Goal: Information Seeking & Learning: Learn about a topic

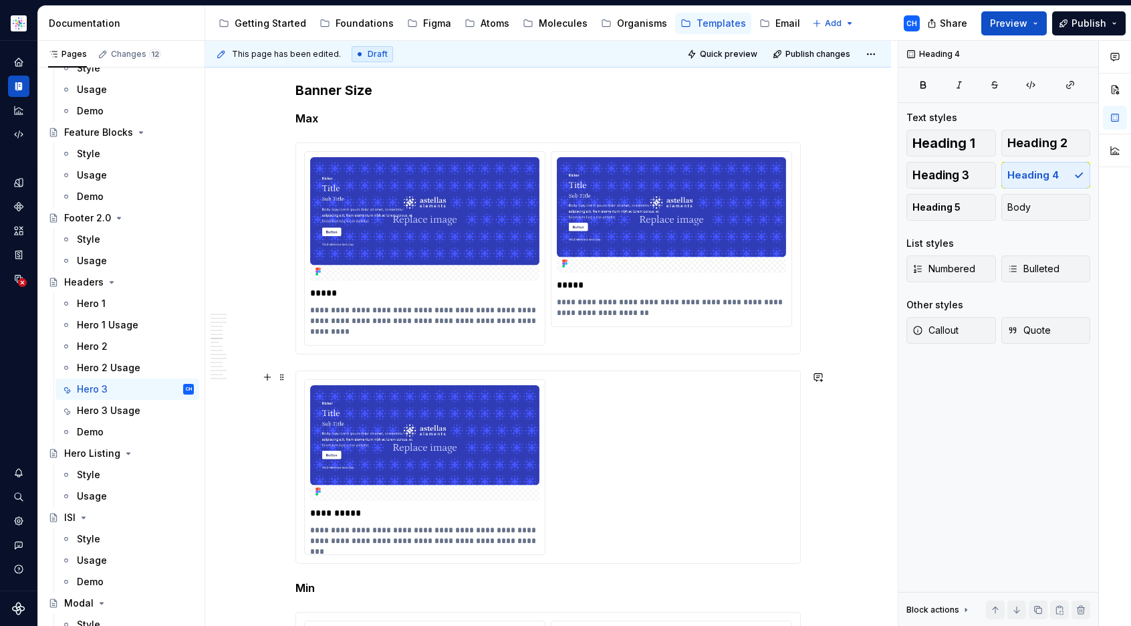
scroll to position [3284, 0]
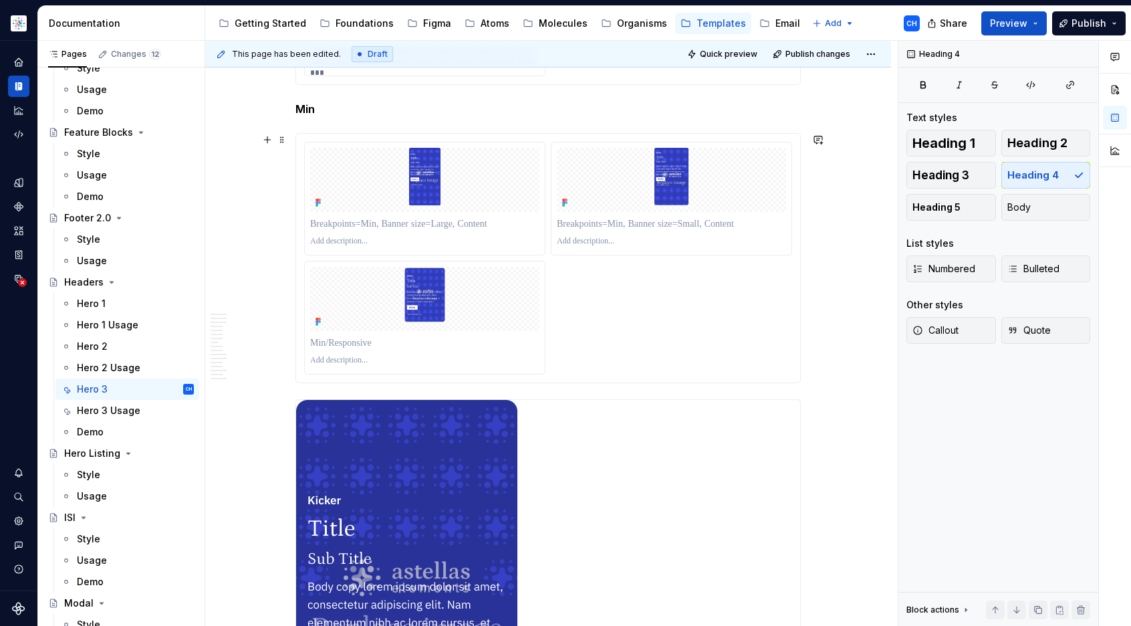
click at [655, 310] on div at bounding box center [548, 258] width 488 height 233
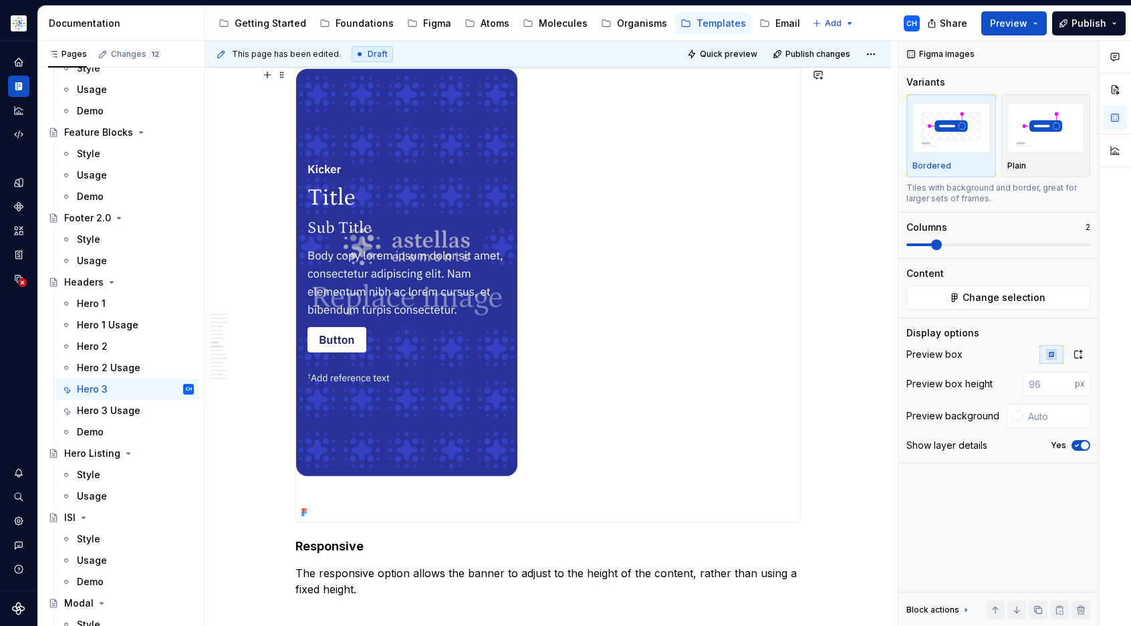
scroll to position [3629, 0]
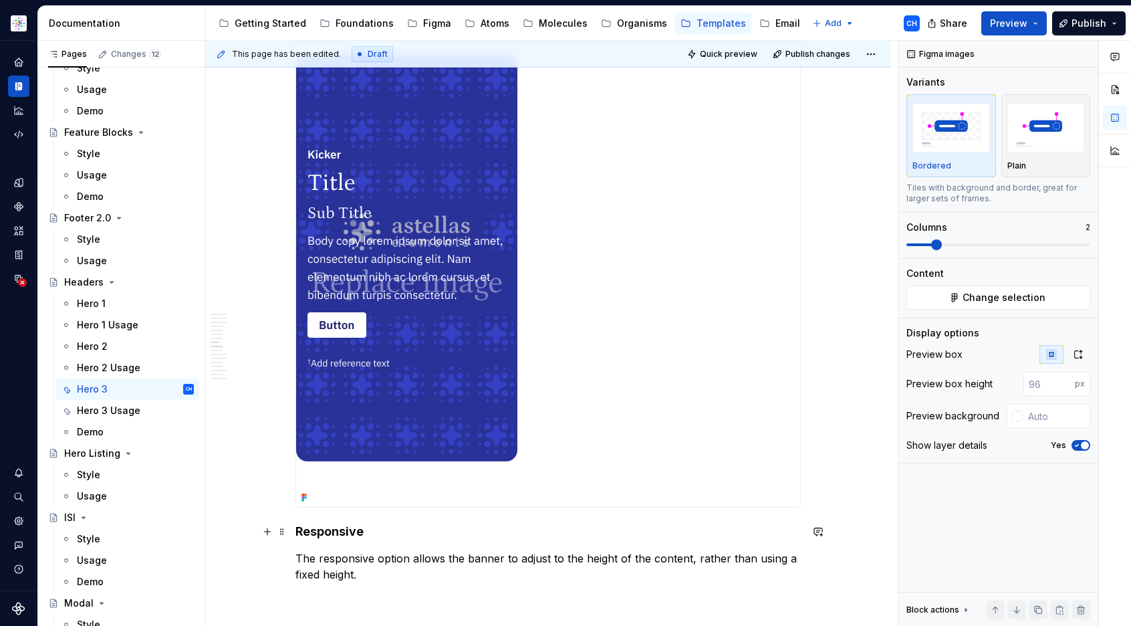
click at [325, 529] on h4 "Responsive" at bounding box center [548, 532] width 505 height 16
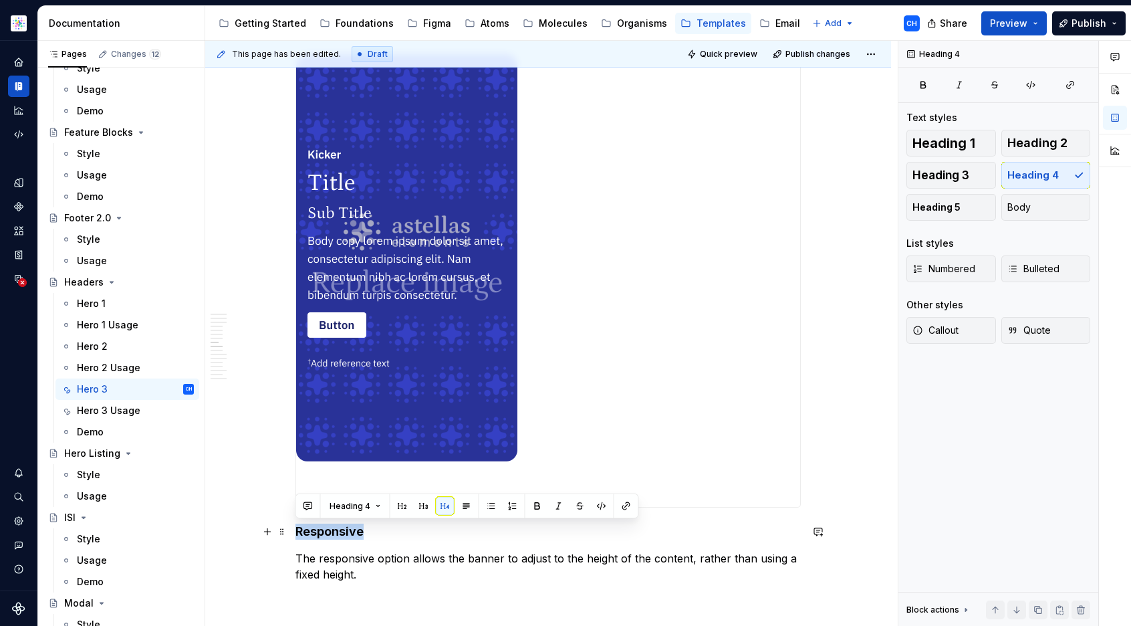
click at [325, 528] on h4 "Responsive" at bounding box center [548, 532] width 505 height 16
copy h4 "Responsive"
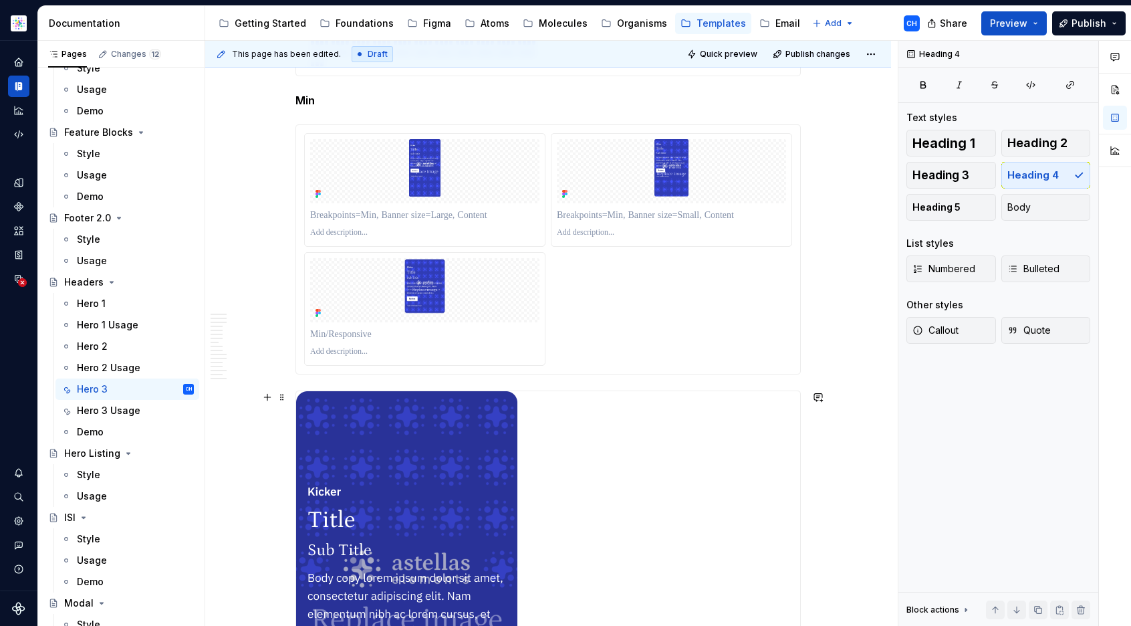
scroll to position [3278, 0]
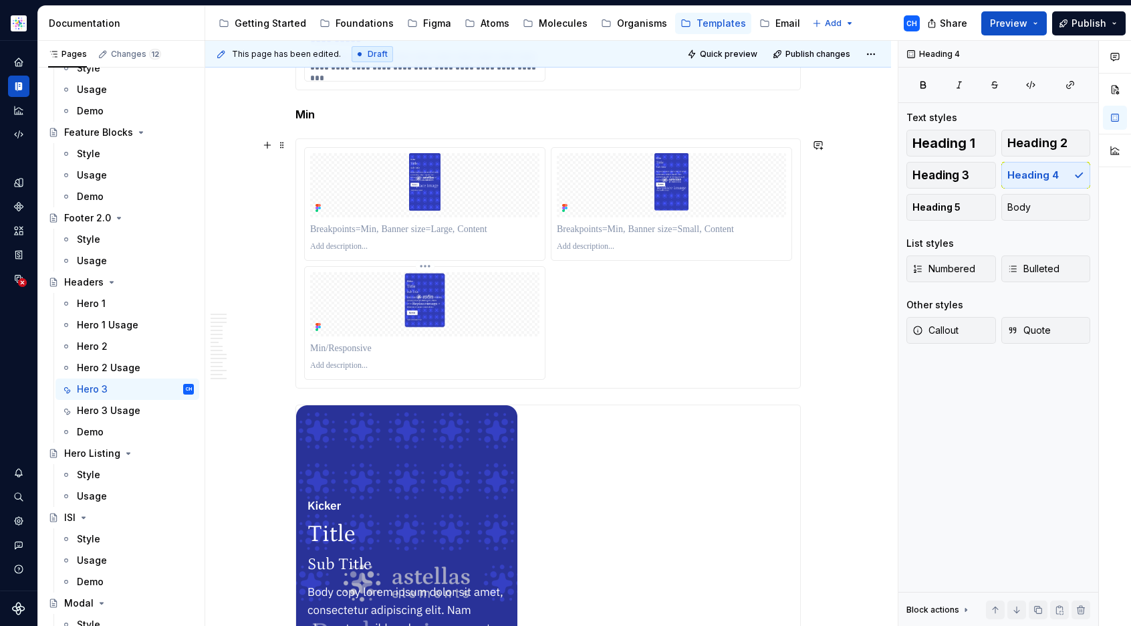
click at [356, 342] on p at bounding box center [424, 348] width 229 height 13
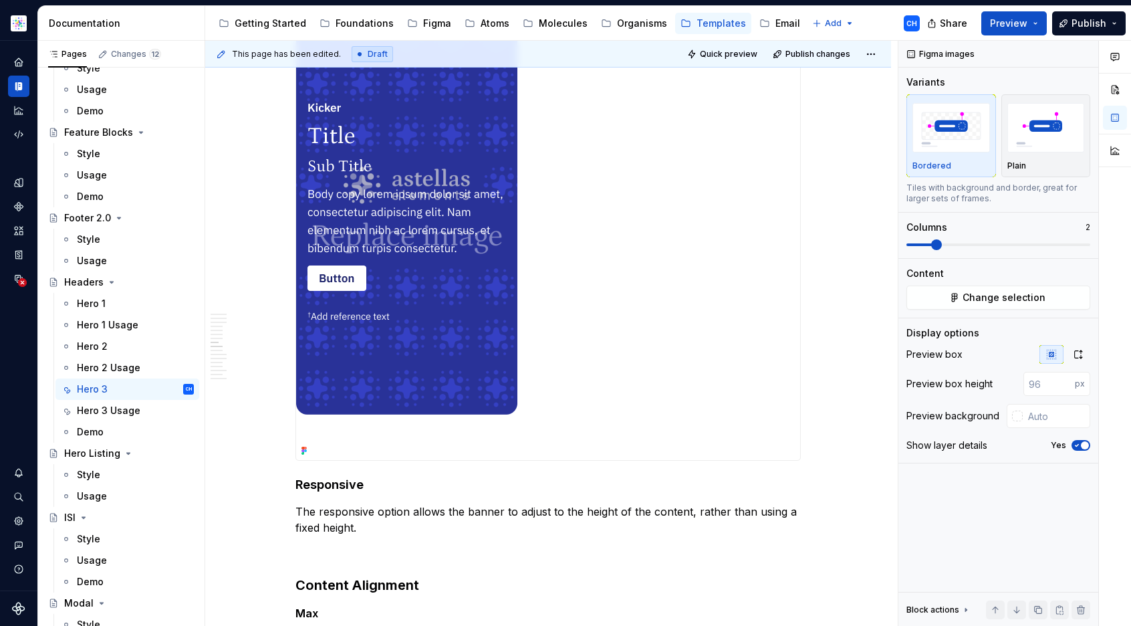
scroll to position [3679, 0]
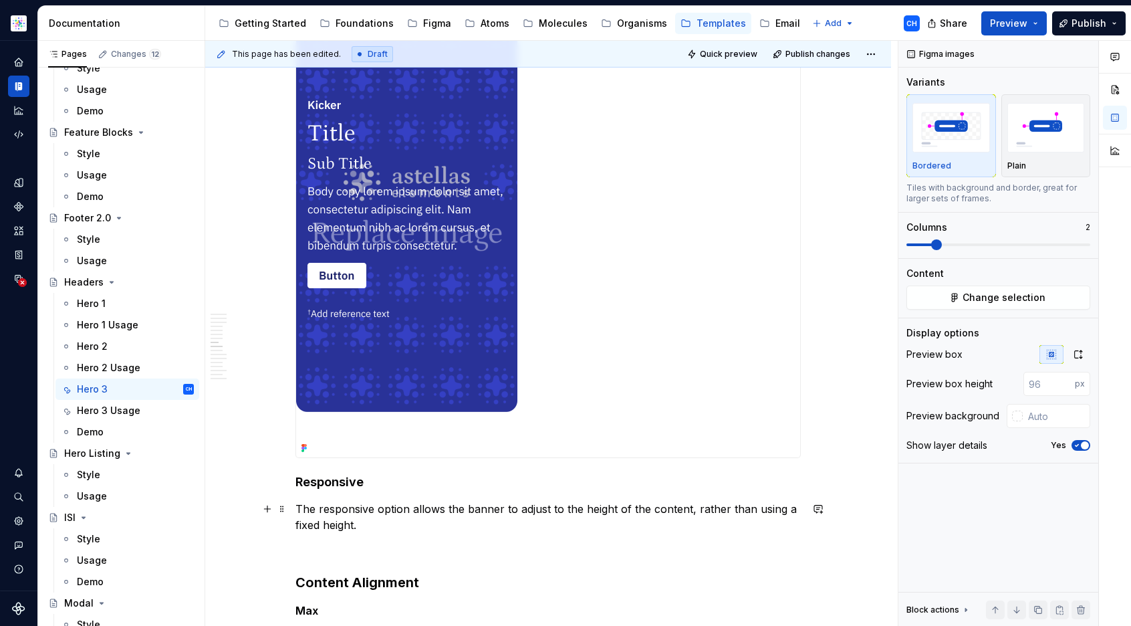
click at [336, 509] on p "The responsive option allows the banner to adjust to the height of the content,…" at bounding box center [548, 517] width 505 height 32
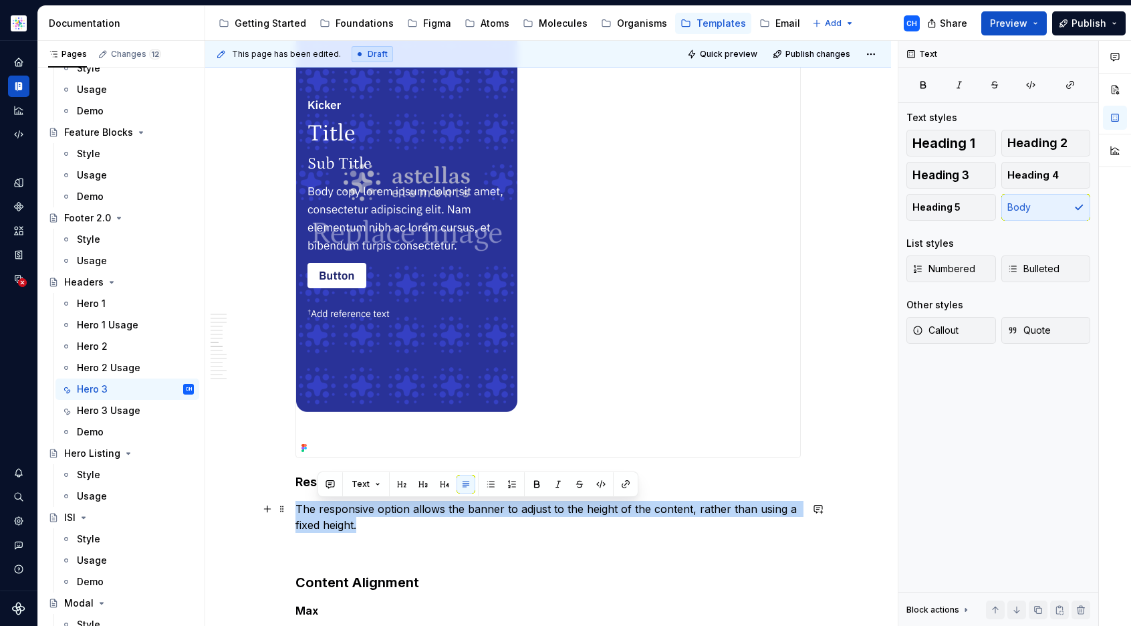
click at [336, 509] on p "The responsive option allows the banner to adjust to the height of the content,…" at bounding box center [548, 517] width 505 height 32
copy p "The responsive option allows the banner to adjust to the height of the content,…"
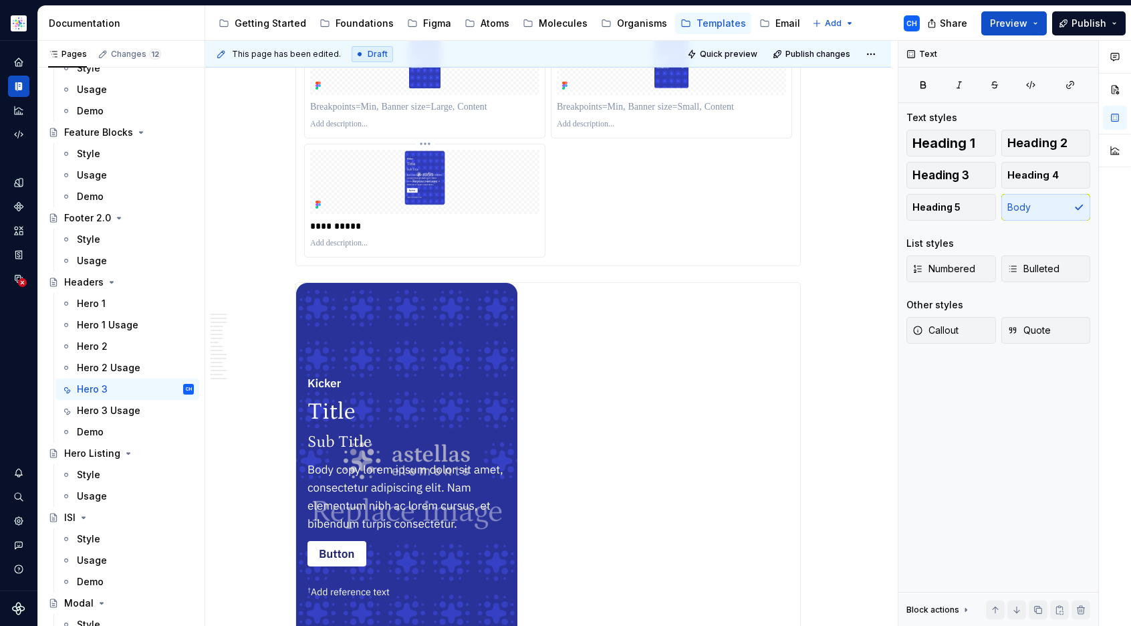
click at [340, 239] on p at bounding box center [424, 243] width 229 height 11
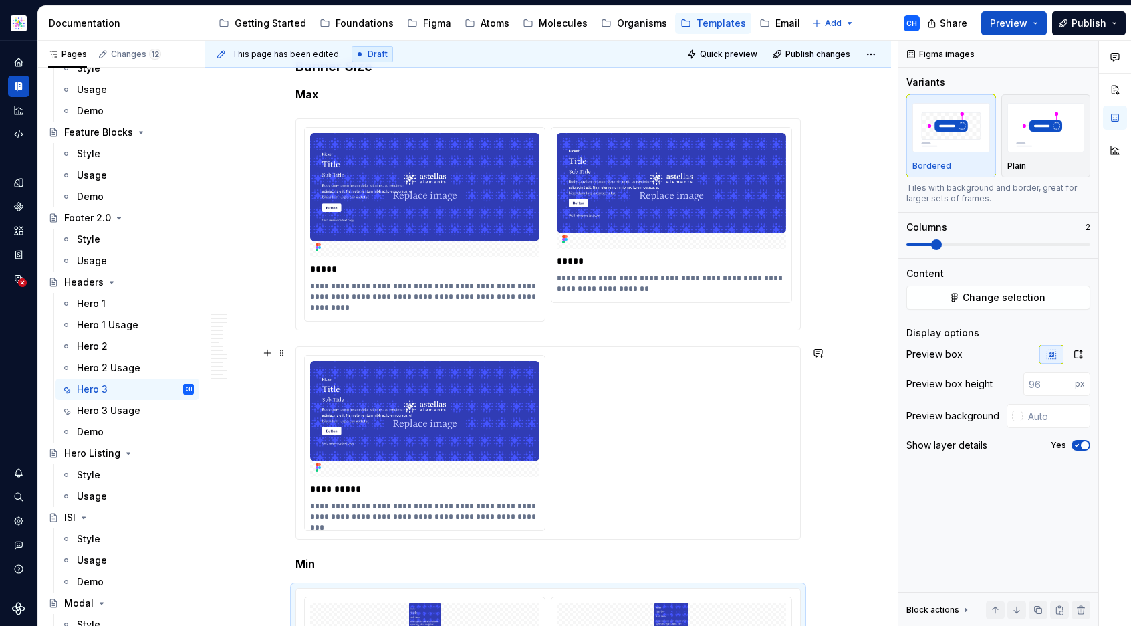
scroll to position [2812, 0]
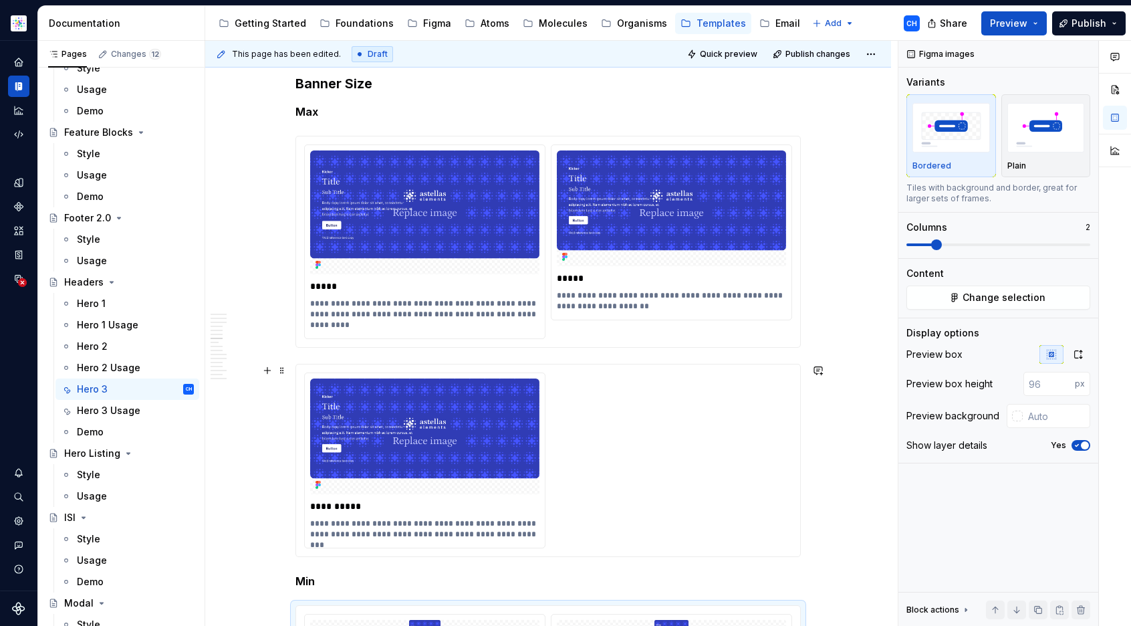
click at [624, 393] on div "**********" at bounding box center [548, 460] width 488 height 176
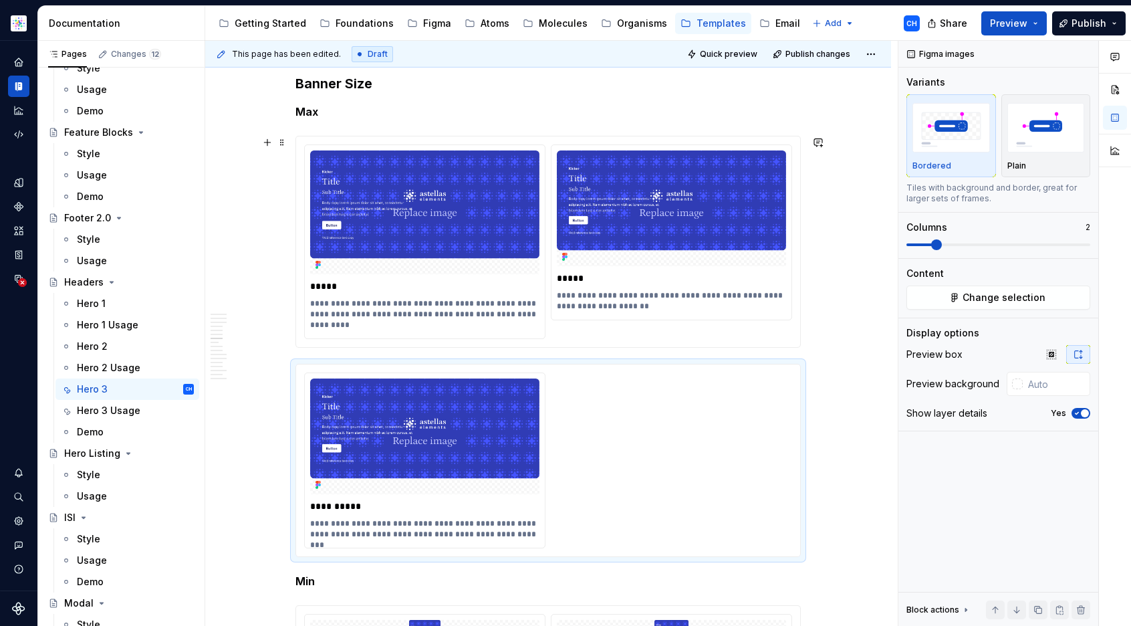
click at [624, 330] on div "**********" at bounding box center [548, 241] width 488 height 195
click at [616, 394] on div "**********" at bounding box center [548, 460] width 488 height 176
click at [624, 336] on div "**********" at bounding box center [548, 241] width 488 height 195
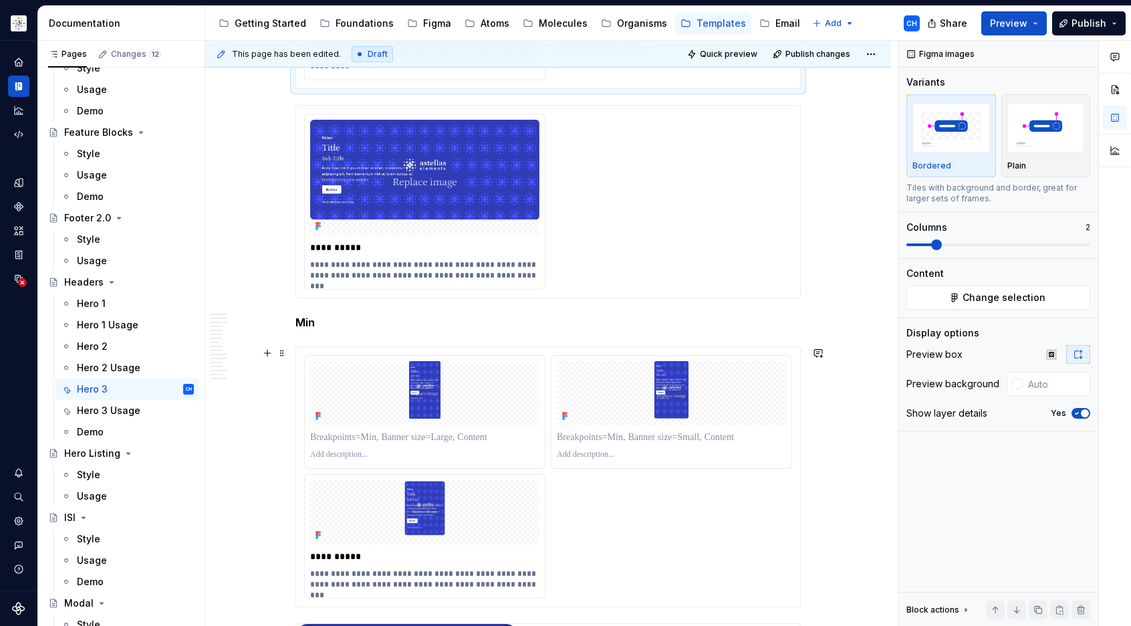
scroll to position [3134, 0]
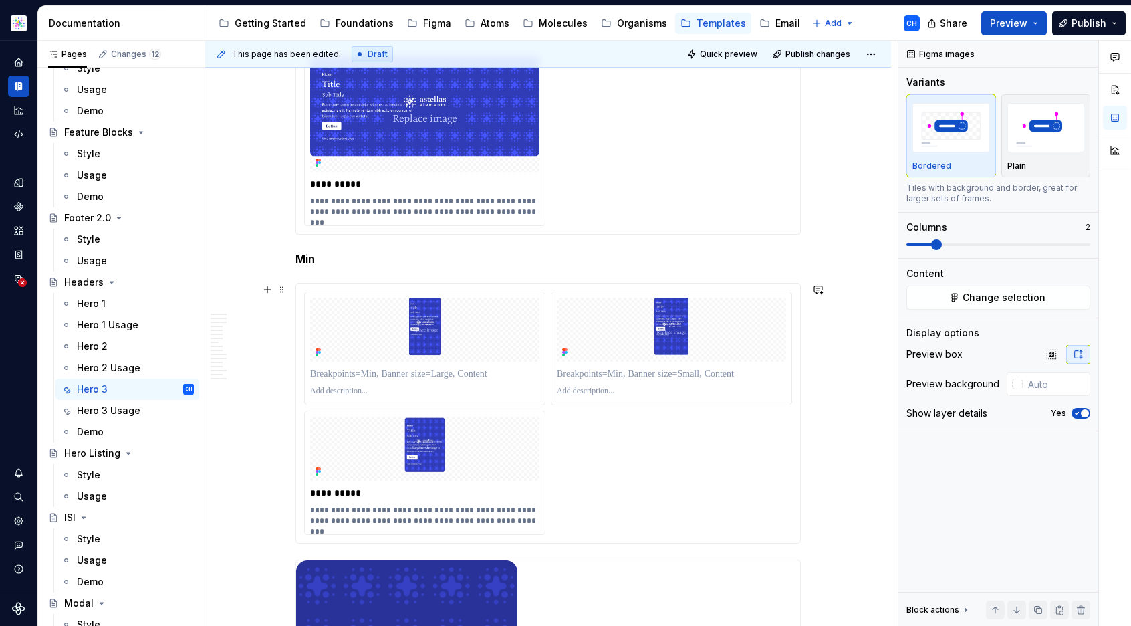
click at [382, 374] on p at bounding box center [424, 373] width 229 height 13
click at [358, 392] on p at bounding box center [424, 391] width 229 height 11
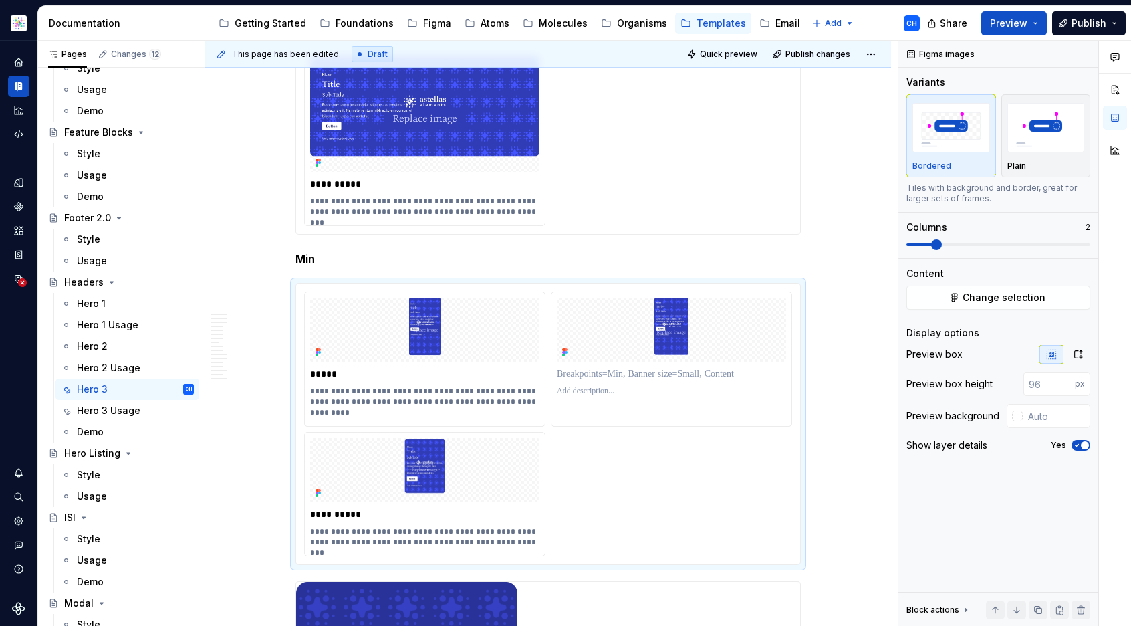
click at [651, 374] on p at bounding box center [671, 373] width 229 height 13
click at [602, 394] on p at bounding box center [671, 391] width 229 height 11
click at [616, 259] on p "Min" at bounding box center [548, 259] width 505 height 16
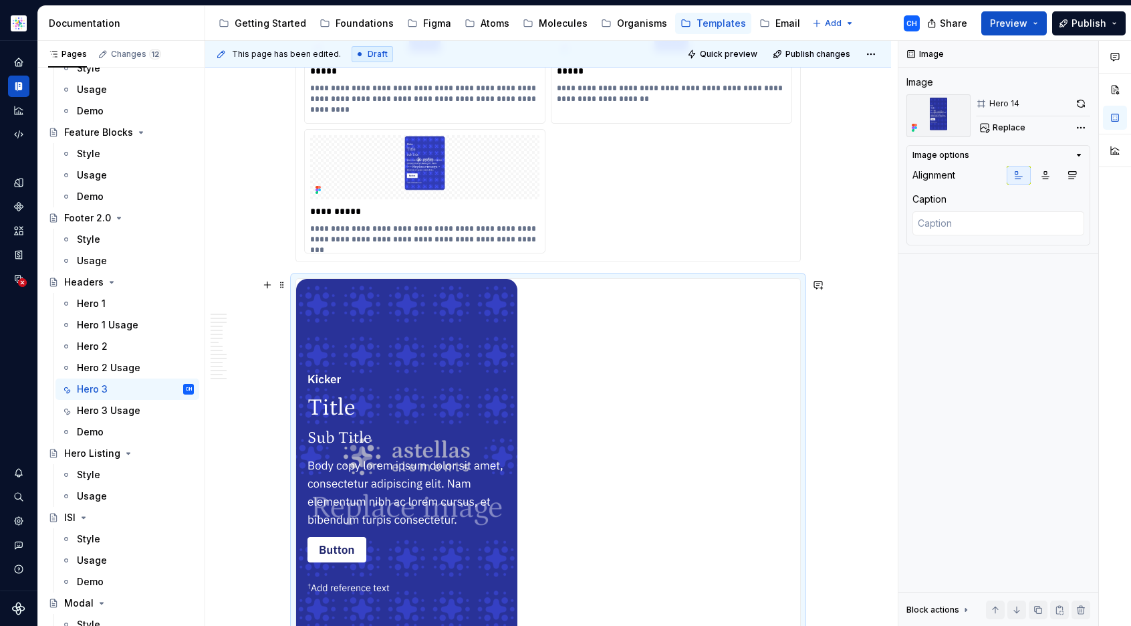
scroll to position [3434, 0]
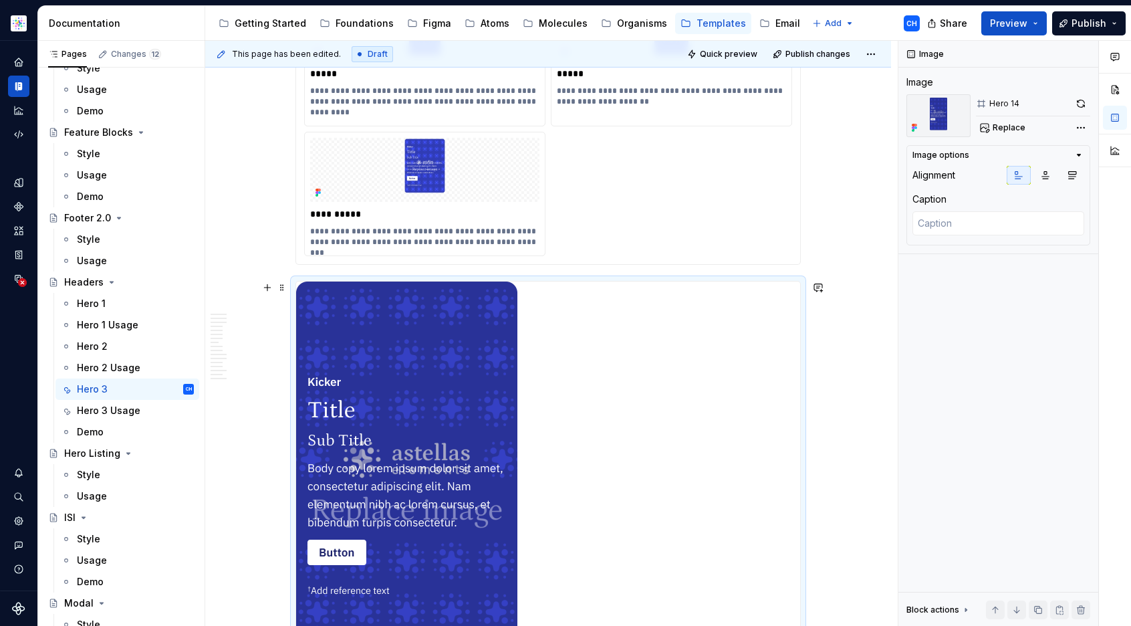
click at [709, 447] on div at bounding box center [548, 507] width 504 height 453
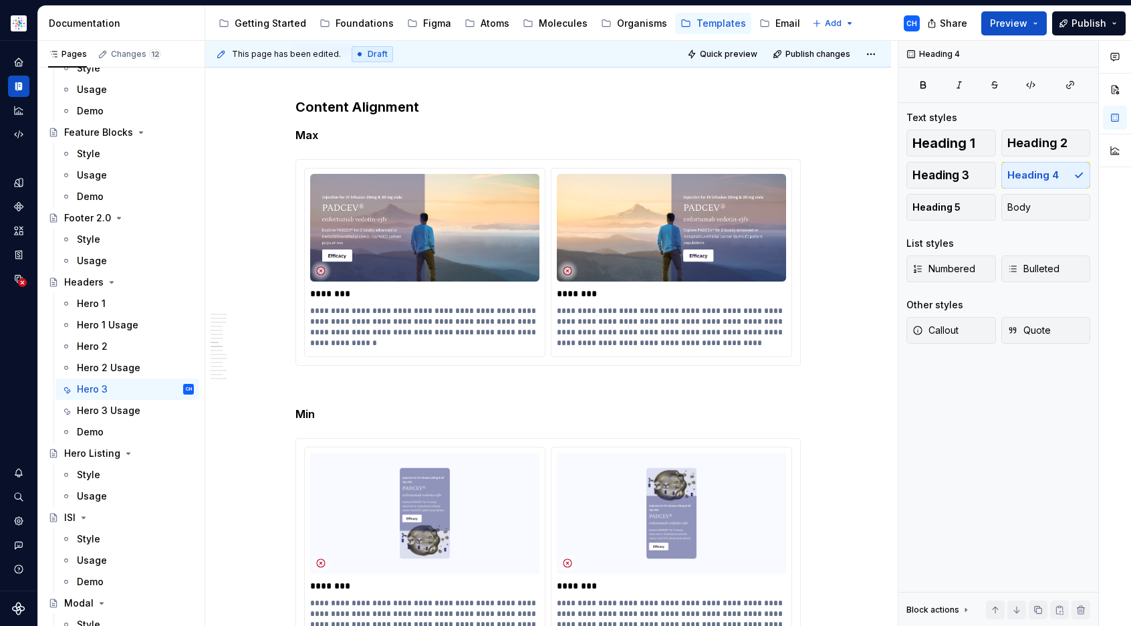
scroll to position [3246, 0]
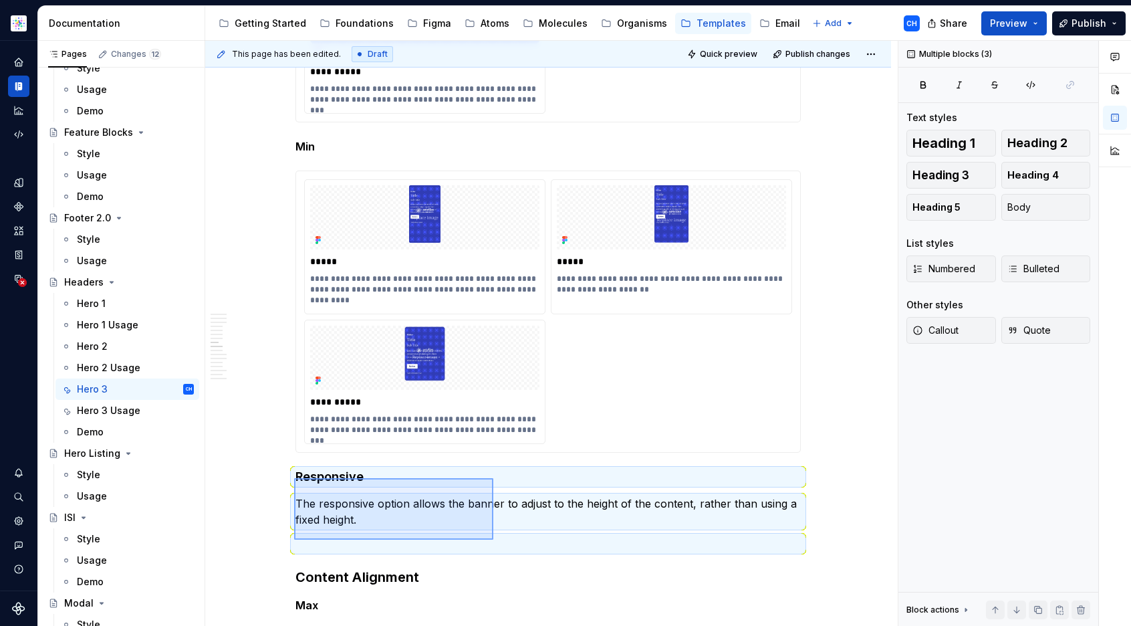
drag, startPoint x: 324, startPoint y: 484, endPoint x: 493, endPoint y: 540, distance: 178.0
click at [493, 540] on div "**********" at bounding box center [551, 334] width 693 height 586
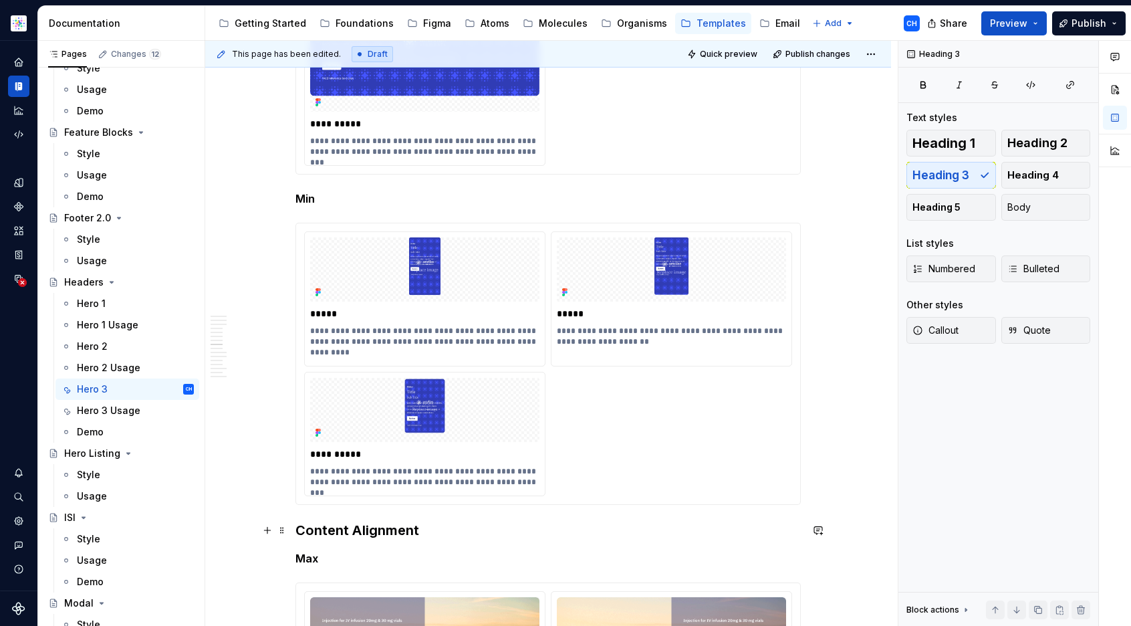
scroll to position [3090, 0]
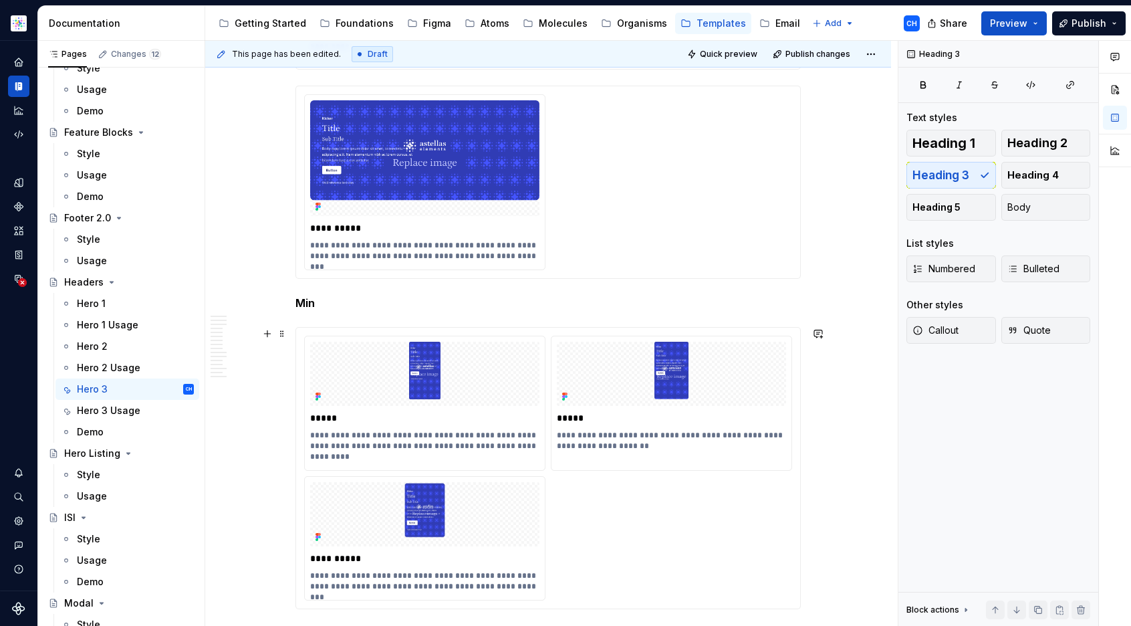
click at [616, 511] on div "**********" at bounding box center [548, 468] width 488 height 265
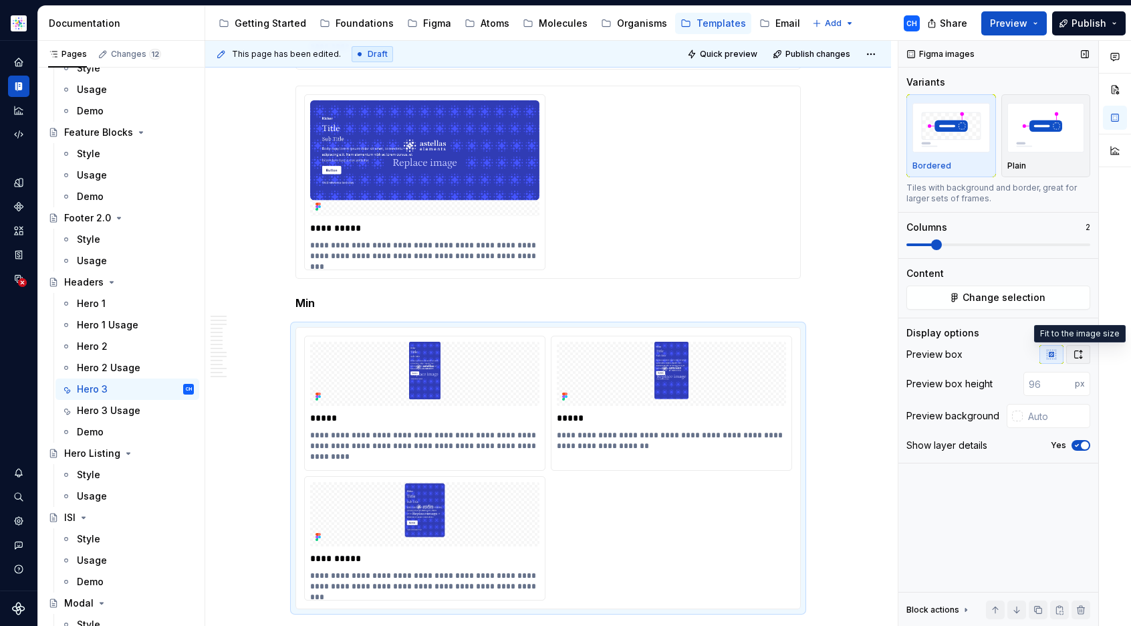
click at [1075, 352] on icon "button" at bounding box center [1078, 354] width 7 height 8
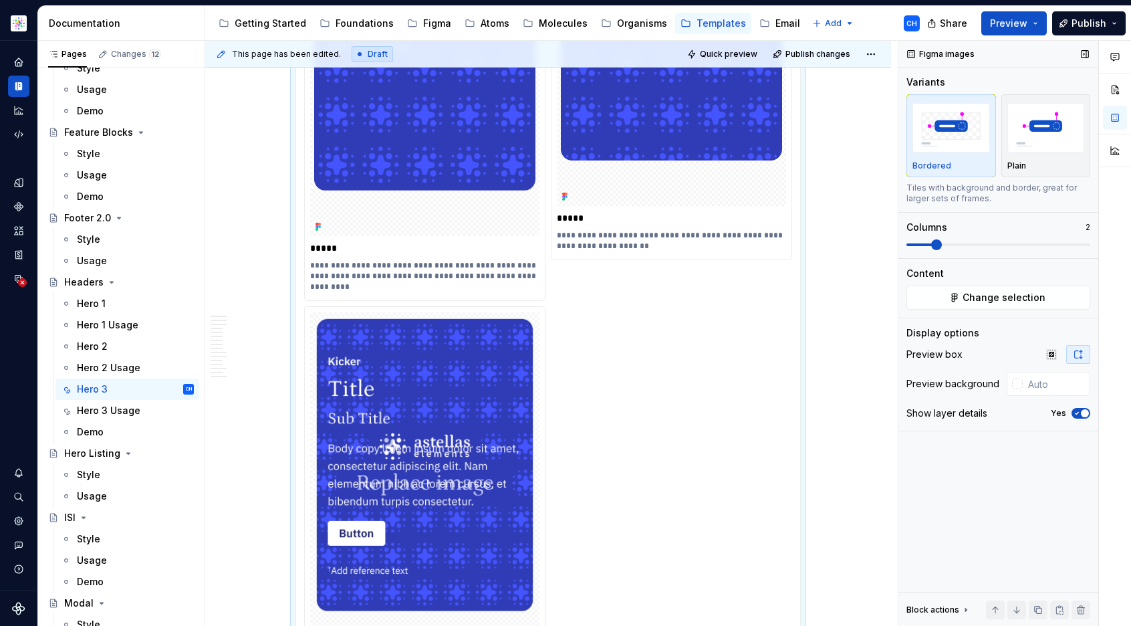
scroll to position [3286, 0]
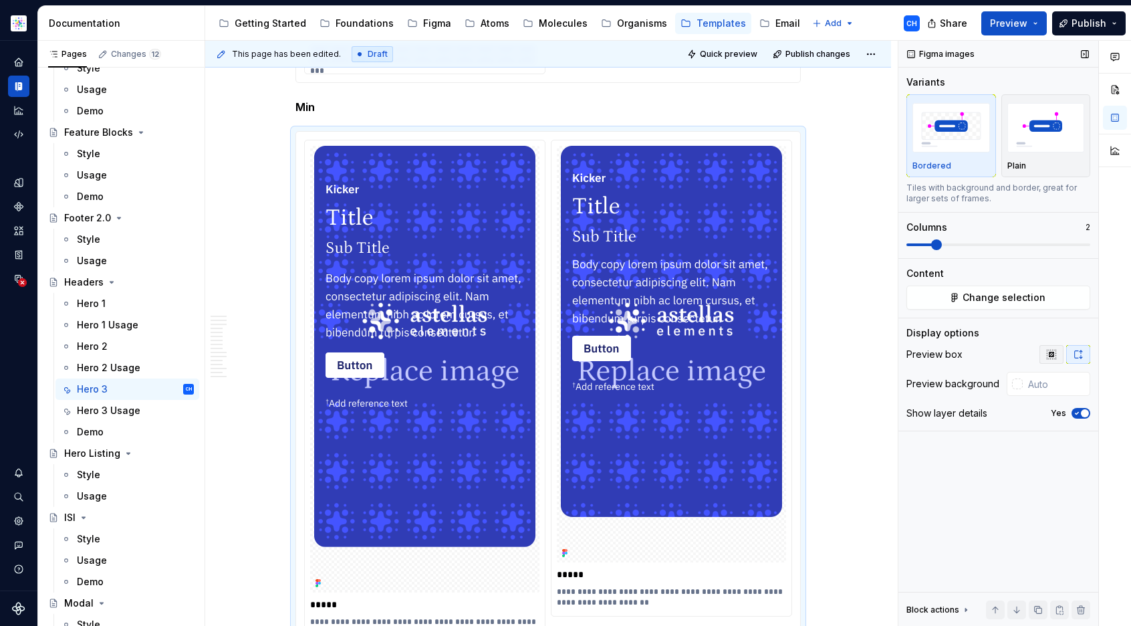
click at [1056, 352] on icon "button" at bounding box center [1051, 354] width 11 height 11
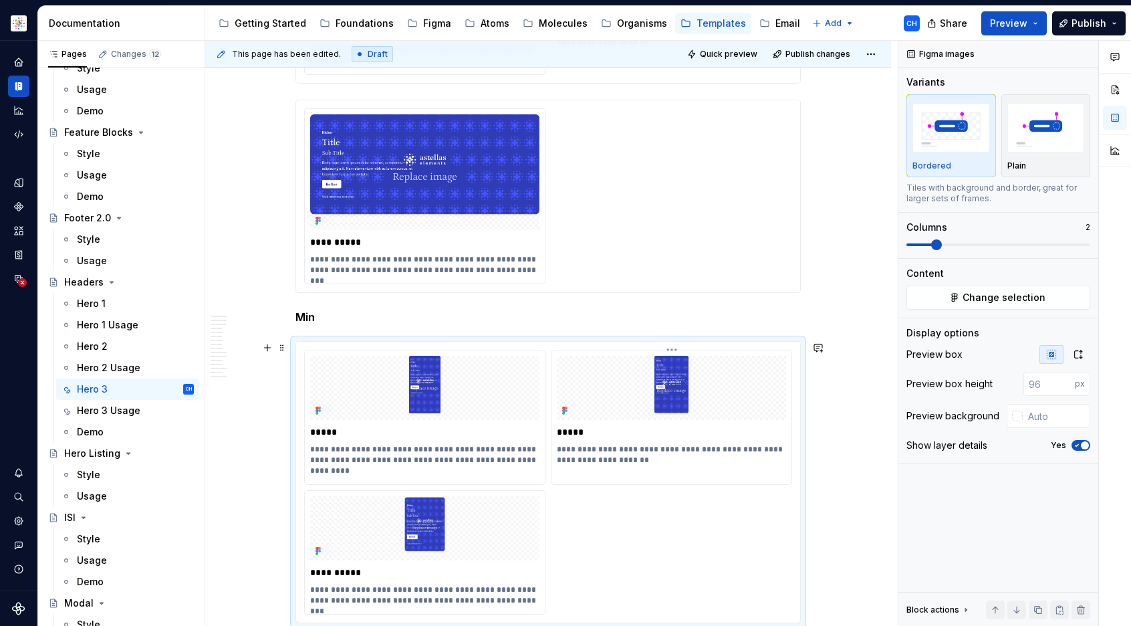
scroll to position [2949, 0]
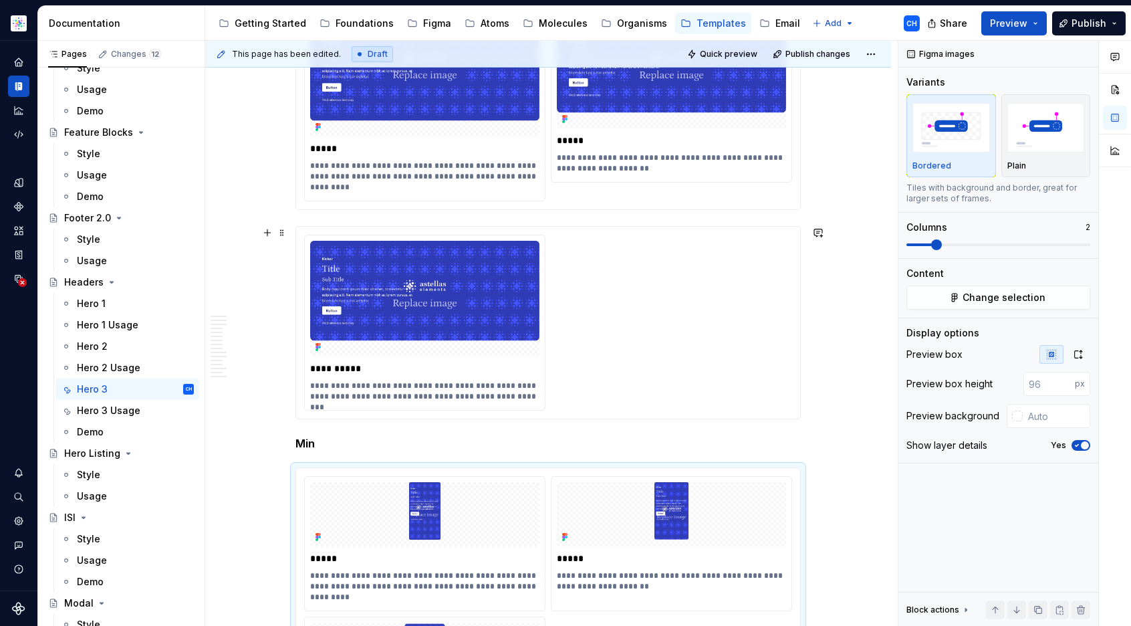
click at [606, 361] on div "**********" at bounding box center [548, 323] width 488 height 176
click at [639, 203] on div "**********" at bounding box center [548, 104] width 504 height 211
click at [659, 203] on div "**********" at bounding box center [548, 104] width 504 height 211
click at [768, 128] on div "**********" at bounding box center [672, 94] width 240 height 175
click at [939, 300] on button "Change selection" at bounding box center [999, 298] width 184 height 24
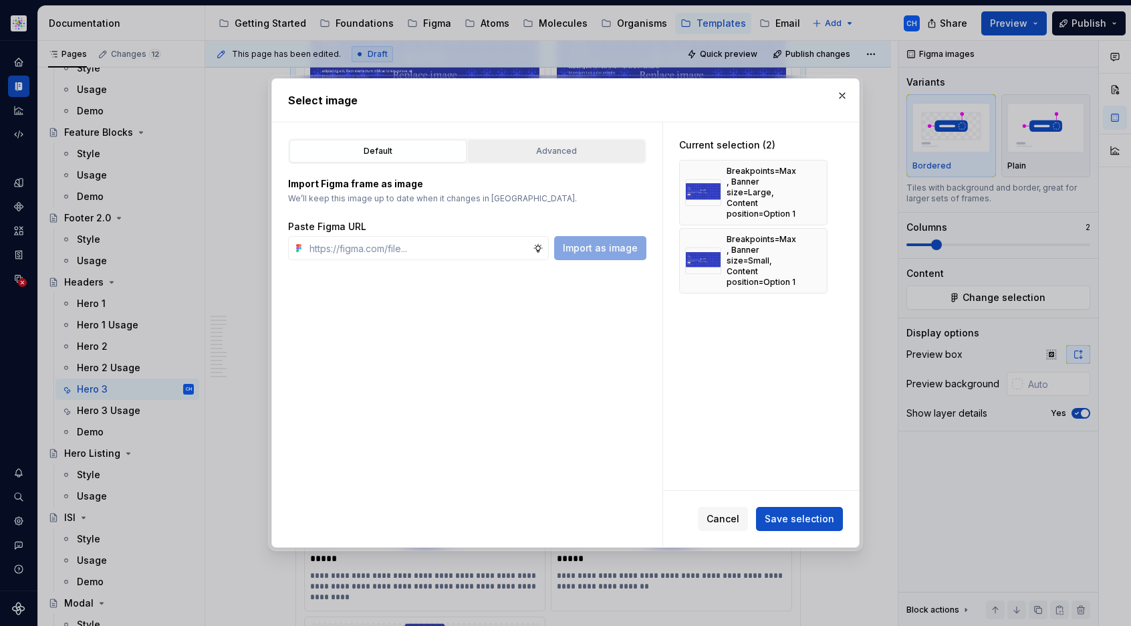
click at [545, 152] on div "Advanced" at bounding box center [557, 150] width 168 height 13
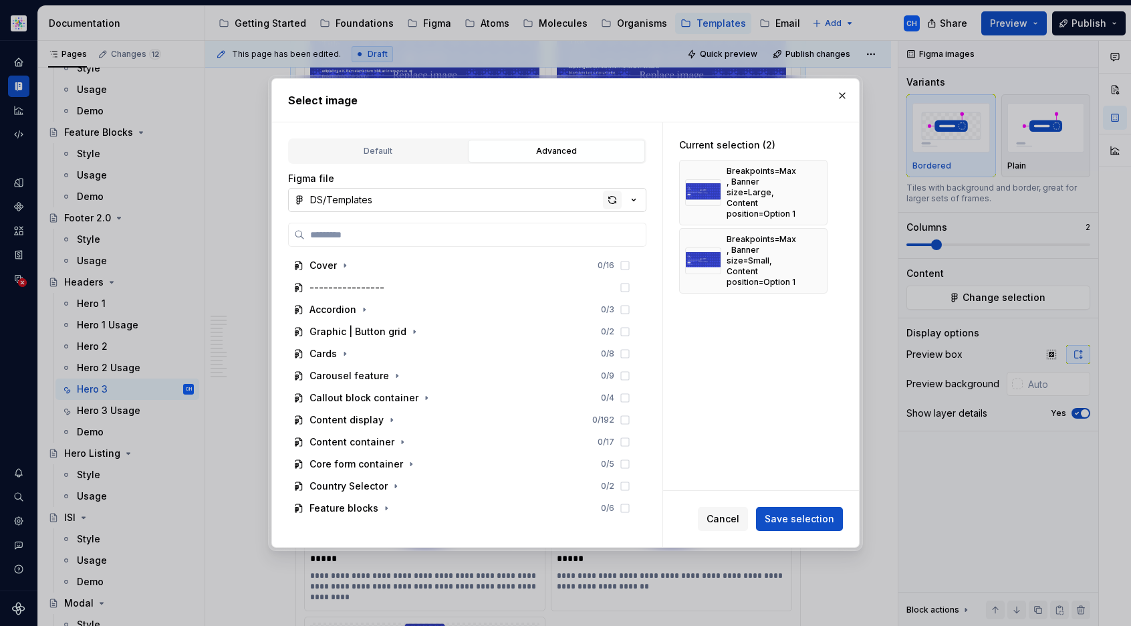
click at [612, 202] on div "button" at bounding box center [612, 200] width 19 height 19
click at [495, 202] on button "DS/Templates" at bounding box center [467, 200] width 358 height 24
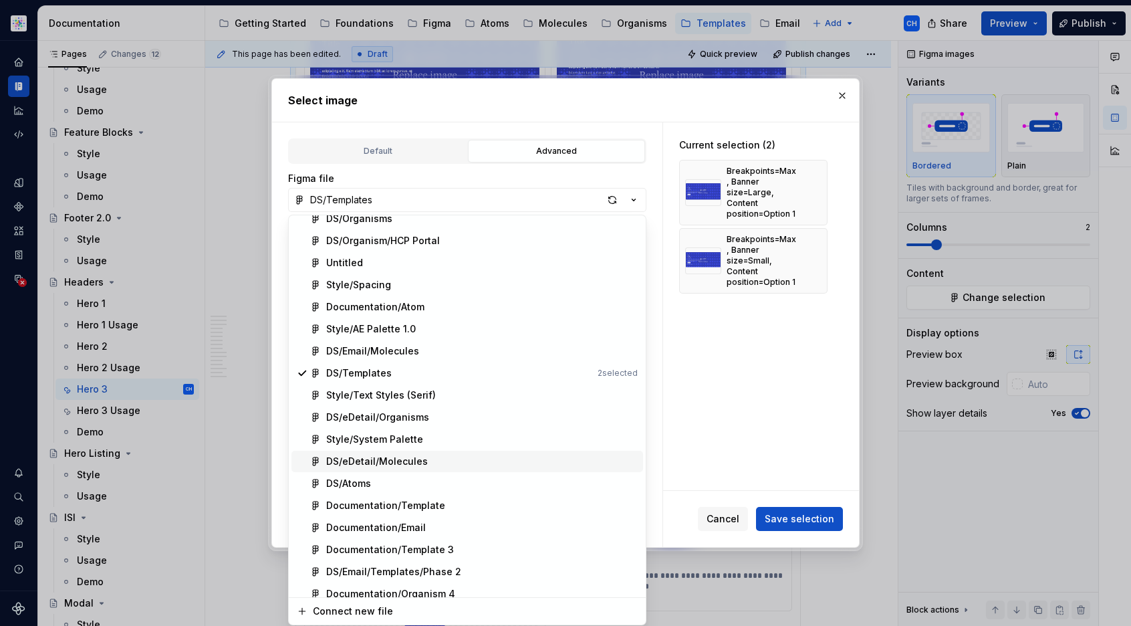
scroll to position [101, 0]
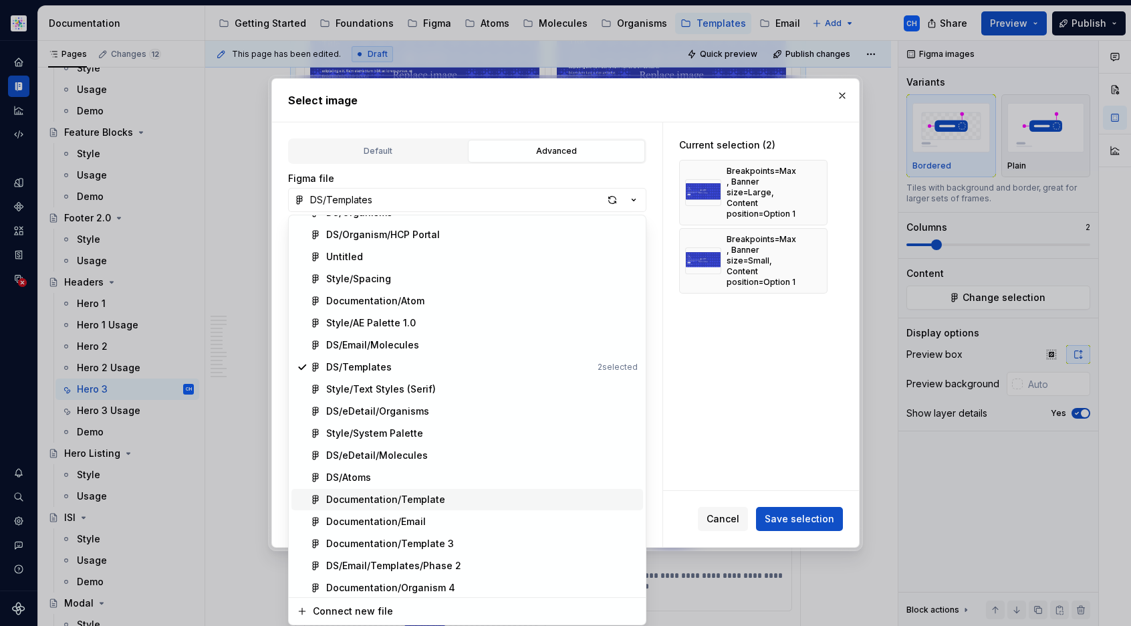
click at [373, 505] on div "Documentation/Template" at bounding box center [385, 499] width 119 height 13
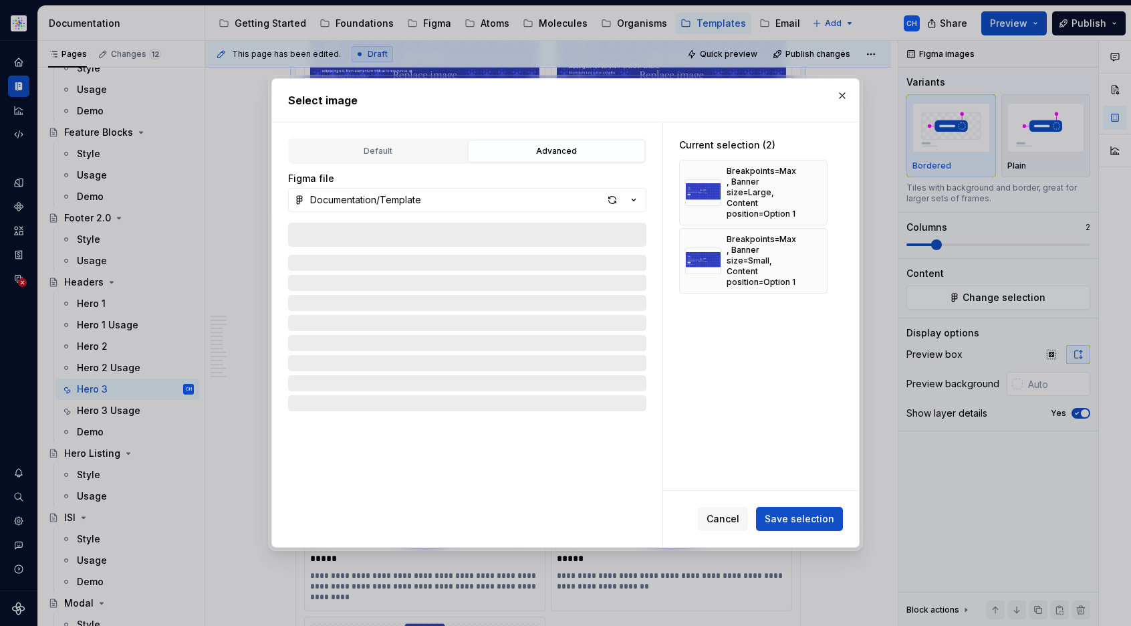
type textarea "*"
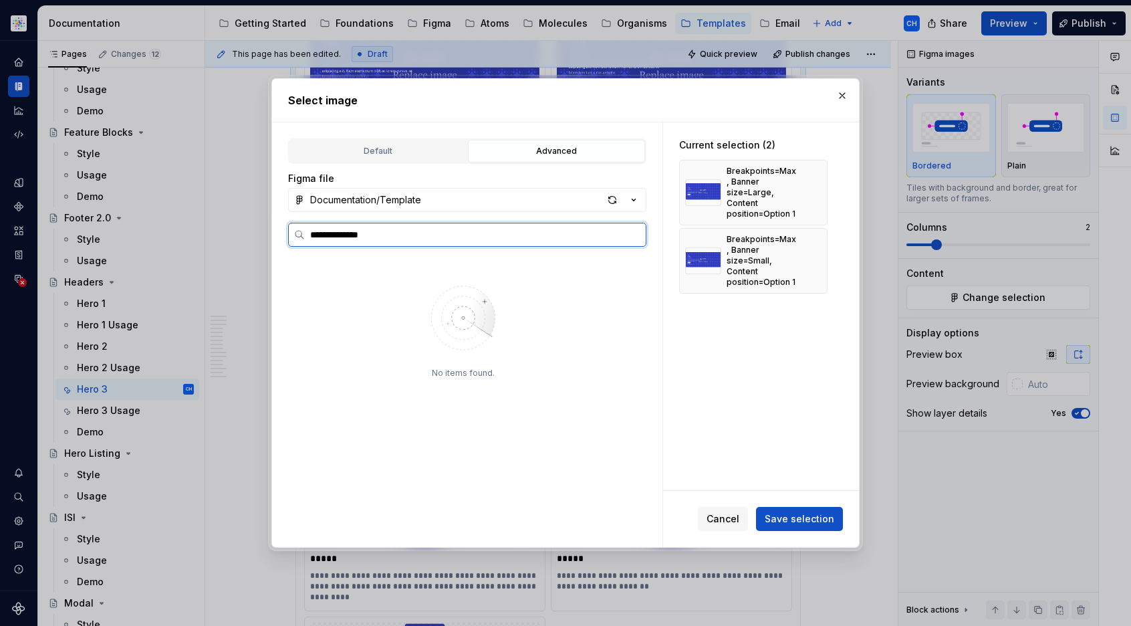
click at [417, 237] on input "**********" at bounding box center [475, 234] width 341 height 13
type input "***"
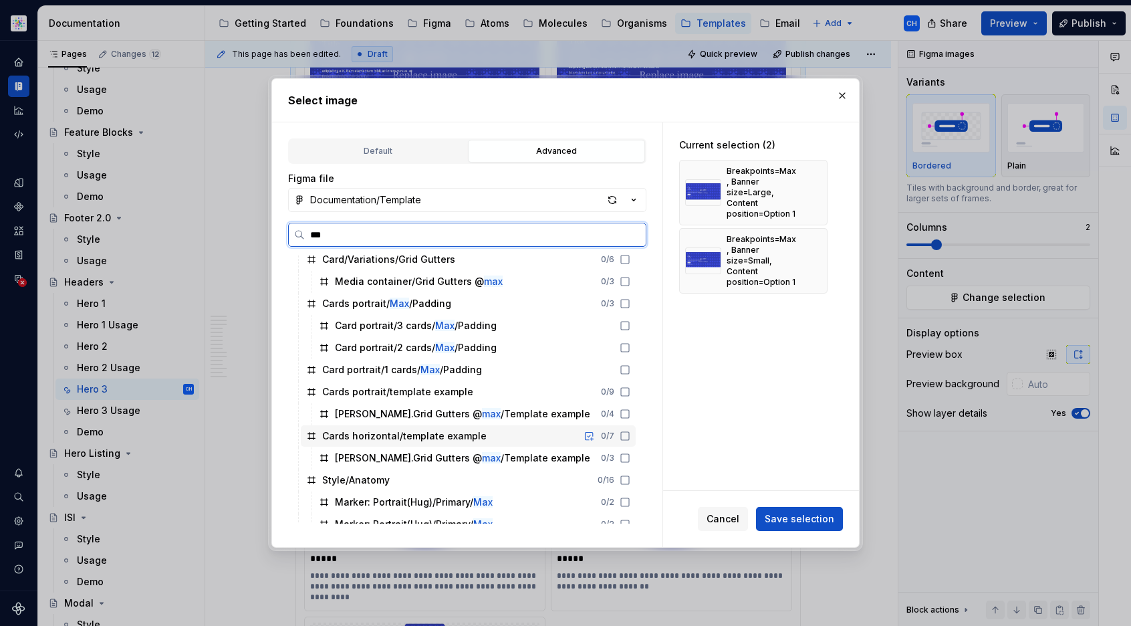
scroll to position [1456, 0]
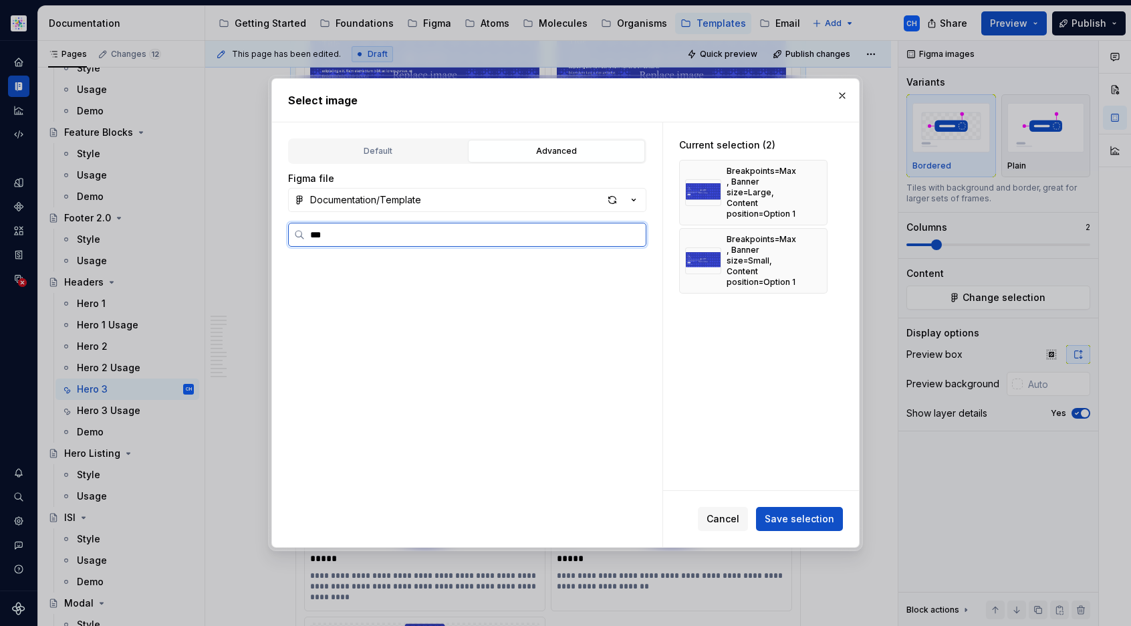
type textarea "*"
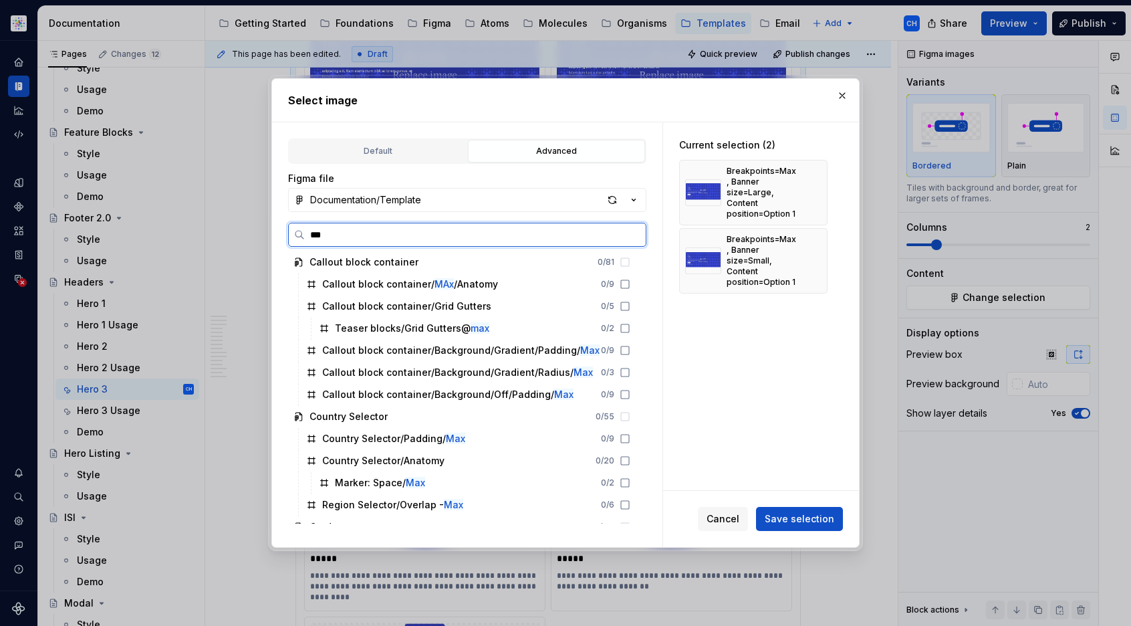
scroll to position [0, 0]
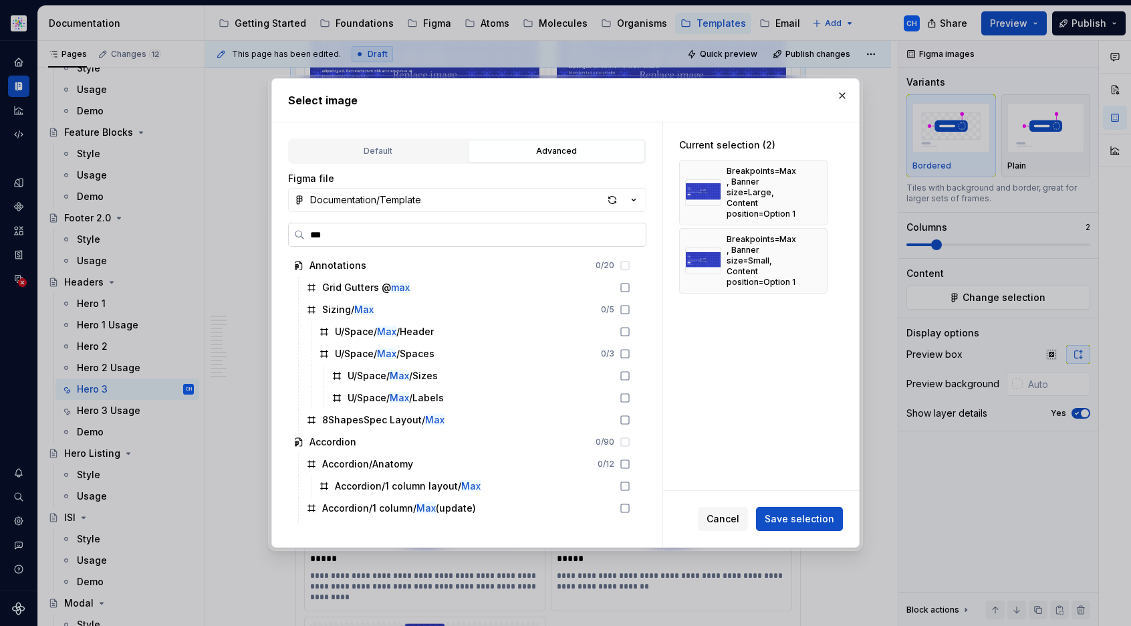
click at [471, 235] on input "***" at bounding box center [475, 234] width 341 height 13
click at [735, 517] on span "Cancel" at bounding box center [723, 518] width 33 height 13
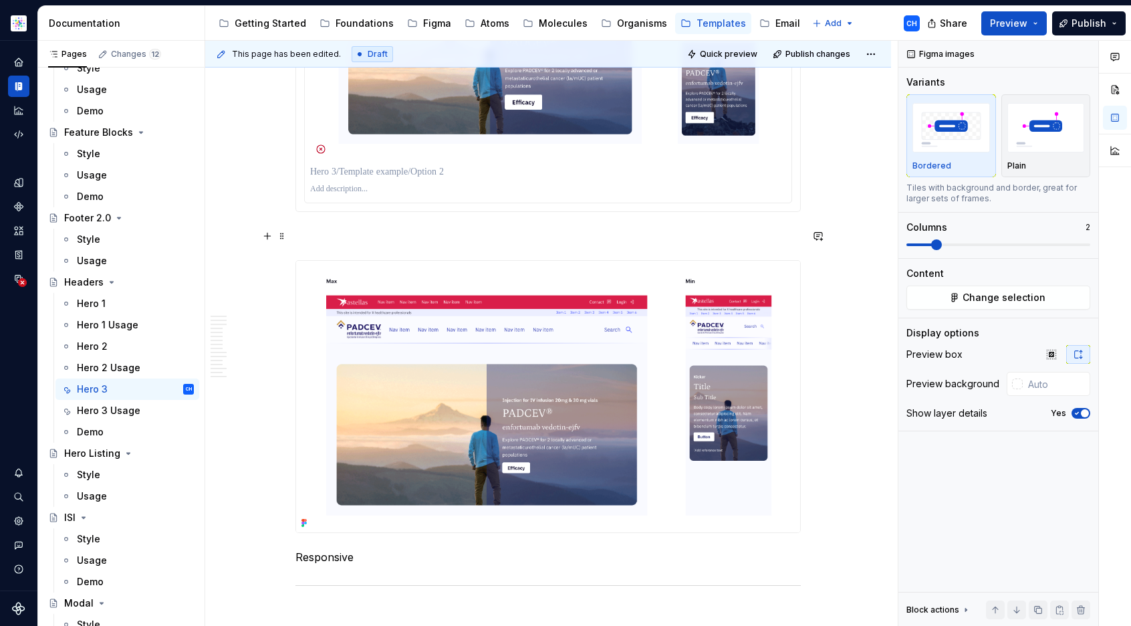
scroll to position [5196, 0]
click at [593, 233] on p at bounding box center [548, 235] width 505 height 16
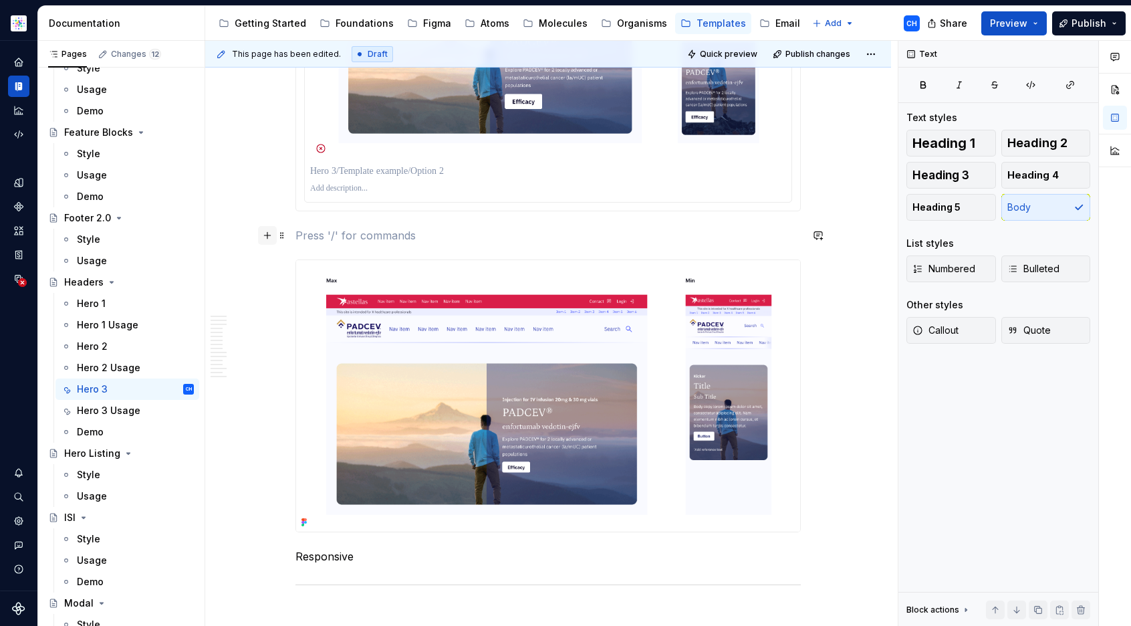
click at [262, 235] on button "button" at bounding box center [267, 235] width 19 height 19
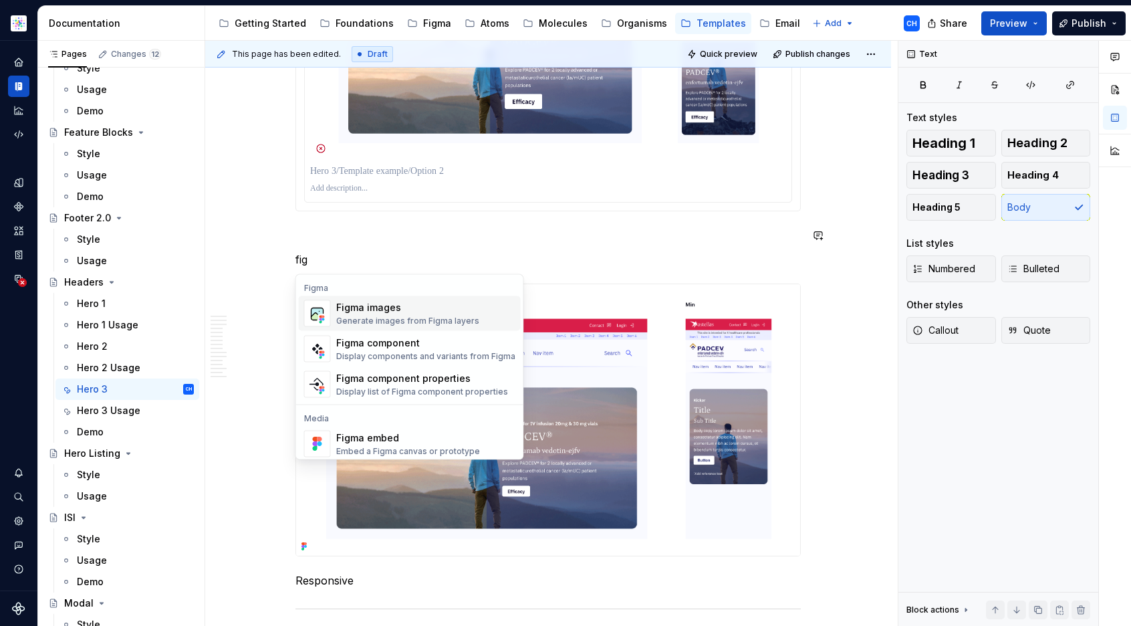
click at [350, 314] on div "Figma images Generate images from Figma layers" at bounding box center [407, 313] width 143 height 25
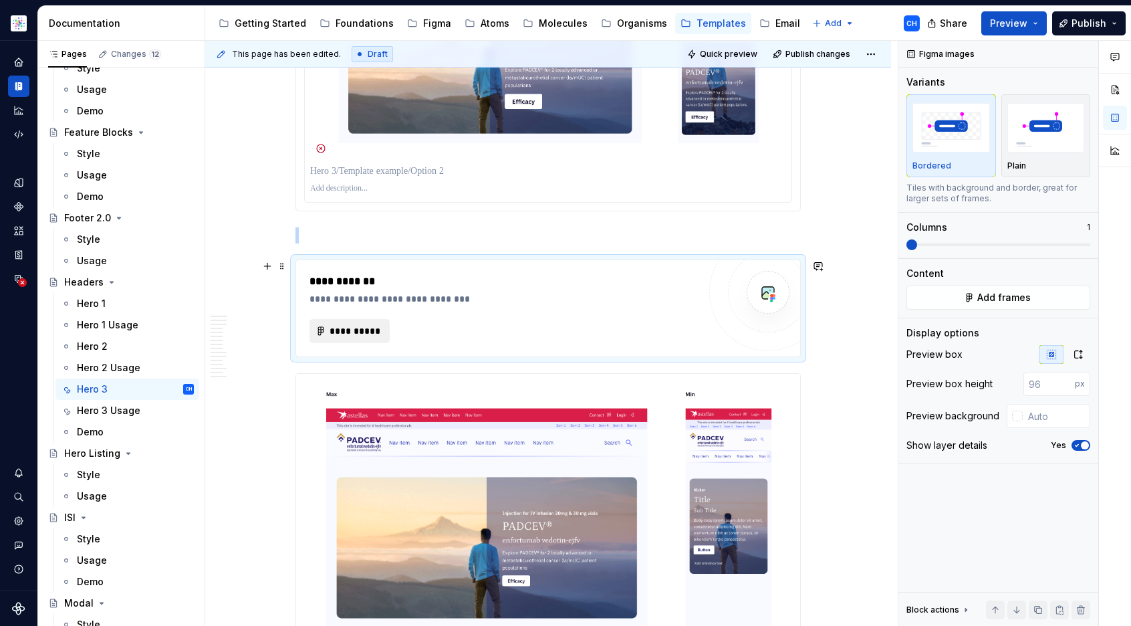
click at [356, 322] on button "**********" at bounding box center [350, 331] width 80 height 24
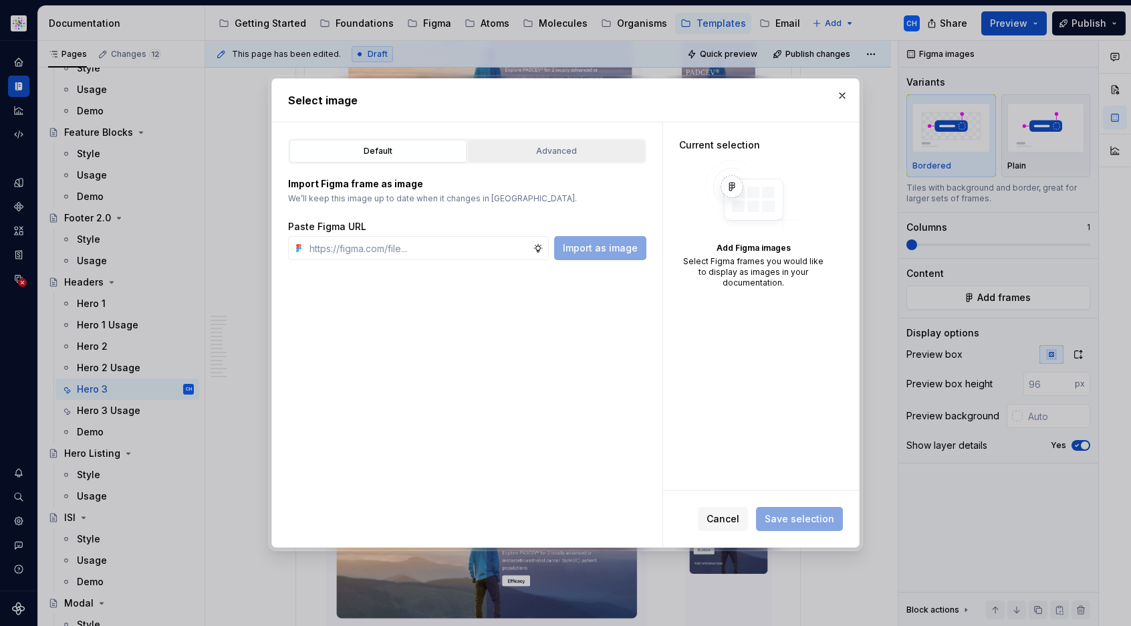
type textarea "*"
click at [542, 156] on div "Advanced" at bounding box center [557, 150] width 168 height 13
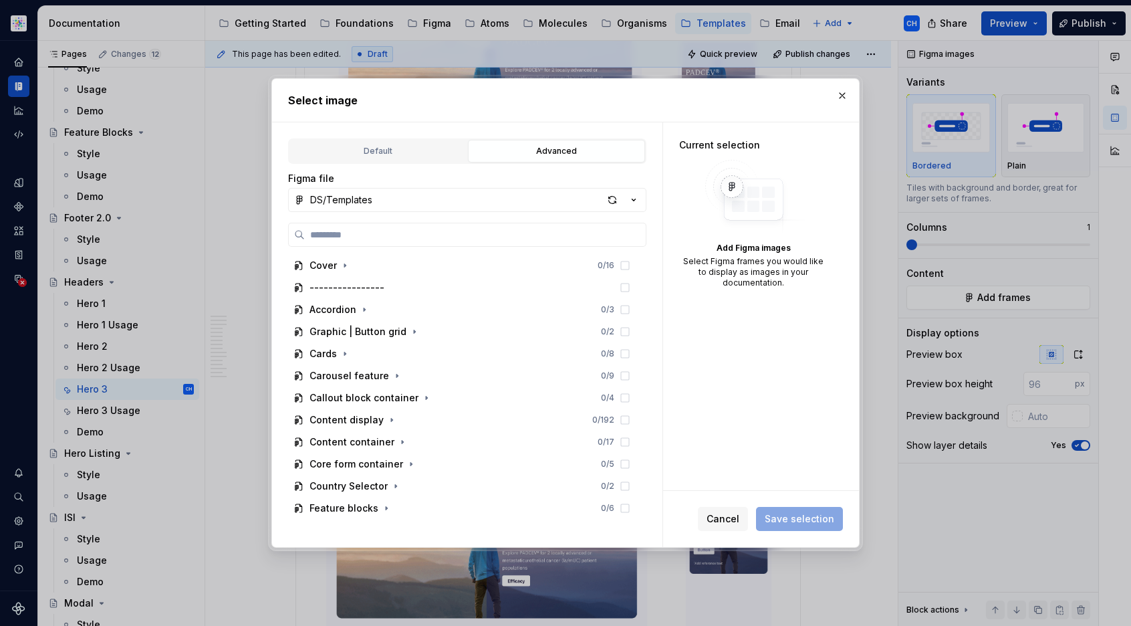
click at [493, 215] on div "Figma file DS/Templates Cover 0 / 16 ---------------- Accordion 0 / 3 Graphic |…" at bounding box center [467, 348] width 358 height 352
click at [494, 203] on button "DS/Templates" at bounding box center [467, 200] width 358 height 24
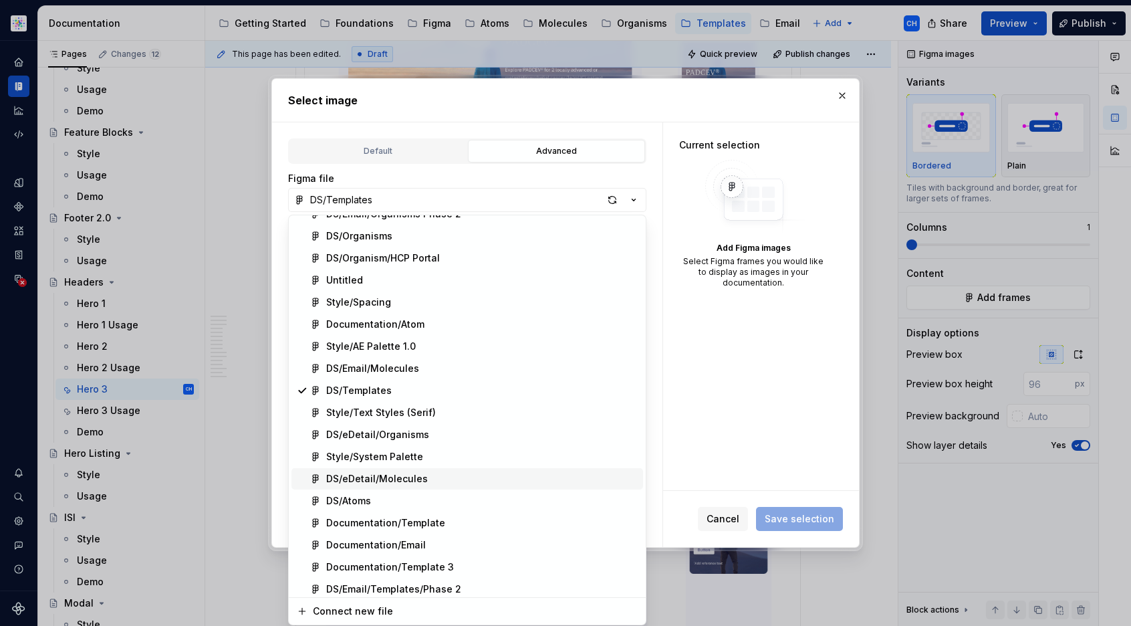
scroll to position [100, 0]
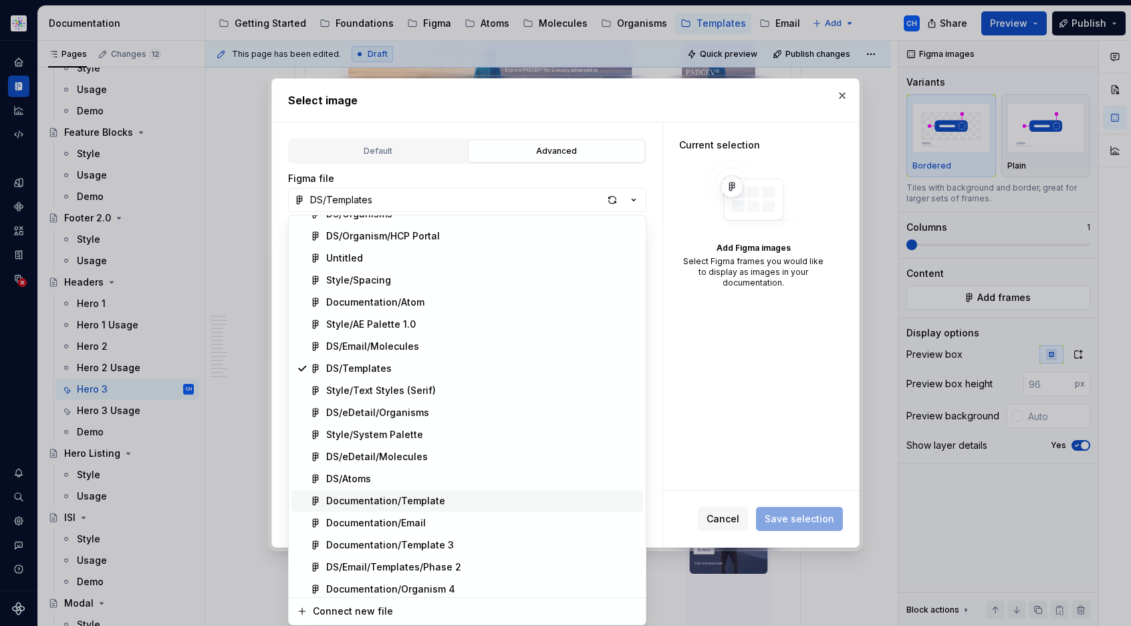
click at [382, 505] on div "Documentation/Template" at bounding box center [385, 500] width 119 height 13
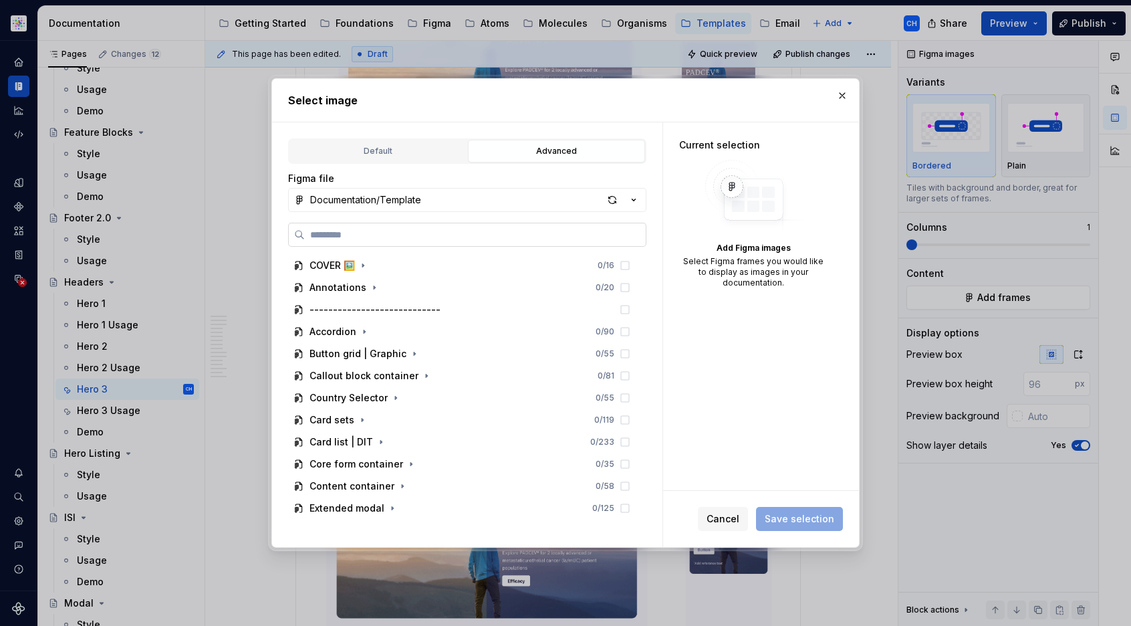
paste input "**********"
type input "**********"
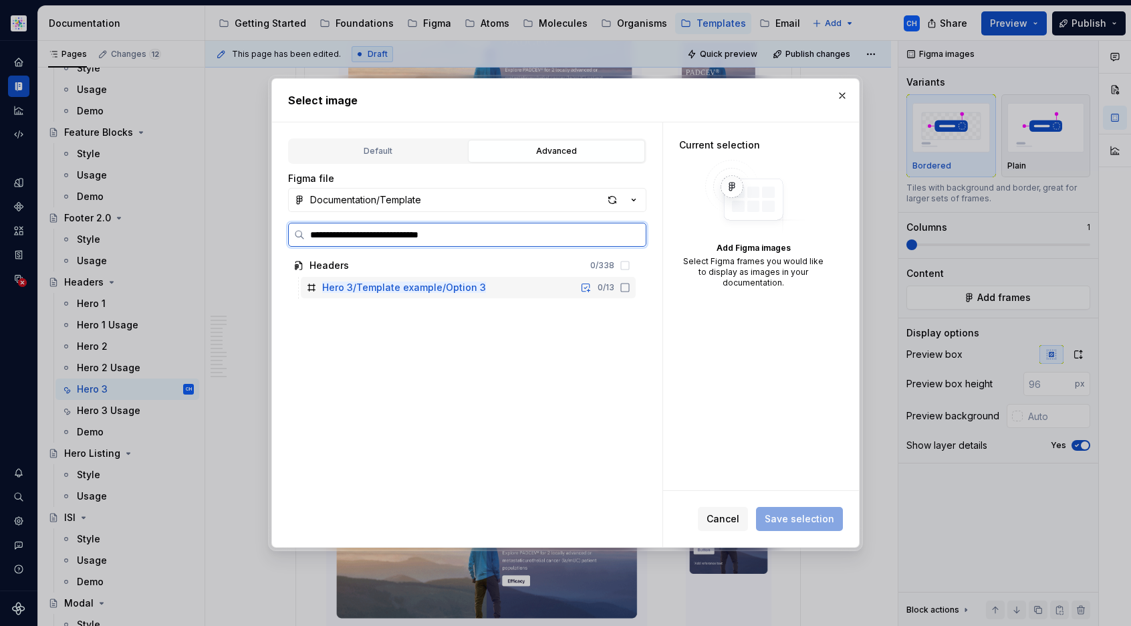
click at [622, 288] on icon at bounding box center [625, 287] width 11 height 11
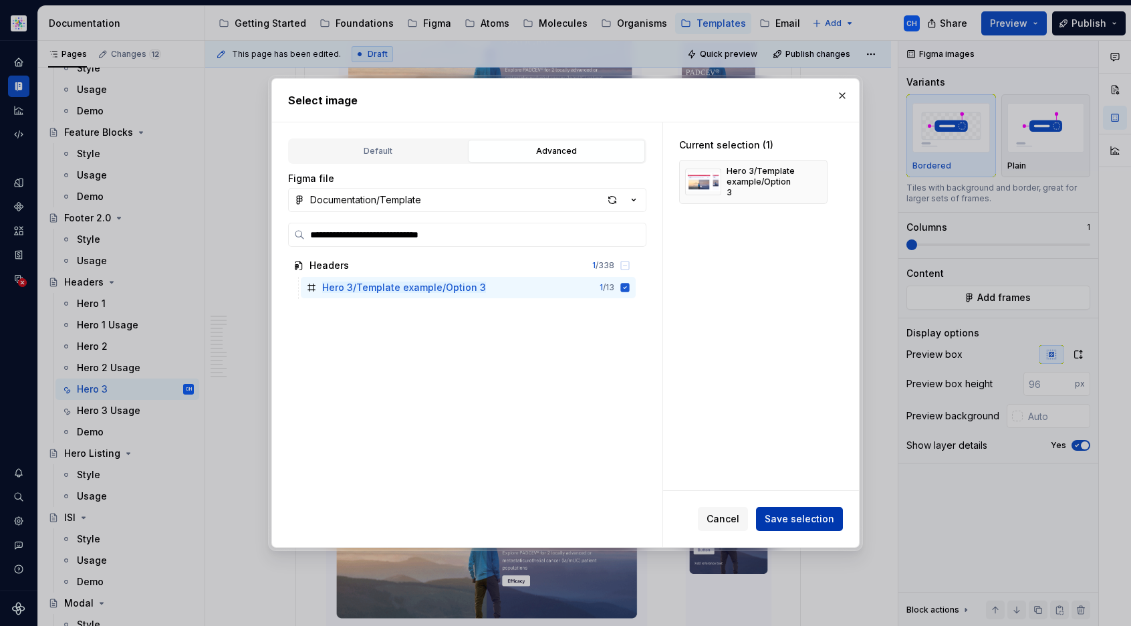
click at [808, 515] on span "Save selection" at bounding box center [800, 518] width 70 height 13
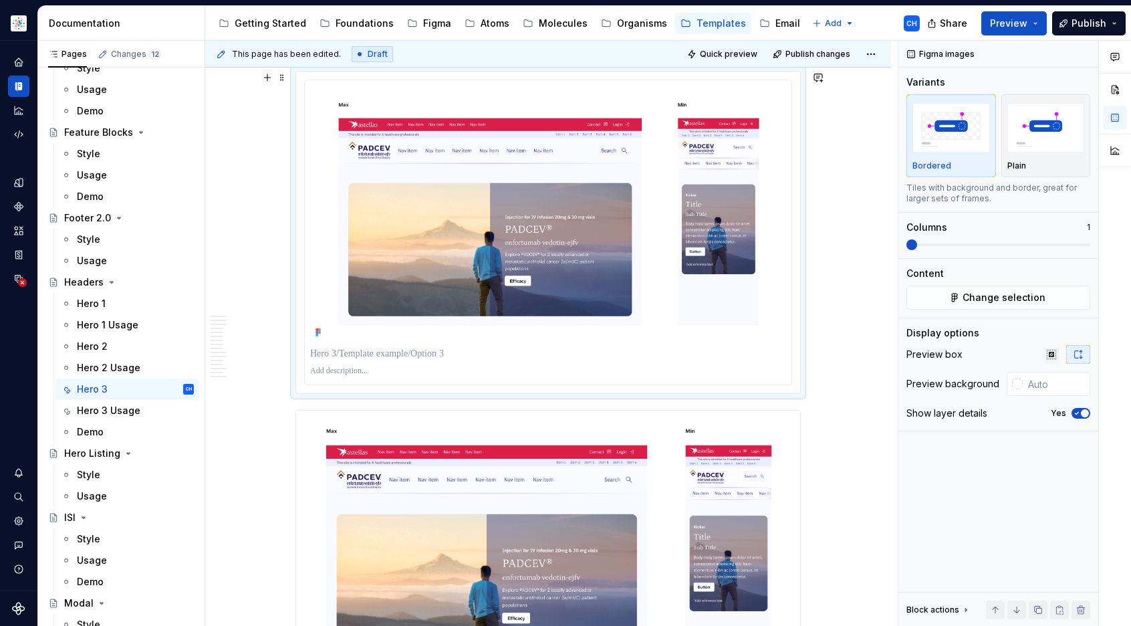
scroll to position [5388, 0]
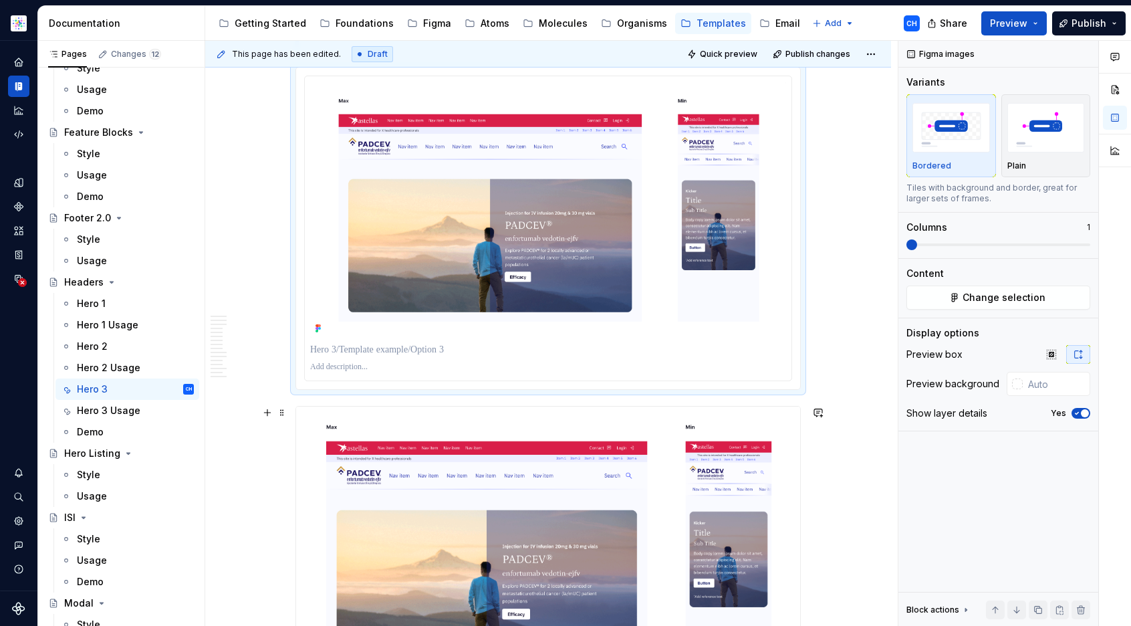
click at [713, 509] on img at bounding box center [548, 542] width 504 height 271
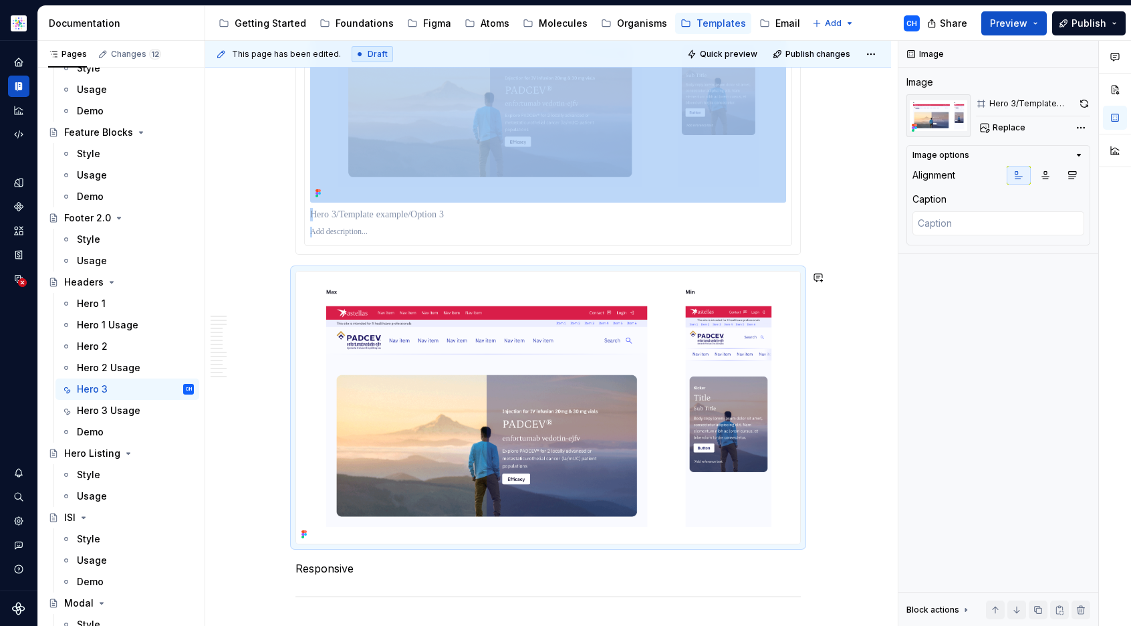
scroll to position [5527, 0]
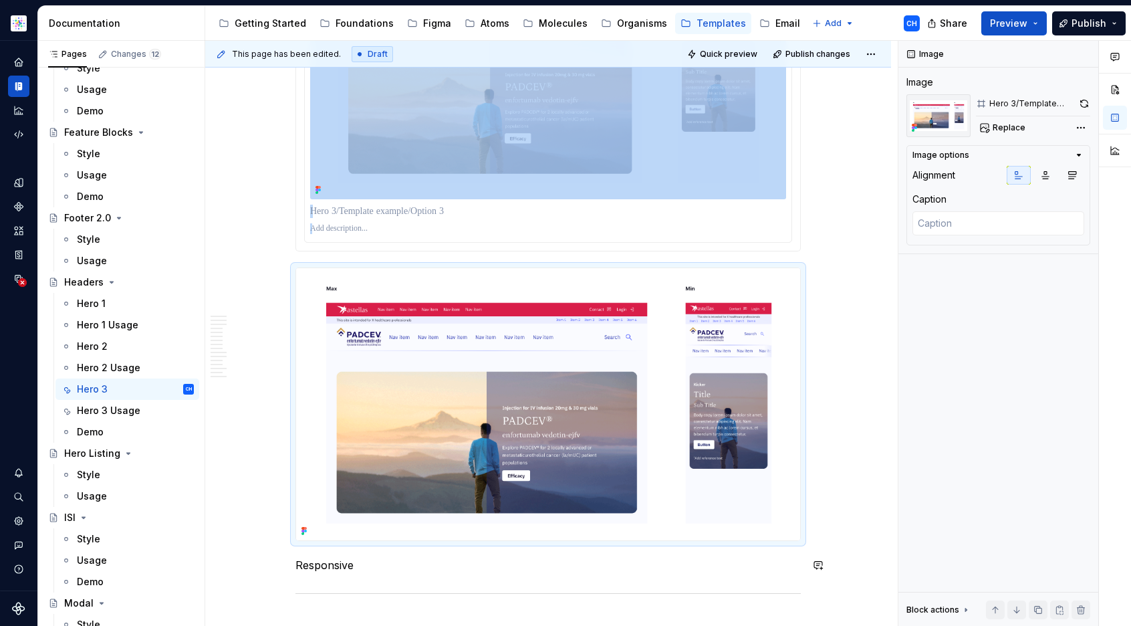
click at [330, 569] on p "Responsive" at bounding box center [548, 565] width 505 height 16
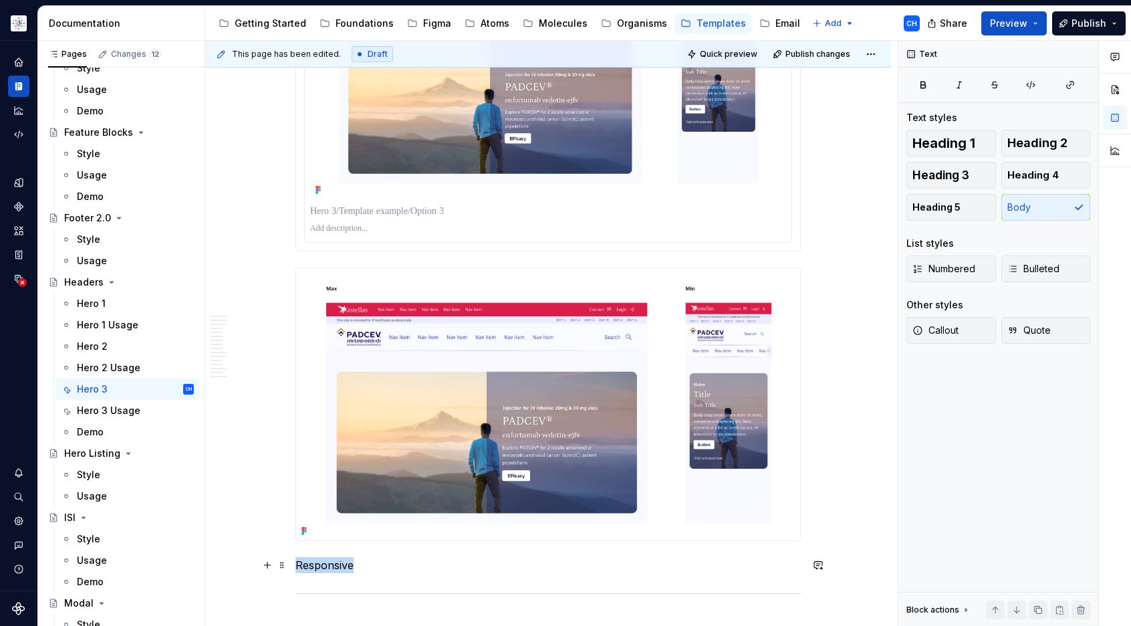
click at [330, 569] on p "Responsive" at bounding box center [548, 565] width 505 height 16
copy p "Responsive"
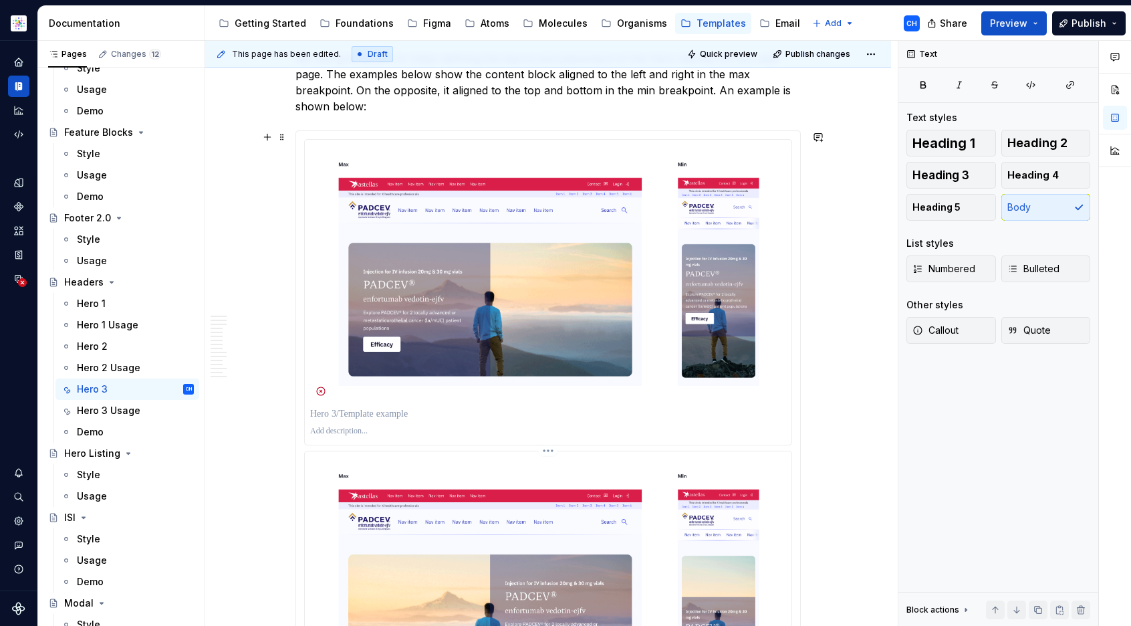
scroll to position [4931, 0]
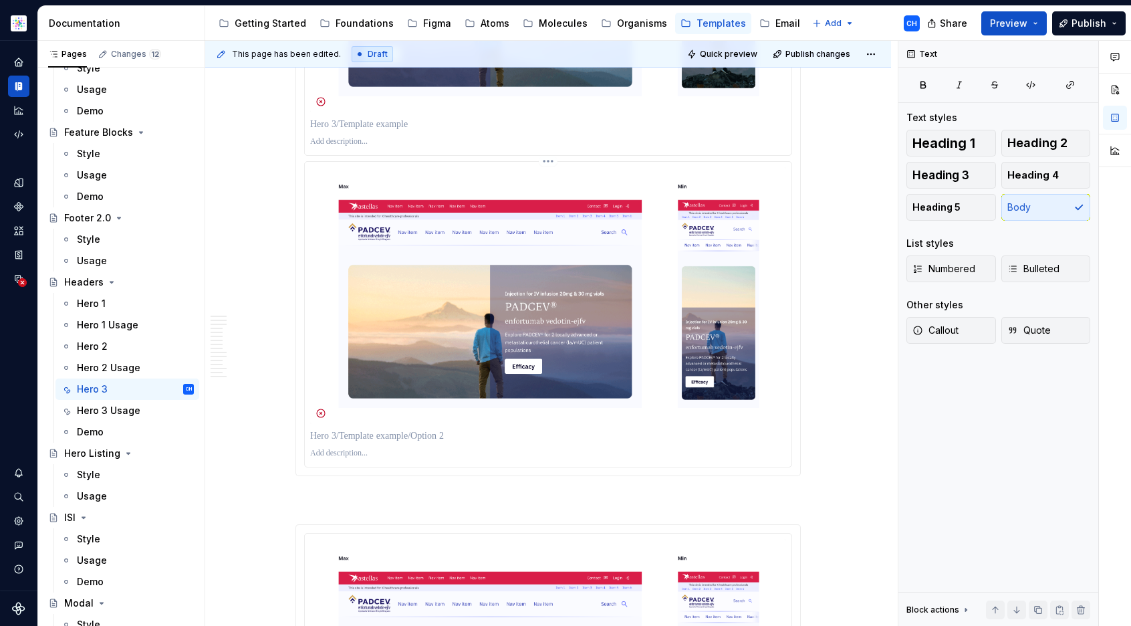
click at [638, 451] on p at bounding box center [548, 453] width 476 height 11
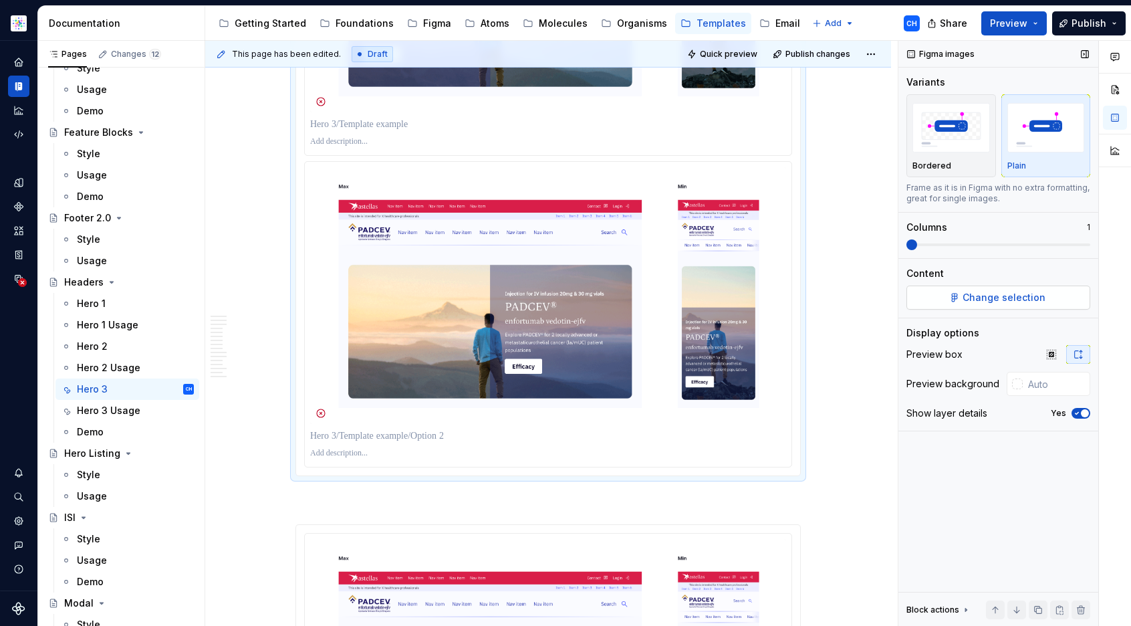
click at [988, 296] on span "Change selection" at bounding box center [1004, 297] width 83 height 13
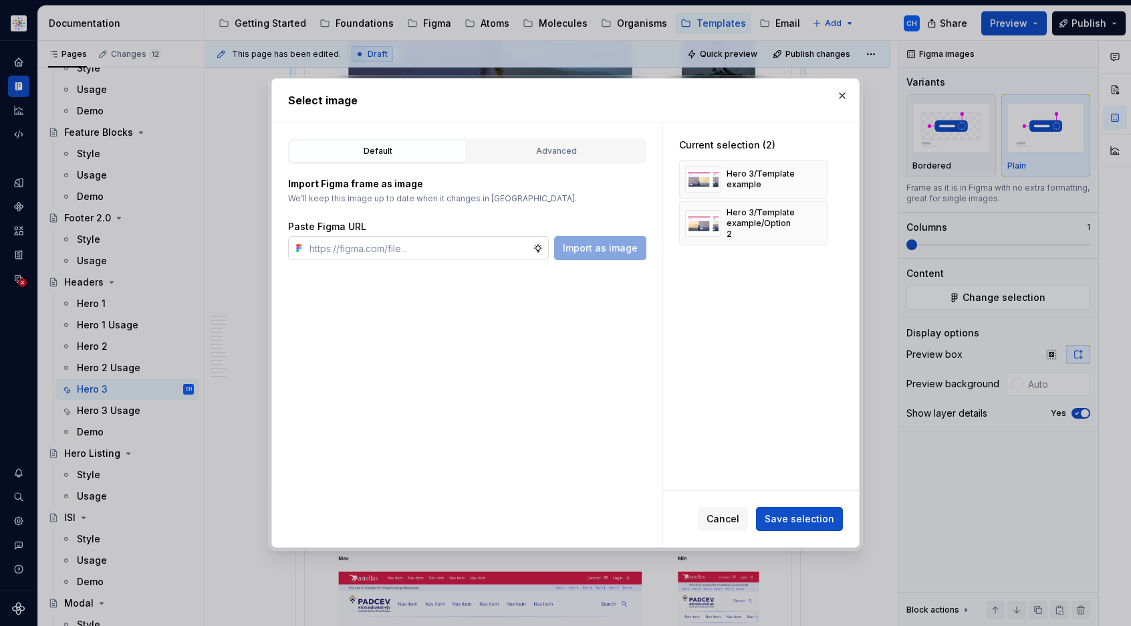
type textarea "*"
click at [529, 167] on div "Import Figma frame as image We’ll keep this image up to date when it changes in…" at bounding box center [467, 212] width 358 height 96
click at [522, 157] on div "Advanced" at bounding box center [557, 150] width 168 height 13
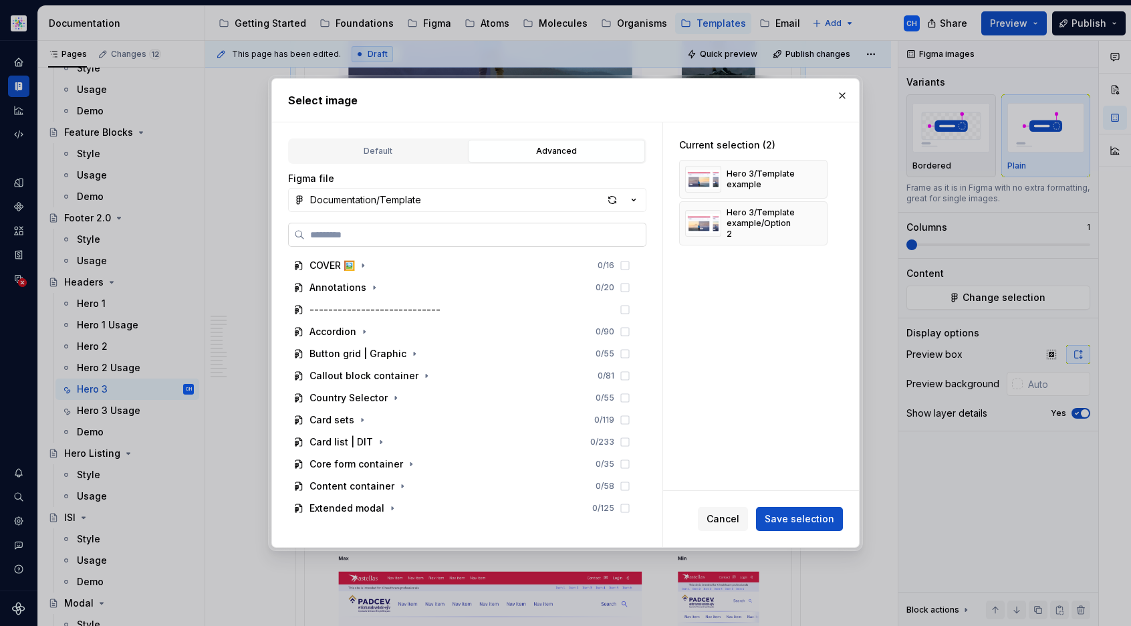
paste input "**********"
type input "**********"
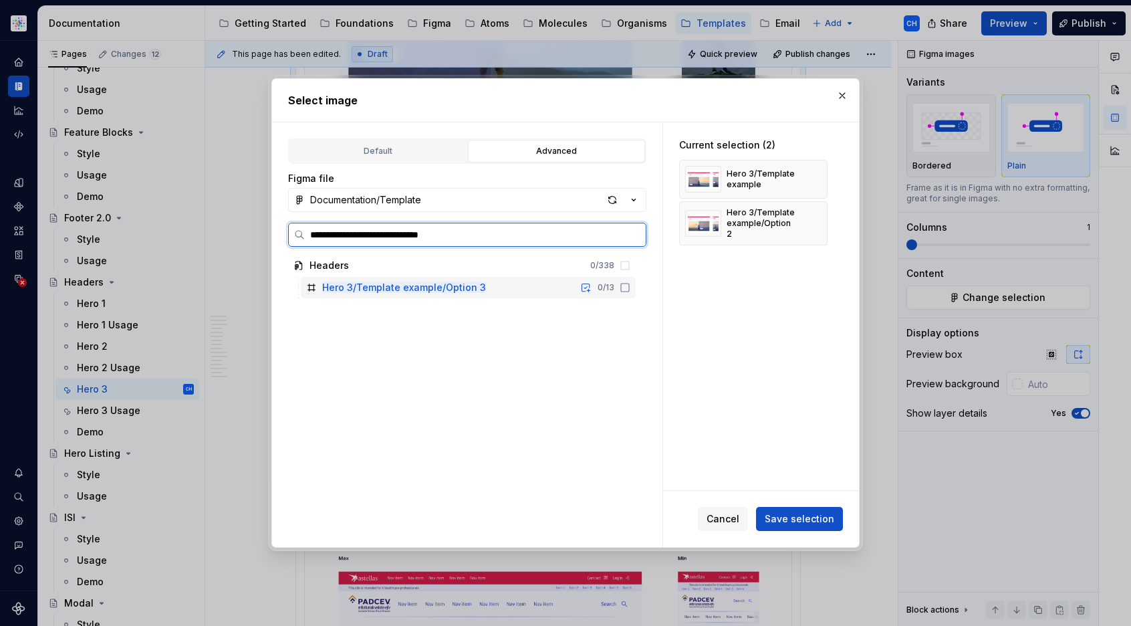
click at [622, 286] on icon at bounding box center [625, 287] width 11 height 11
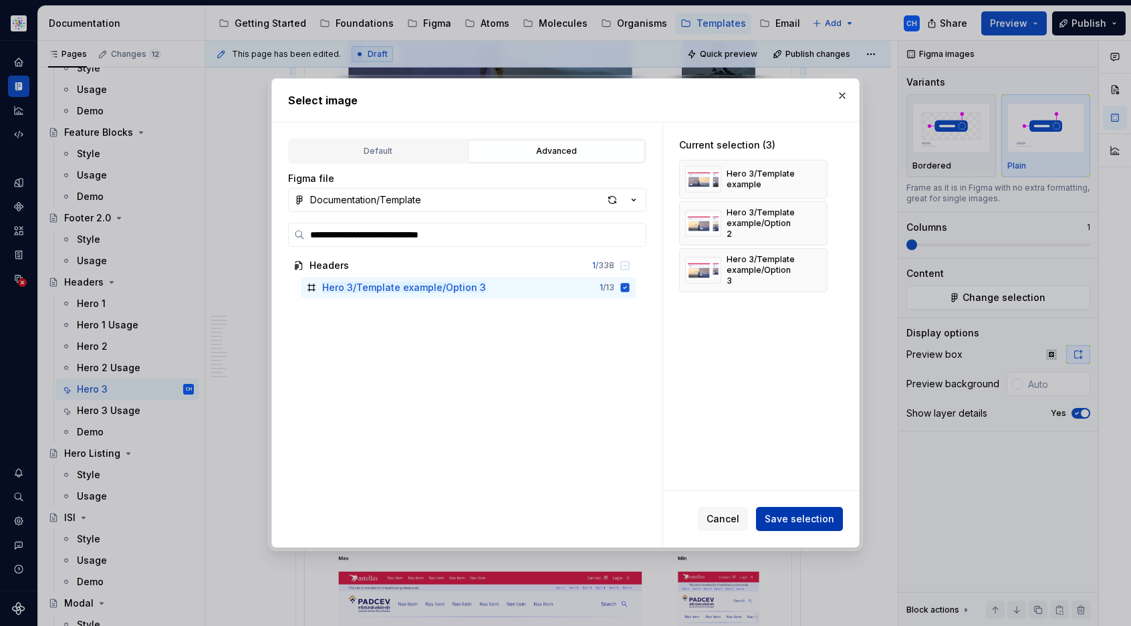
click at [780, 517] on span "Save selection" at bounding box center [800, 518] width 70 height 13
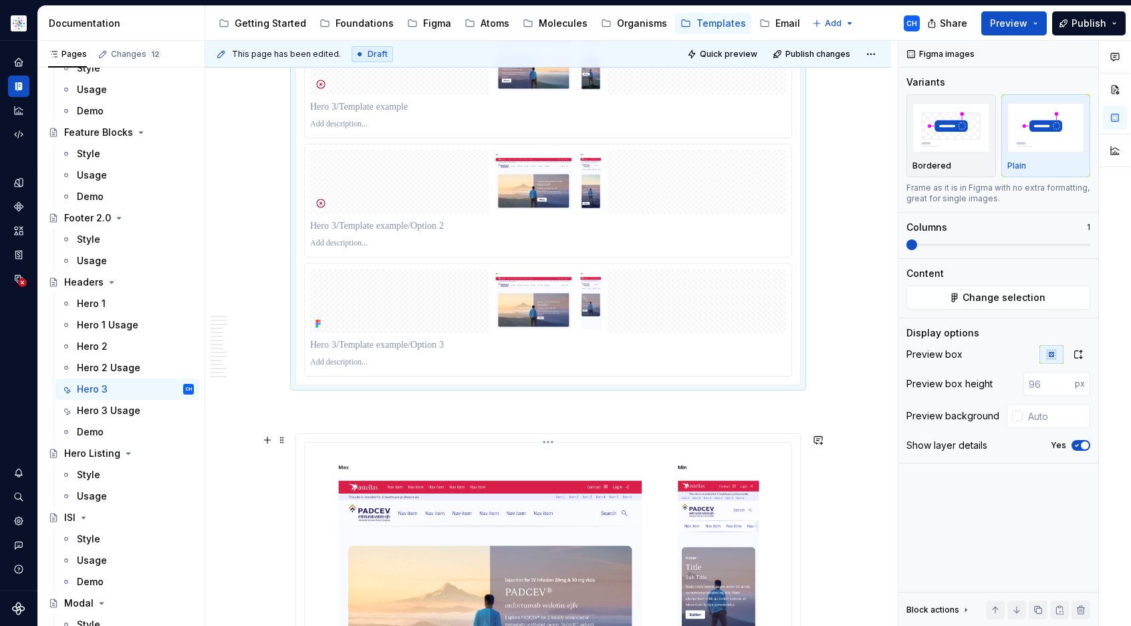
scroll to position [4702, 0]
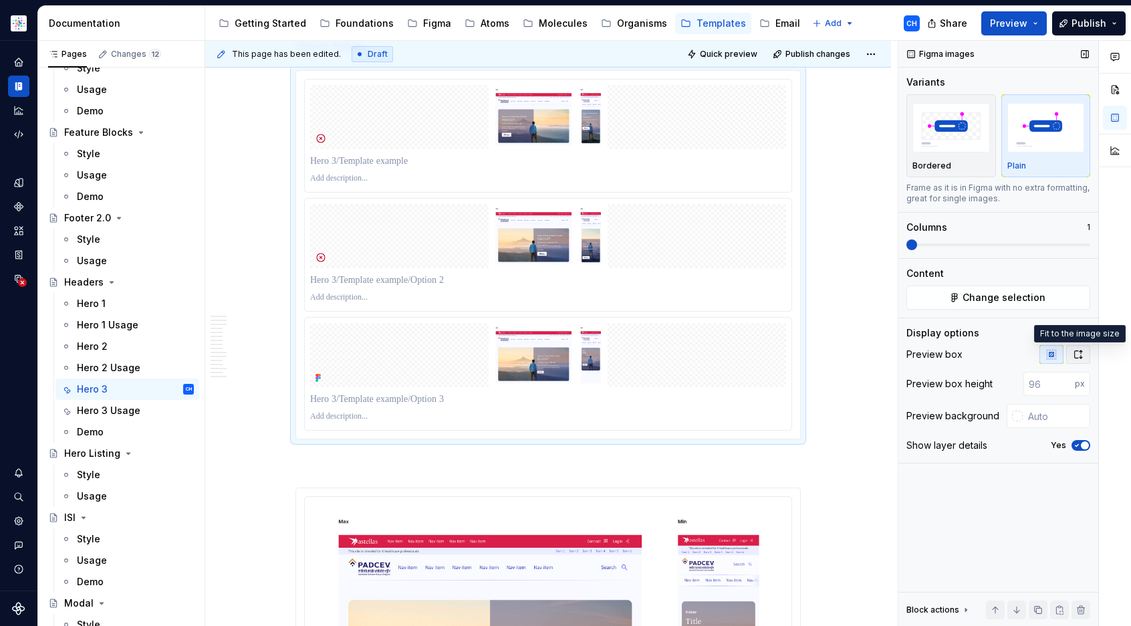
click at [1085, 352] on button "button" at bounding box center [1078, 354] width 24 height 19
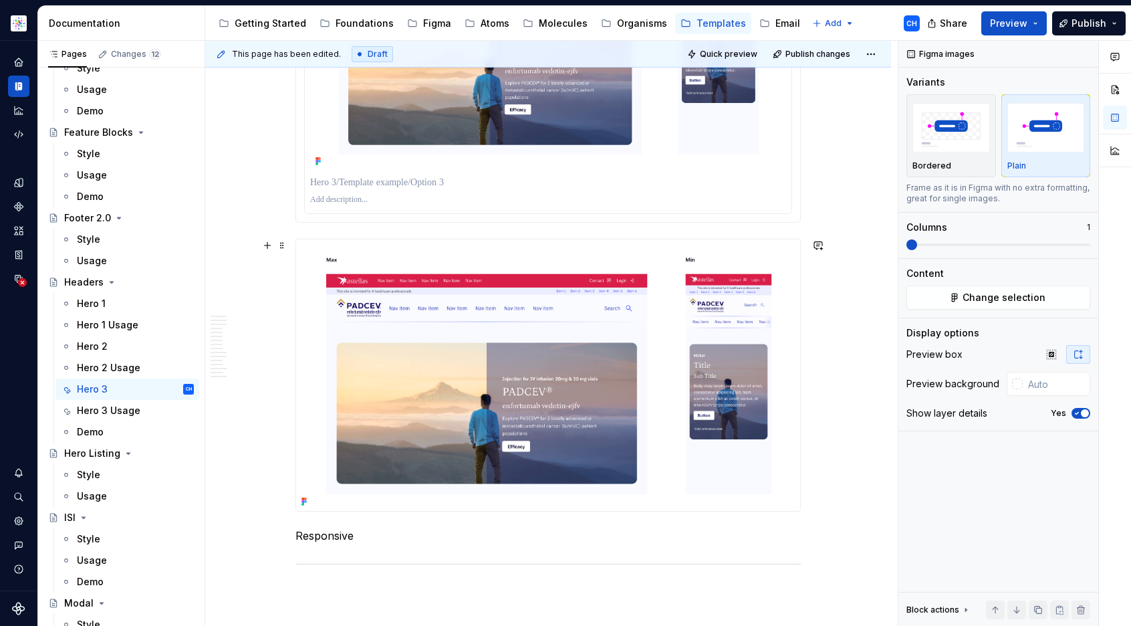
scroll to position [5671, 0]
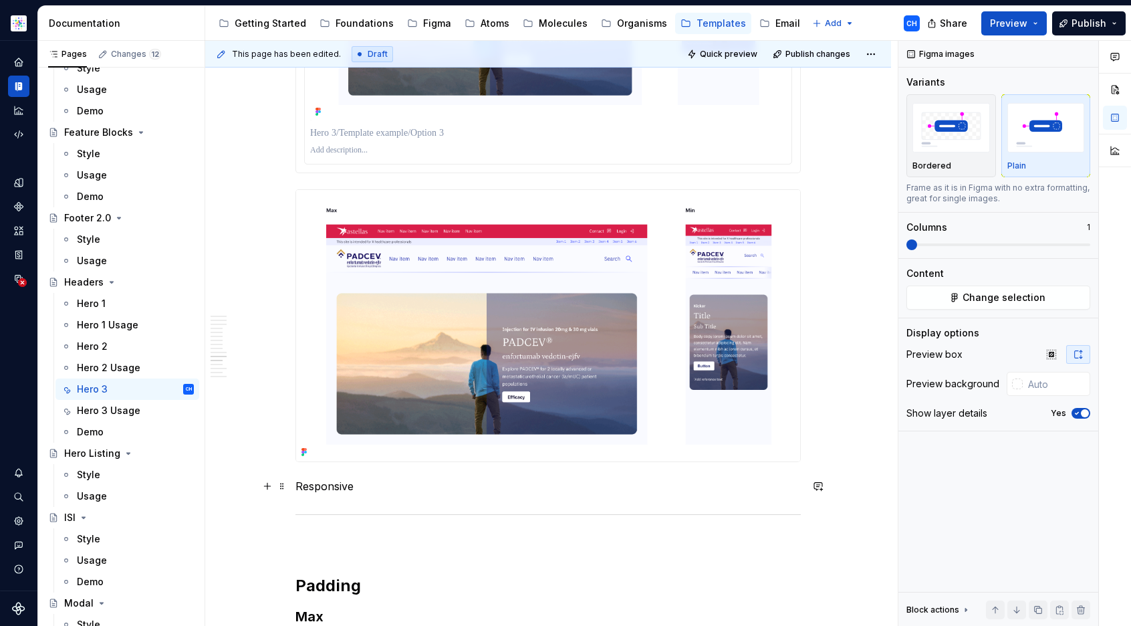
click at [334, 482] on p "Responsive" at bounding box center [548, 486] width 505 height 16
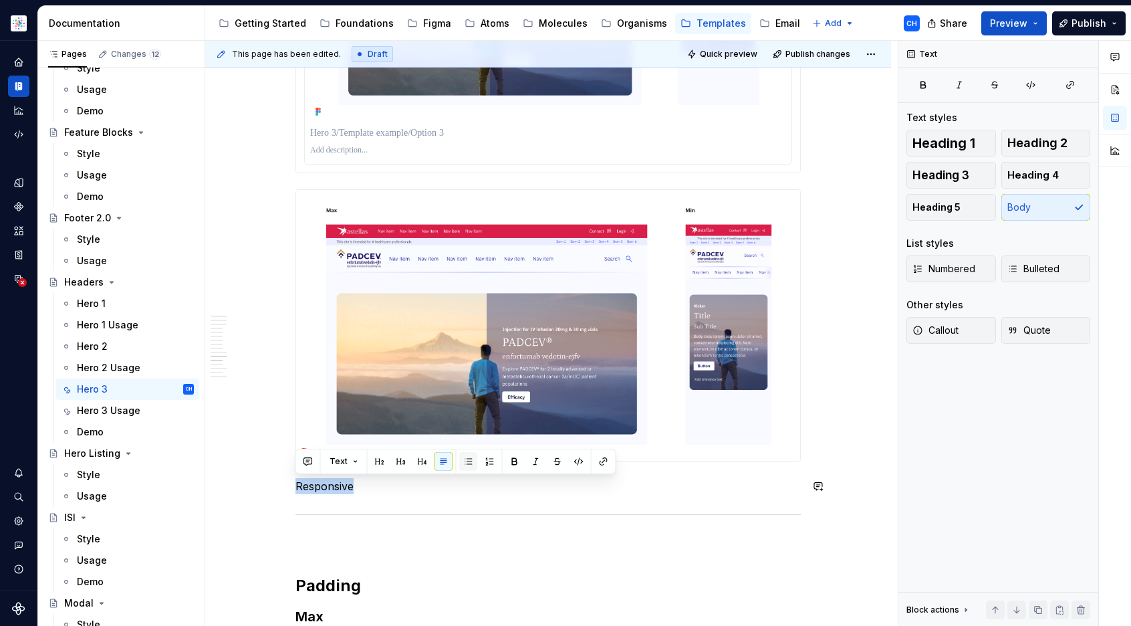
copy p "Responsive"
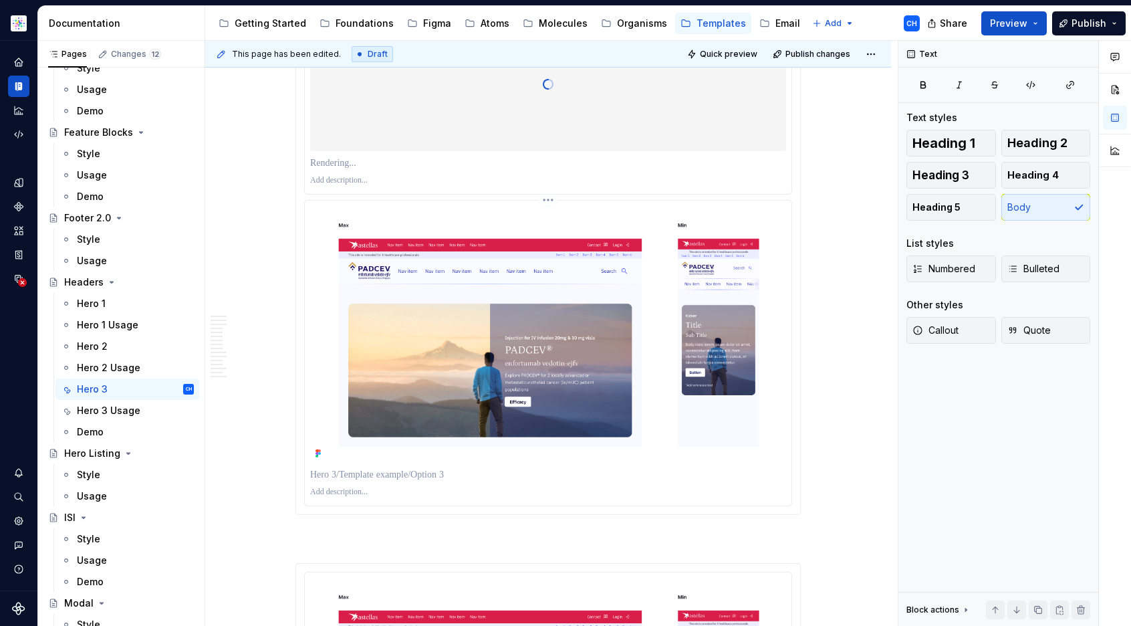
scroll to position [4952, 0]
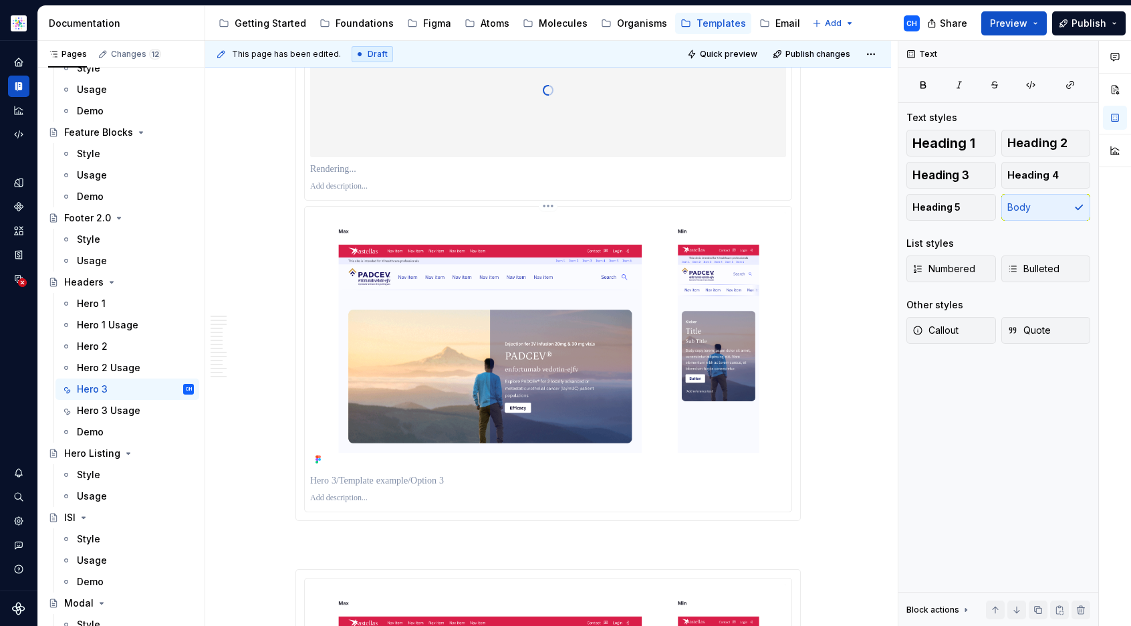
click at [404, 477] on p at bounding box center [548, 480] width 476 height 13
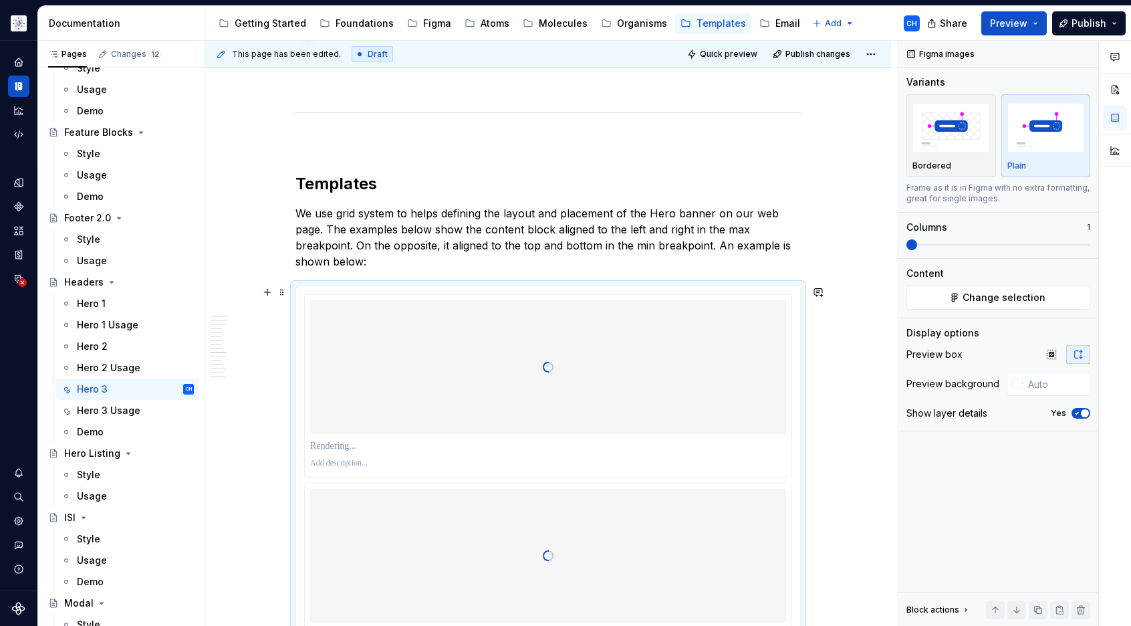
scroll to position [4481, 0]
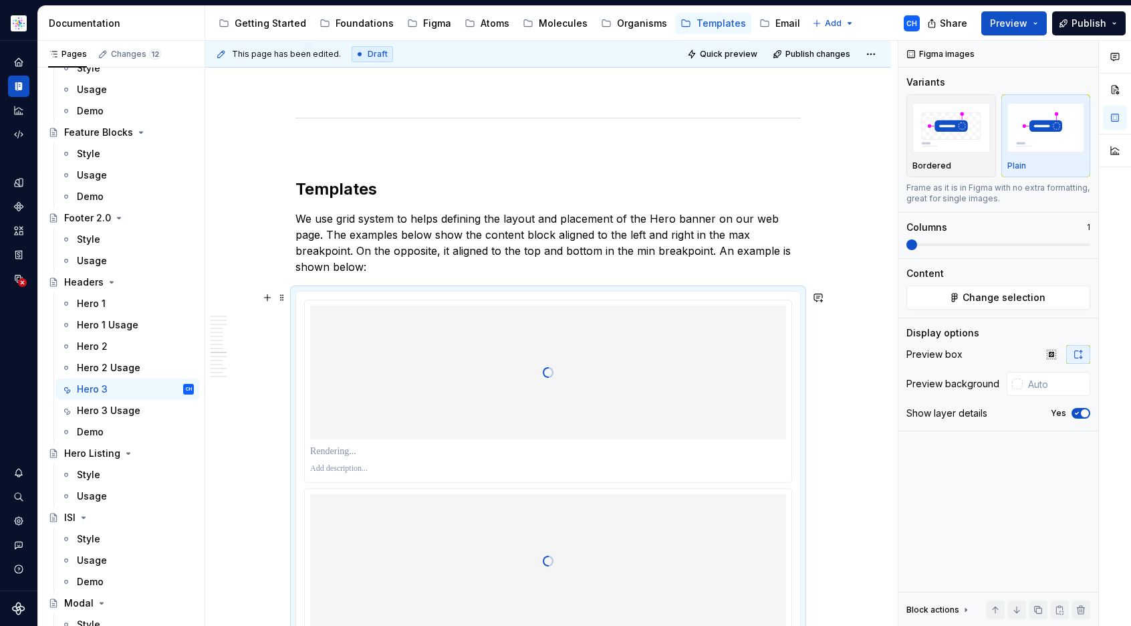
type textarea "*"
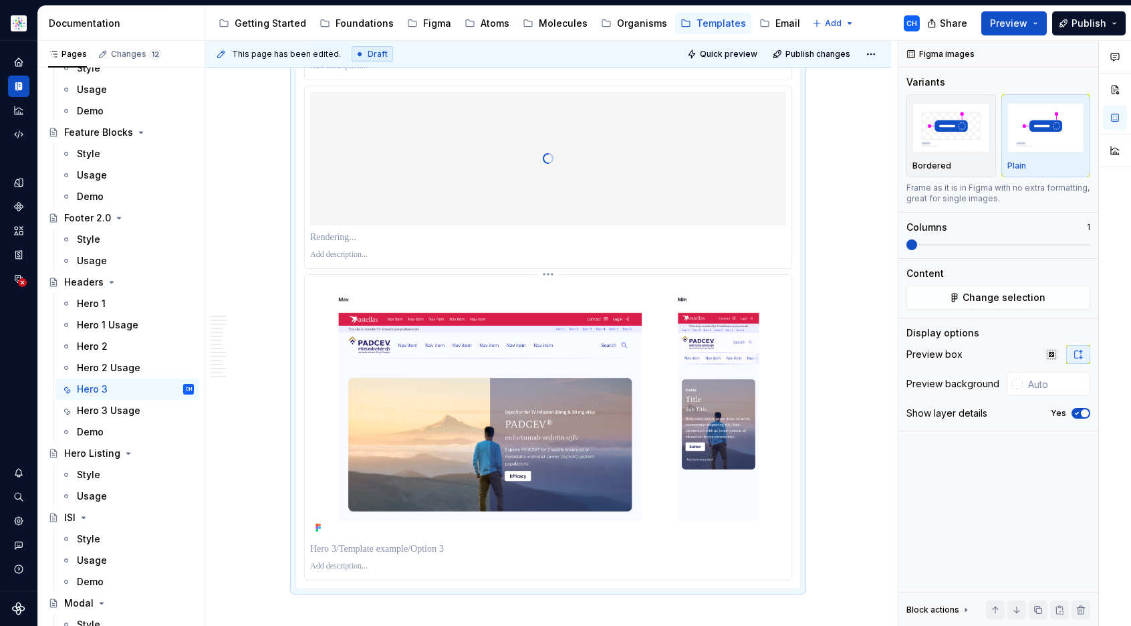
scroll to position [4922, 0]
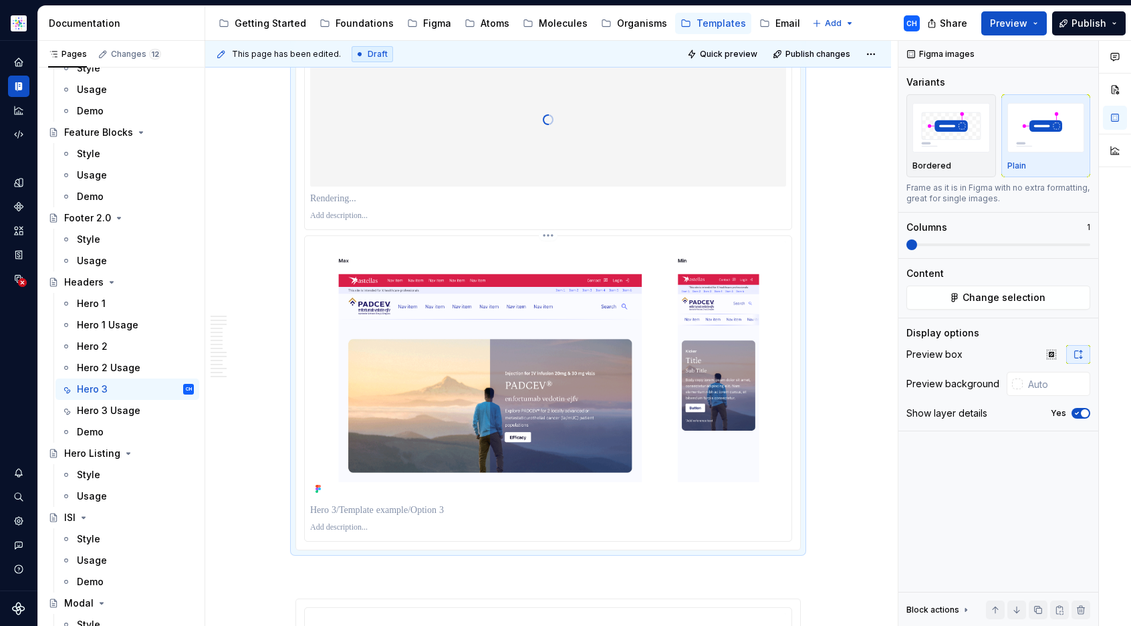
click at [438, 513] on p at bounding box center [548, 509] width 476 height 13
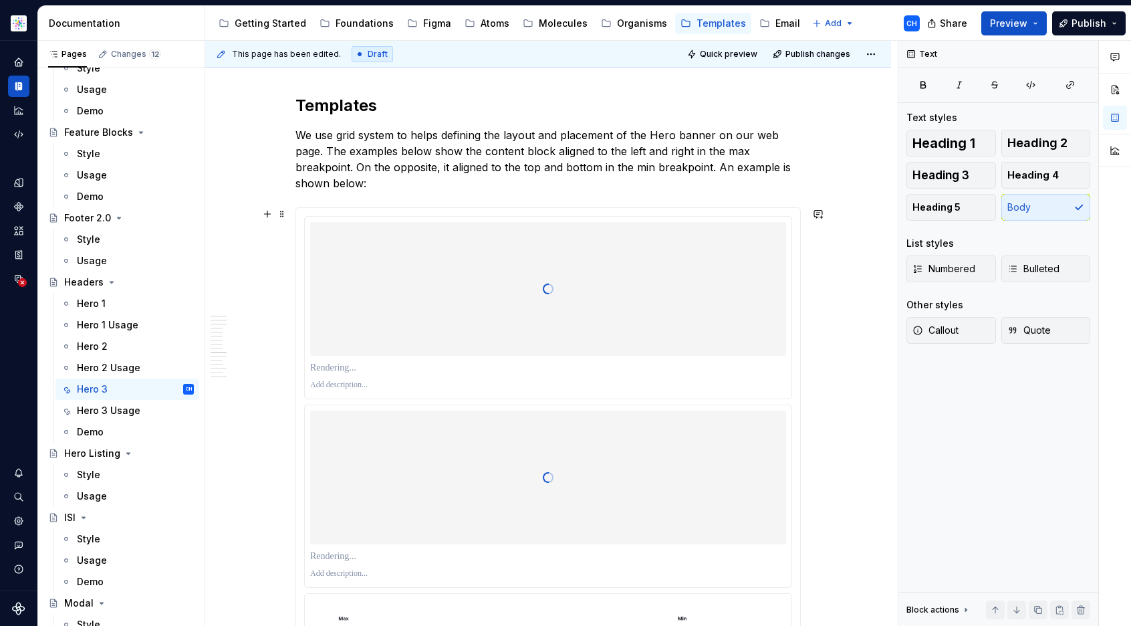
scroll to position [4561, 0]
click at [417, 377] on p at bounding box center [548, 371] width 476 height 13
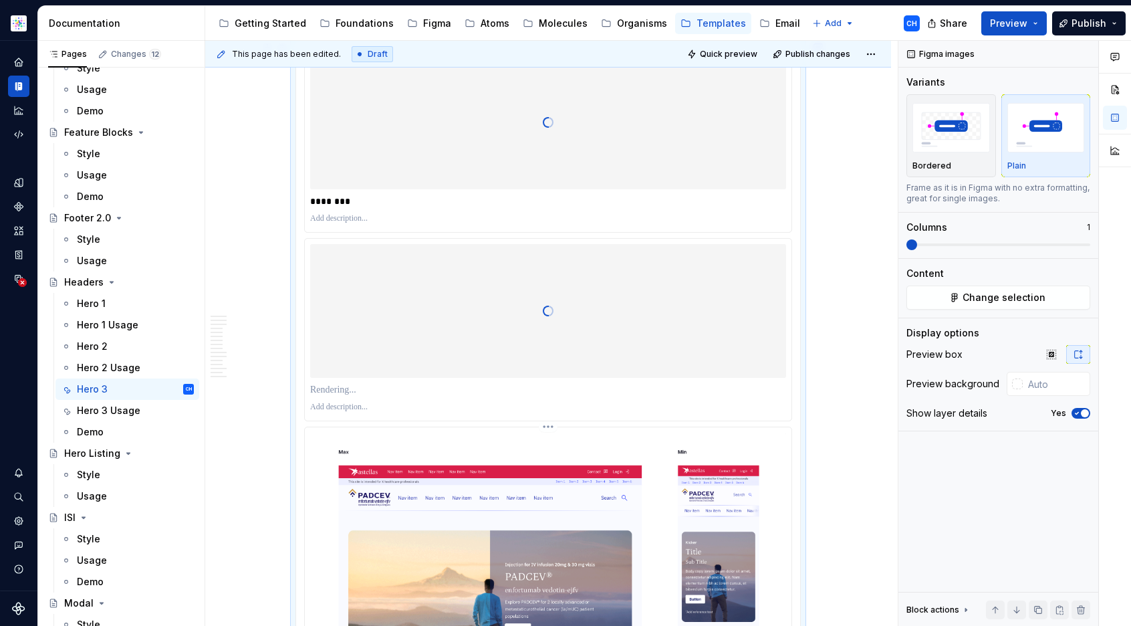
scroll to position [4858, 0]
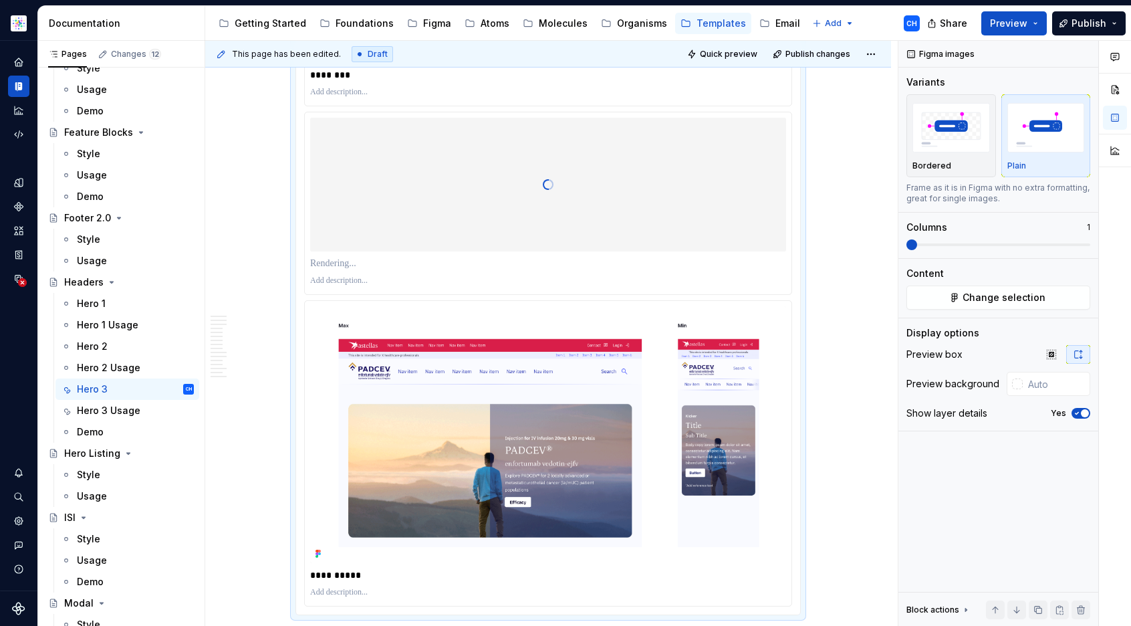
click at [363, 266] on p at bounding box center [548, 263] width 476 height 13
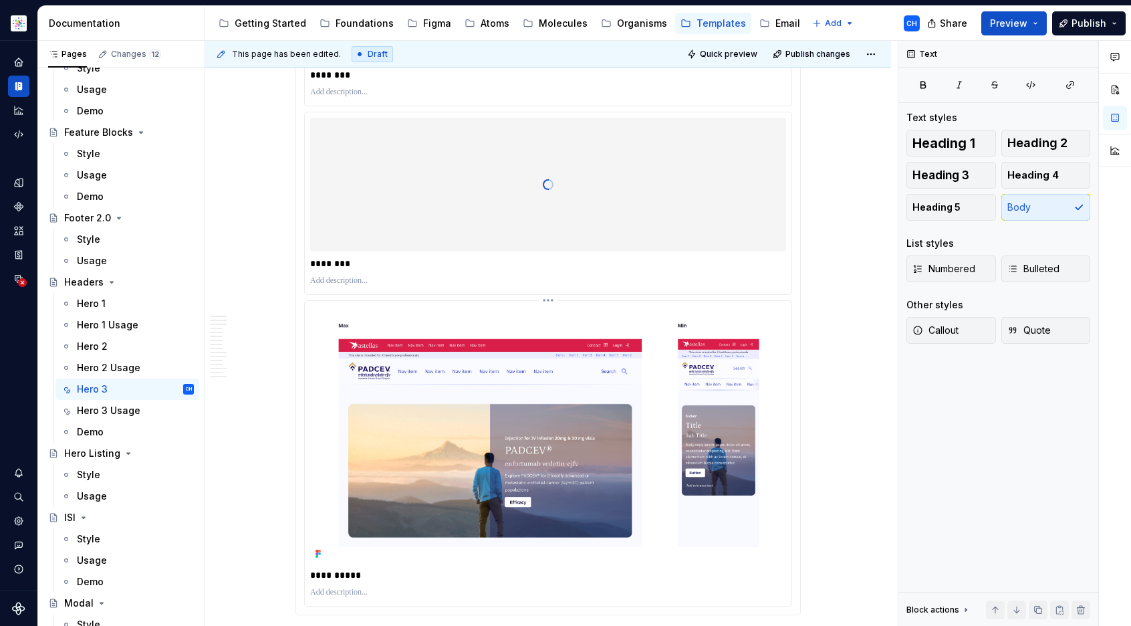
scroll to position [4880, 0]
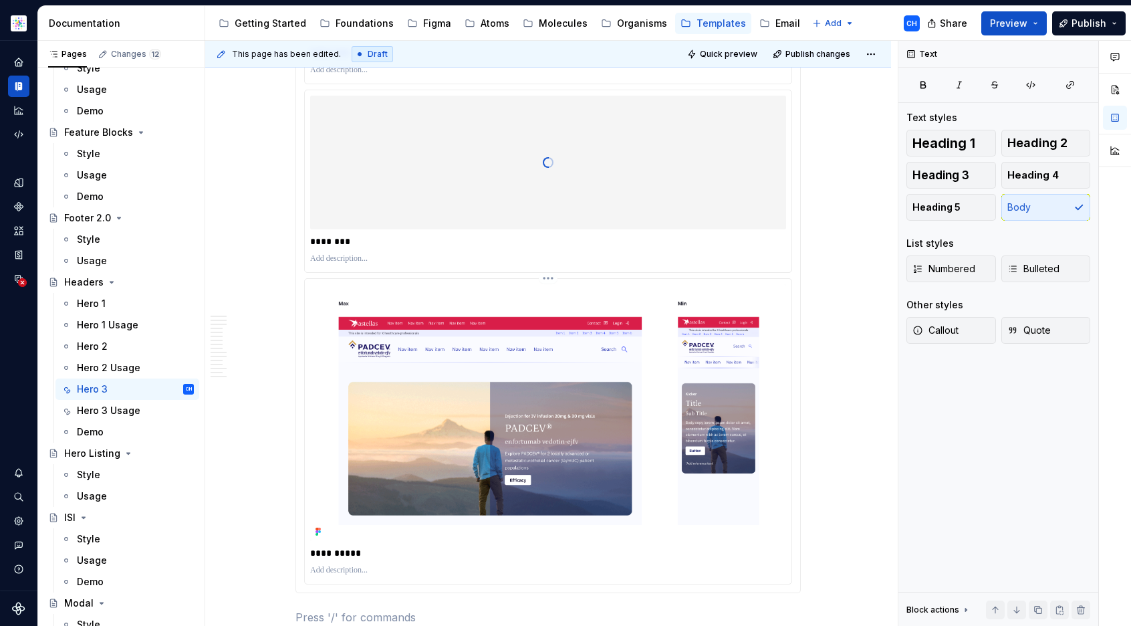
click at [725, 373] on img at bounding box center [548, 412] width 476 height 257
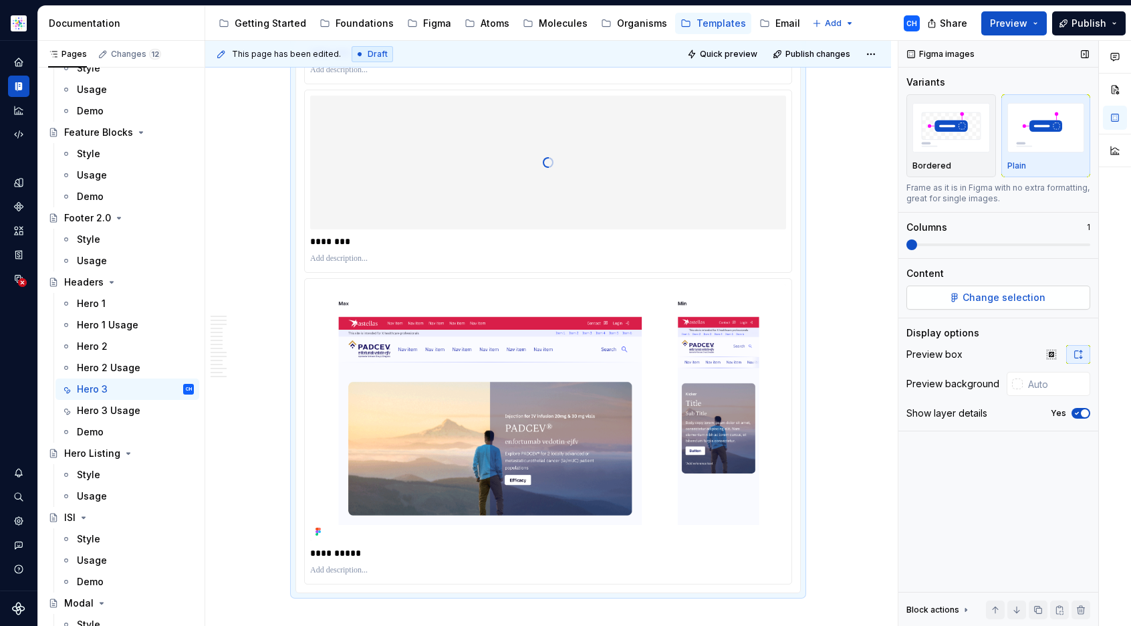
click at [981, 298] on span "Change selection" at bounding box center [1004, 297] width 83 height 13
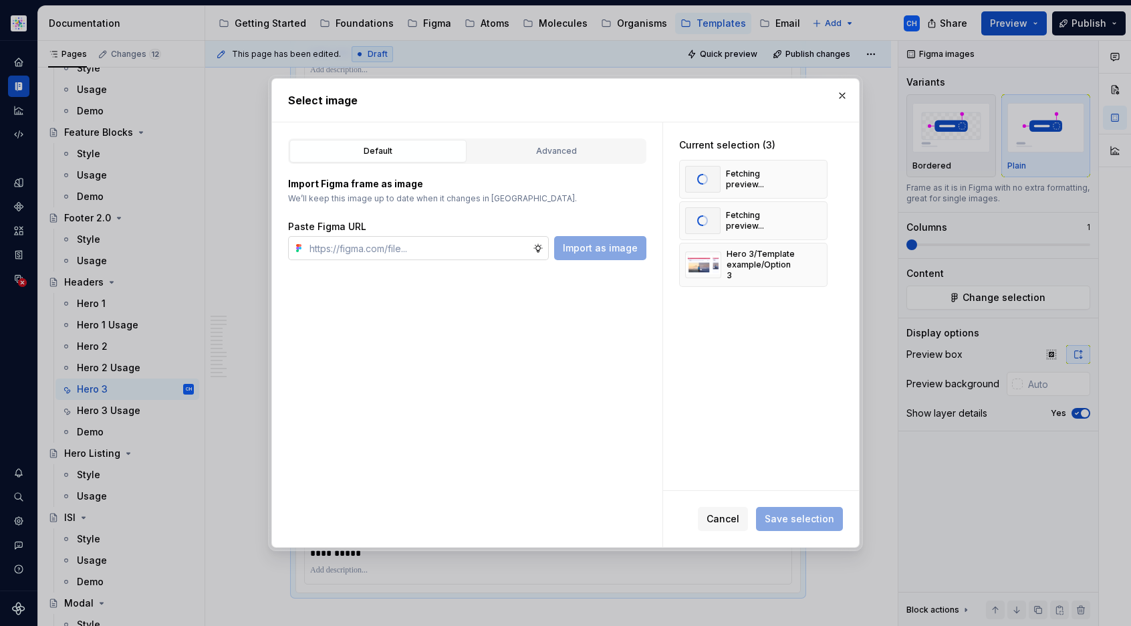
type textarea "*"
click at [459, 253] on input "text" at bounding box center [418, 248] width 229 height 24
click at [515, 160] on button "Advanced" at bounding box center [556, 151] width 177 height 23
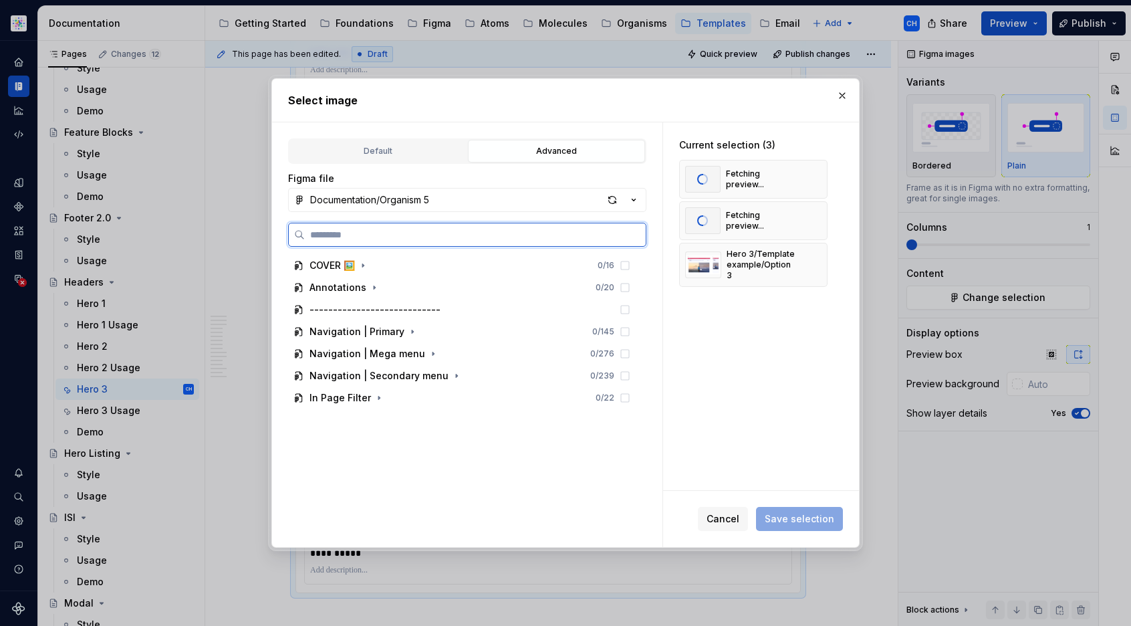
click at [524, 229] on input "search" at bounding box center [475, 234] width 341 height 13
click at [413, 203] on div "Documentation/Organism 5" at bounding box center [369, 199] width 119 height 13
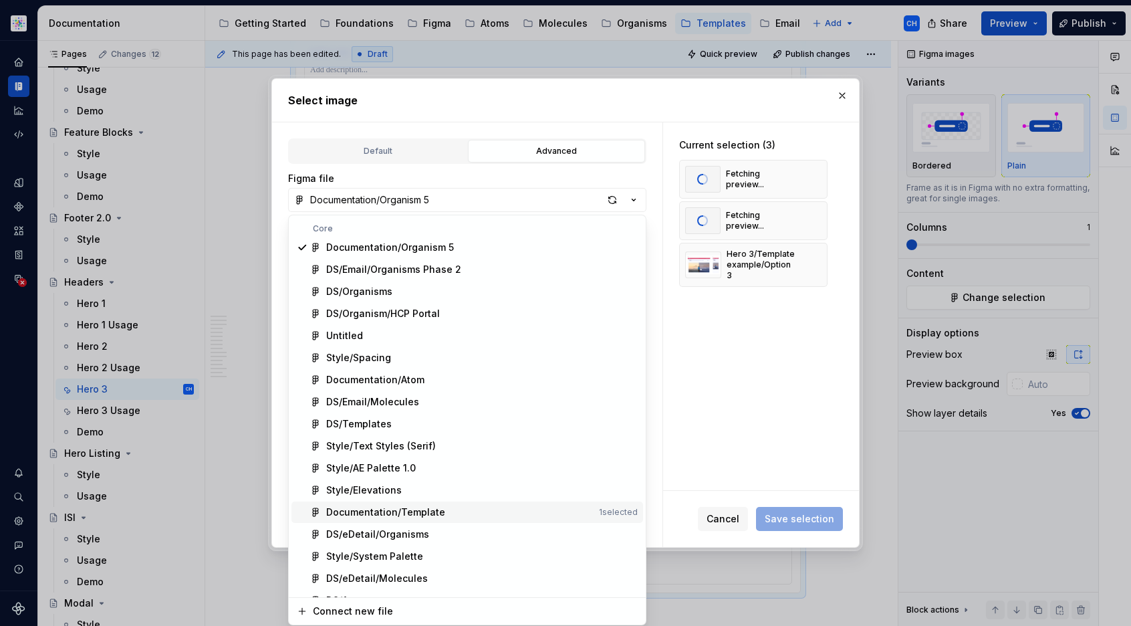
click at [386, 511] on div "Documentation/Template" at bounding box center [385, 511] width 119 height 13
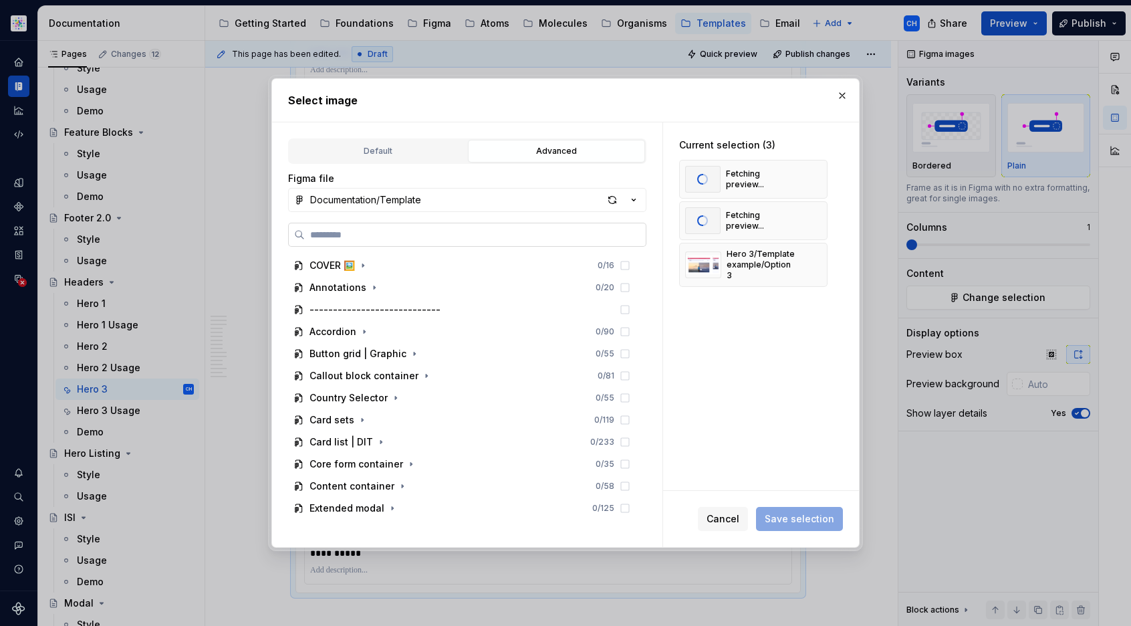
click at [389, 240] on input "search" at bounding box center [475, 234] width 341 height 13
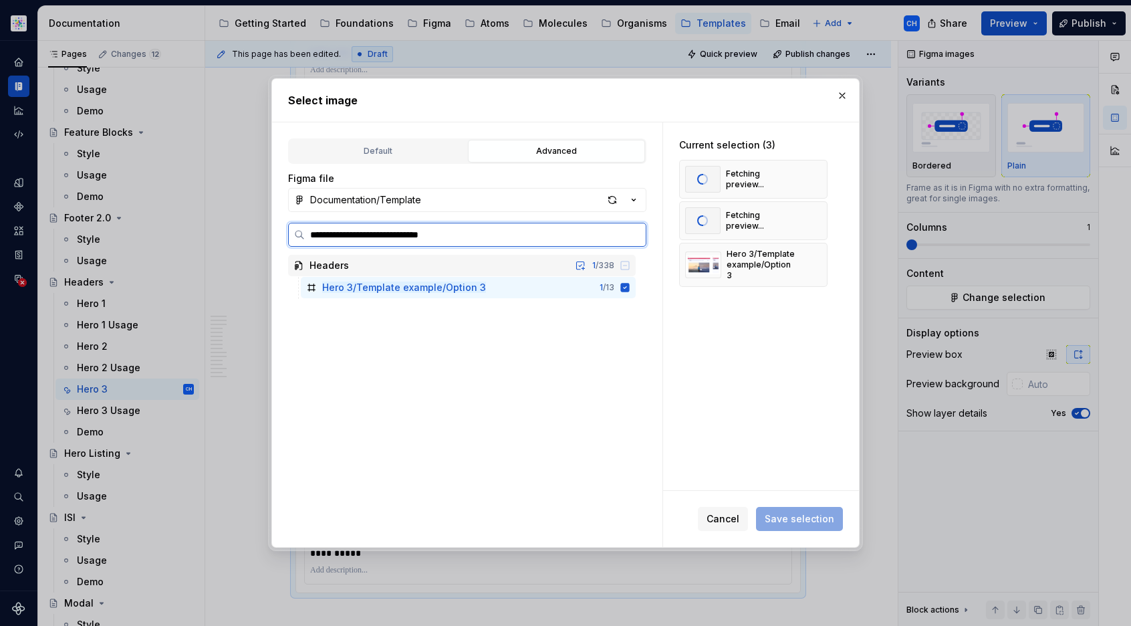
type input "**********"
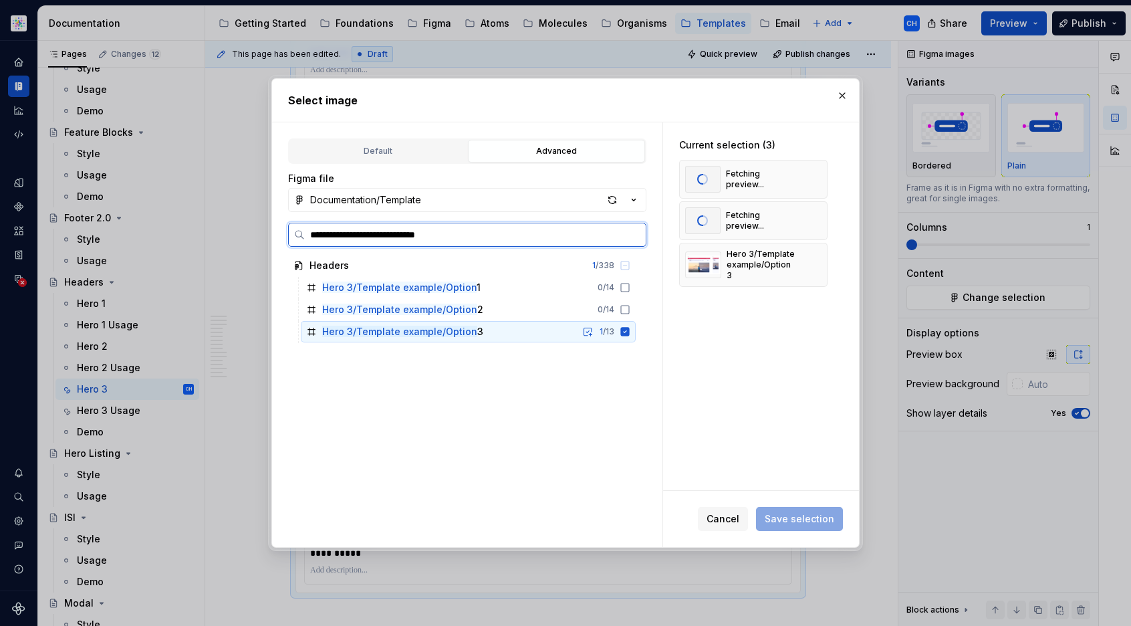
click at [622, 333] on icon at bounding box center [625, 331] width 9 height 9
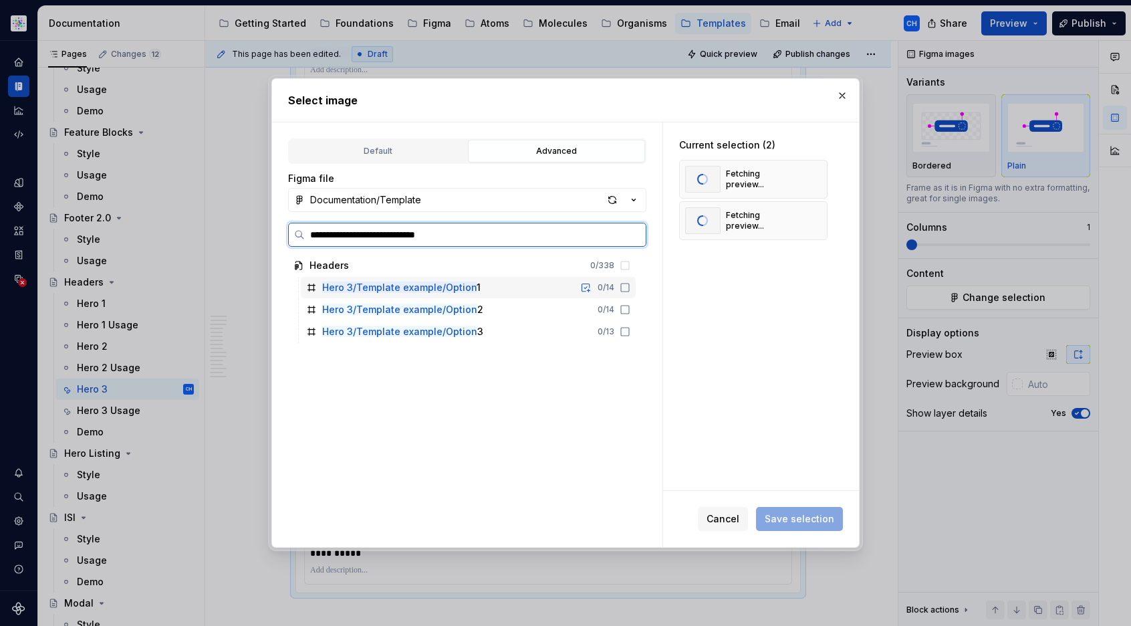
click at [623, 287] on icon at bounding box center [625, 287] width 11 height 11
click at [622, 310] on icon at bounding box center [625, 309] width 11 height 11
click at [627, 290] on icon at bounding box center [625, 287] width 8 height 8
click at [626, 288] on icon at bounding box center [625, 287] width 11 height 11
click at [622, 288] on icon at bounding box center [625, 287] width 11 height 11
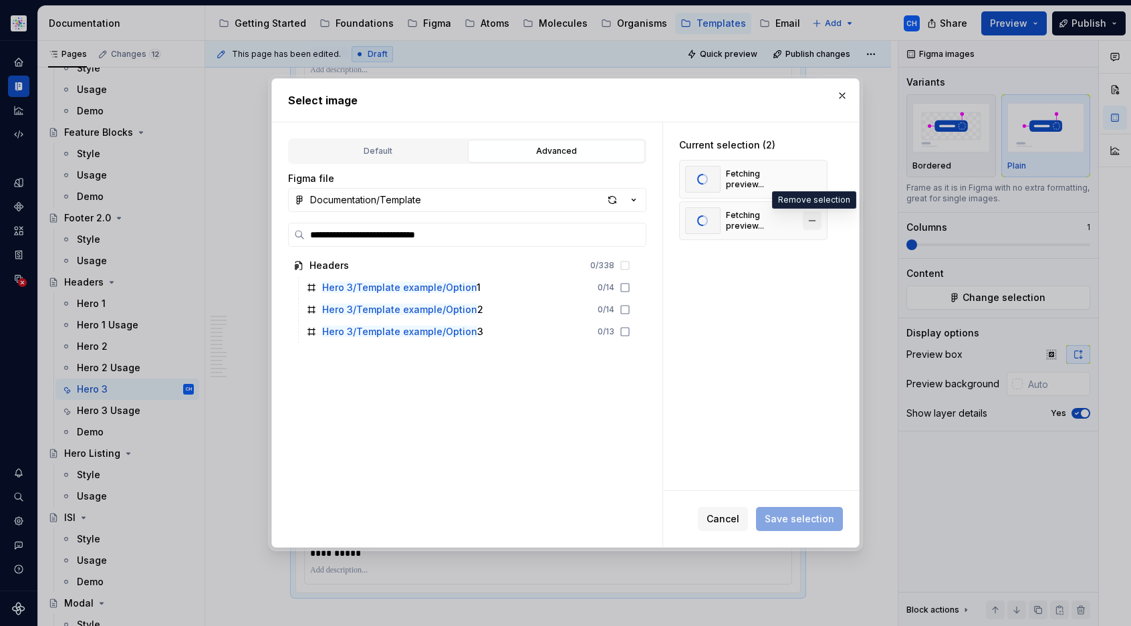
click at [816, 216] on button "button" at bounding box center [812, 220] width 19 height 19
click at [814, 179] on button "button" at bounding box center [812, 179] width 19 height 19
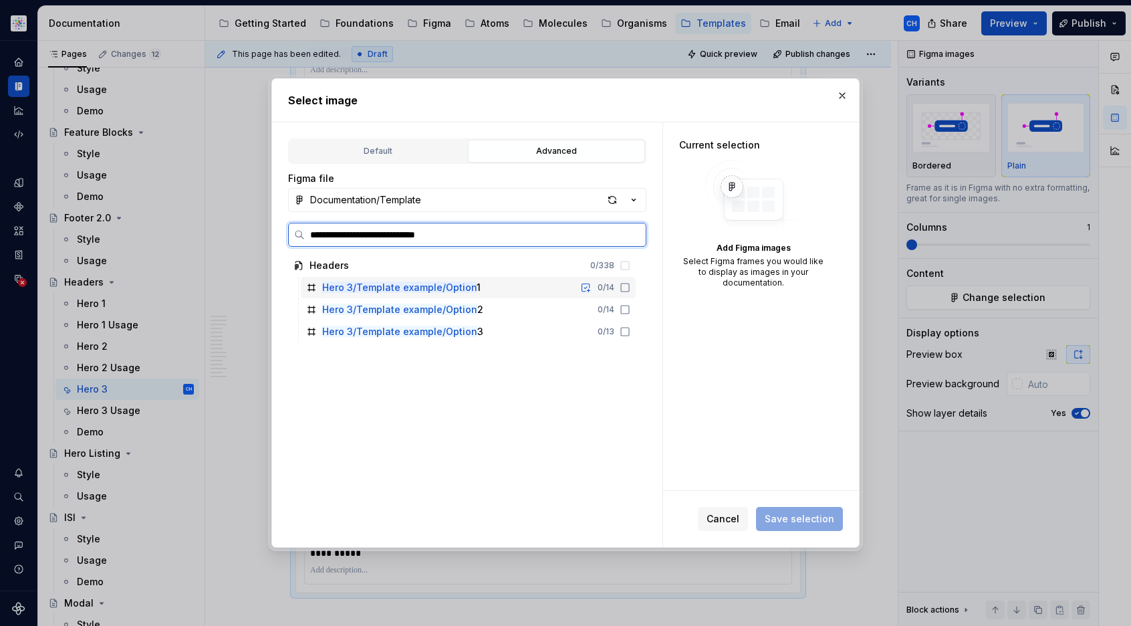
click at [622, 288] on icon at bounding box center [625, 287] width 11 height 11
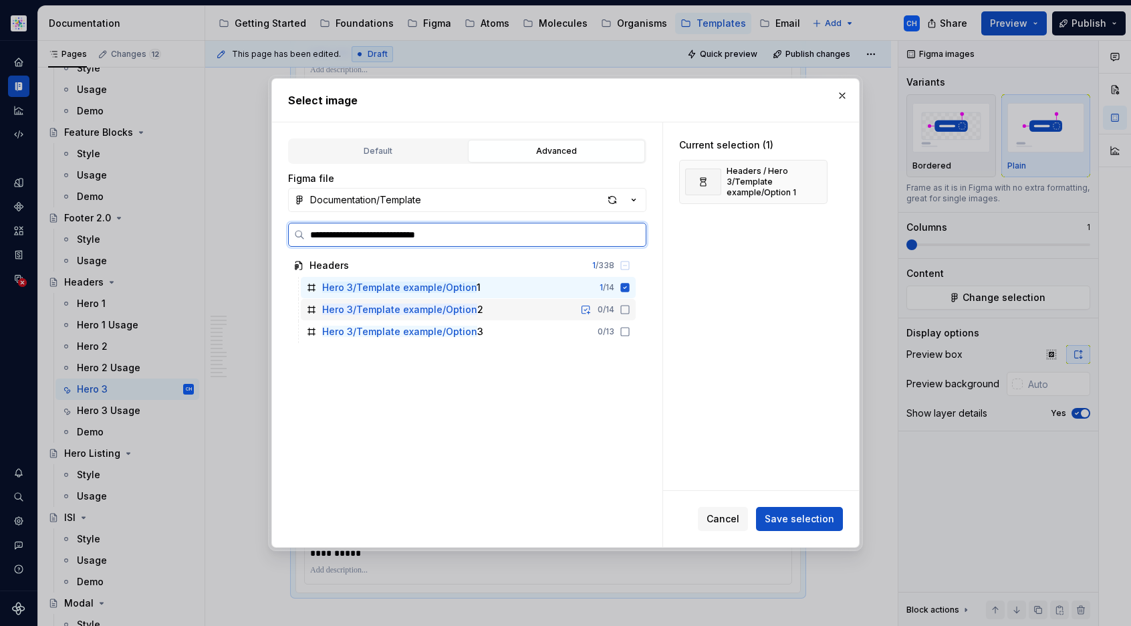
click at [626, 310] on icon at bounding box center [625, 309] width 11 height 11
click at [622, 330] on icon at bounding box center [625, 331] width 11 height 11
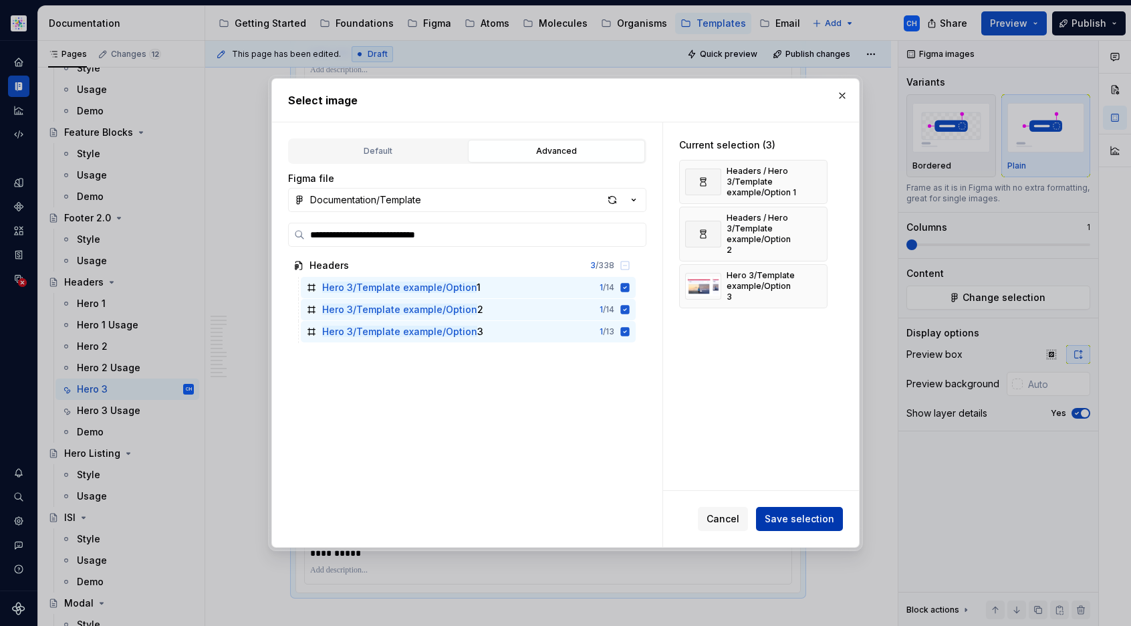
click at [772, 514] on span "Save selection" at bounding box center [800, 518] width 70 height 13
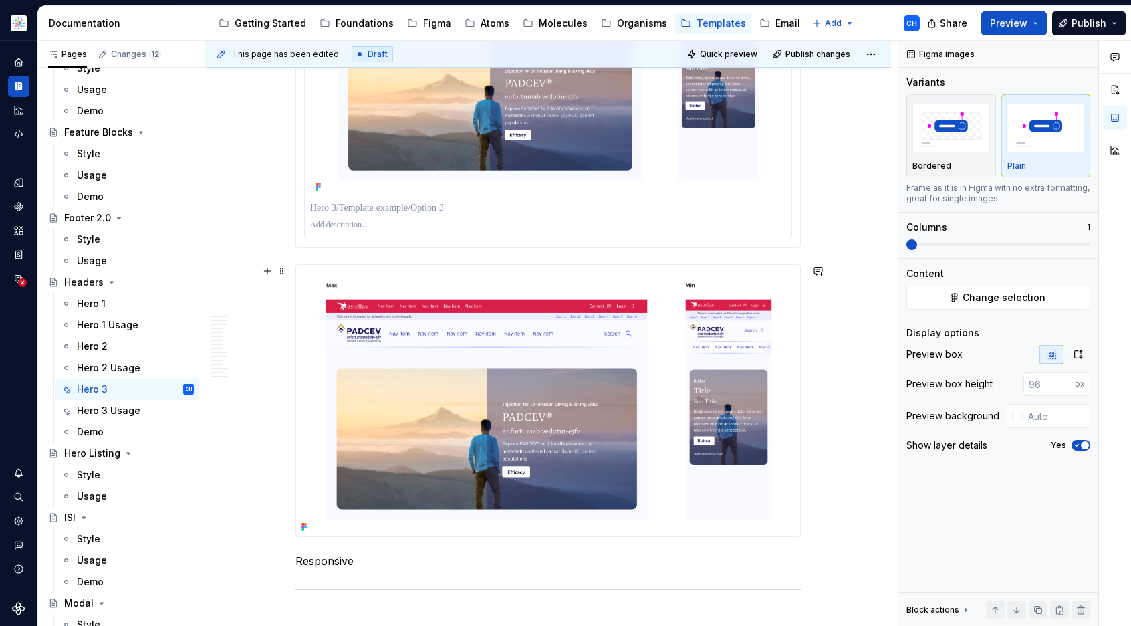
scroll to position [5274, 0]
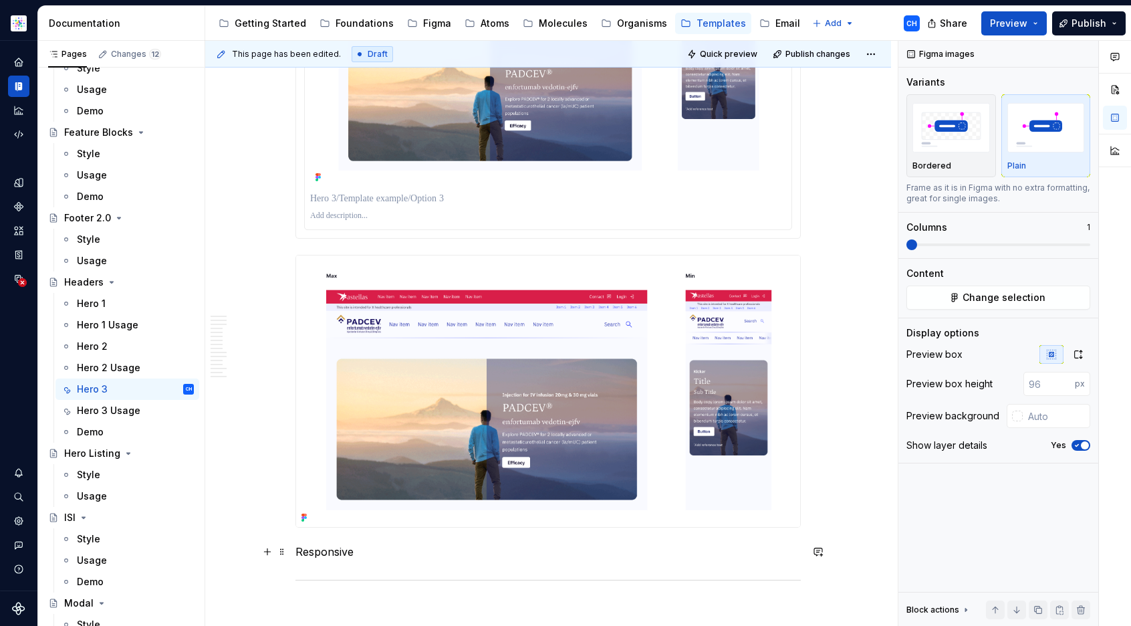
click at [330, 544] on p "Responsive" at bounding box center [548, 552] width 505 height 16
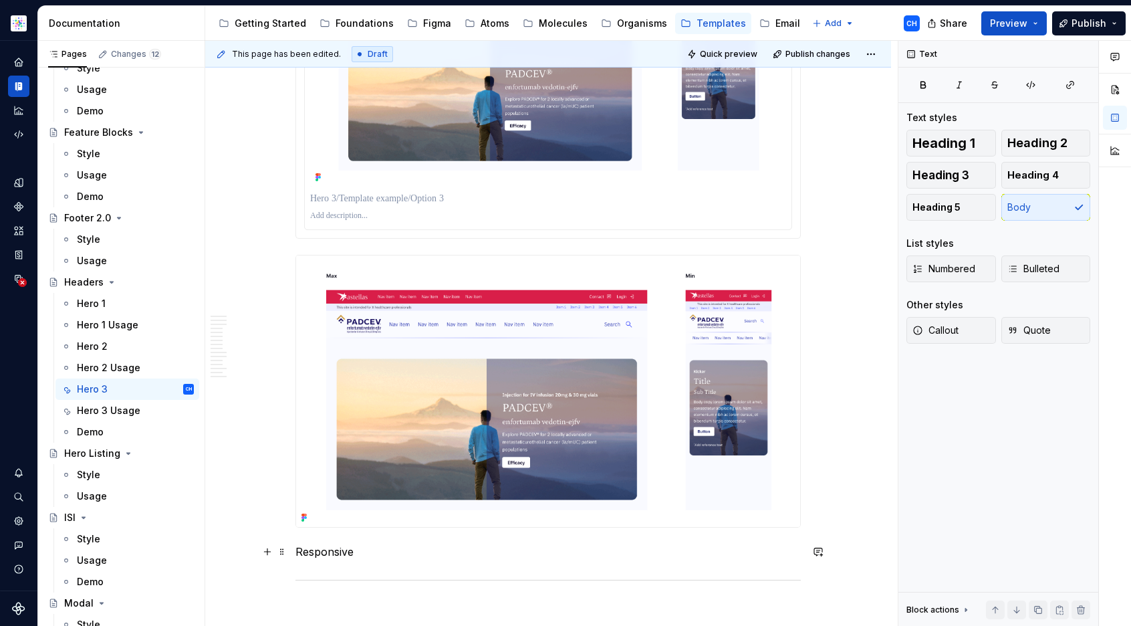
click at [330, 544] on p "Responsive" at bounding box center [548, 552] width 505 height 16
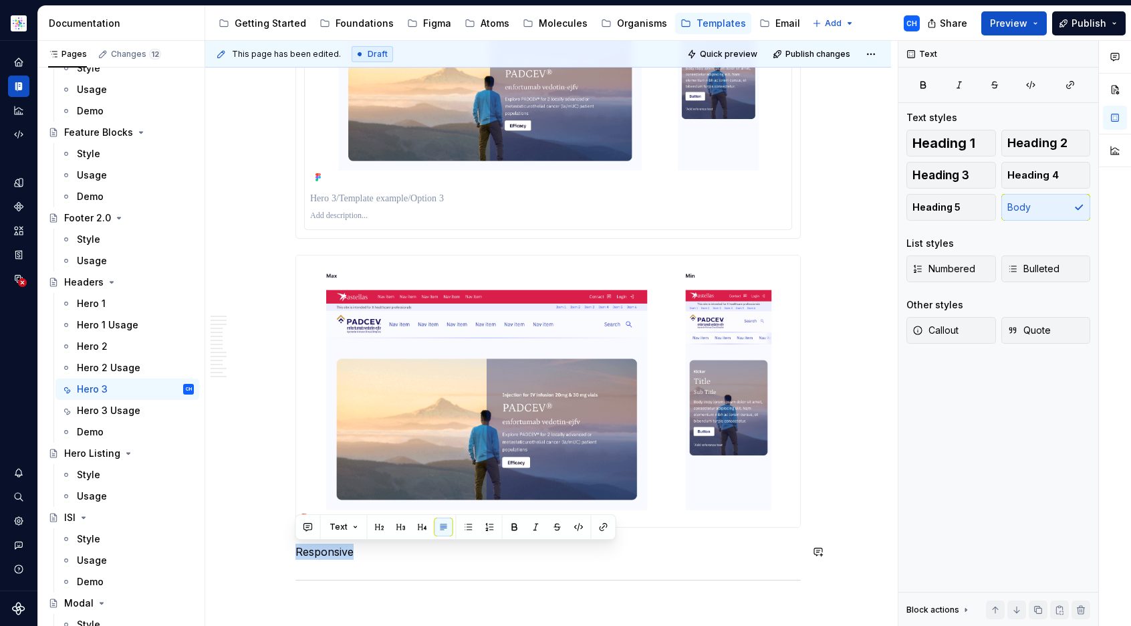
copy p "Responsive"
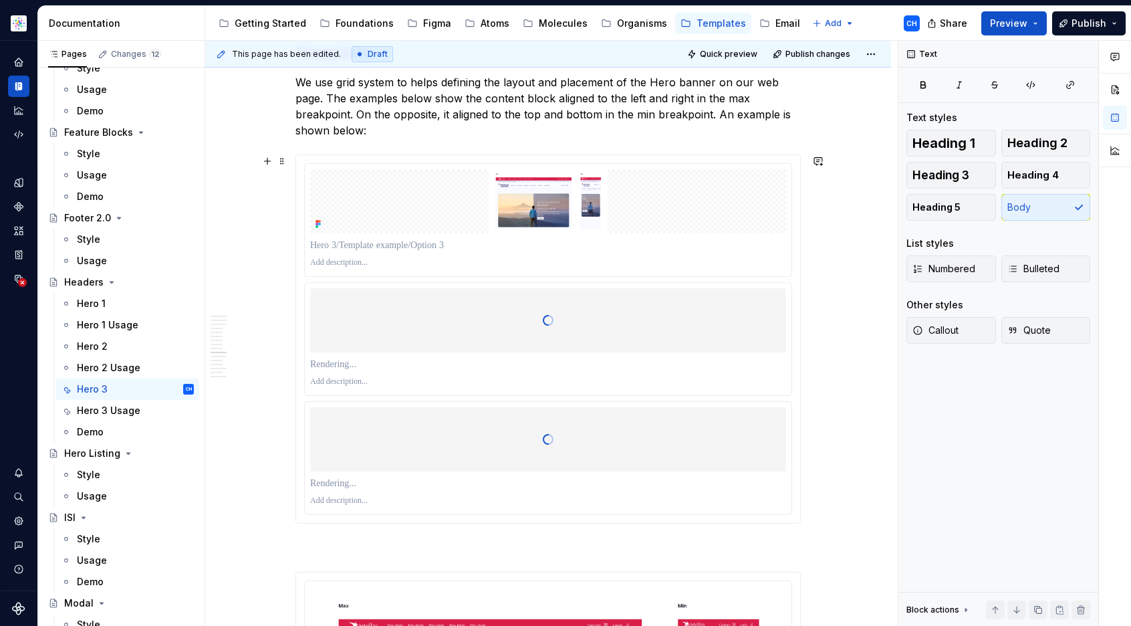
scroll to position [4614, 0]
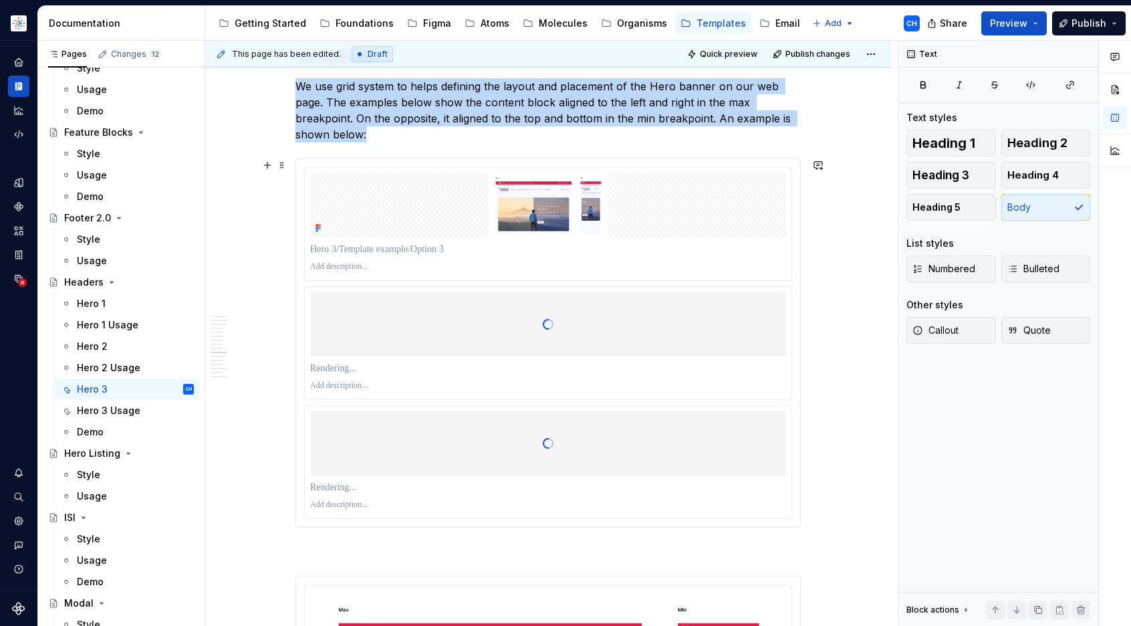
click at [732, 295] on div at bounding box center [548, 324] width 476 height 134
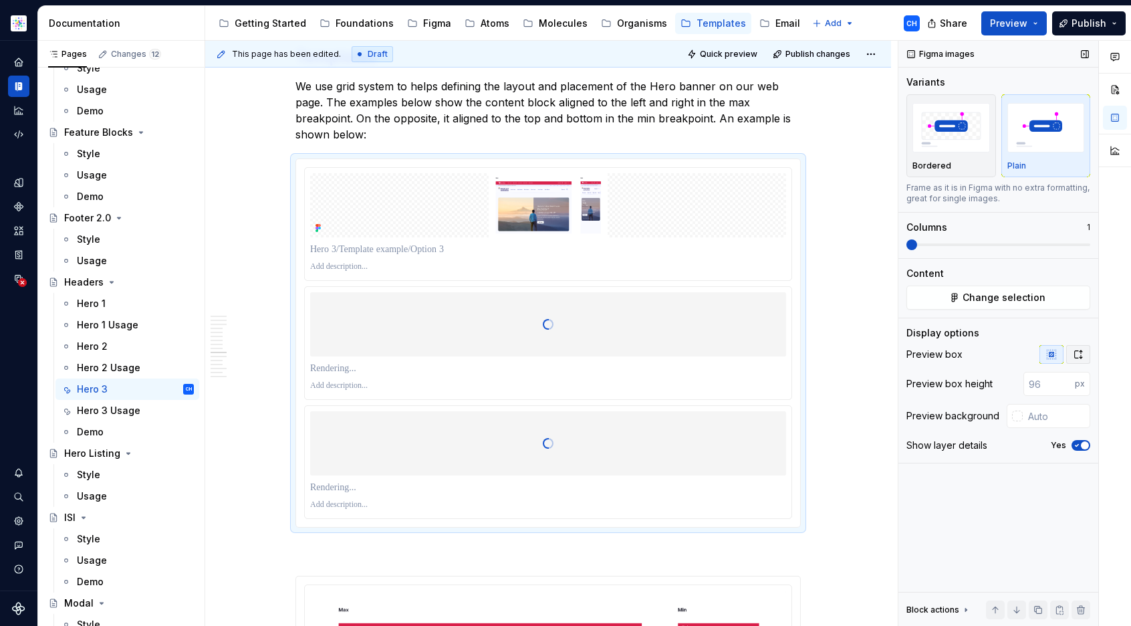
click at [1085, 352] on button "button" at bounding box center [1078, 354] width 24 height 19
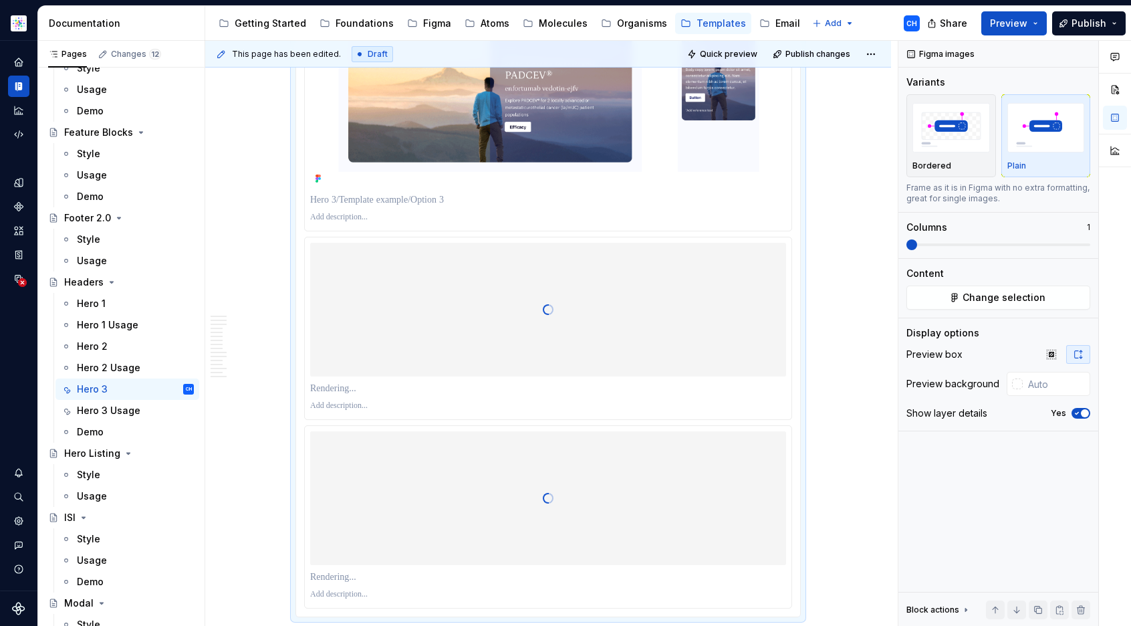
scroll to position [4858, 0]
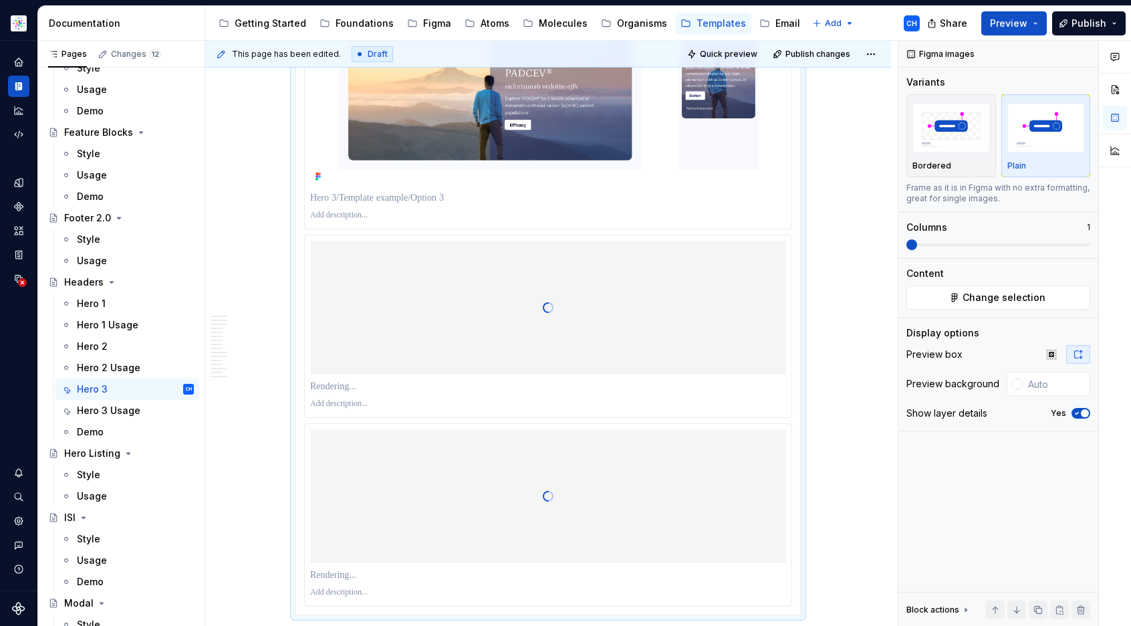
click at [505, 215] on p at bounding box center [548, 215] width 476 height 11
click at [499, 199] on p at bounding box center [548, 197] width 476 height 13
type textarea "*"
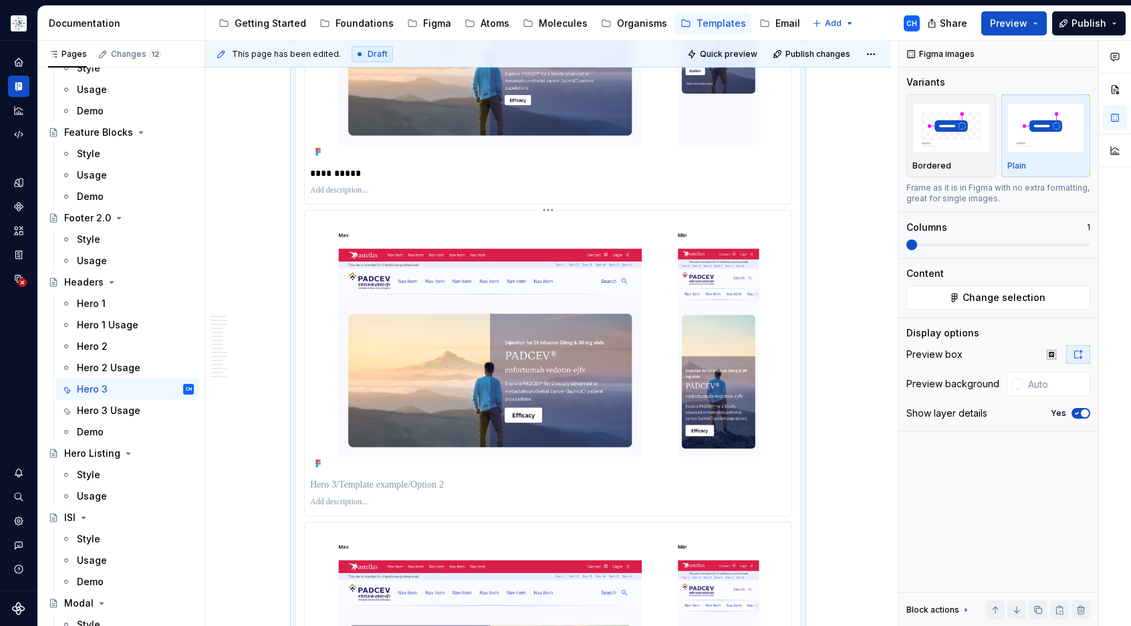
scroll to position [4884, 0]
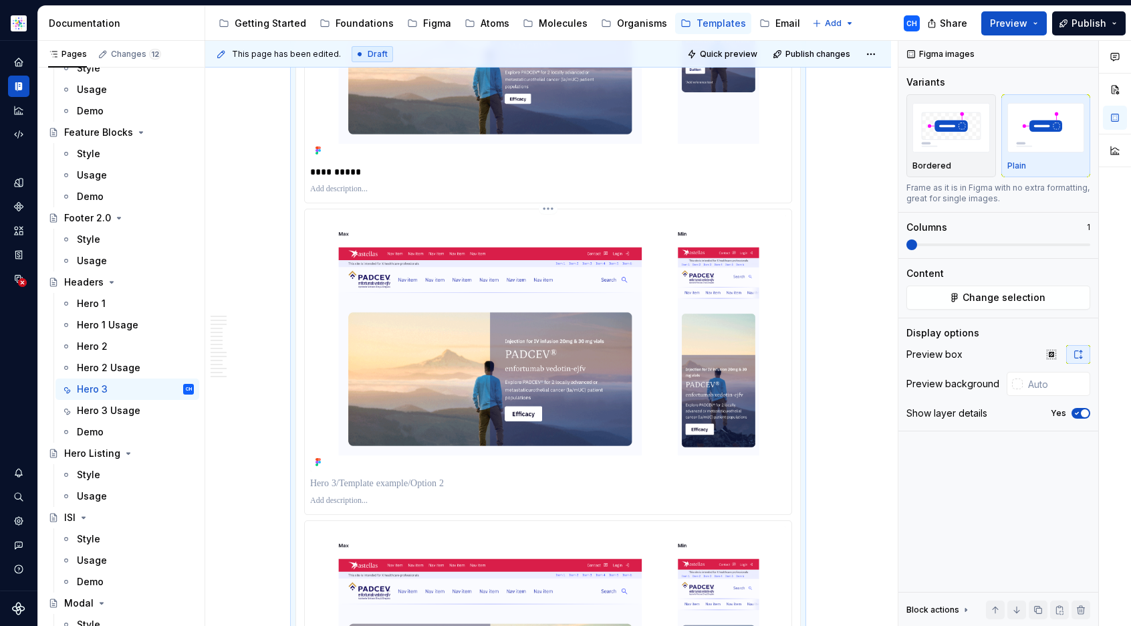
click at [479, 483] on p at bounding box center [548, 483] width 476 height 13
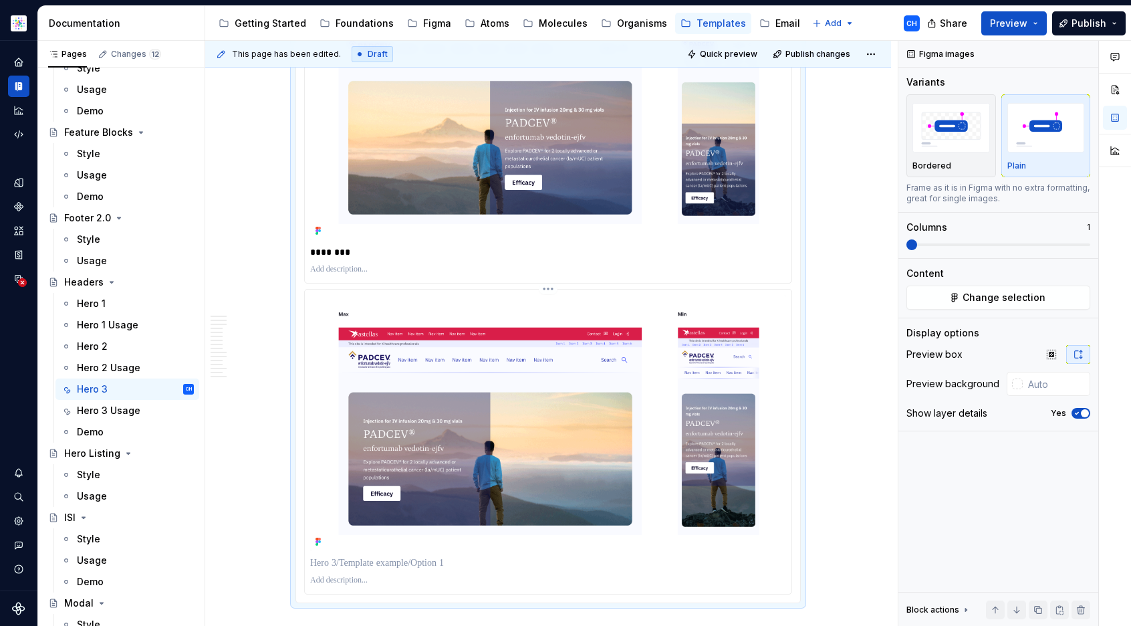
scroll to position [5253, 0]
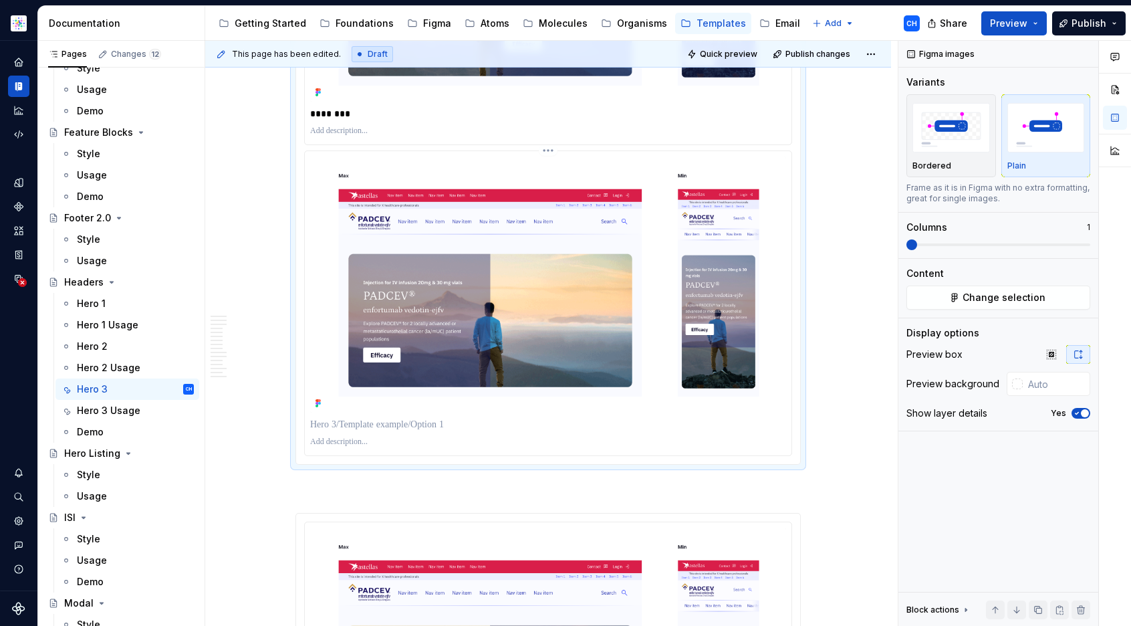
click at [370, 432] on div at bounding box center [548, 424] width 476 height 19
click at [378, 429] on p at bounding box center [548, 424] width 476 height 13
click at [320, 424] on p "********" at bounding box center [548, 424] width 476 height 13
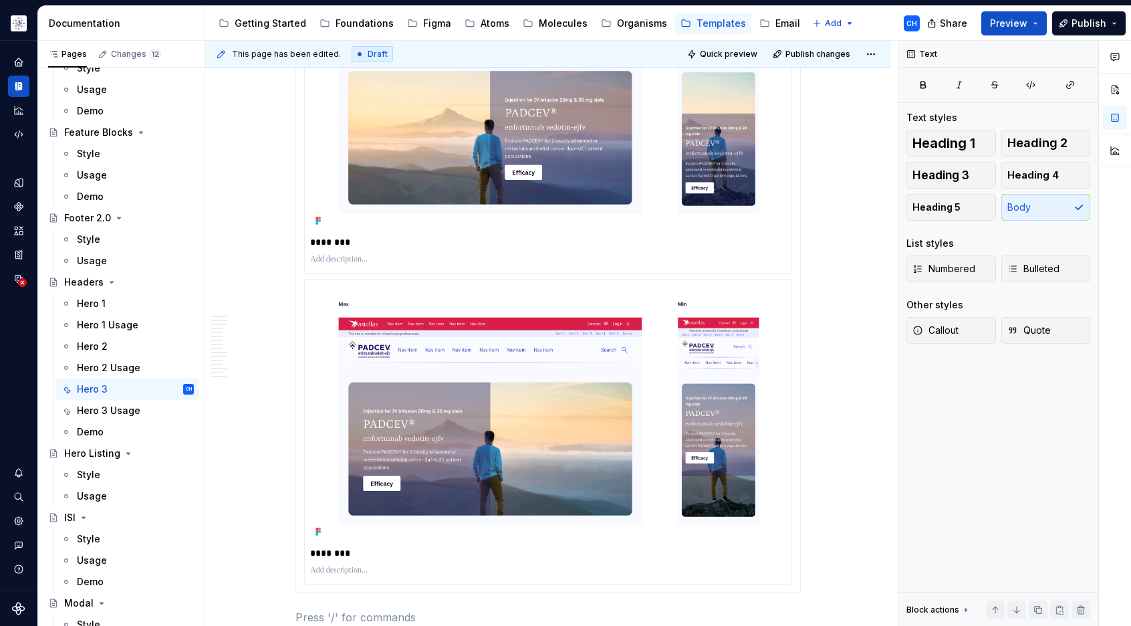
scroll to position [5066, 0]
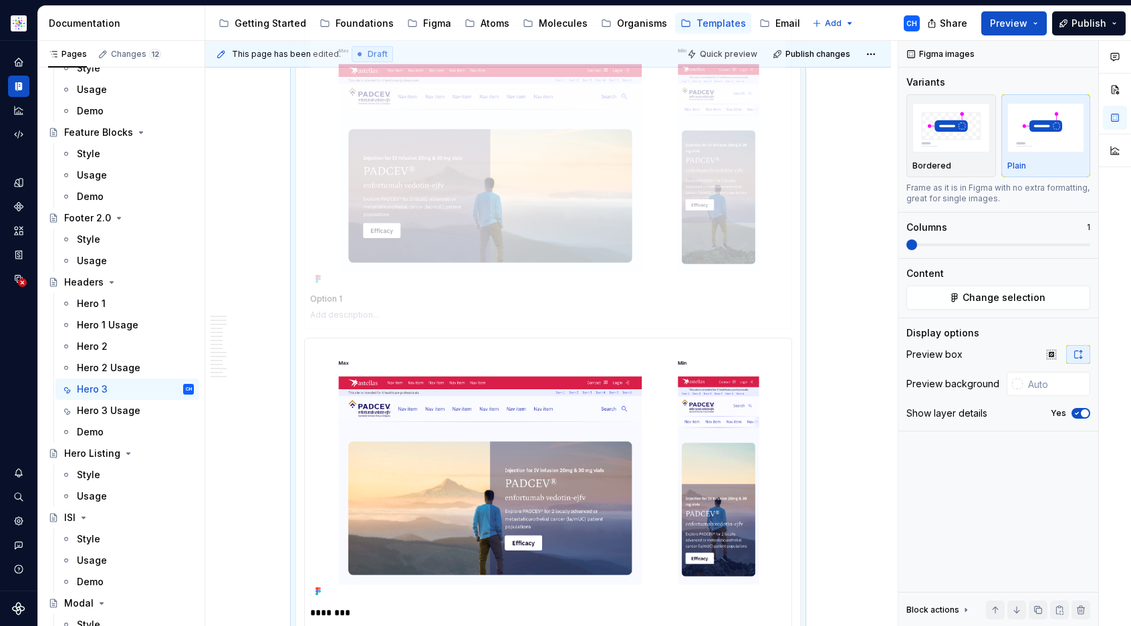
drag, startPoint x: 614, startPoint y: 424, endPoint x: 618, endPoint y: 227, distance: 196.6
click at [618, 227] on body "Astellas Elements CH Dataset Core Documentation Accessibility guide for tree Pa…" at bounding box center [565, 313] width 1131 height 626
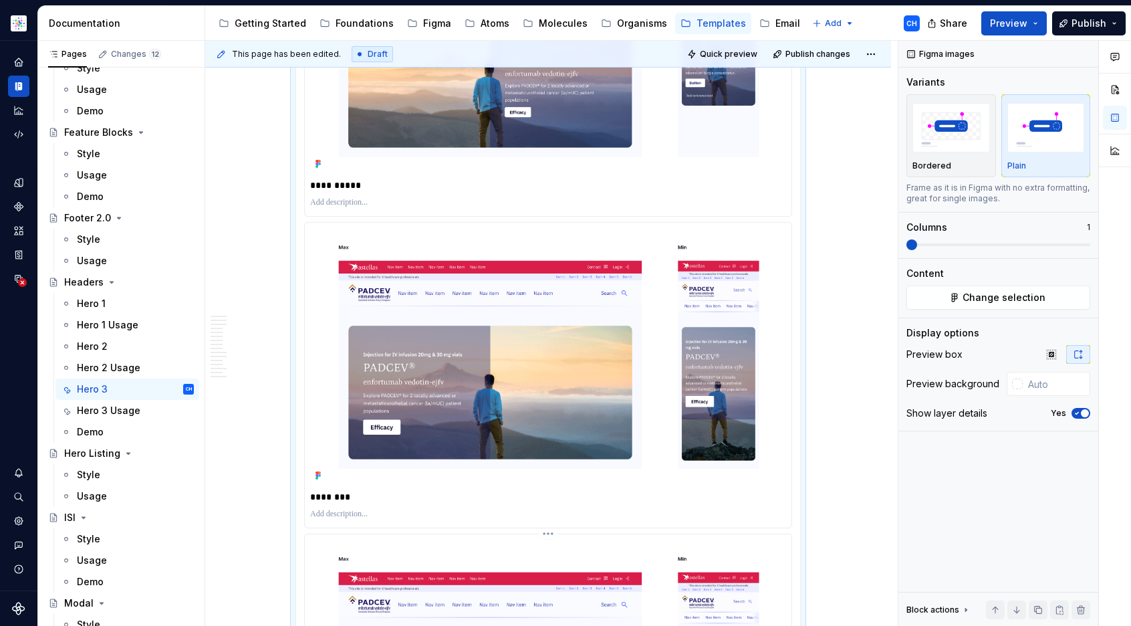
scroll to position [4855, 0]
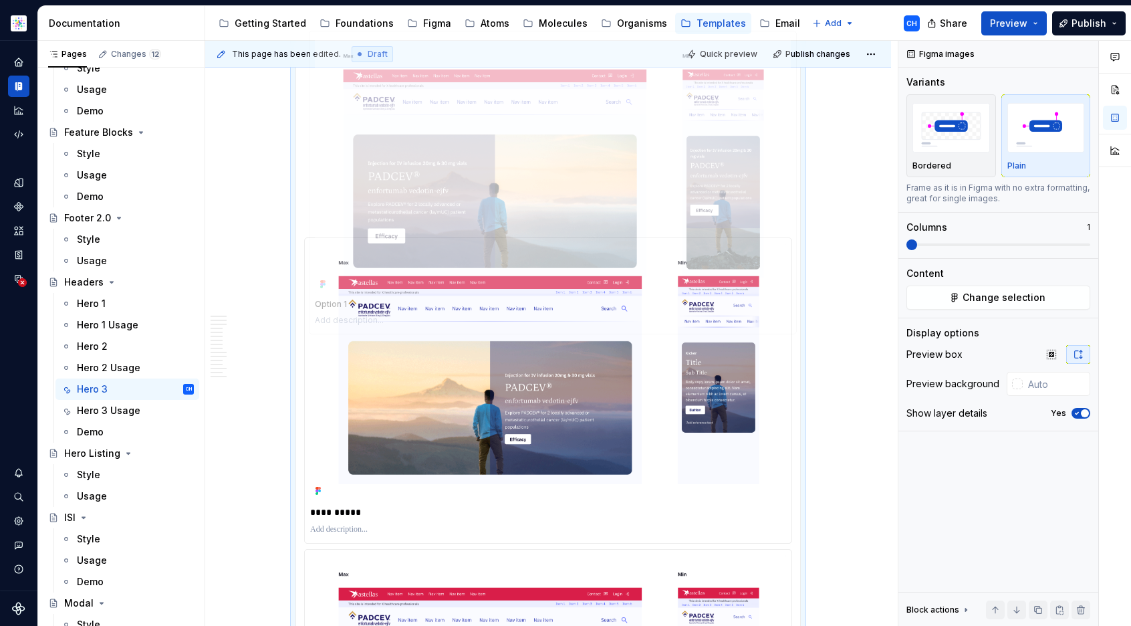
drag, startPoint x: 577, startPoint y: 407, endPoint x: 582, endPoint y: 201, distance: 206.7
click at [582, 201] on body "Astellas Elements CH Dataset Core Documentation Accessibility guide for tree Pa…" at bounding box center [565, 313] width 1131 height 626
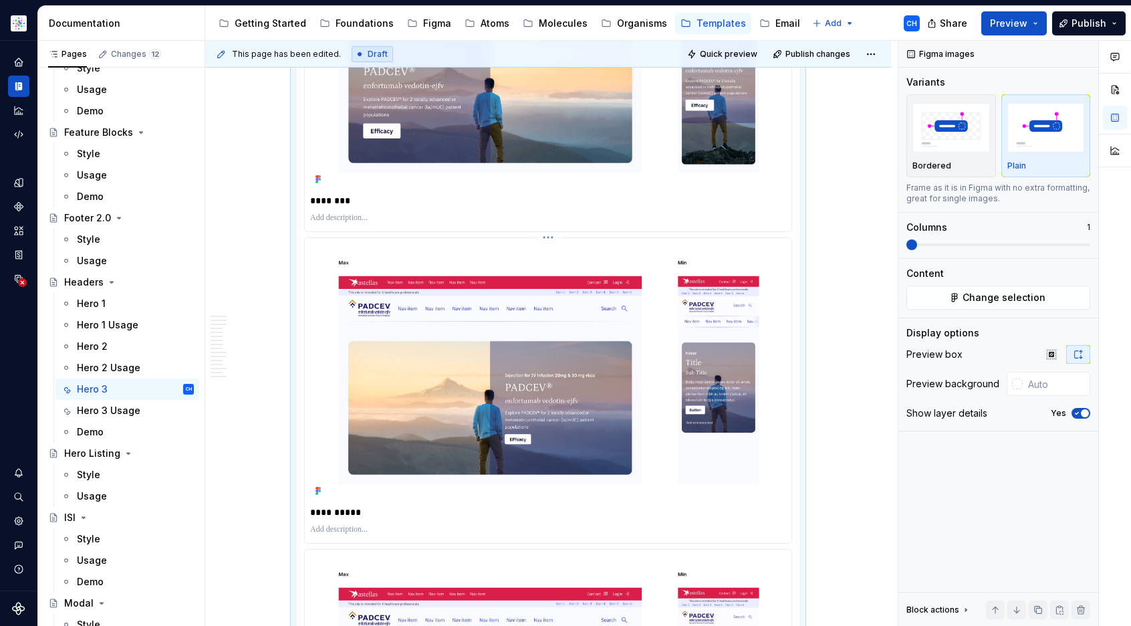
scroll to position [5132, 0]
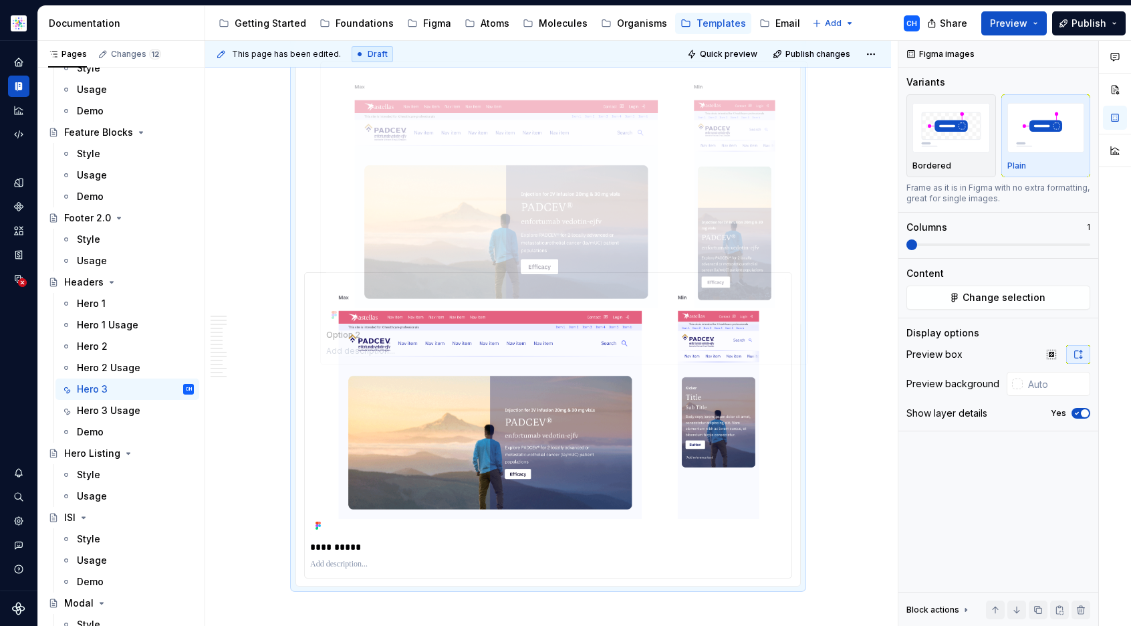
drag, startPoint x: 541, startPoint y: 411, endPoint x: 557, endPoint y: 201, distance: 210.6
click at [557, 201] on body "Astellas Elements CH Dataset Core Documentation Accessibility guide for tree Pa…" at bounding box center [565, 313] width 1131 height 626
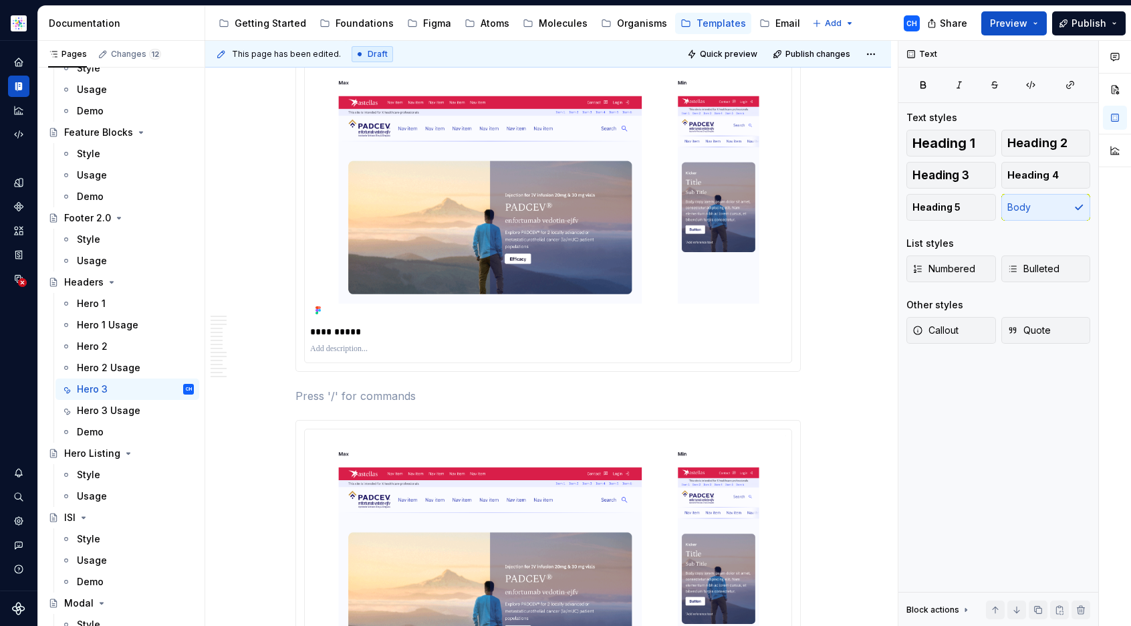
scroll to position [5356, 0]
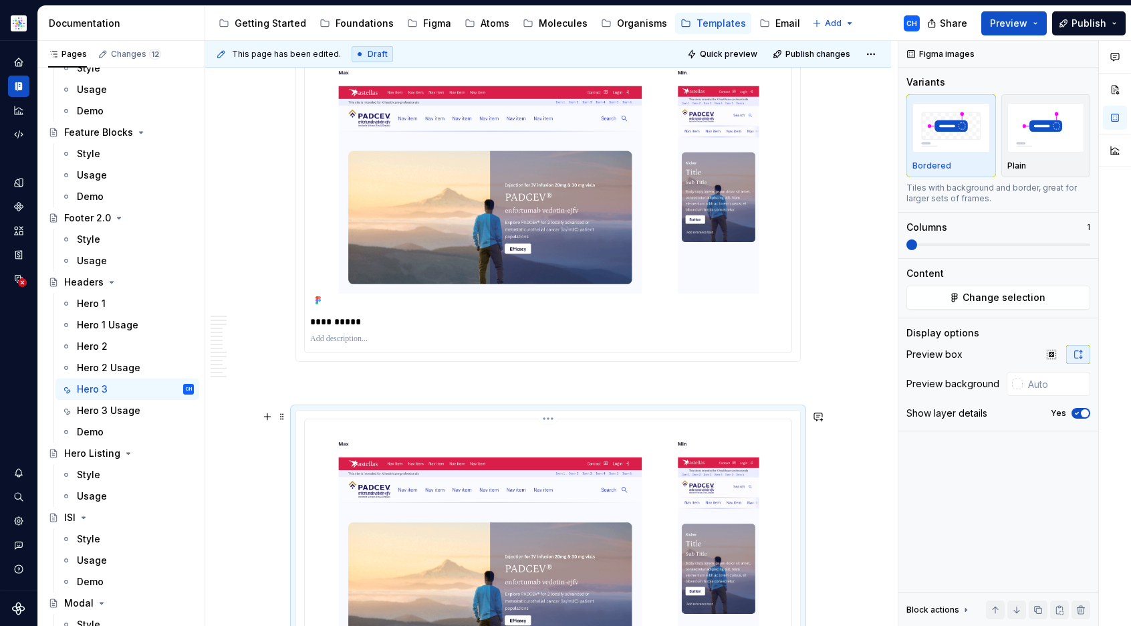
click at [649, 541] on img at bounding box center [548, 553] width 476 height 257
type textarea "*"
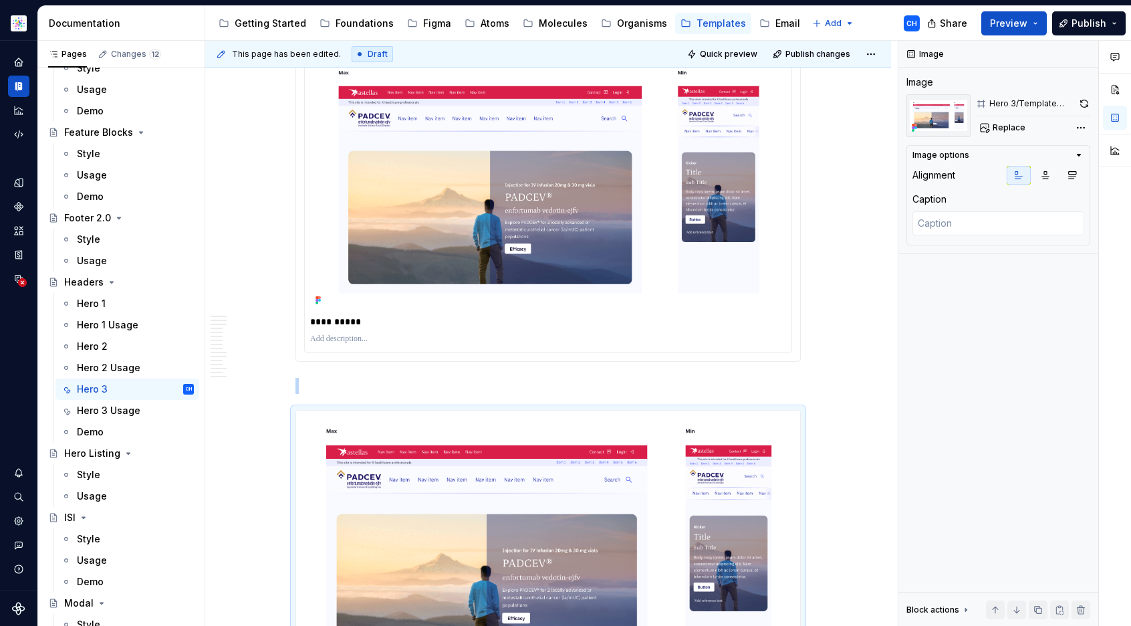
scroll to position [5413, 0]
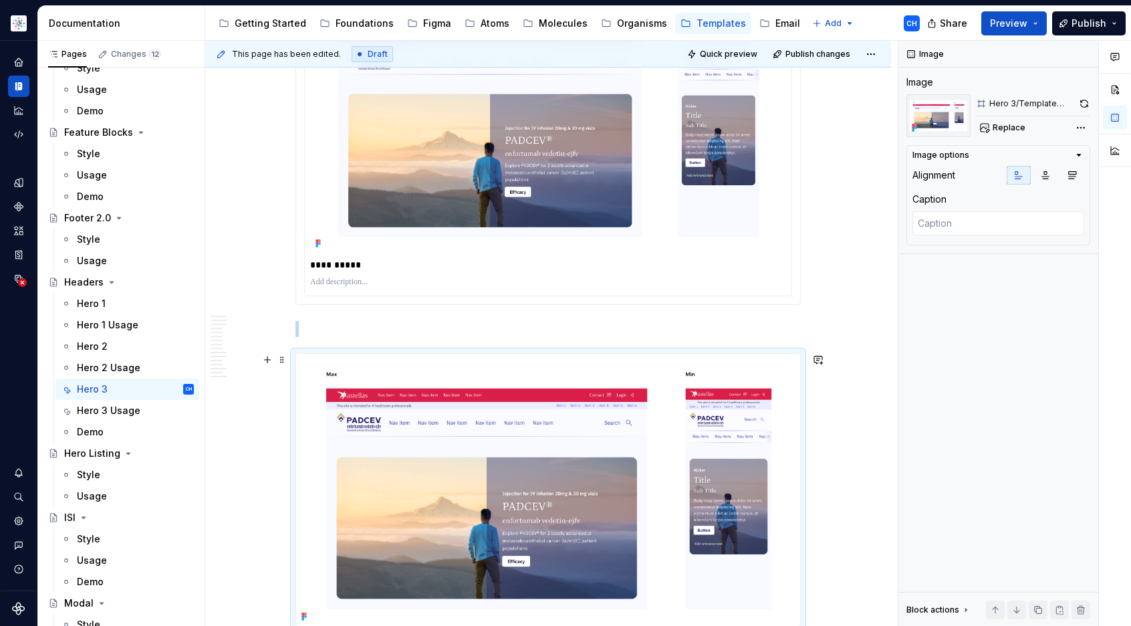
click at [632, 505] on img at bounding box center [548, 489] width 504 height 271
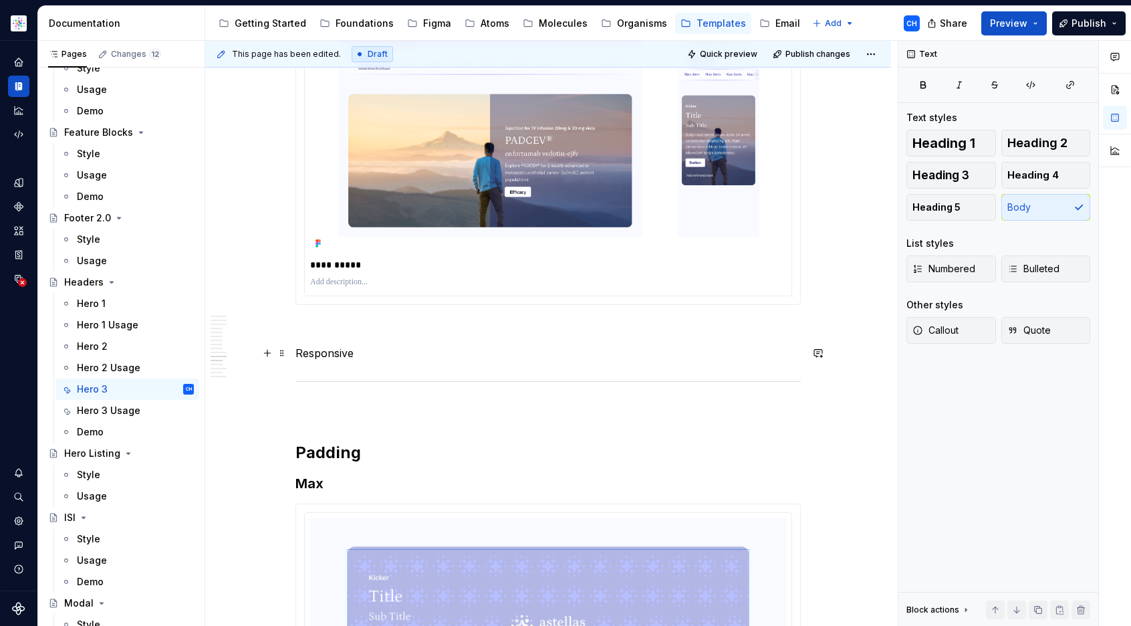
click at [355, 349] on p "Responsive" at bounding box center [548, 353] width 505 height 16
click at [332, 347] on p "Responsive" at bounding box center [548, 353] width 505 height 16
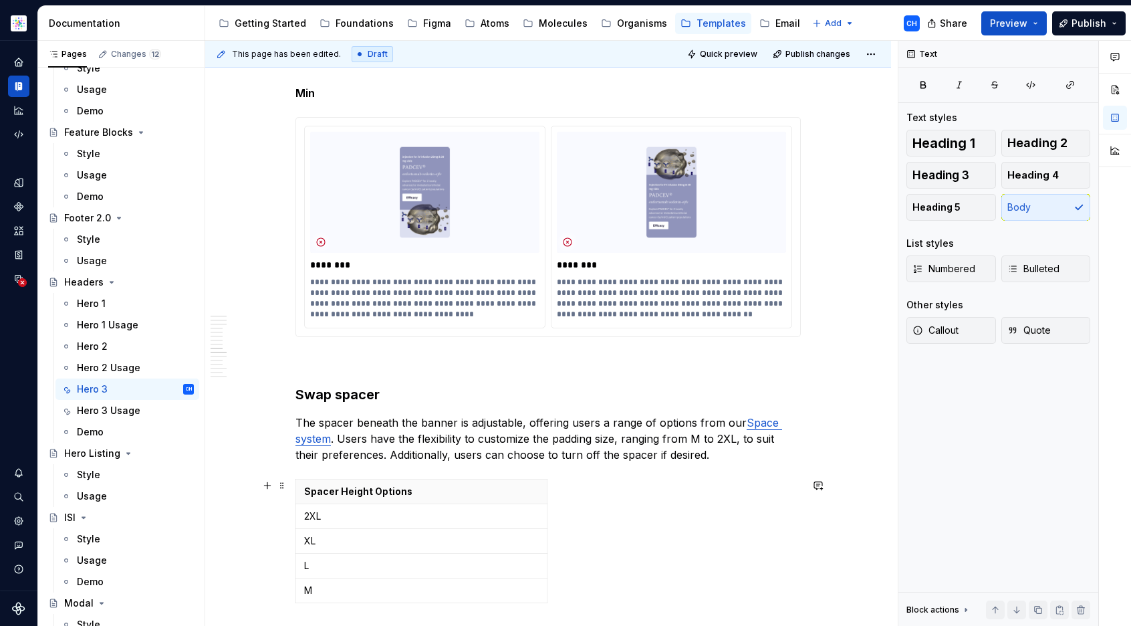
scroll to position [3919, 0]
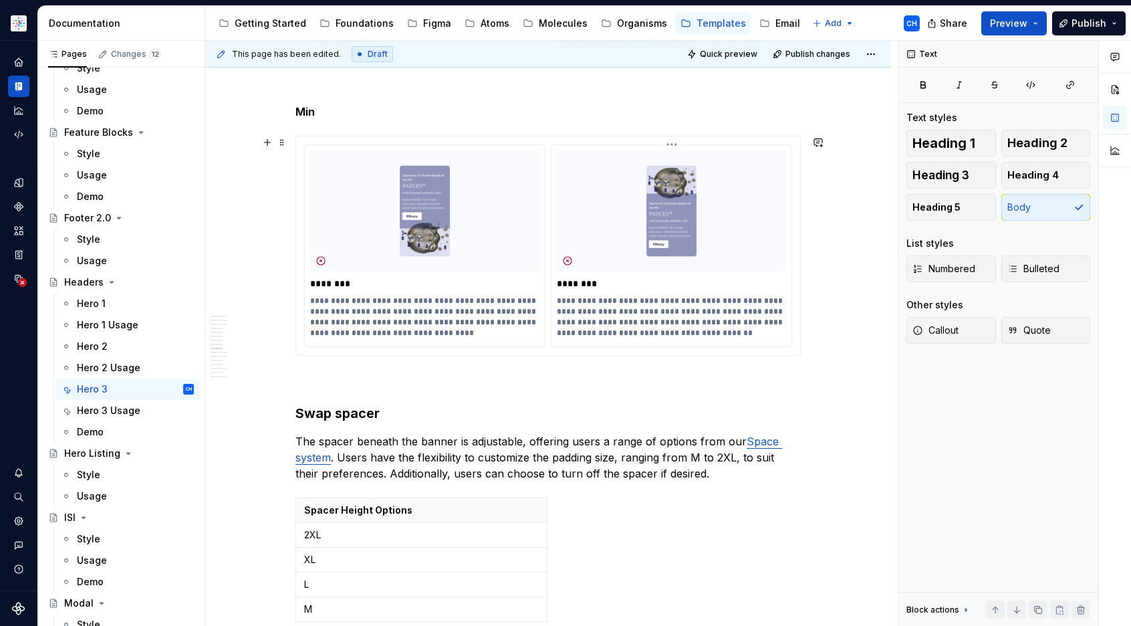
click at [558, 308] on p "**********" at bounding box center [671, 317] width 229 height 43
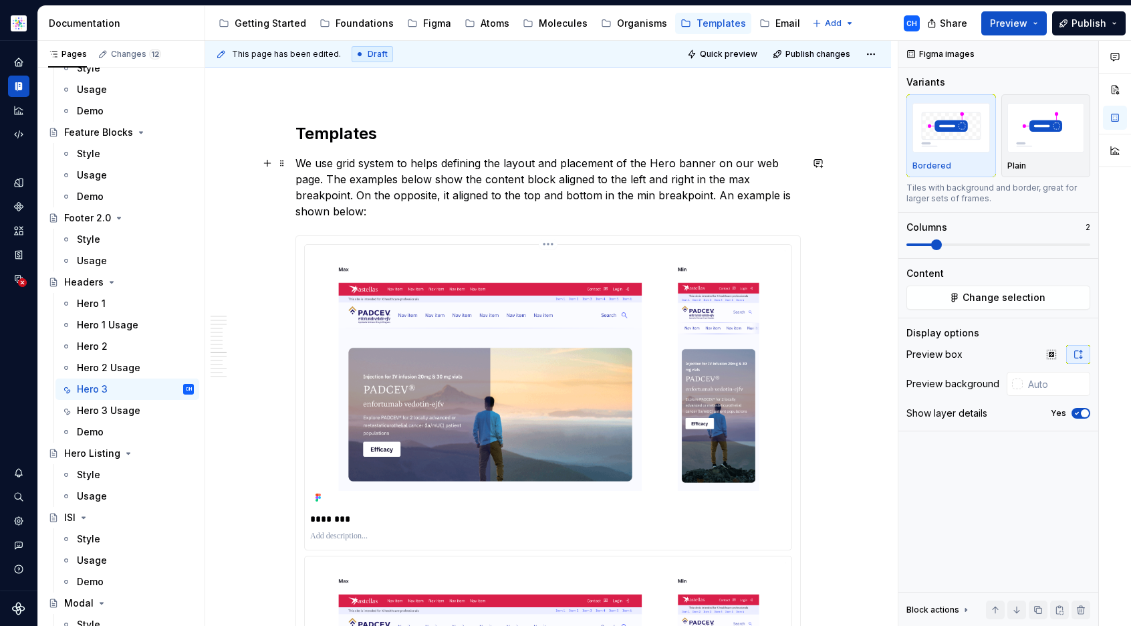
scroll to position [4543, 0]
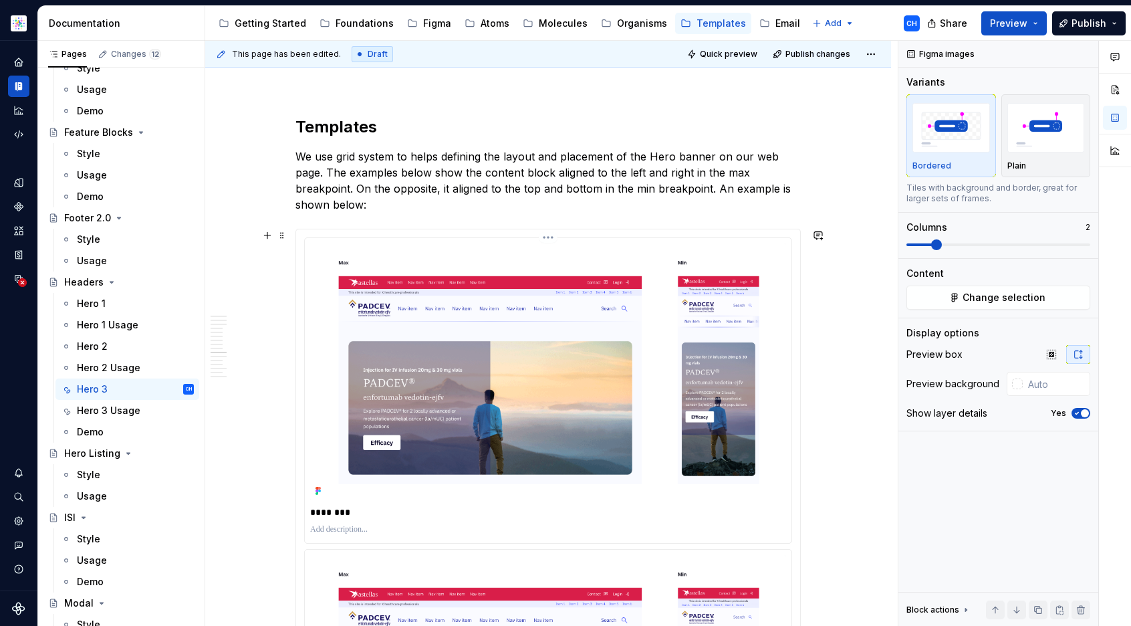
click at [325, 508] on p "********" at bounding box center [548, 511] width 476 height 13
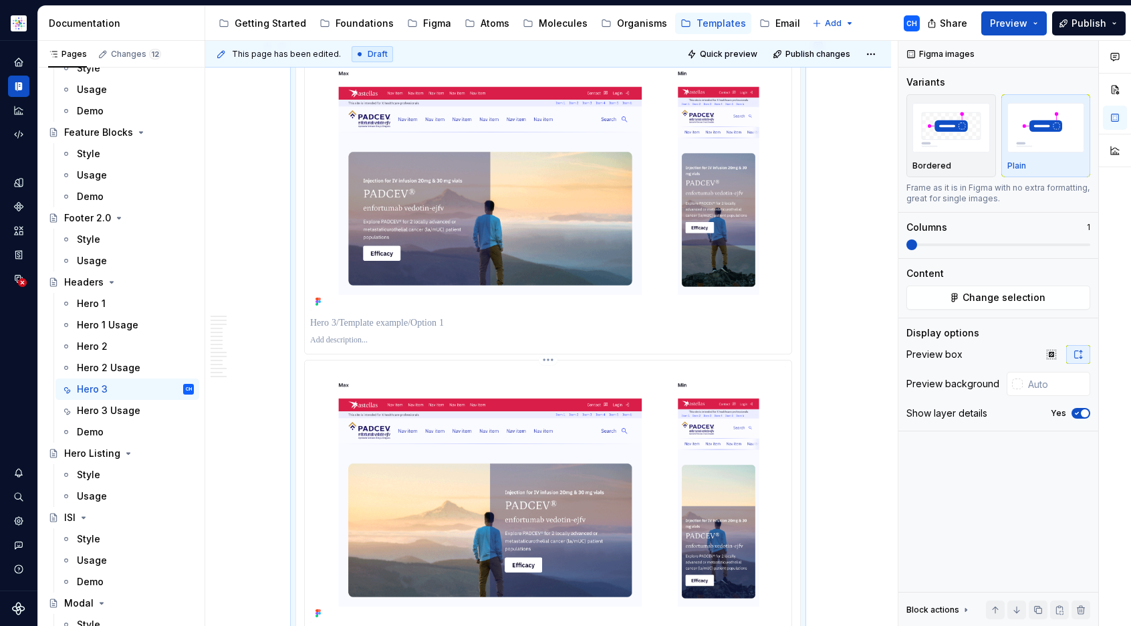
scroll to position [4817, 0]
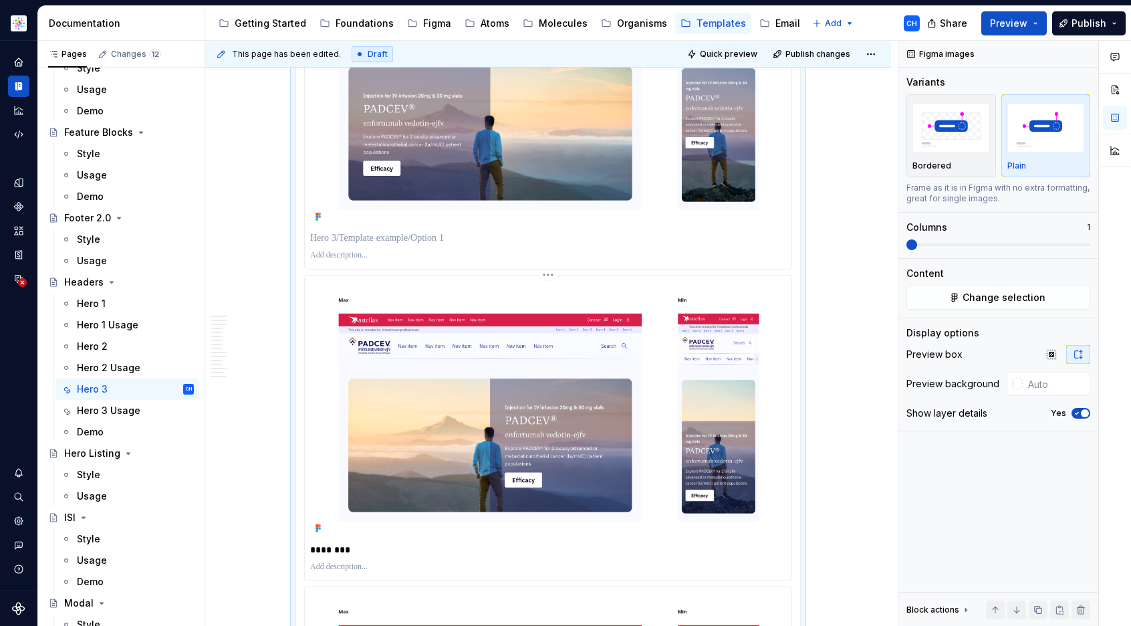
click at [326, 549] on p "********" at bounding box center [548, 549] width 476 height 13
click at [330, 544] on p "******" at bounding box center [548, 549] width 476 height 13
click at [333, 546] on p "***" at bounding box center [548, 549] width 476 height 13
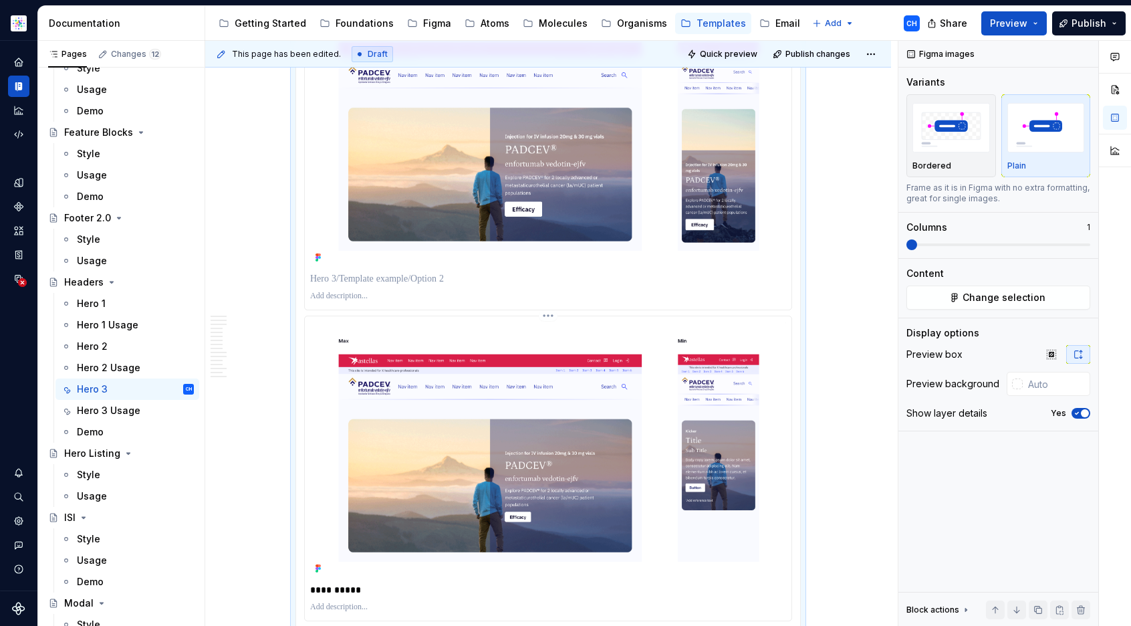
scroll to position [5090, 0]
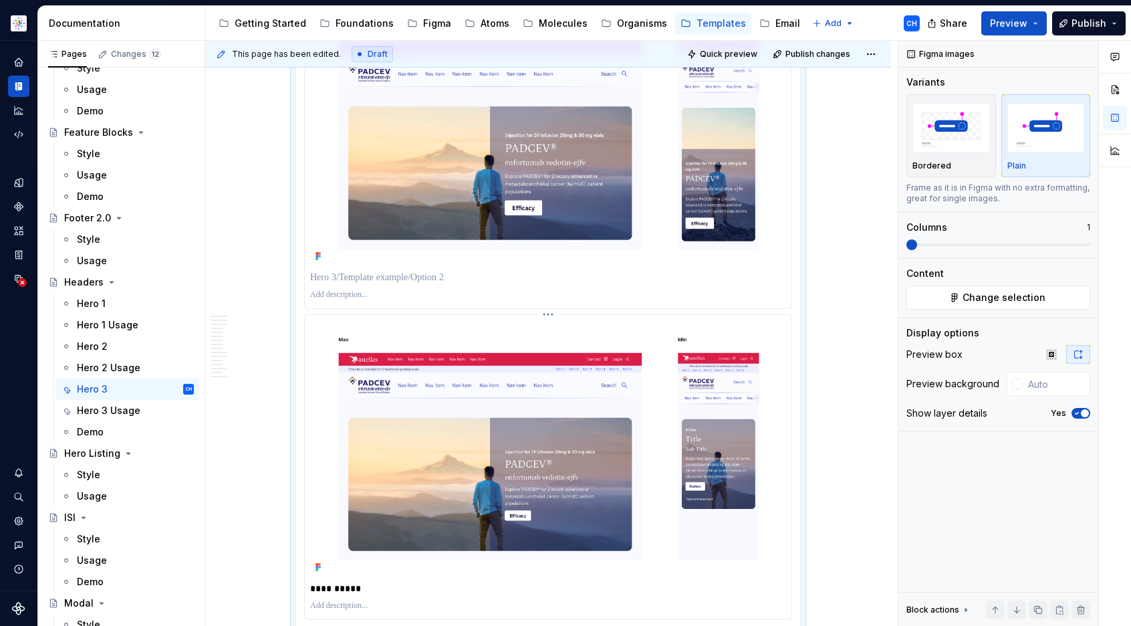
click at [338, 587] on p "**********" at bounding box center [548, 588] width 476 height 13
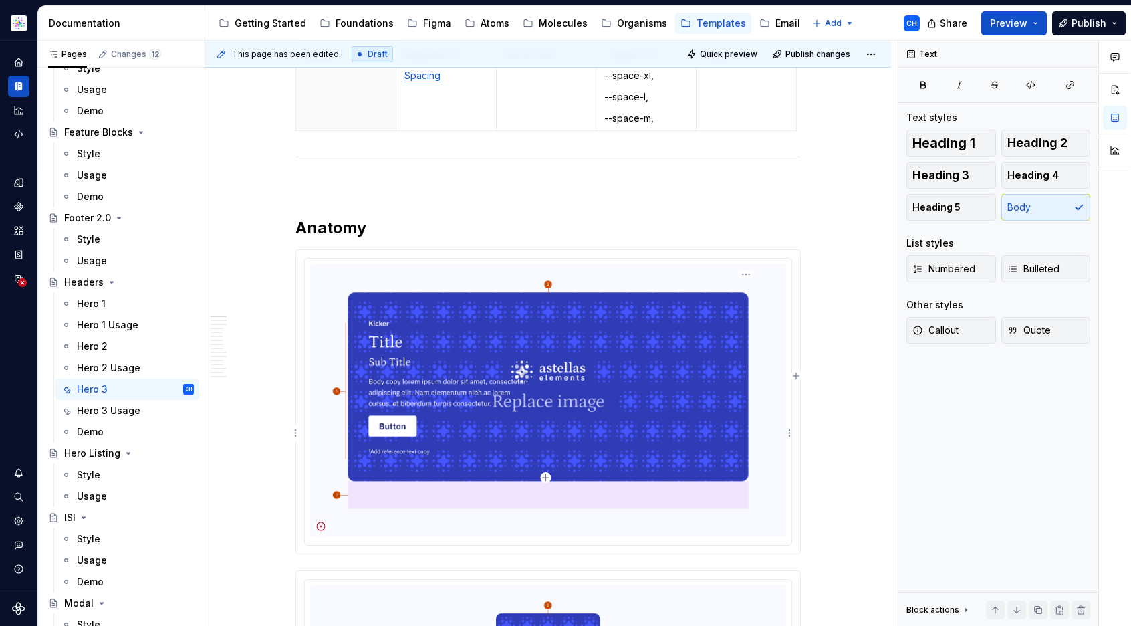
scroll to position [0, 0]
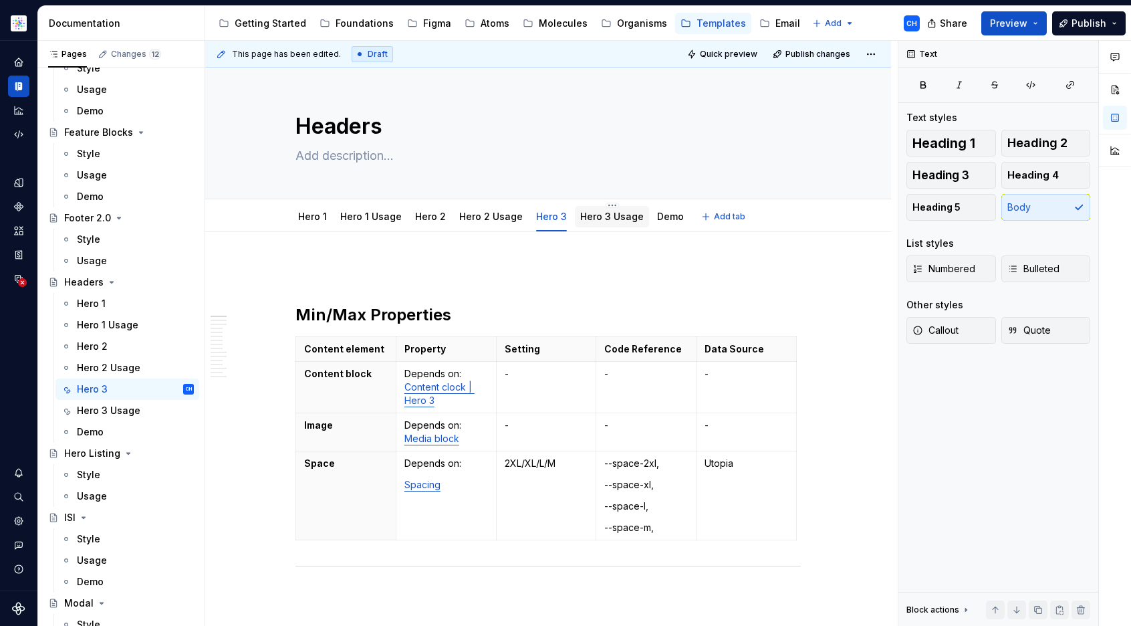
click at [616, 219] on link "Hero 3 Usage" at bounding box center [612, 216] width 64 height 11
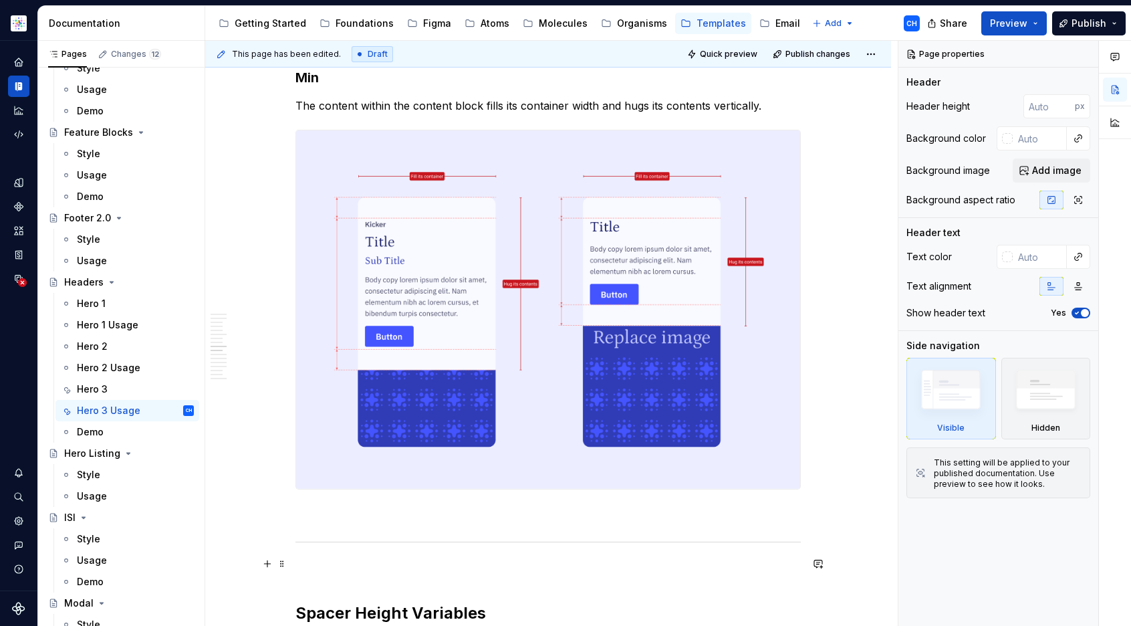
scroll to position [5820, 0]
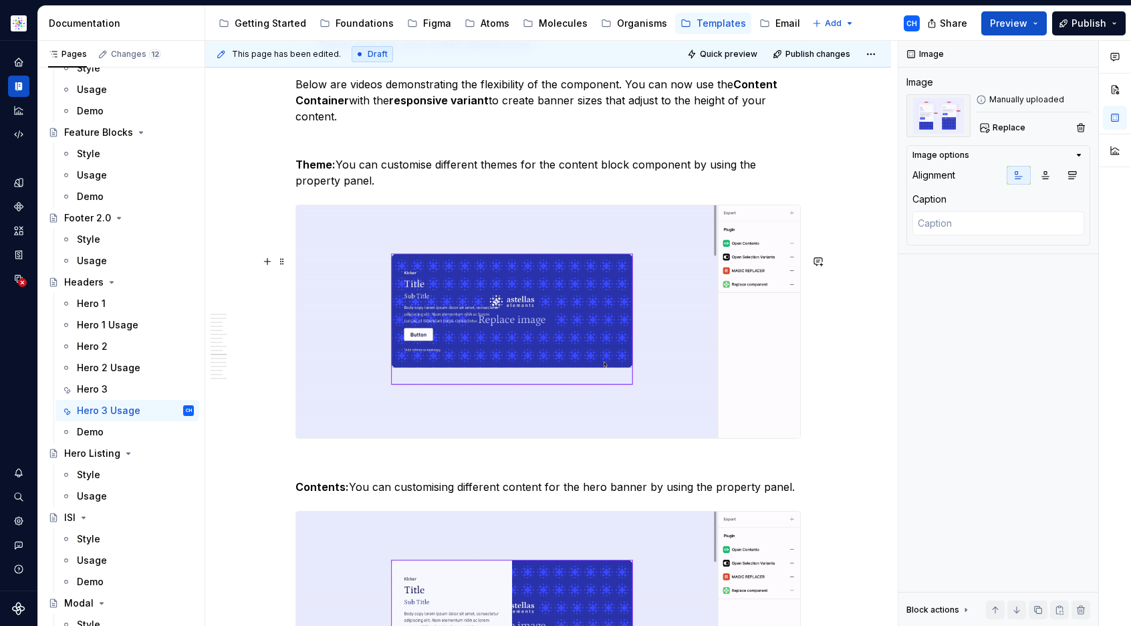
scroll to position [7103, 0]
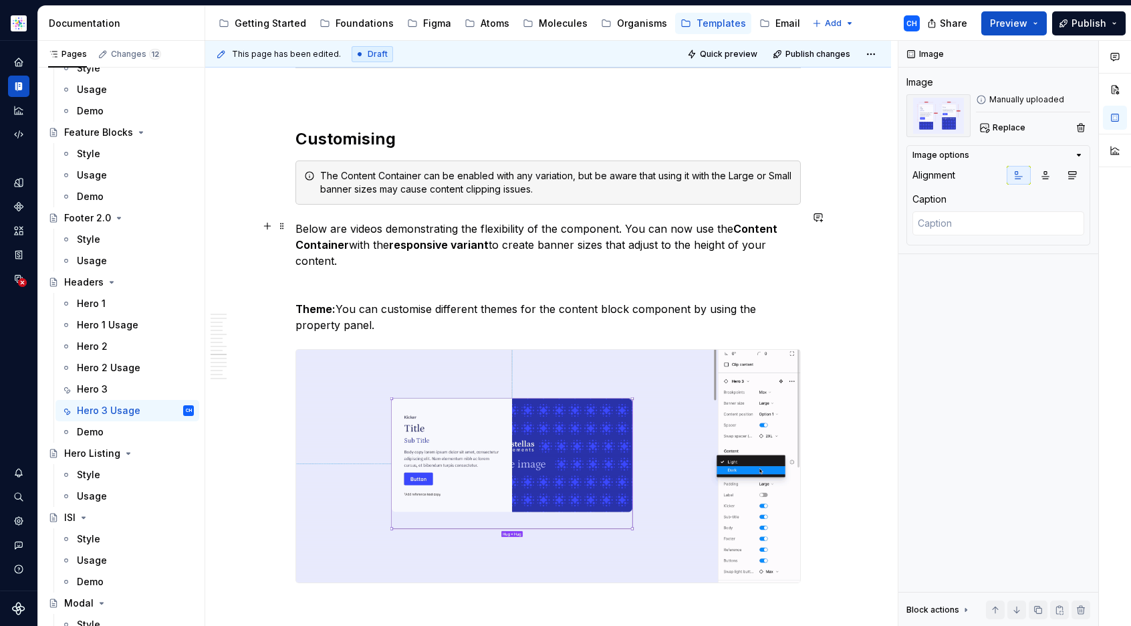
click at [615, 196] on div "The Content Container can be enabled with any variation, but be aware that usin…" at bounding box center [556, 182] width 472 height 27
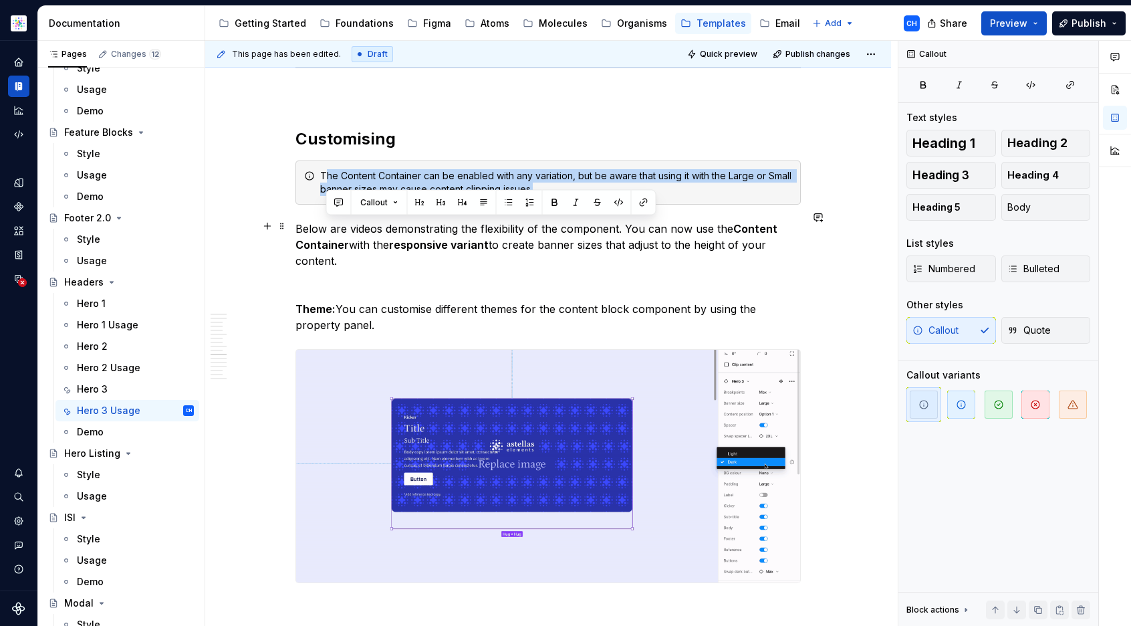
drag, startPoint x: 323, startPoint y: 223, endPoint x: 650, endPoint y: 254, distance: 328.5
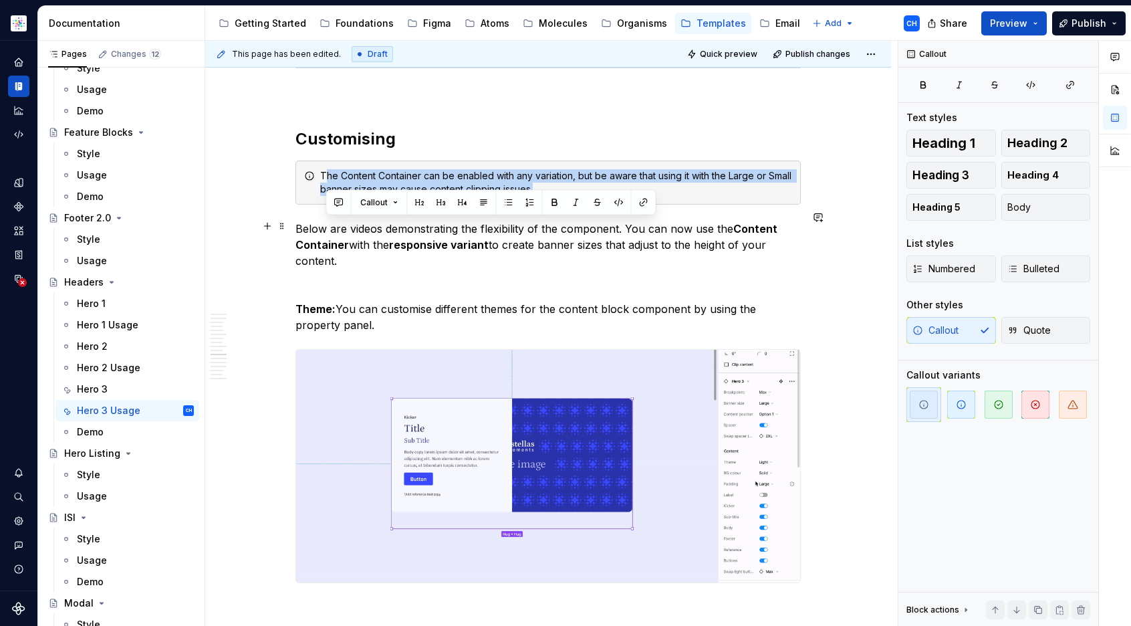
click at [650, 205] on div "The Content Container can be enabled with any variation, but be aware that usin…" at bounding box center [548, 182] width 505 height 44
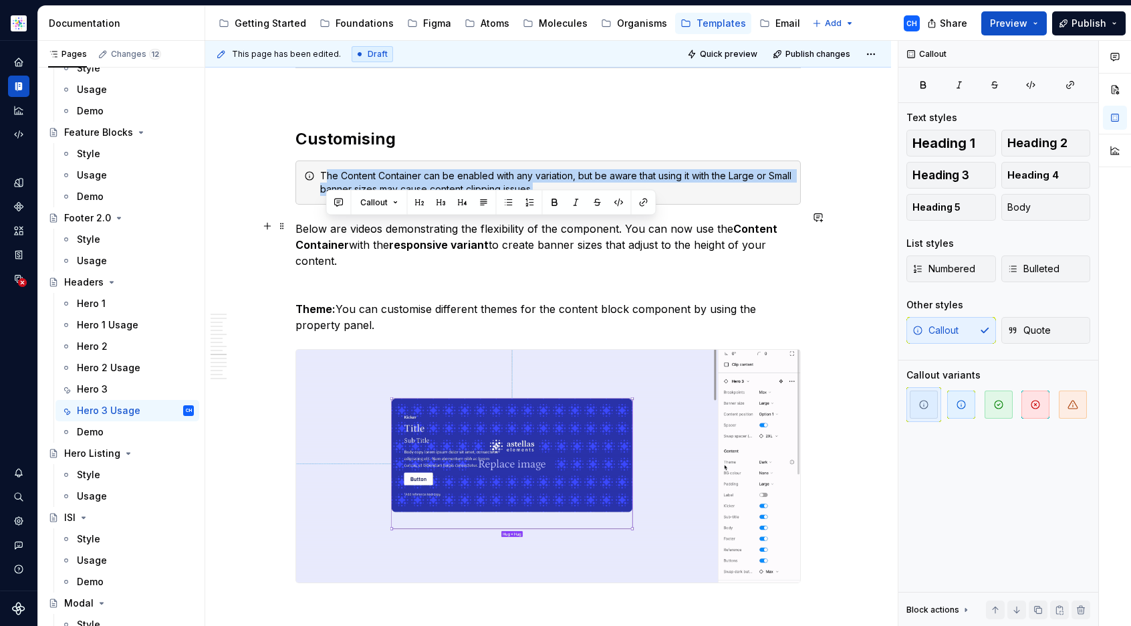
click at [588, 196] on div "The Content Container can be enabled with any variation, but be aware that usin…" at bounding box center [556, 182] width 472 height 27
drag, startPoint x: 569, startPoint y: 239, endPoint x: 313, endPoint y: 227, distance: 256.4
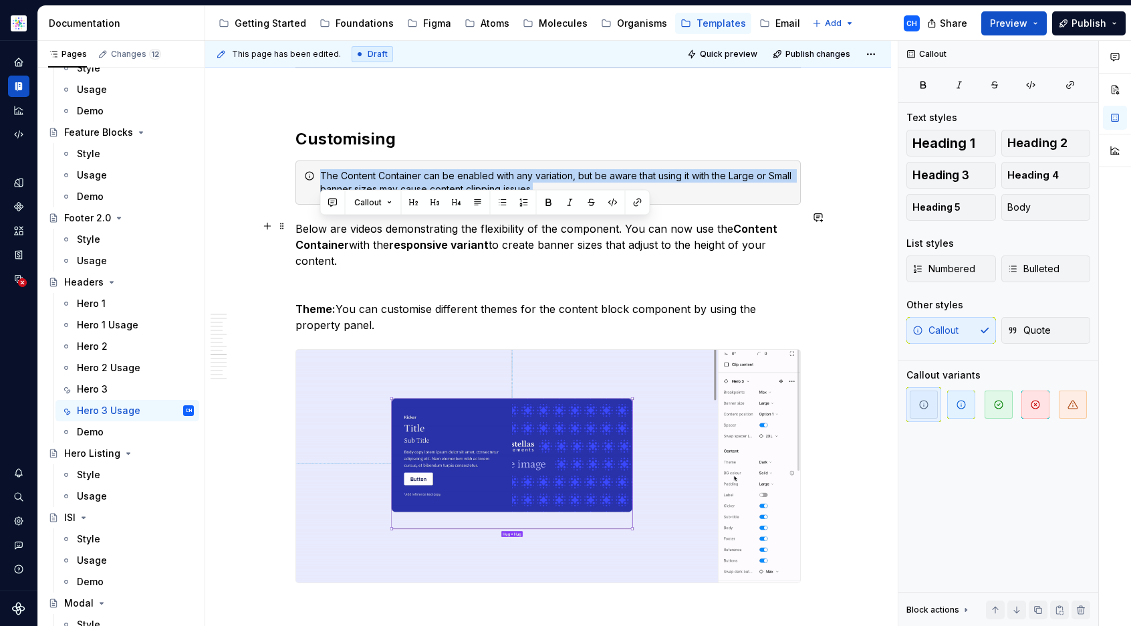
click at [313, 205] on div "The Content Container can be enabled with any variation, but be aware that usin…" at bounding box center [548, 182] width 505 height 44
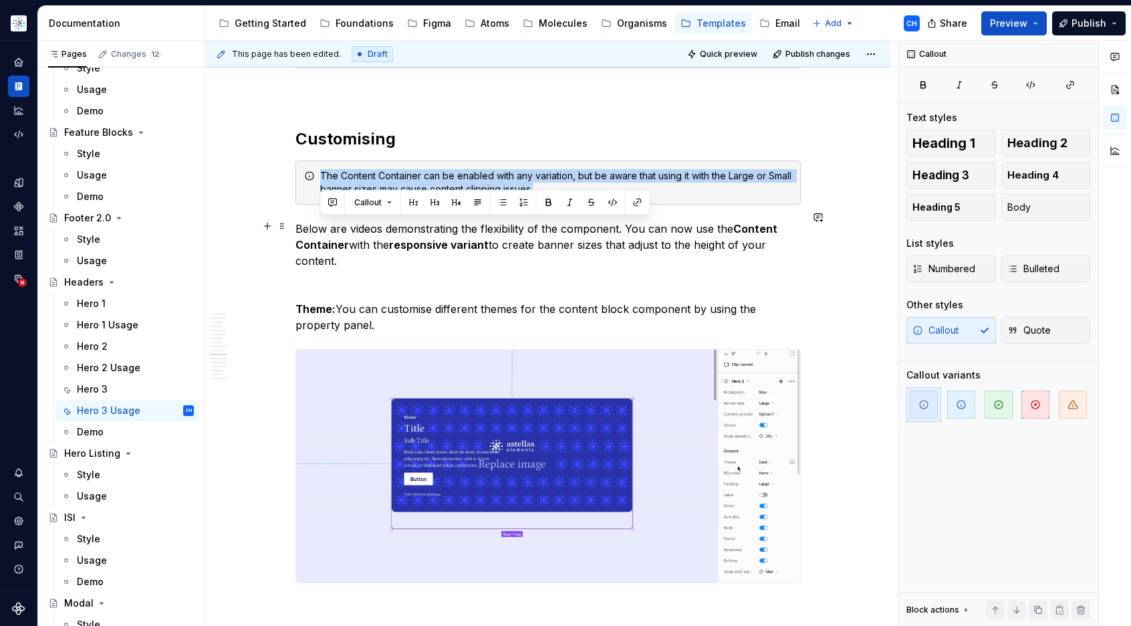
copy div "The Content Container can be enabled with any variation, but be aware that usin…"
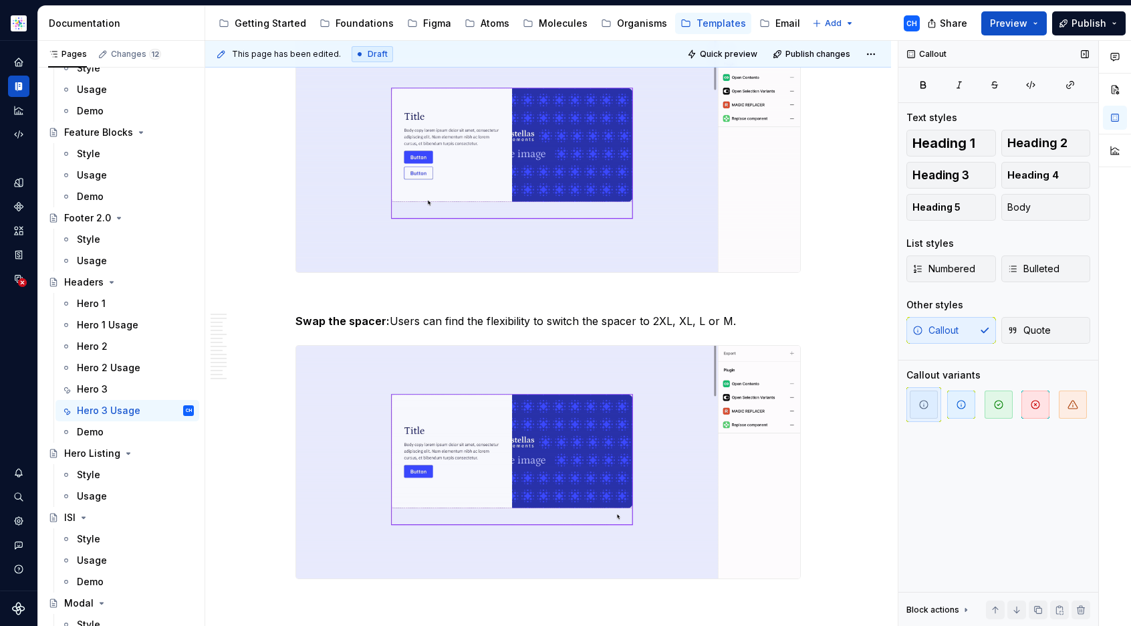
scroll to position [9211, 0]
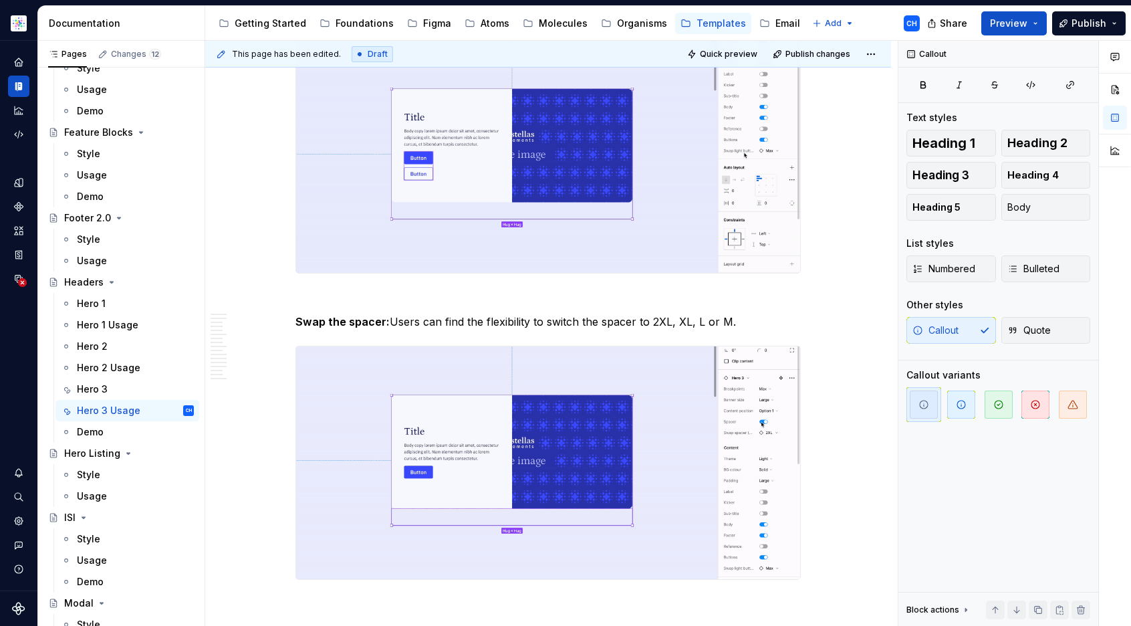
type textarea "*"
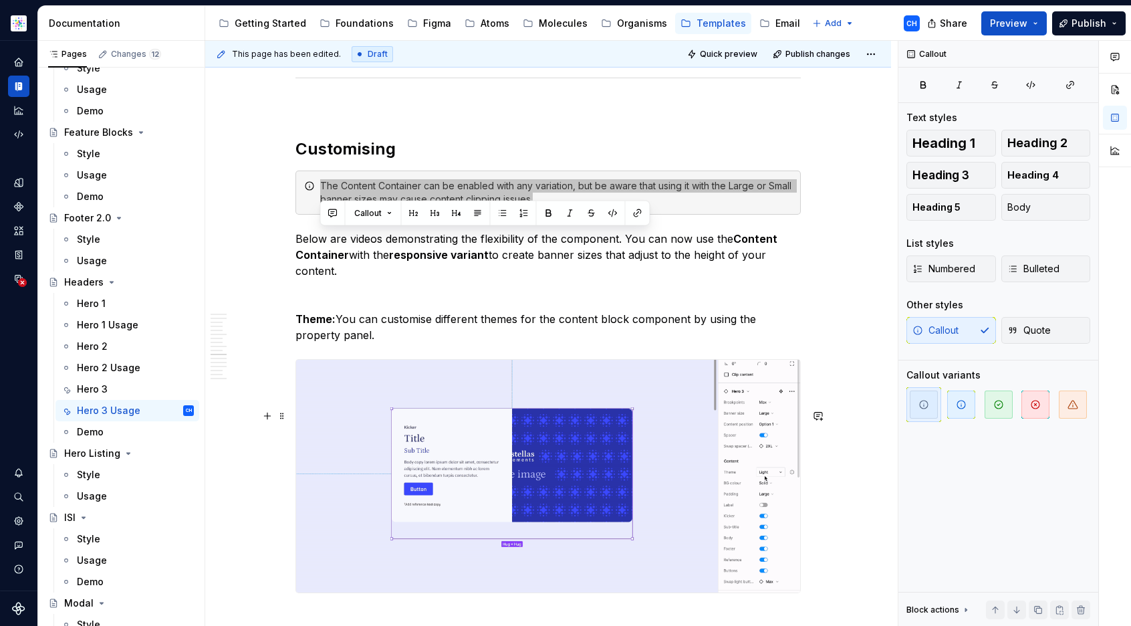
scroll to position [7092, 0]
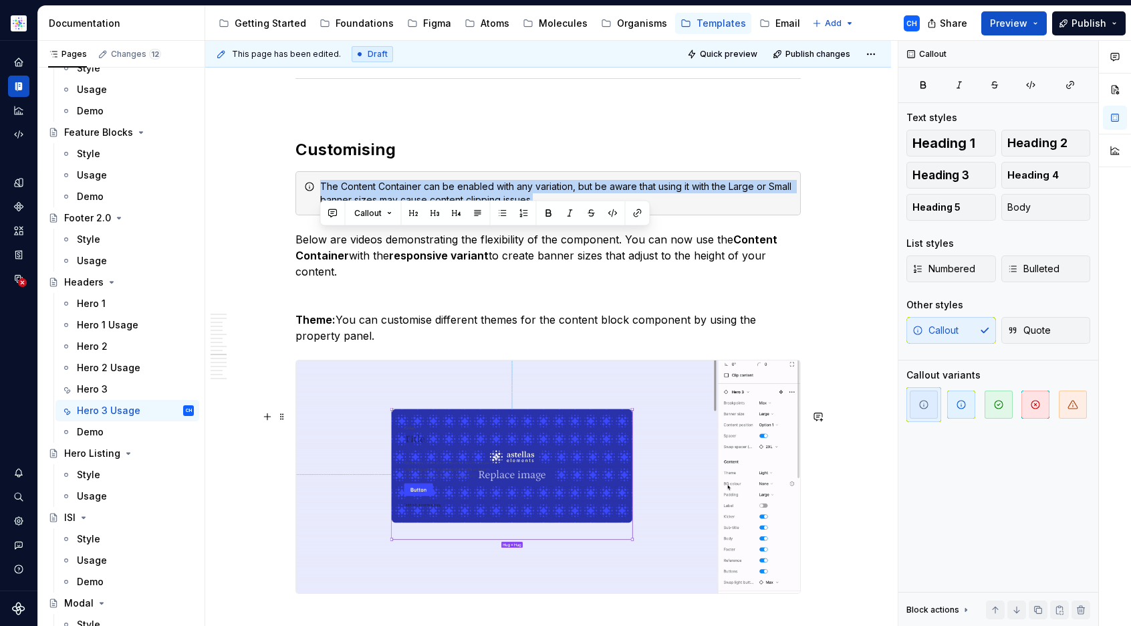
click at [578, 207] on div "The Content Container can be enabled with any variation, but be aware that usin…" at bounding box center [556, 193] width 472 height 27
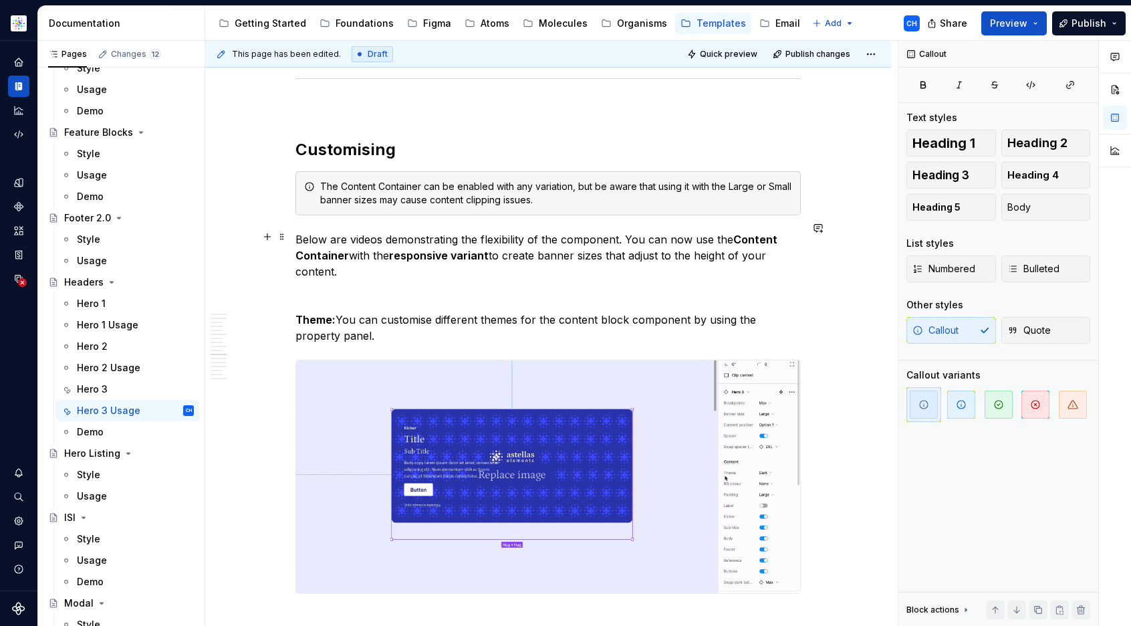
click at [580, 207] on div "The Content Container can be enabled with any variation, but be aware that usin…" at bounding box center [556, 193] width 472 height 27
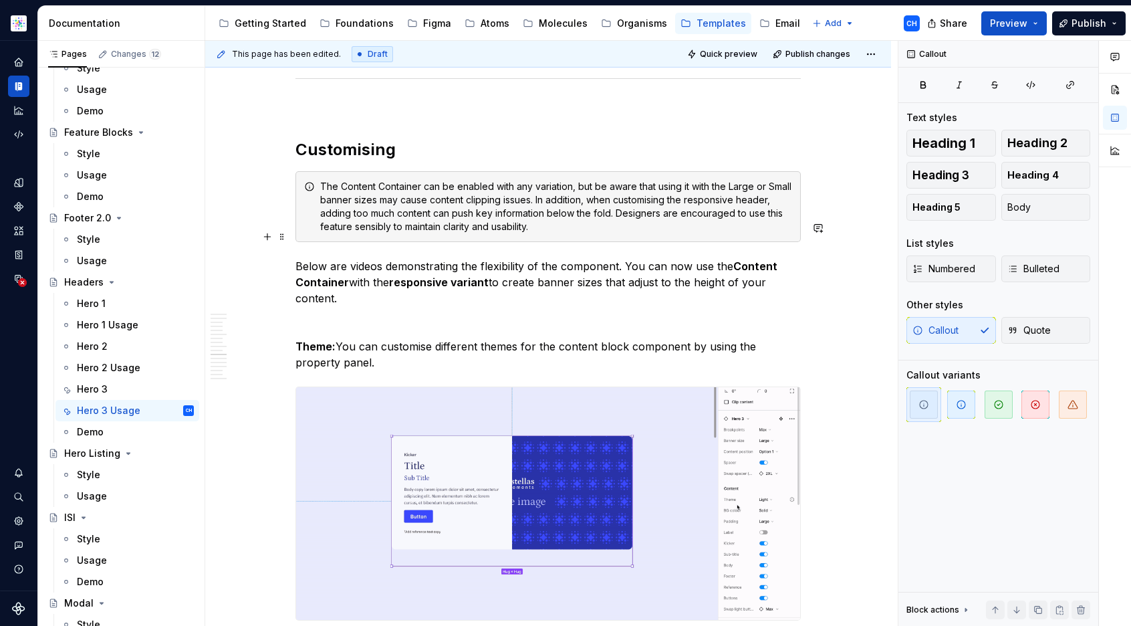
click at [570, 233] on div "The Content Container can be enabled with any variation, but be aware that usin…" at bounding box center [556, 206] width 472 height 53
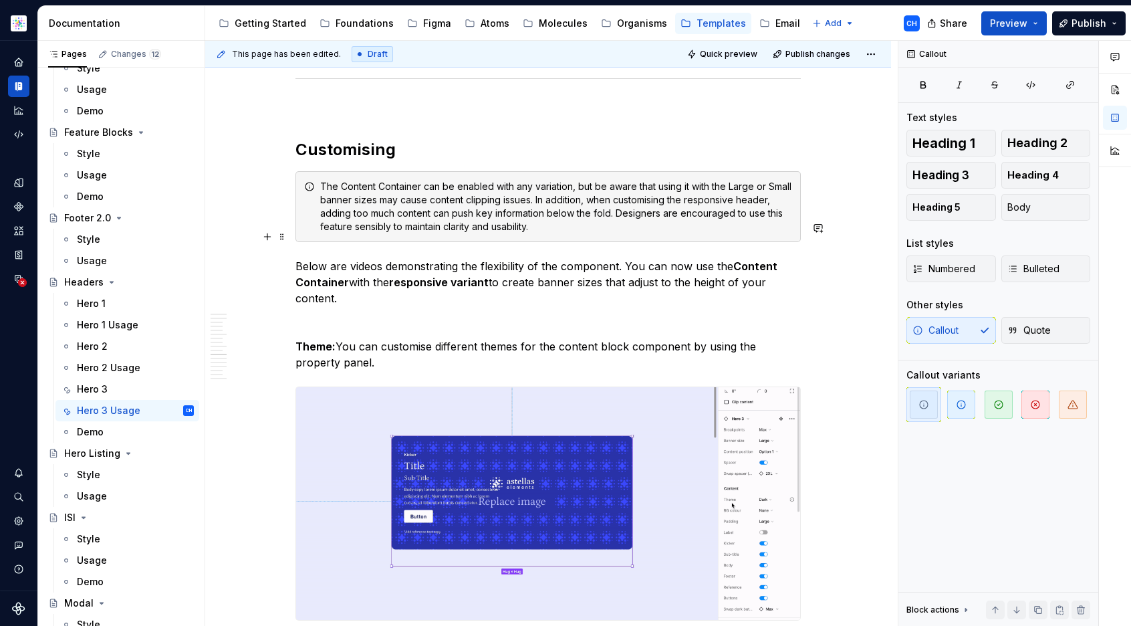
click at [580, 233] on div "The Content Container can be enabled with any variation, but be aware that usin…" at bounding box center [556, 206] width 472 height 53
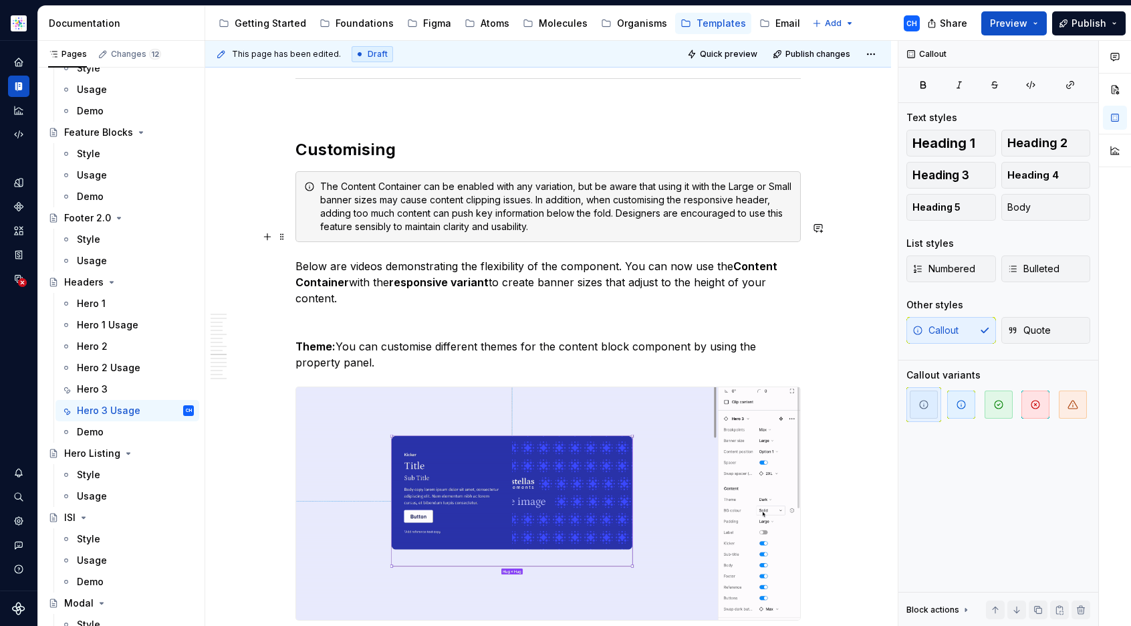
click at [633, 233] on div "The Content Container can be enabled with any variation, but be aware that usin…" at bounding box center [556, 206] width 472 height 53
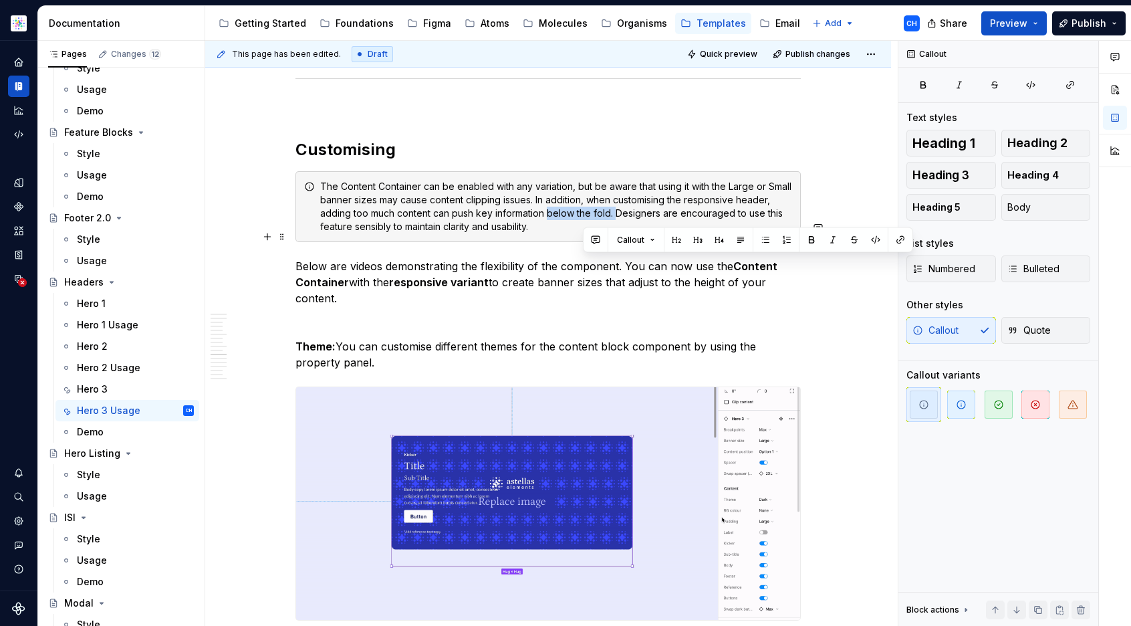
drag, startPoint x: 650, startPoint y: 263, endPoint x: 584, endPoint y: 263, distance: 66.2
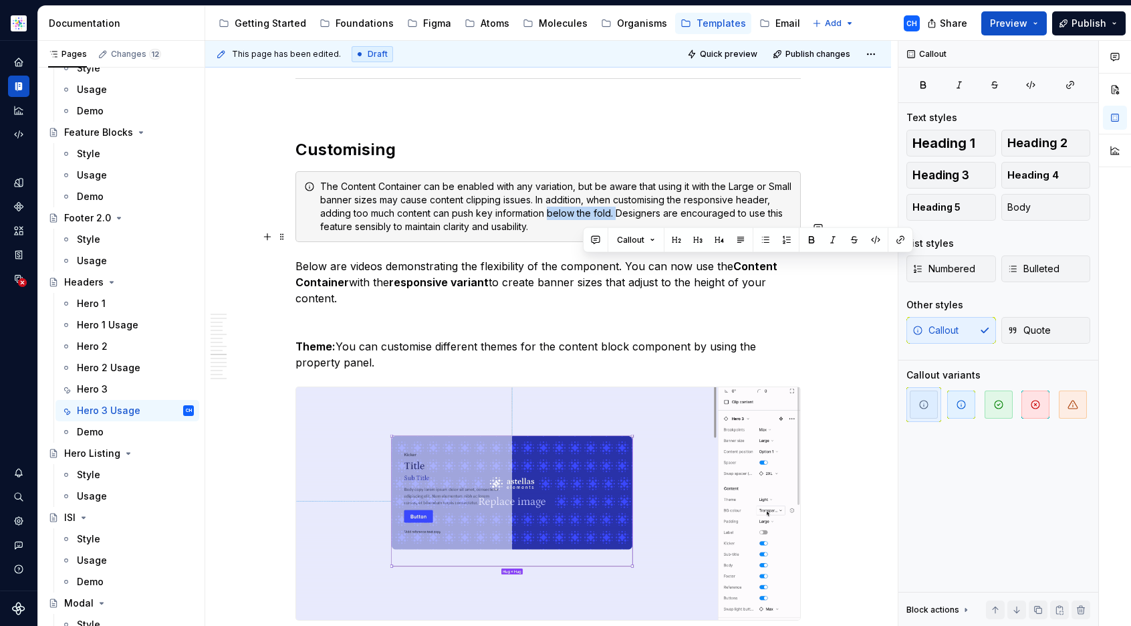
click at [584, 233] on div "The Content Container can be enabled with any variation, but be aware that usin…" at bounding box center [556, 206] width 472 height 53
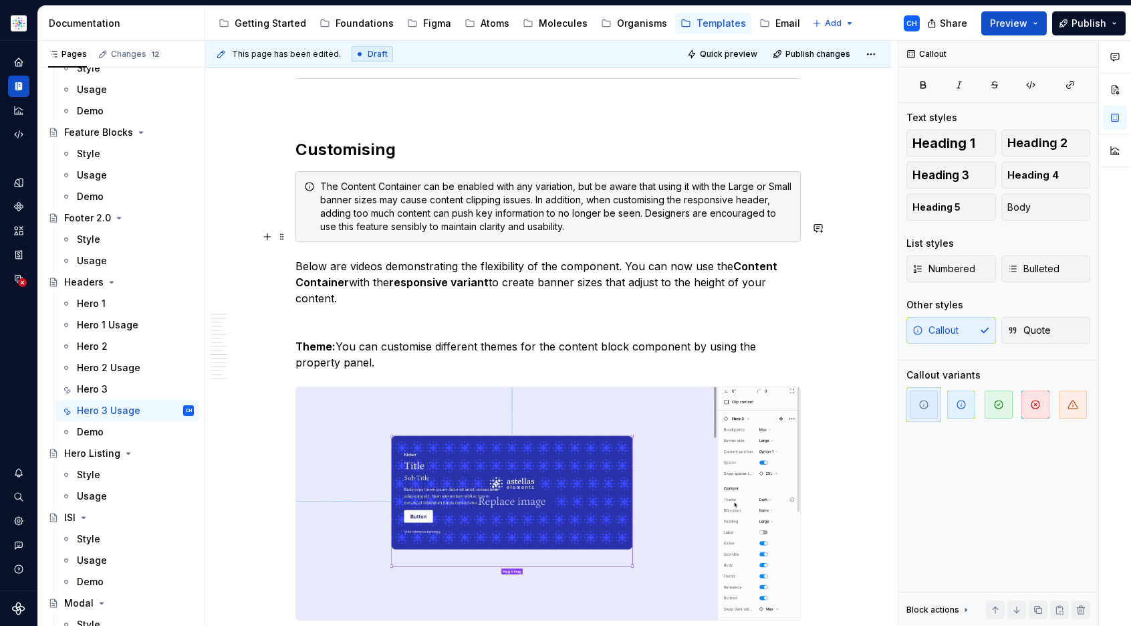
click at [565, 233] on div "The Content Container can be enabled with any variation, but be aware that usin…" at bounding box center [556, 206] width 472 height 53
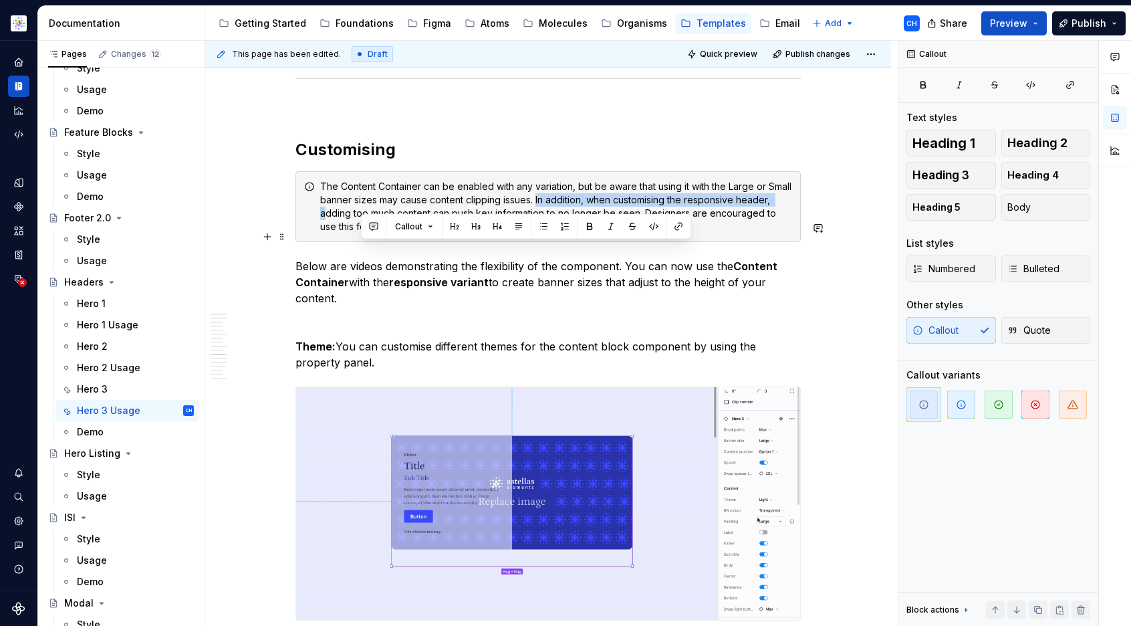
drag, startPoint x: 359, startPoint y: 263, endPoint x: 564, endPoint y: 253, distance: 204.8
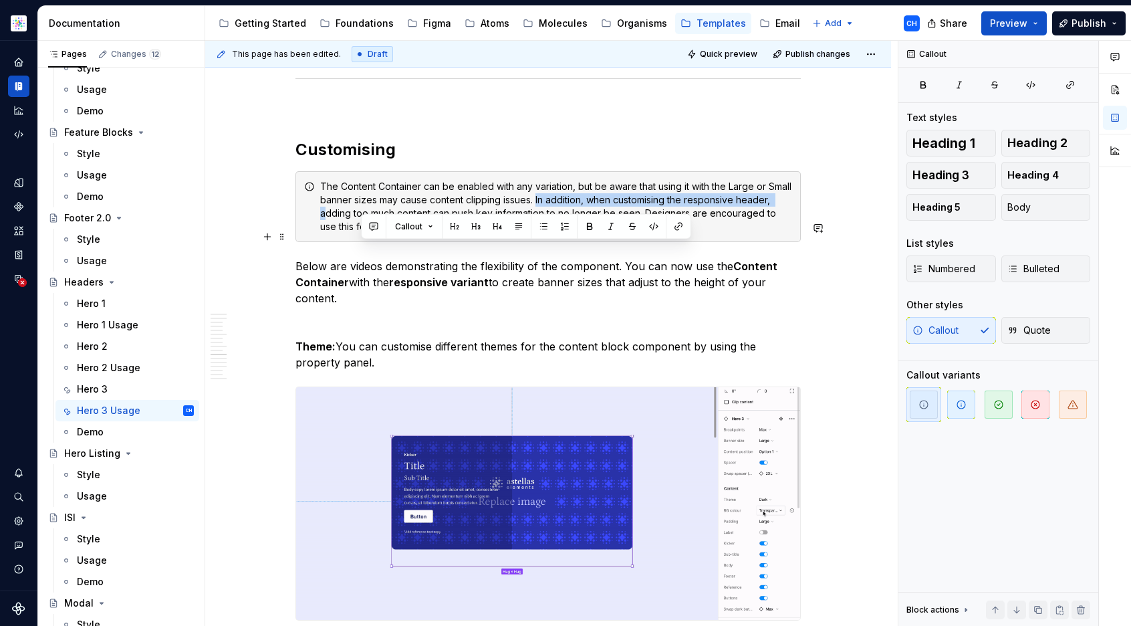
click at [564, 233] on div "The Content Container can be enabled with any variation, but be aware that usin…" at bounding box center [556, 206] width 472 height 53
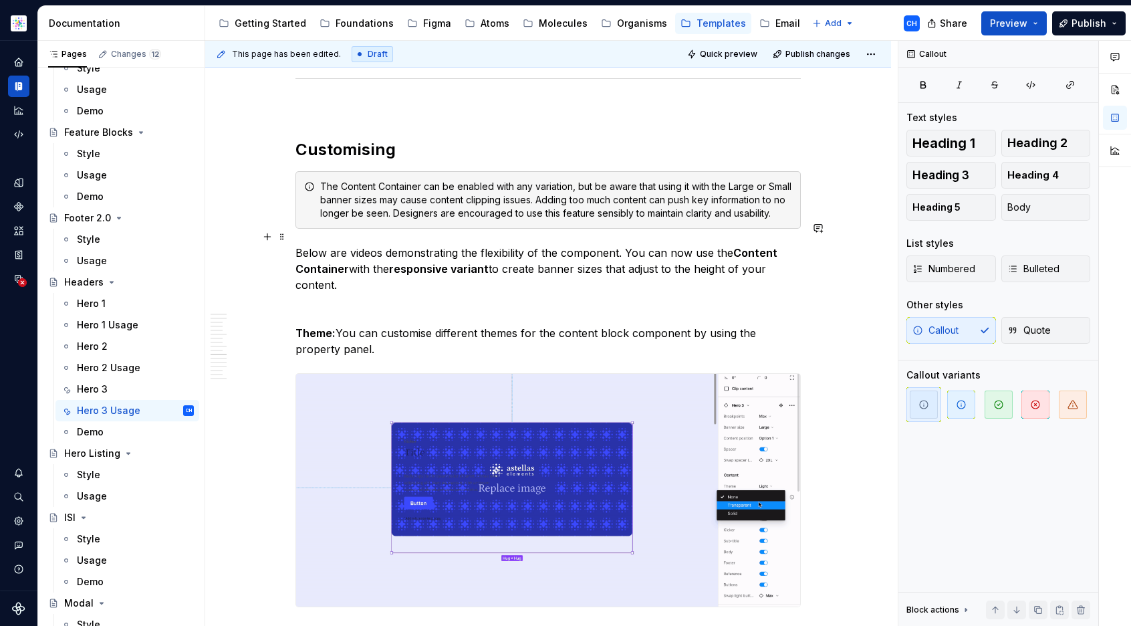
click at [588, 220] on div "The Content Container can be enabled with any variation, but be aware that usin…" at bounding box center [556, 200] width 472 height 40
click at [578, 220] on div "The Content Container can be enabled with any variation, but be aware that usin…" at bounding box center [556, 200] width 472 height 40
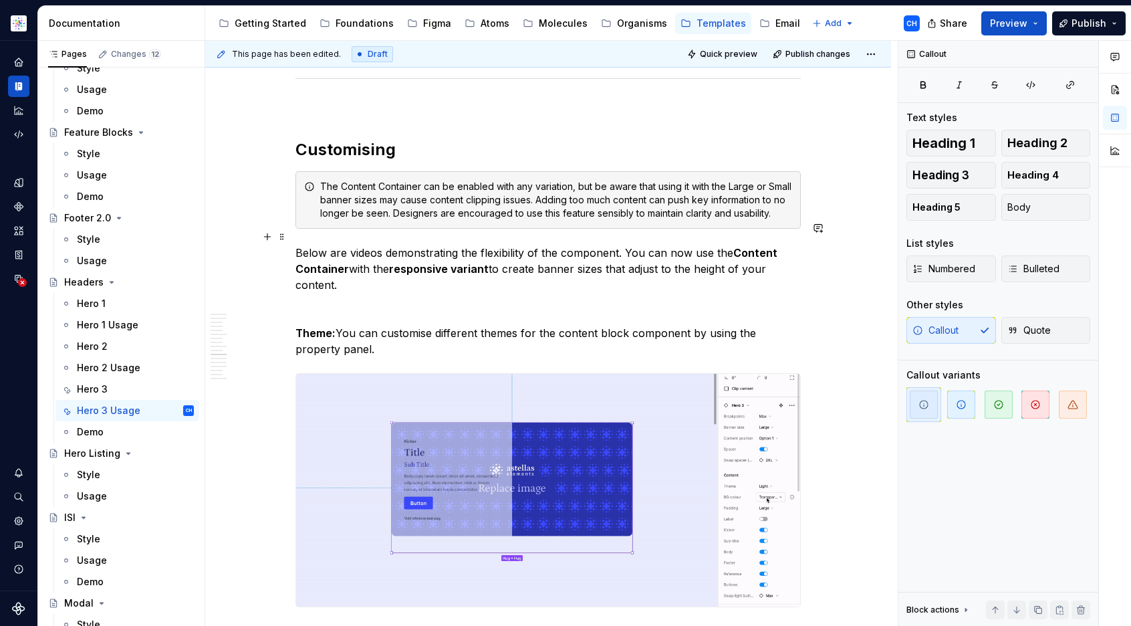
click at [509, 220] on div "The Content Container can be enabled with any variation, but be aware that usin…" at bounding box center [556, 200] width 472 height 40
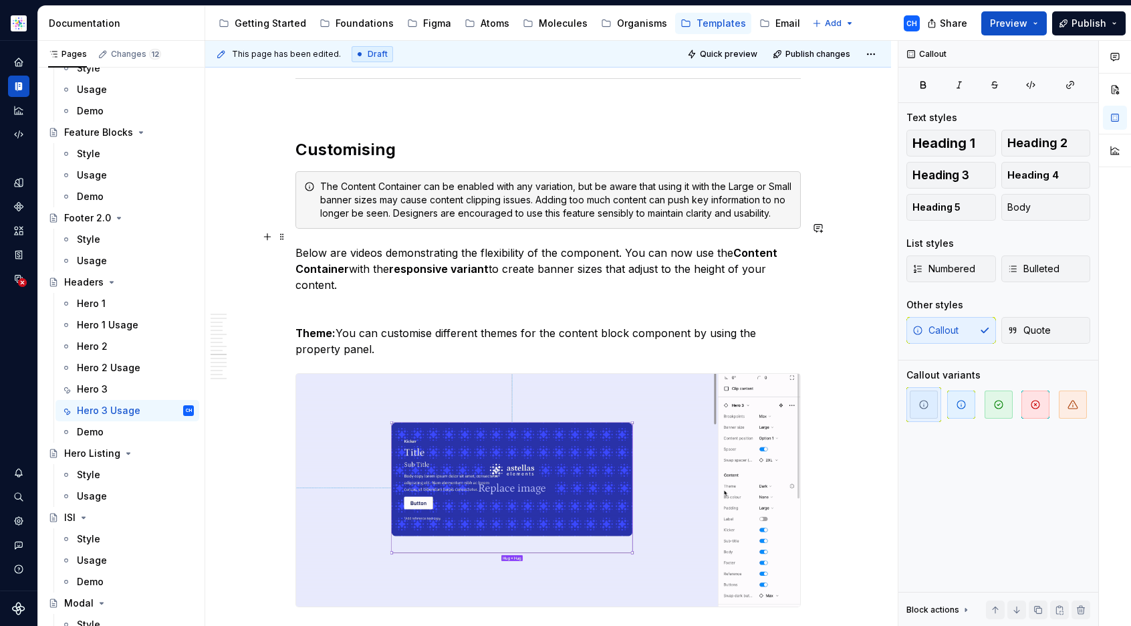
click at [514, 220] on div "The Content Container can be enabled with any variation, but be aware that usin…" at bounding box center [556, 200] width 472 height 40
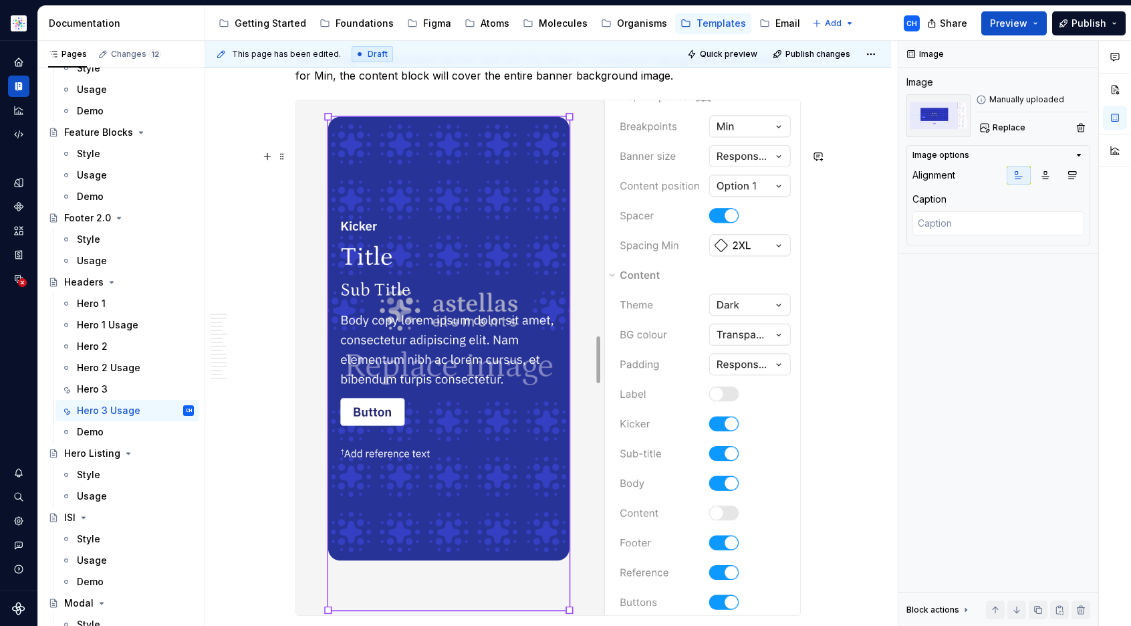
scroll to position [4291, 0]
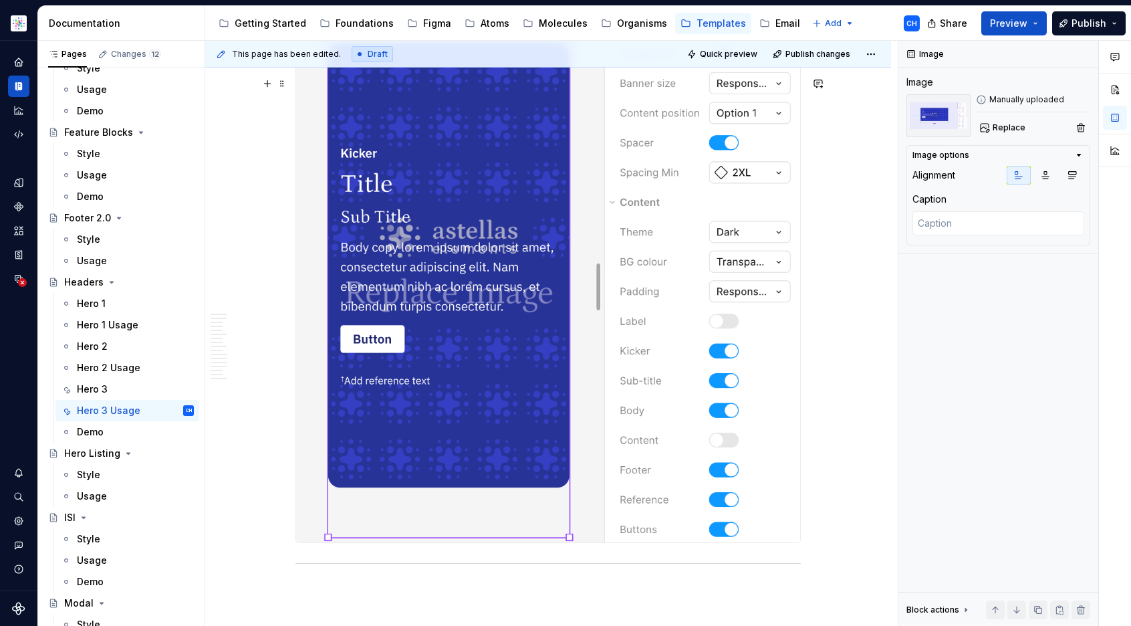
click at [574, 352] on img at bounding box center [548, 285] width 504 height 516
click at [707, 360] on img at bounding box center [548, 285] width 504 height 516
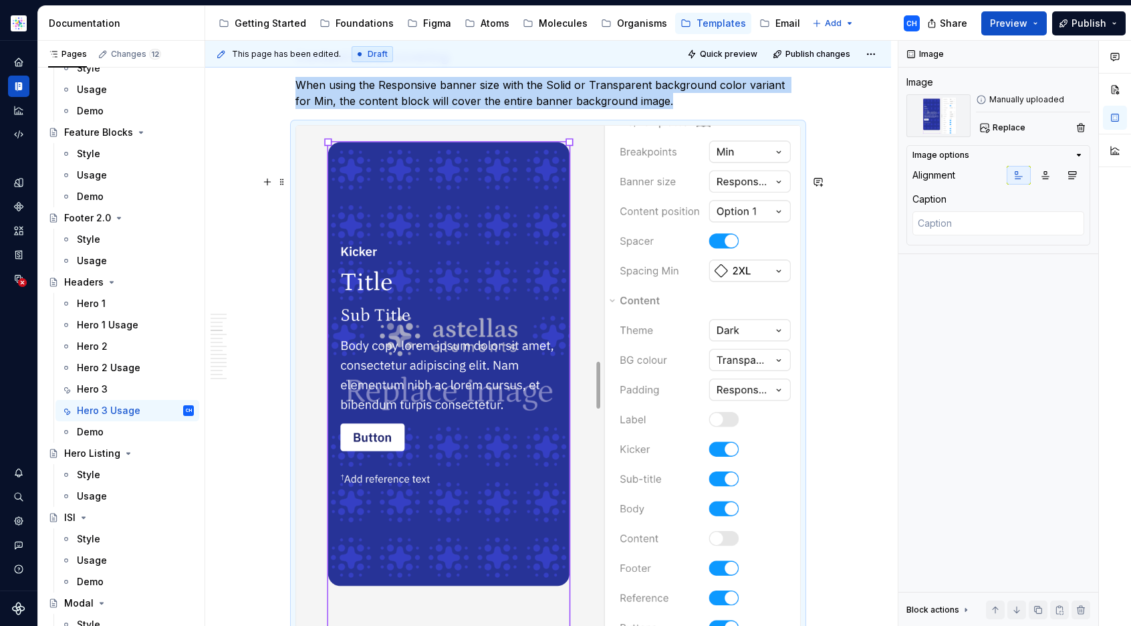
scroll to position [4095, 0]
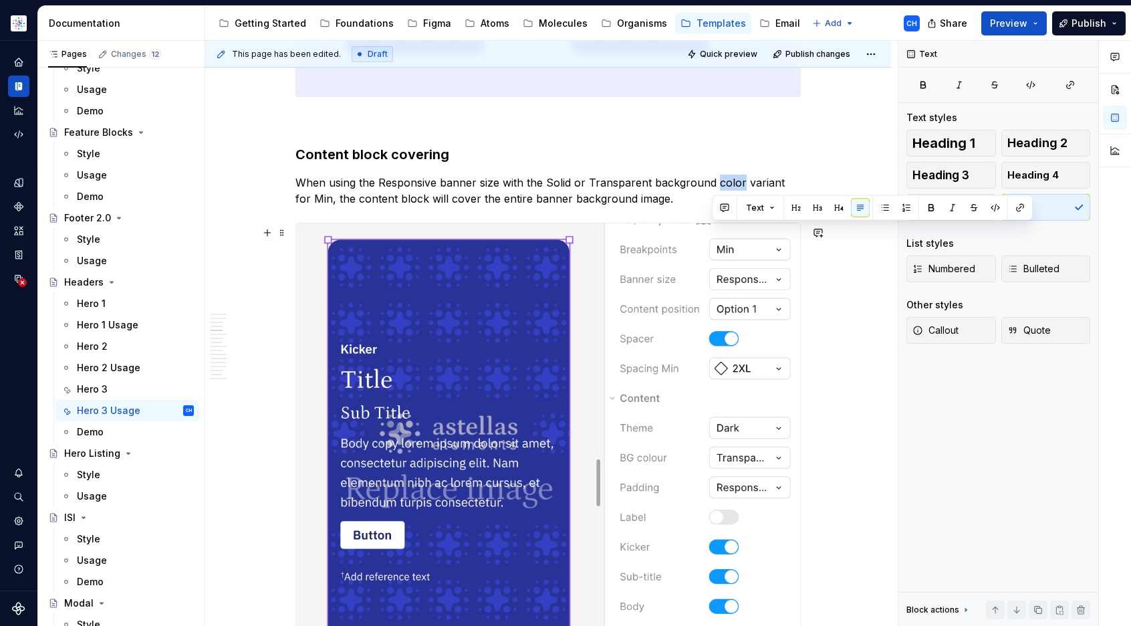
click at [726, 207] on p "When using the Responsive banner size with the Solid or Transparent background …" at bounding box center [548, 191] width 505 height 32
click at [733, 207] on p "When using the Responsive banner size with the Solid or Transparent background …" at bounding box center [548, 191] width 505 height 32
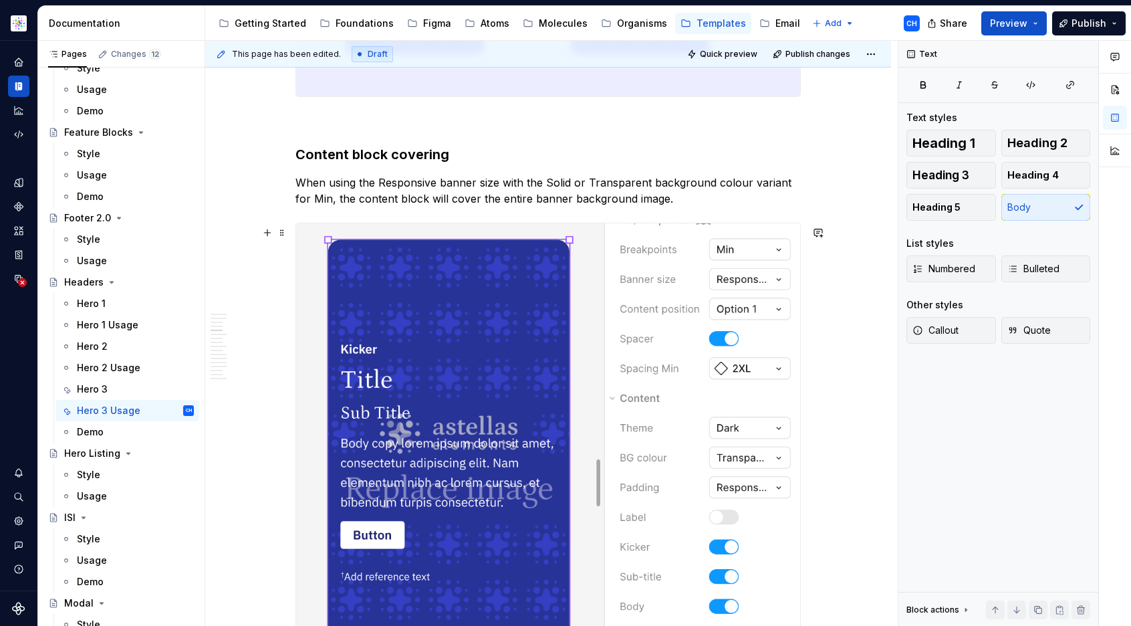
click at [690, 207] on p "When using the Responsive banner size with the Solid or Transparent background …" at bounding box center [548, 191] width 505 height 32
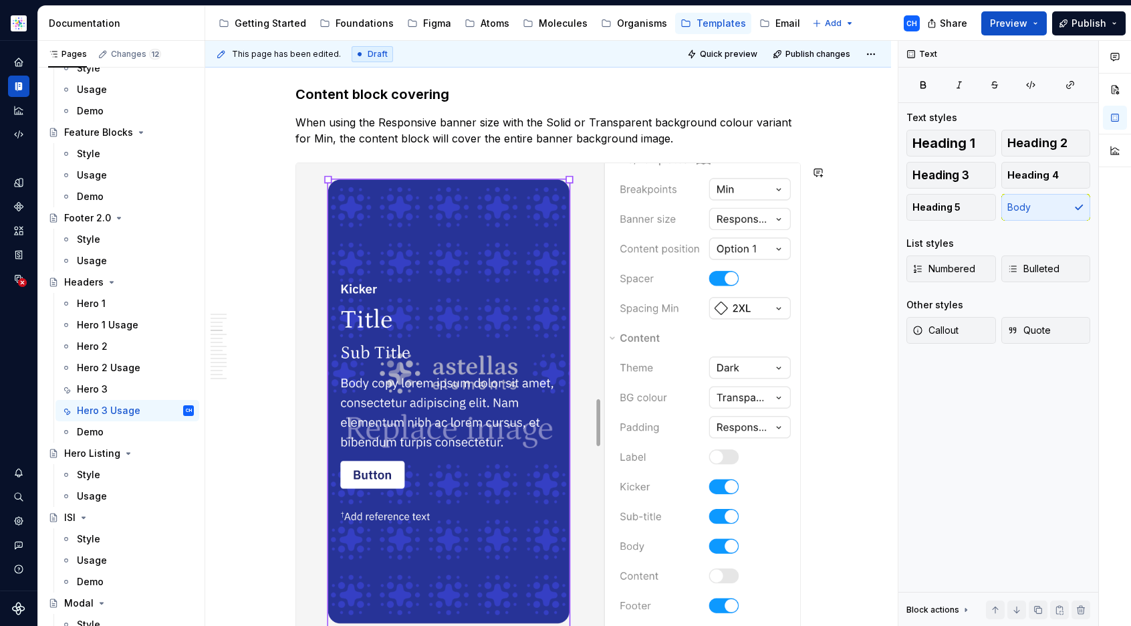
scroll to position [4186, 0]
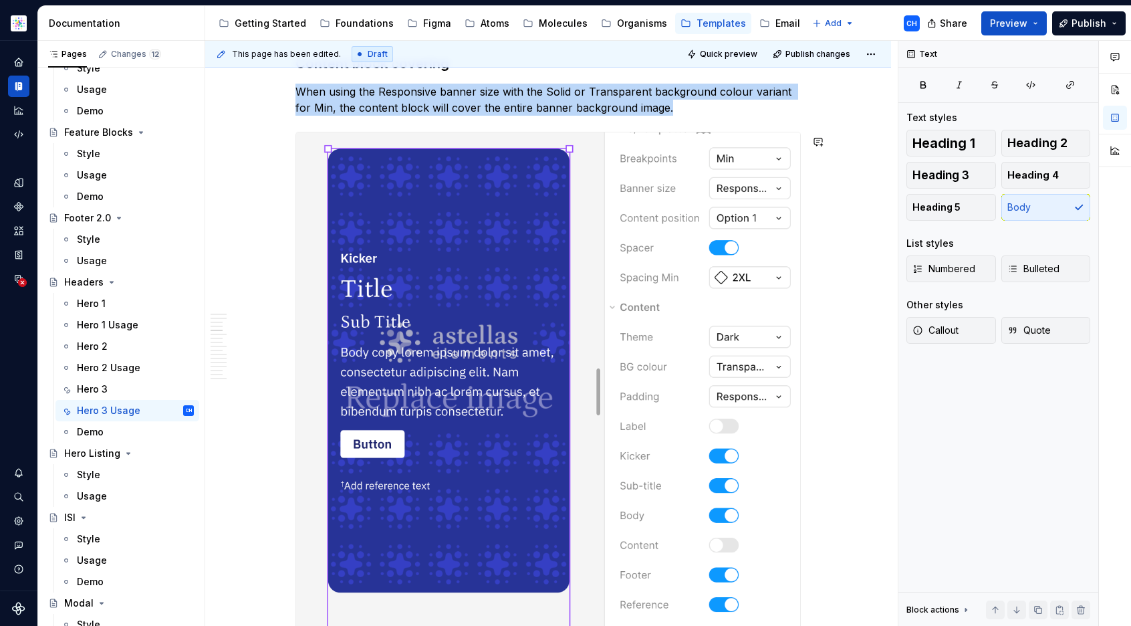
click at [693, 246] on img at bounding box center [548, 390] width 504 height 516
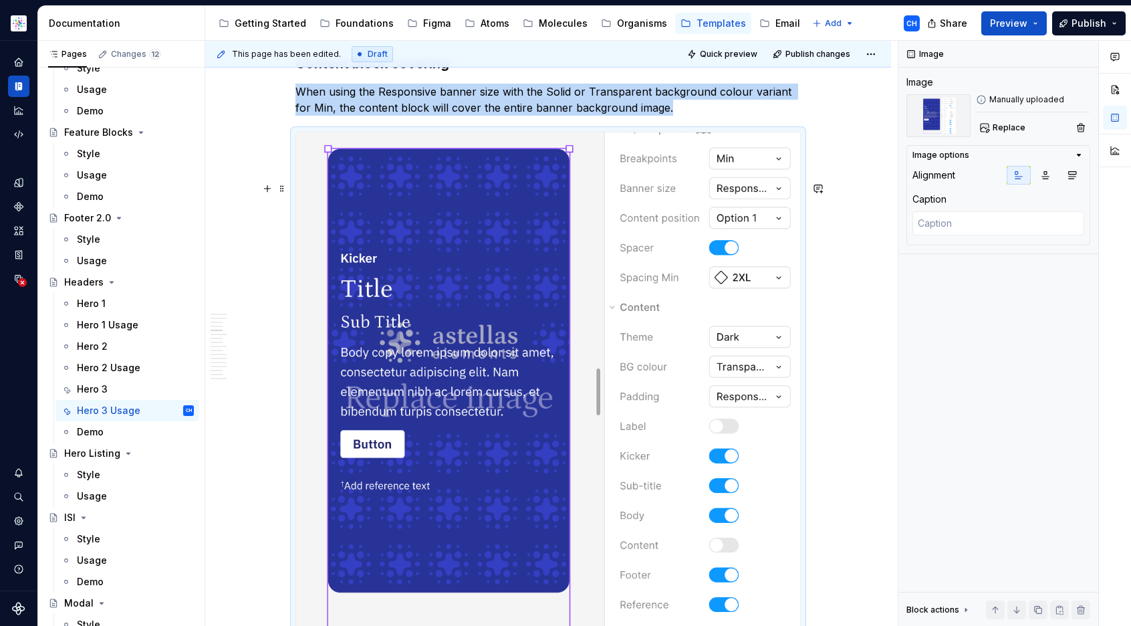
scroll to position [4313, 0]
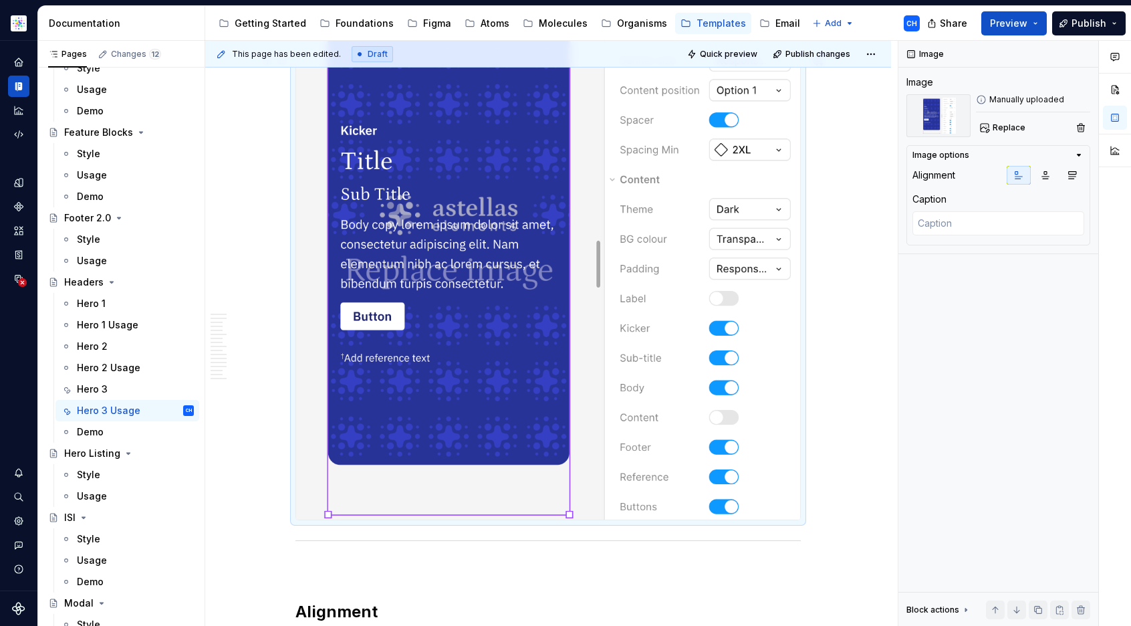
click at [608, 360] on img at bounding box center [548, 263] width 504 height 516
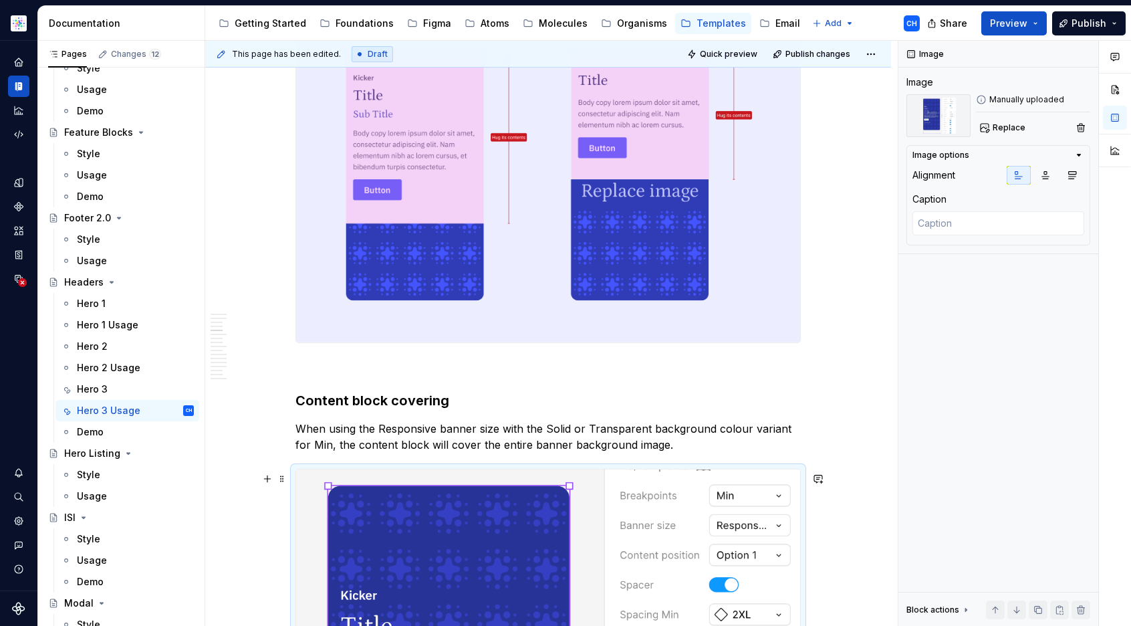
scroll to position [3846, 0]
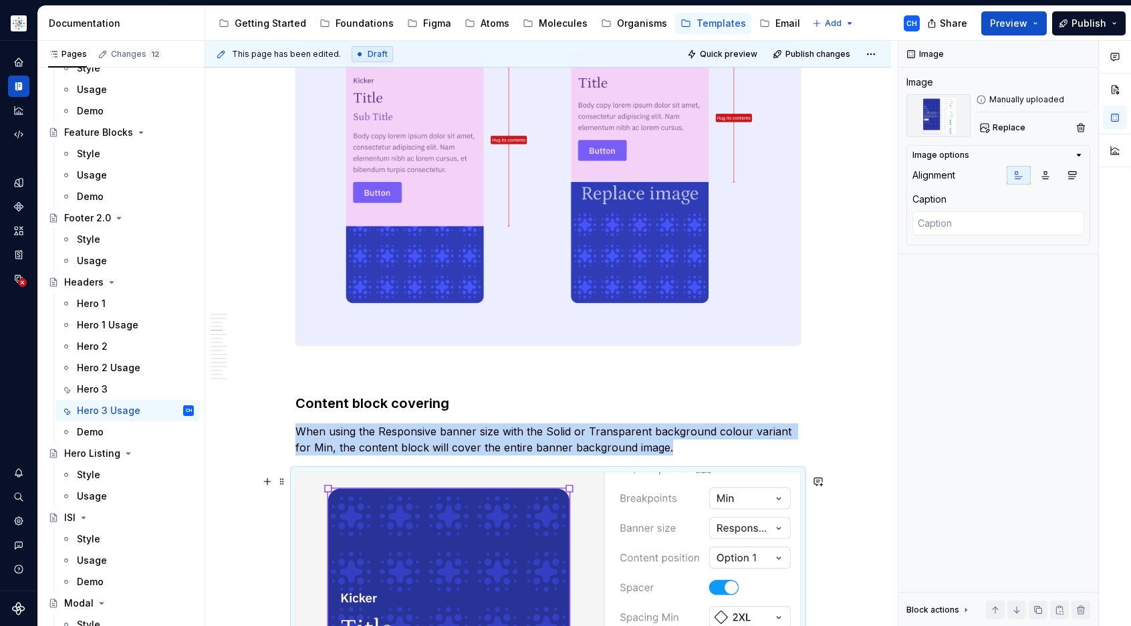
click at [707, 345] on img at bounding box center [548, 166] width 504 height 358
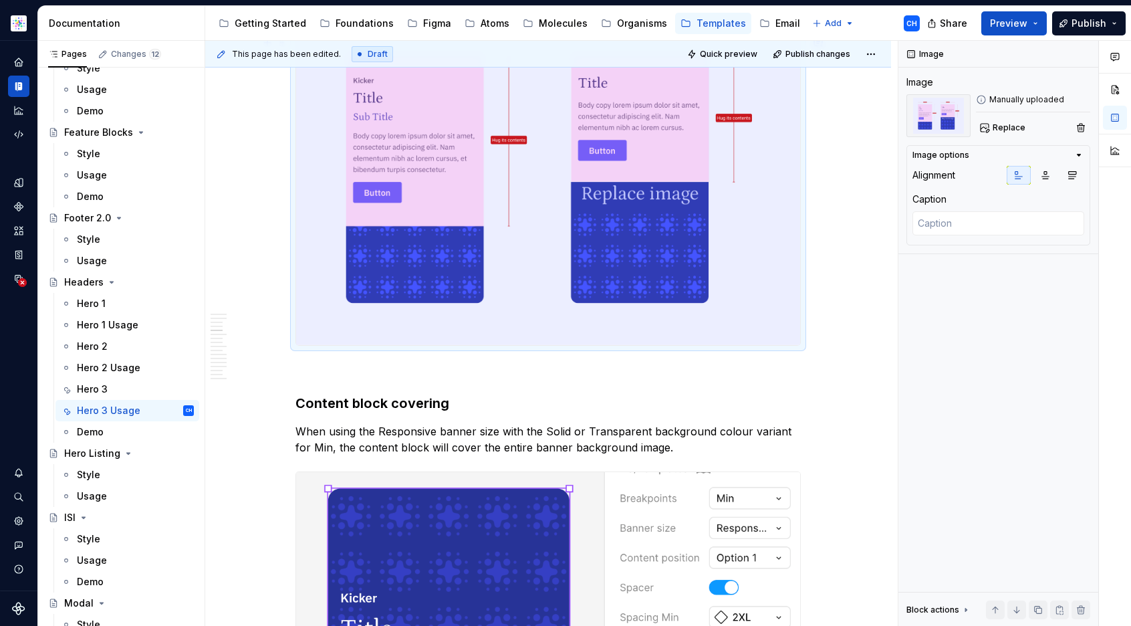
click at [707, 345] on img at bounding box center [548, 166] width 504 height 358
click at [711, 345] on img at bounding box center [548, 166] width 504 height 358
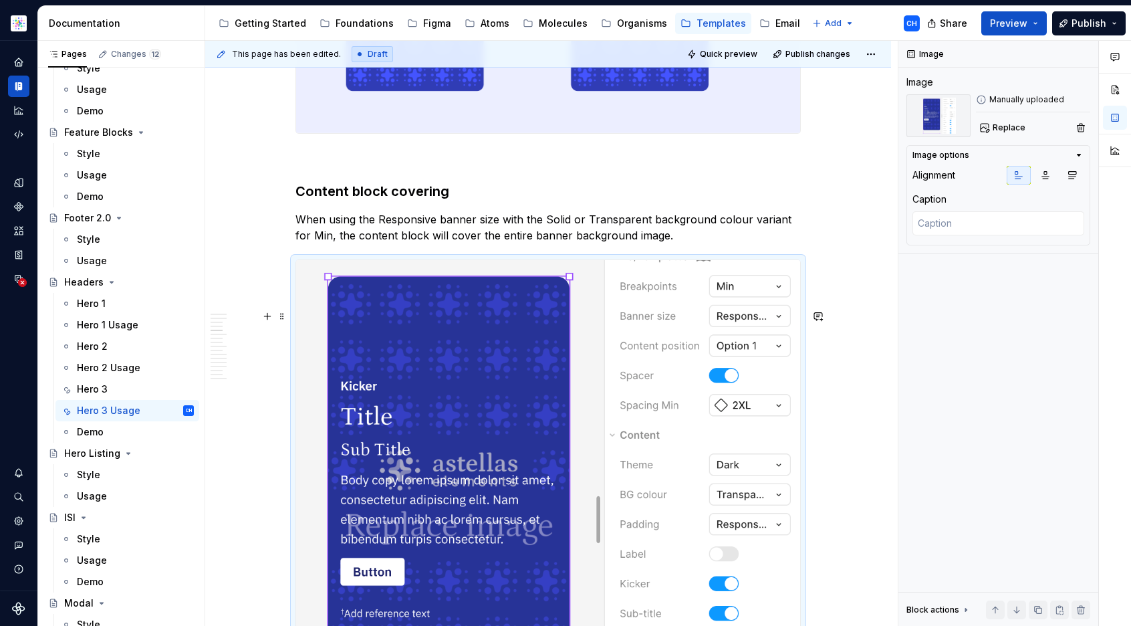
click at [682, 437] on img at bounding box center [548, 518] width 504 height 516
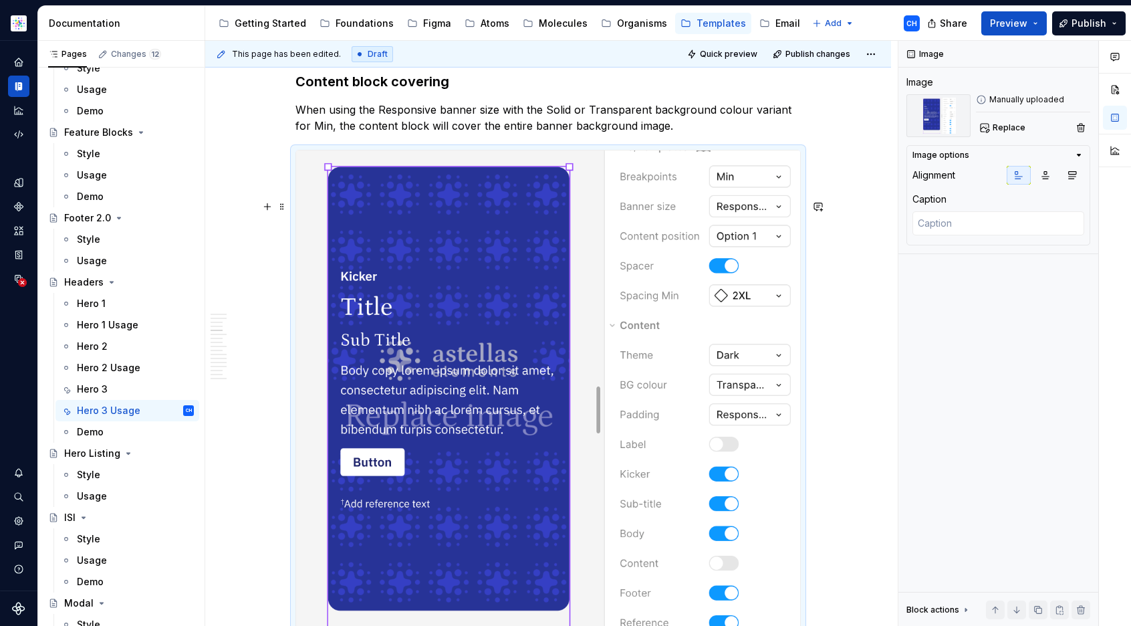
scroll to position [4181, 0]
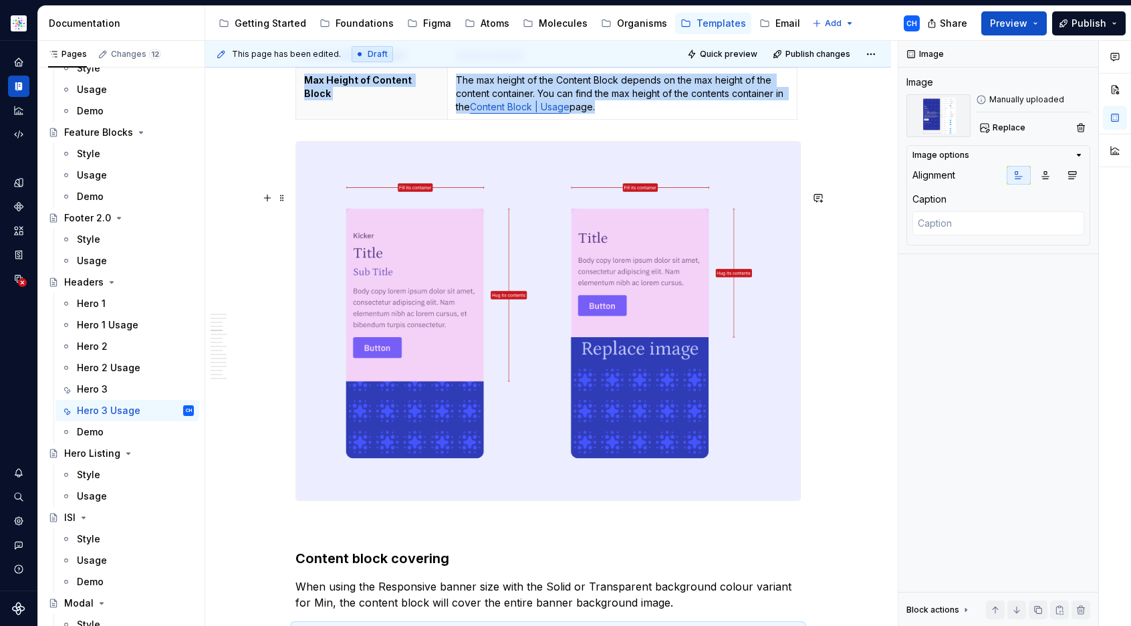
scroll to position [3675, 0]
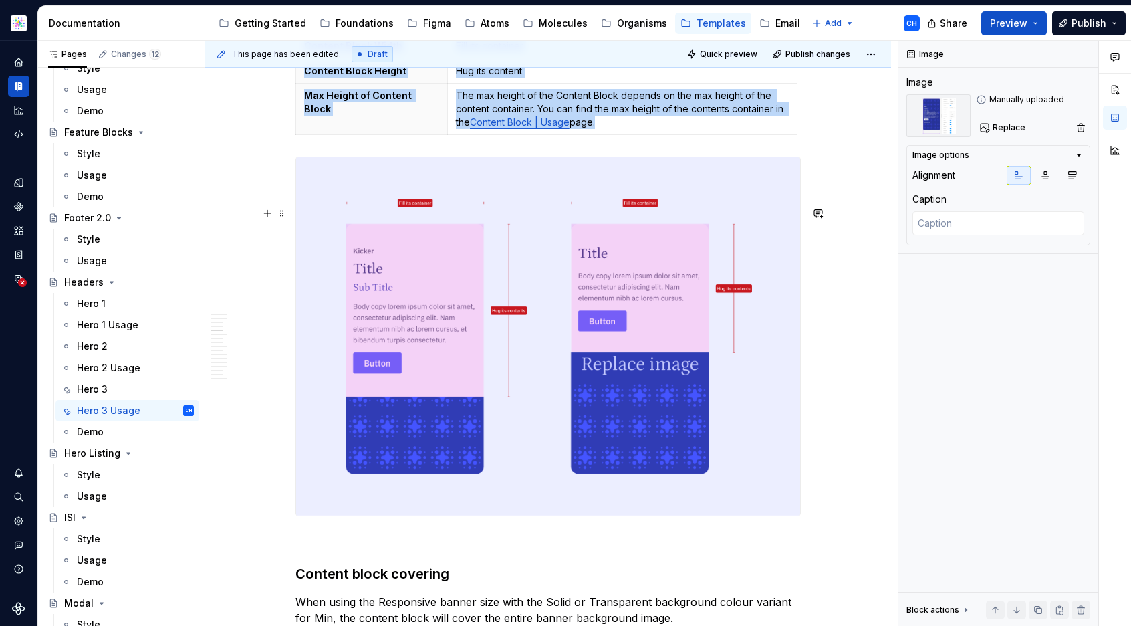
click at [727, 433] on img at bounding box center [548, 336] width 504 height 358
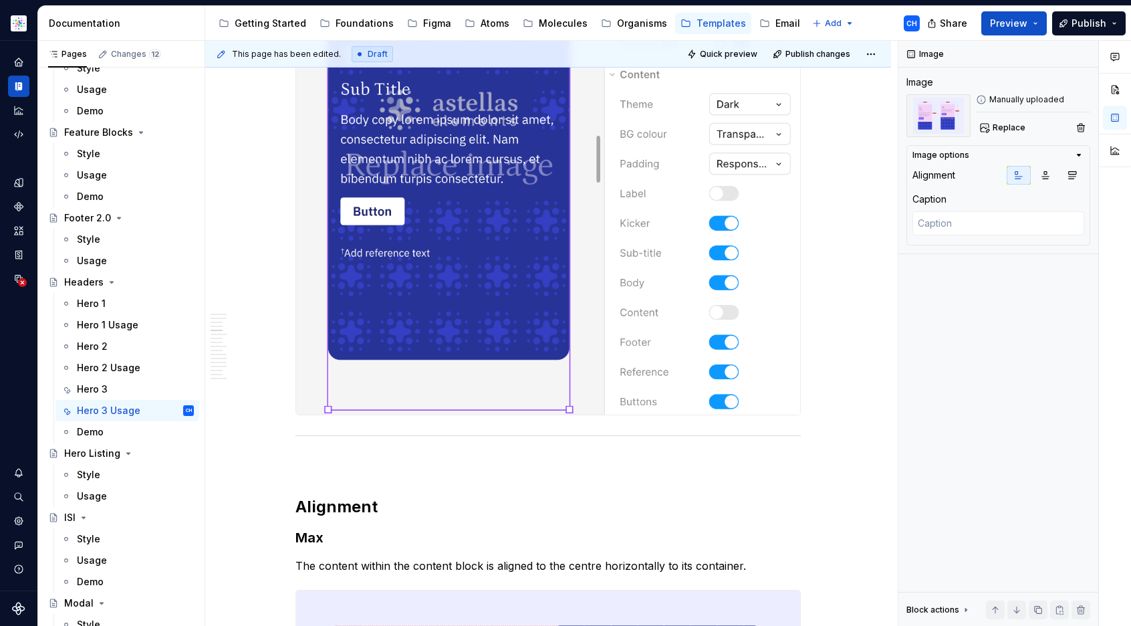
scroll to position [4420, 0]
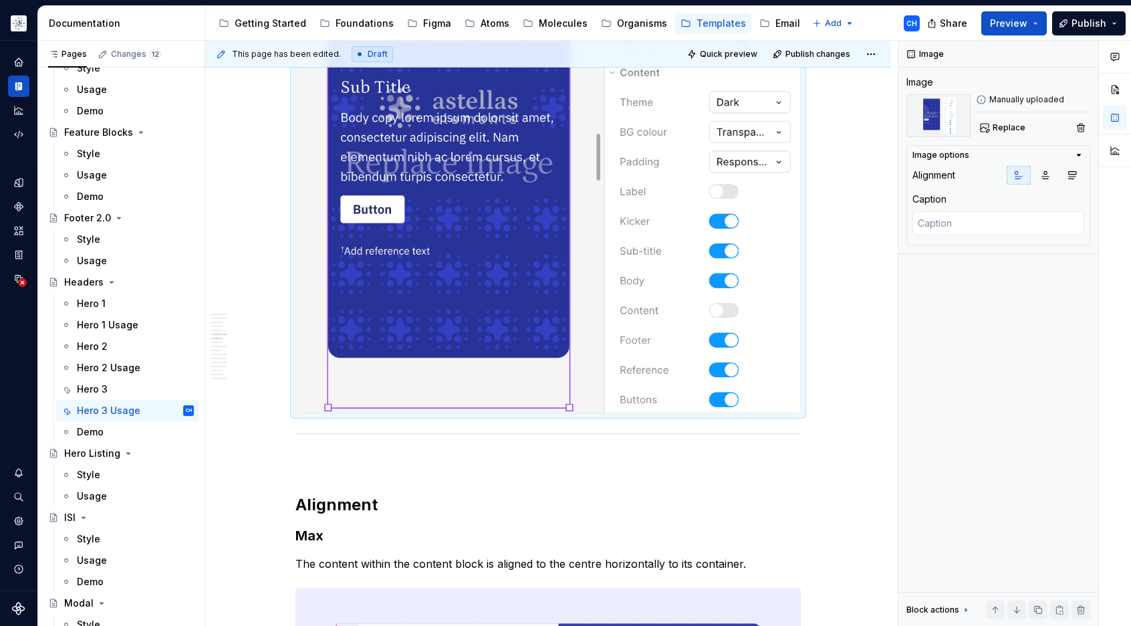
click at [684, 413] on img at bounding box center [548, 156] width 504 height 516
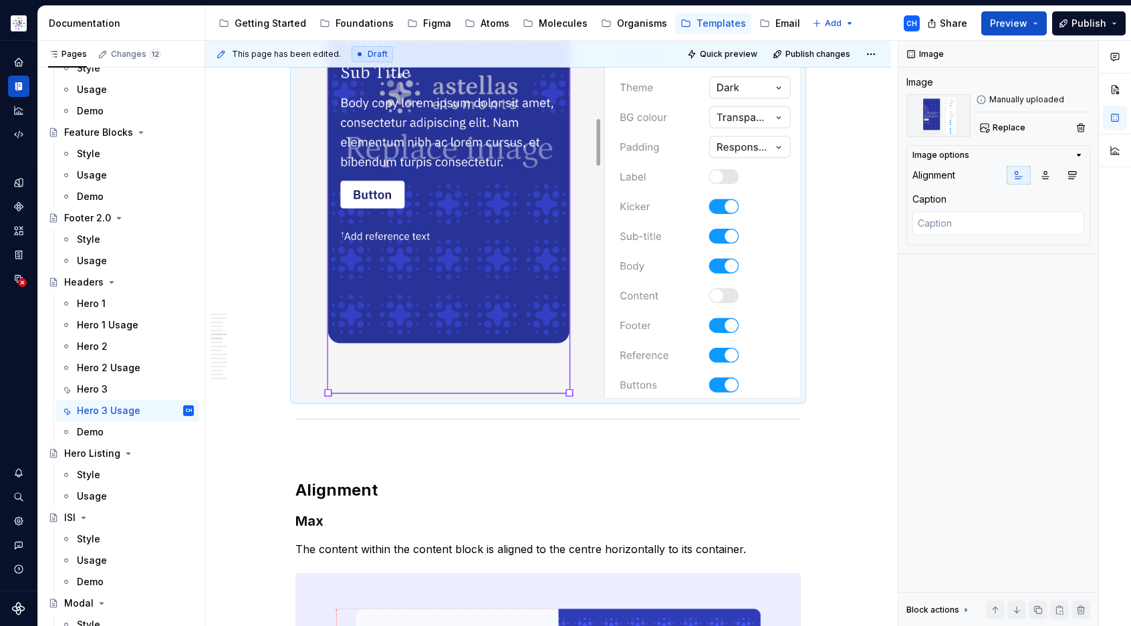
scroll to position [4440, 0]
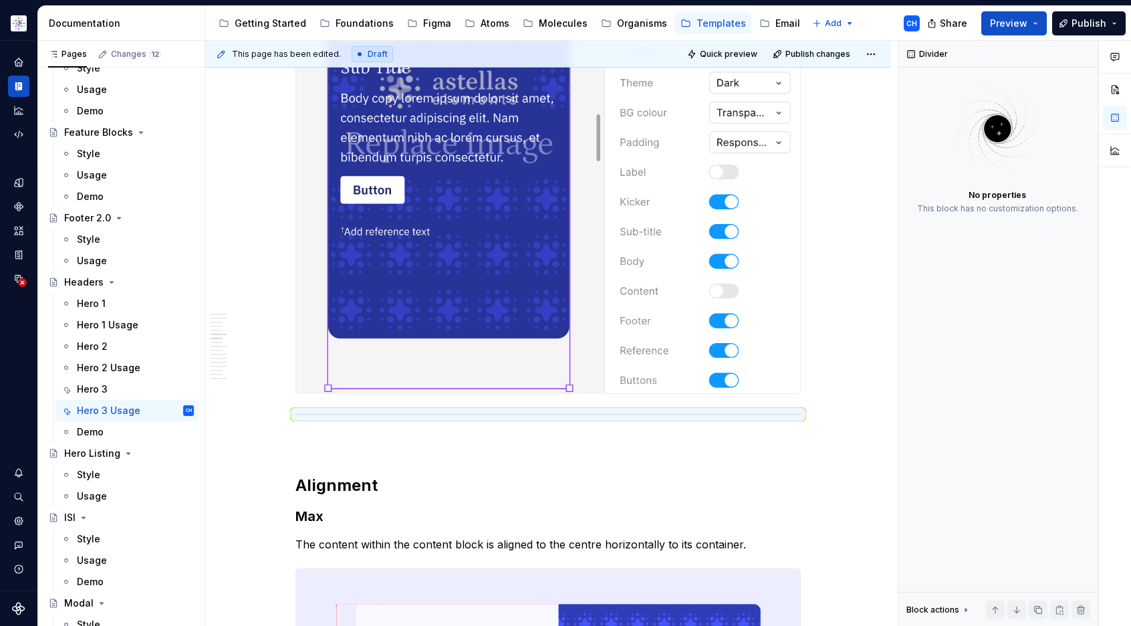
click at [740, 361] on img at bounding box center [548, 136] width 504 height 516
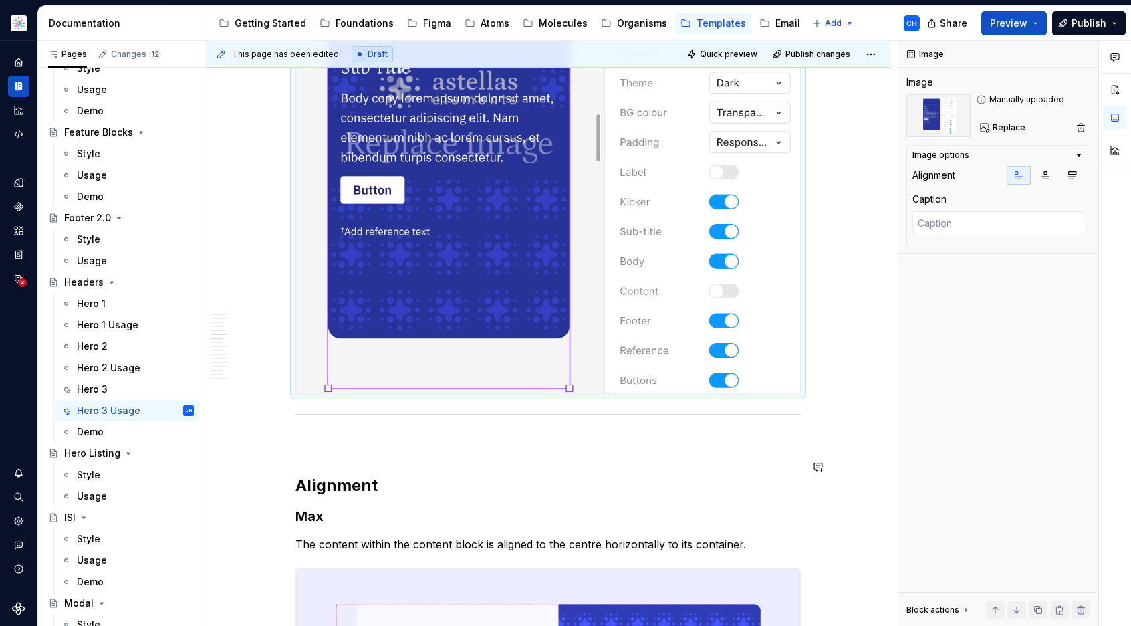
scroll to position [4202, 0]
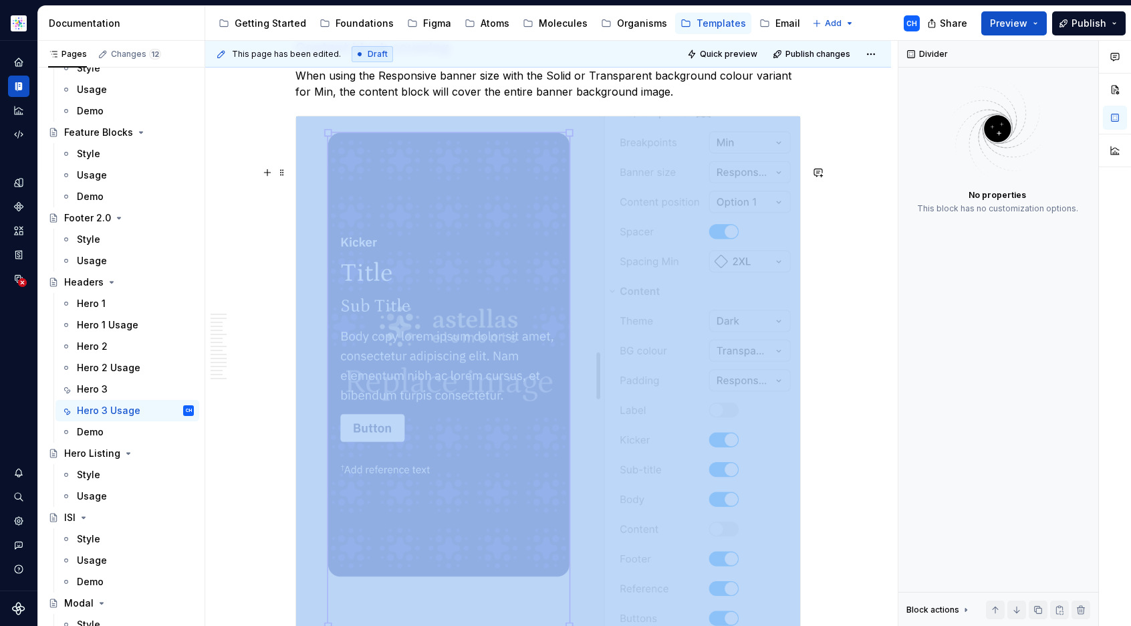
scroll to position [4282, 0]
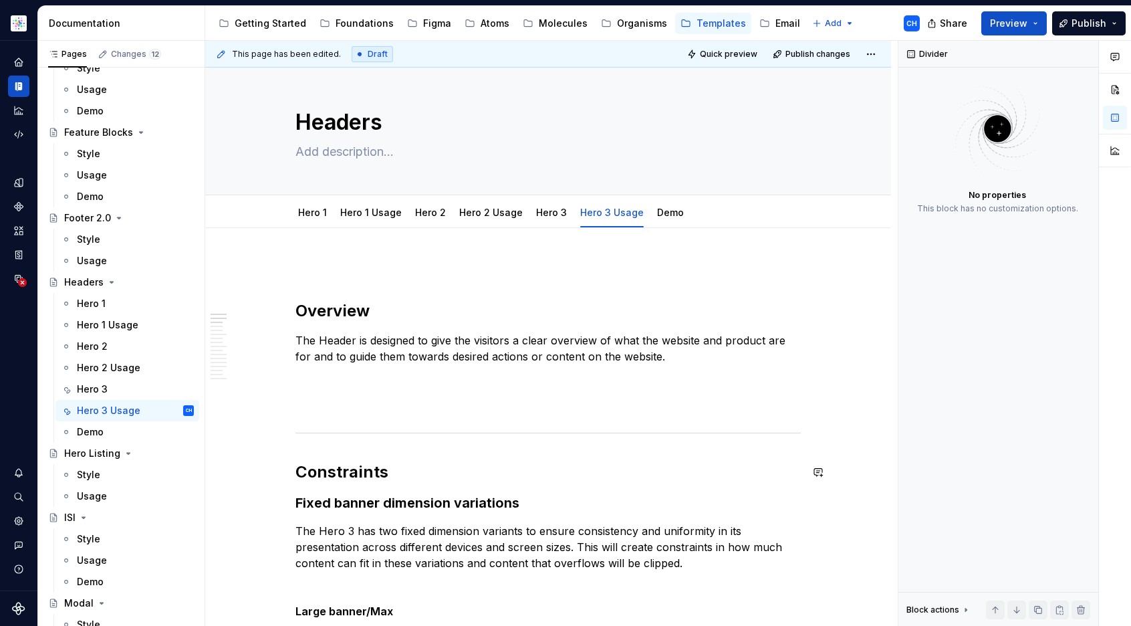
scroll to position [0, 0]
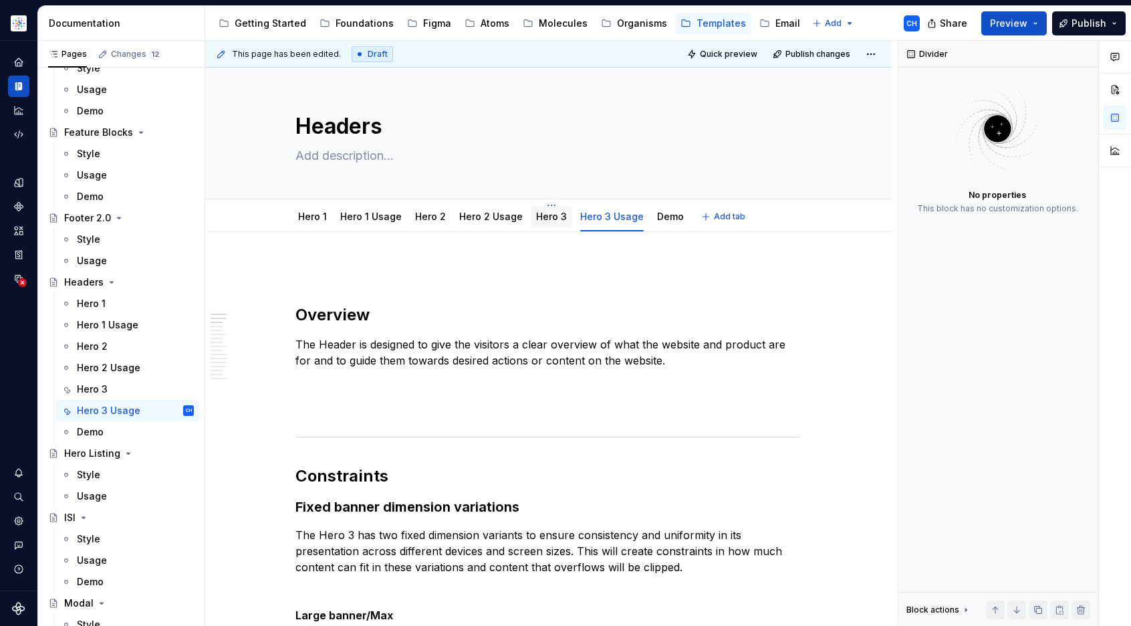
click at [541, 217] on link "Hero 3" at bounding box center [551, 216] width 31 height 11
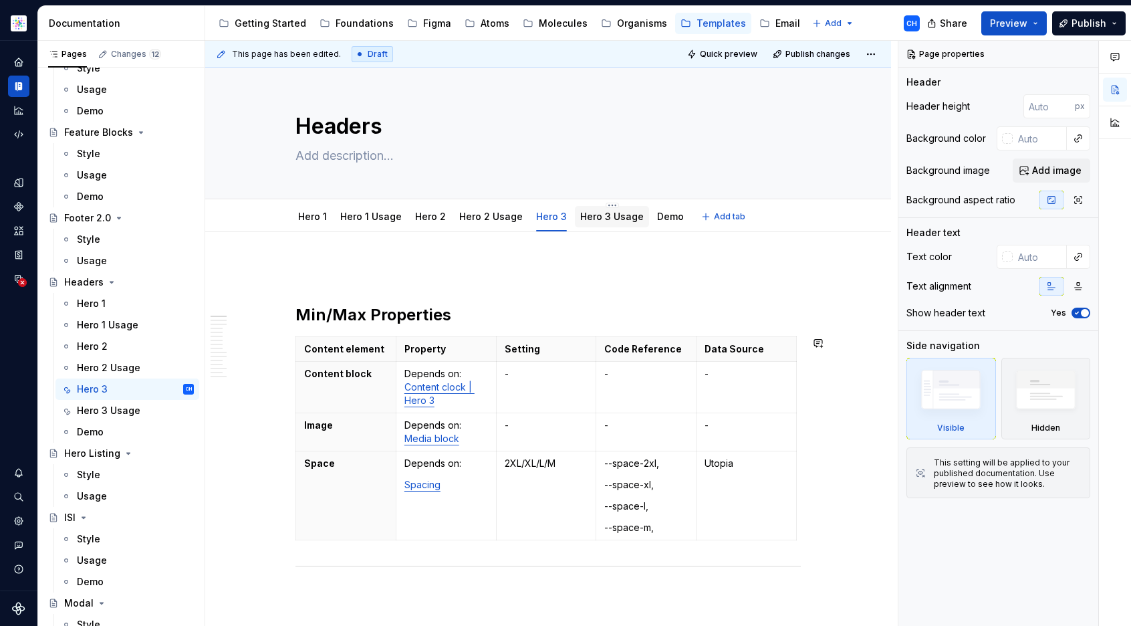
click at [583, 219] on link "Hero 3 Usage" at bounding box center [612, 216] width 64 height 11
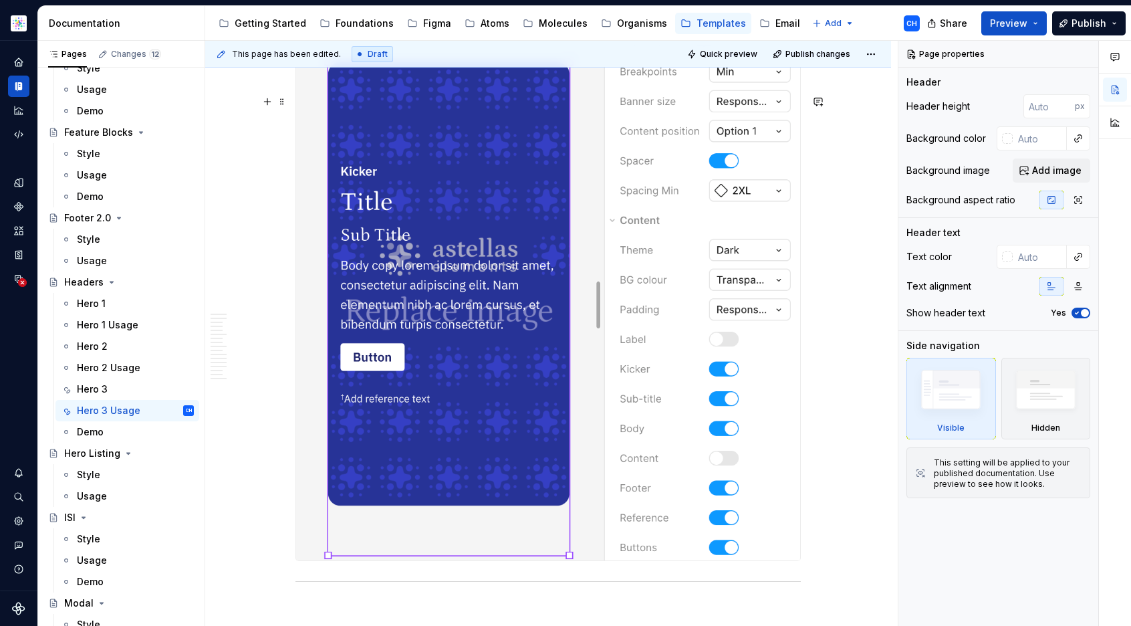
scroll to position [4275, 0]
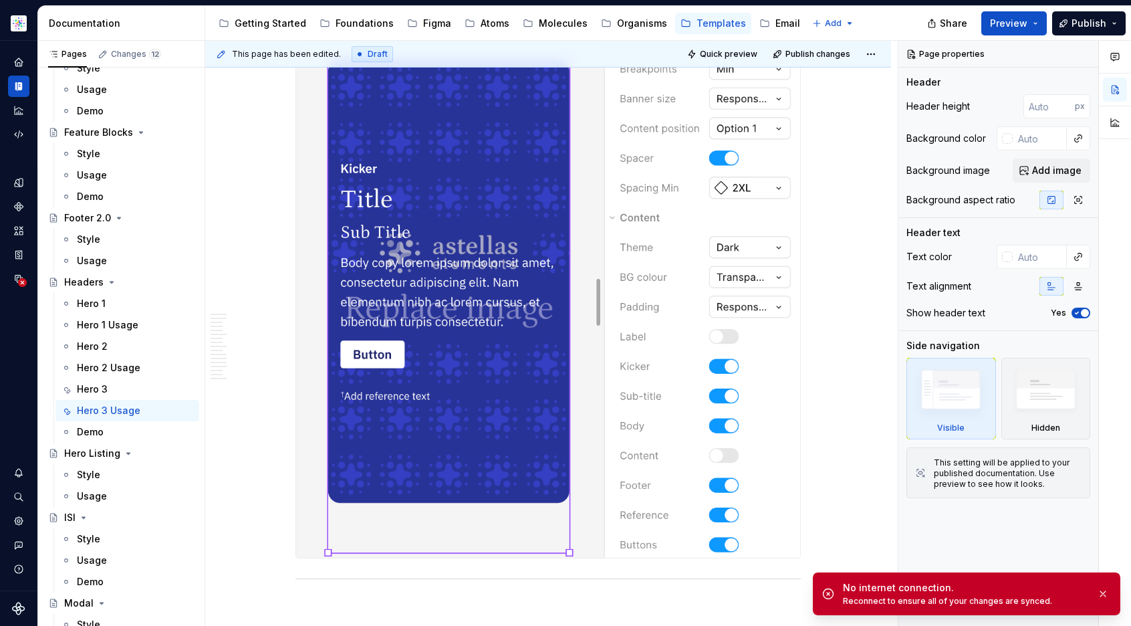
type textarea "*"
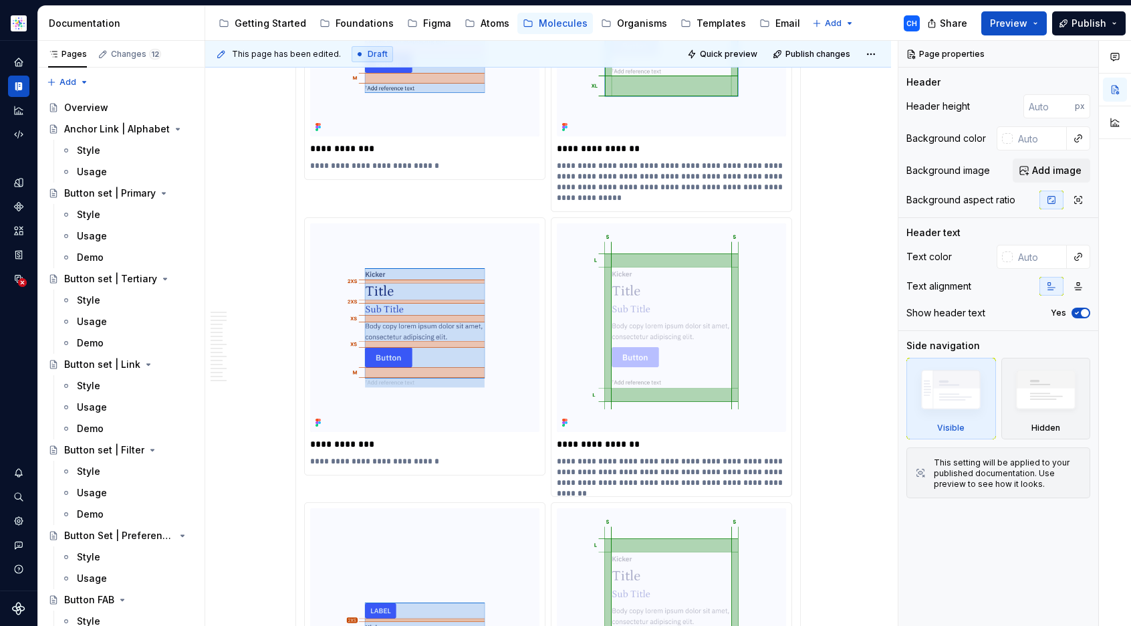
scroll to position [7739, 0]
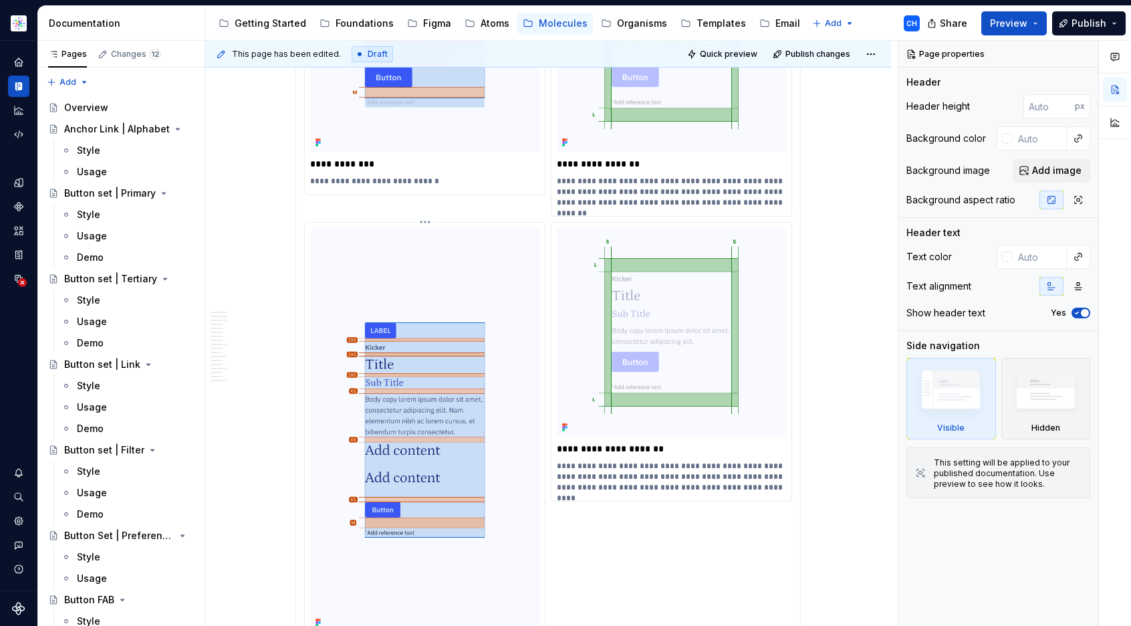
click at [423, 179] on html "Astellas Elements CH Dataset Core Documentation Accessibility guide for tree Pa…" at bounding box center [565, 313] width 1131 height 626
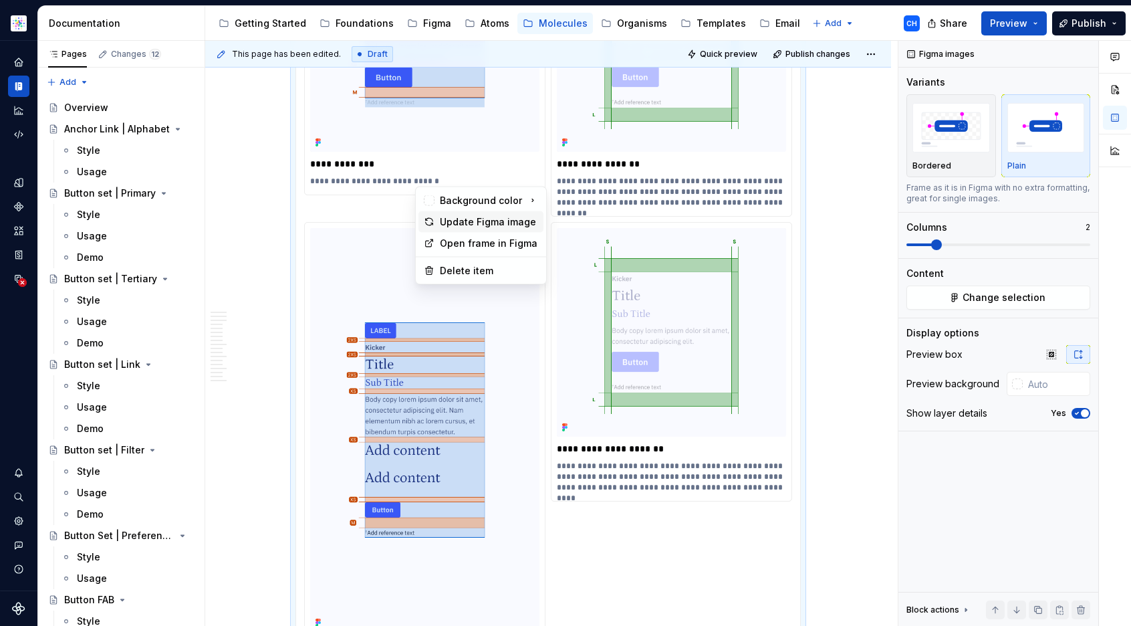
click at [458, 219] on div "Update Figma image" at bounding box center [489, 221] width 98 height 13
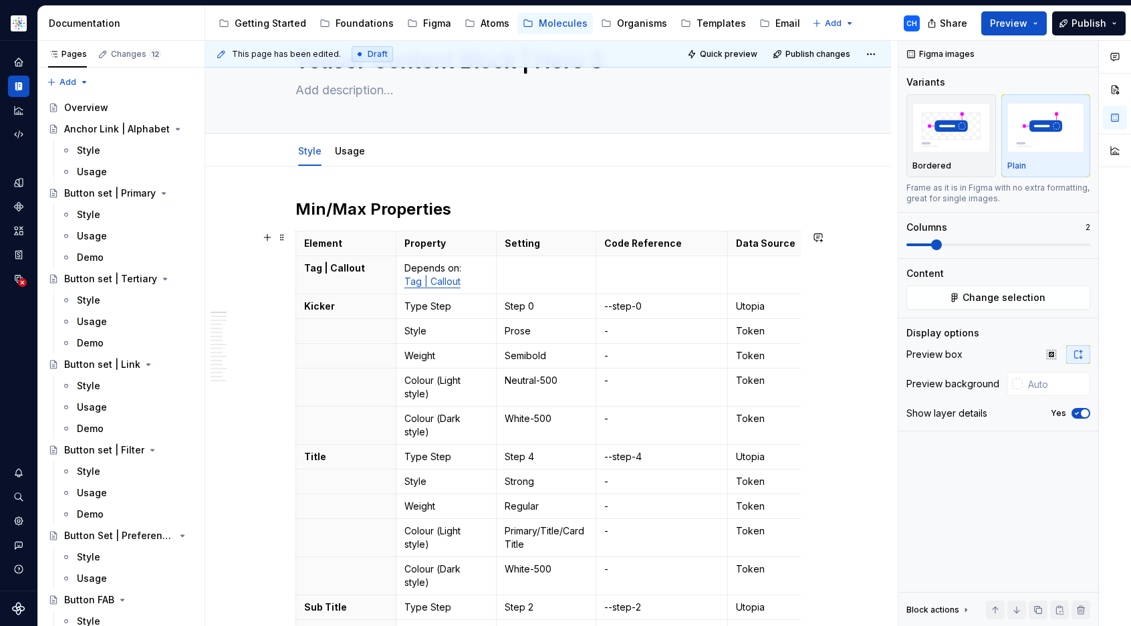
scroll to position [0, 0]
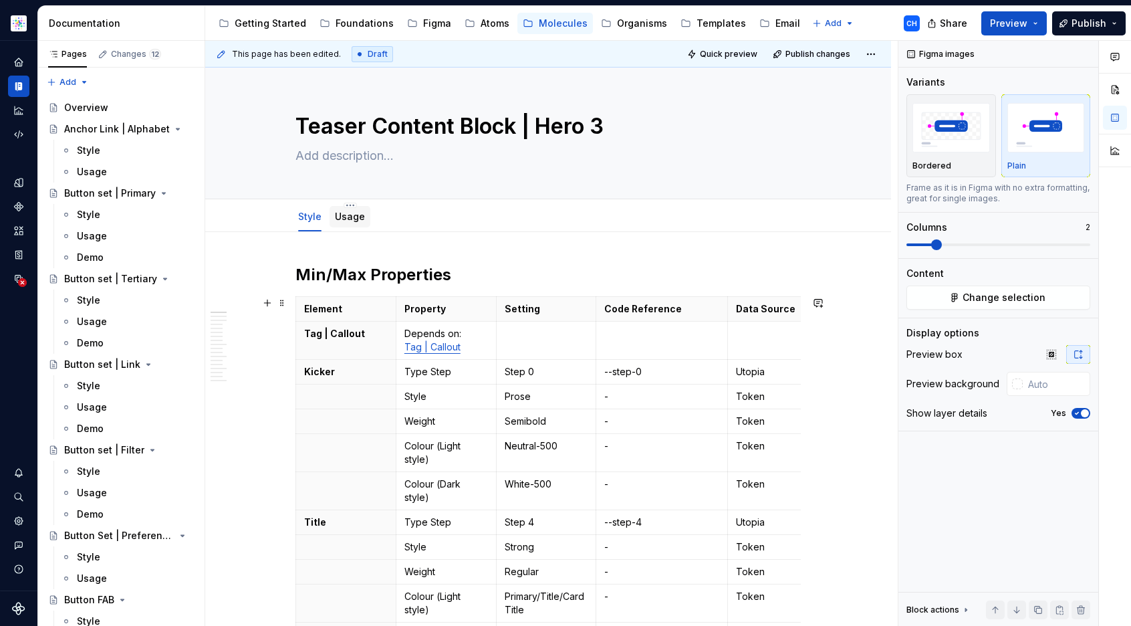
click at [341, 214] on link "Usage" at bounding box center [350, 216] width 30 height 11
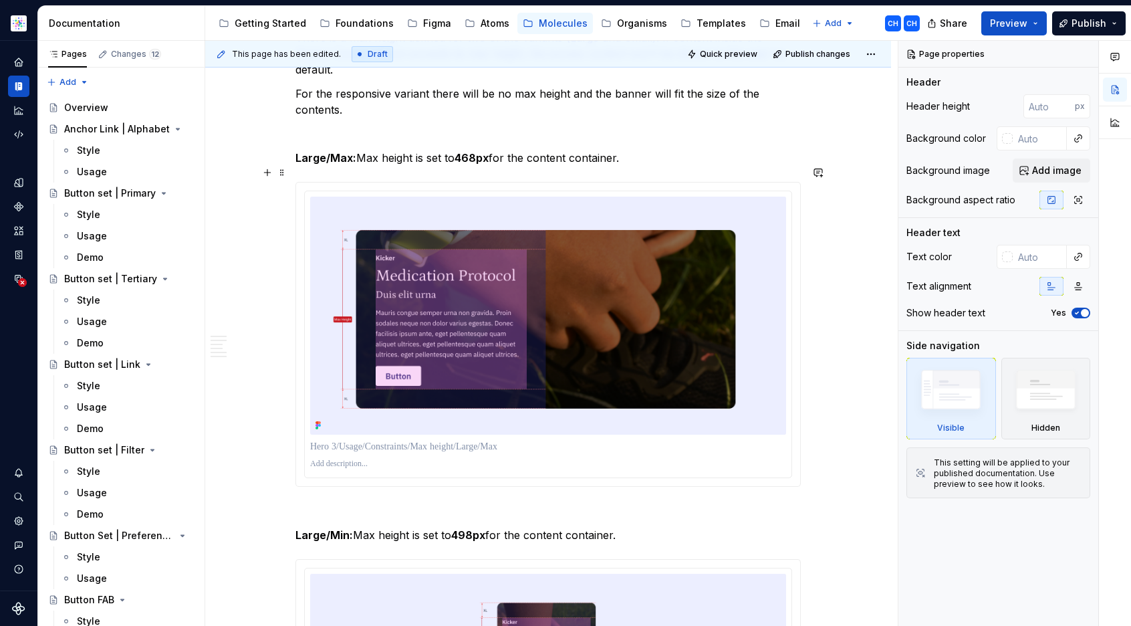
scroll to position [1672, 0]
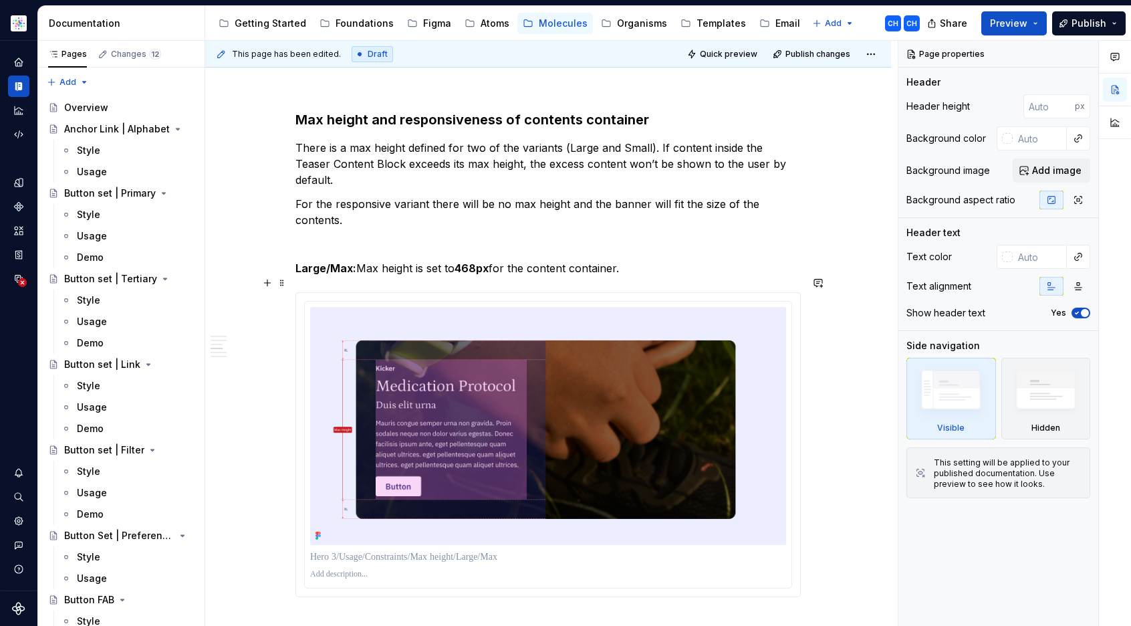
click at [413, 260] on p "Large/Max: Max height is set to 468px for the content container." at bounding box center [548, 268] width 505 height 16
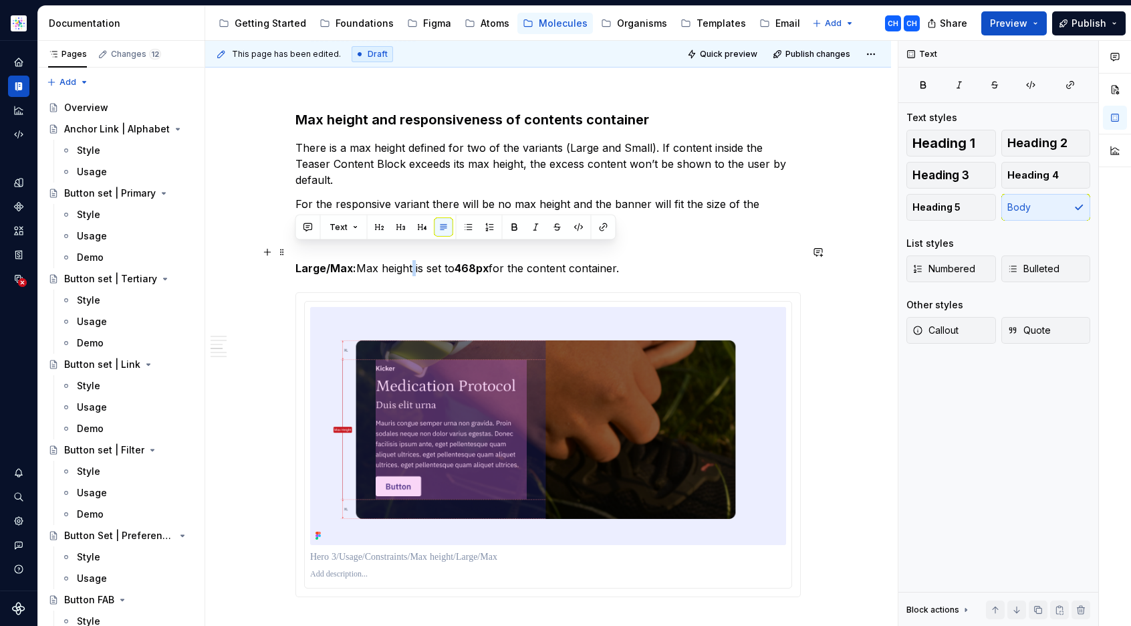
click at [413, 260] on p "Large/Max: Max height is set to 468px for the content container." at bounding box center [548, 268] width 505 height 16
copy p "Large/Max: Max height is set to 468px for the content container."
click at [388, 550] on p at bounding box center [548, 556] width 476 height 13
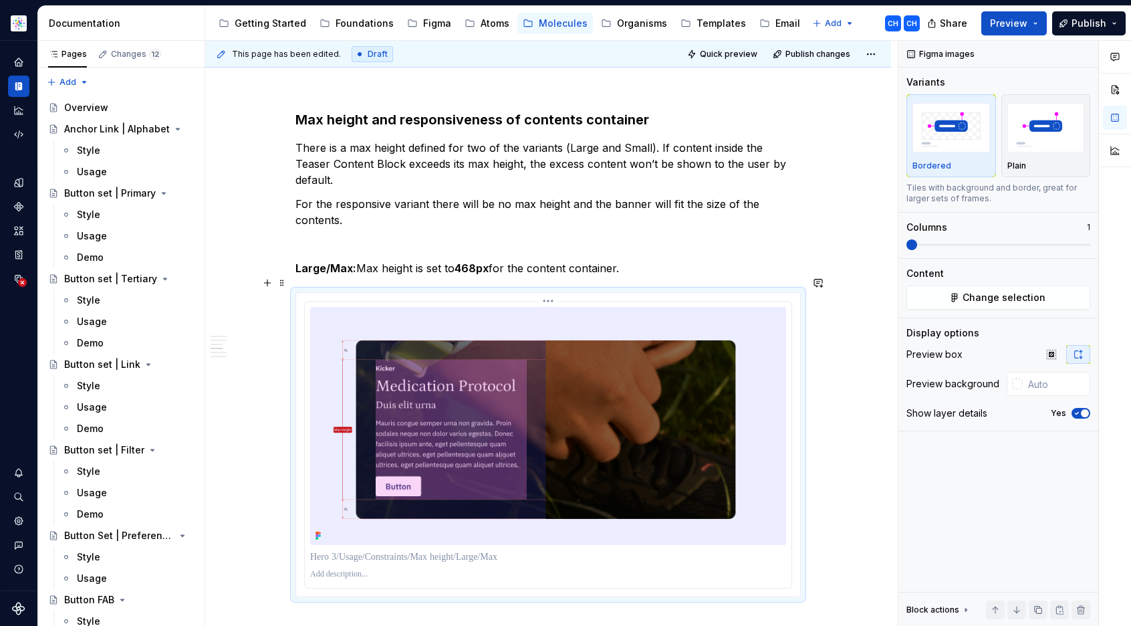
click at [388, 550] on p at bounding box center [548, 556] width 476 height 13
click at [360, 550] on p "**********" at bounding box center [548, 556] width 476 height 13
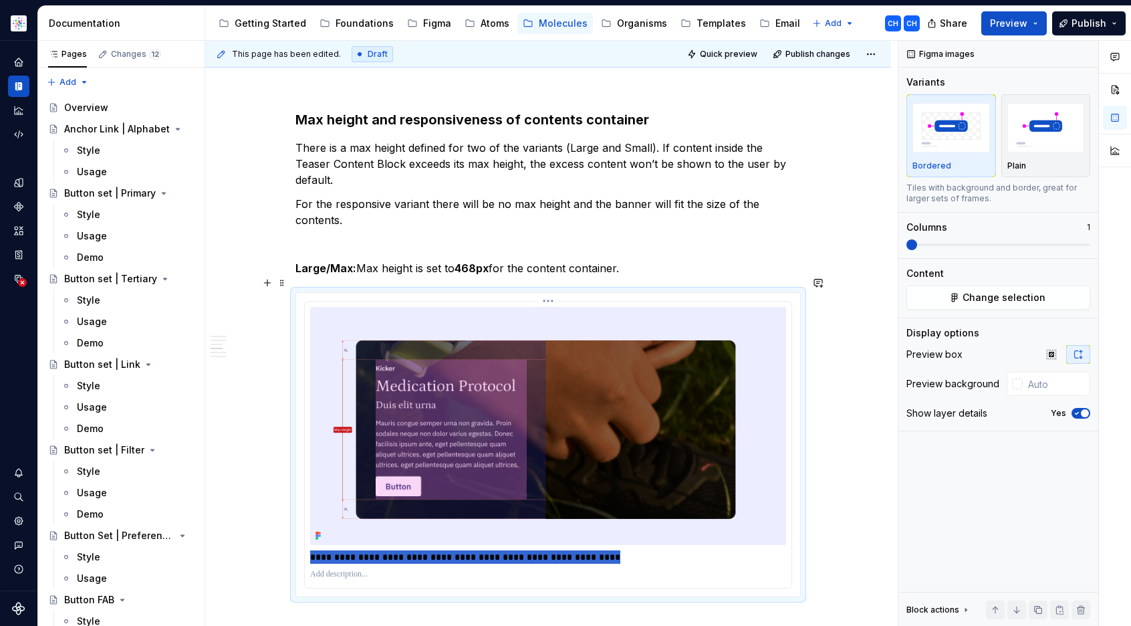
click at [360, 550] on p "**********" at bounding box center [548, 556] width 476 height 13
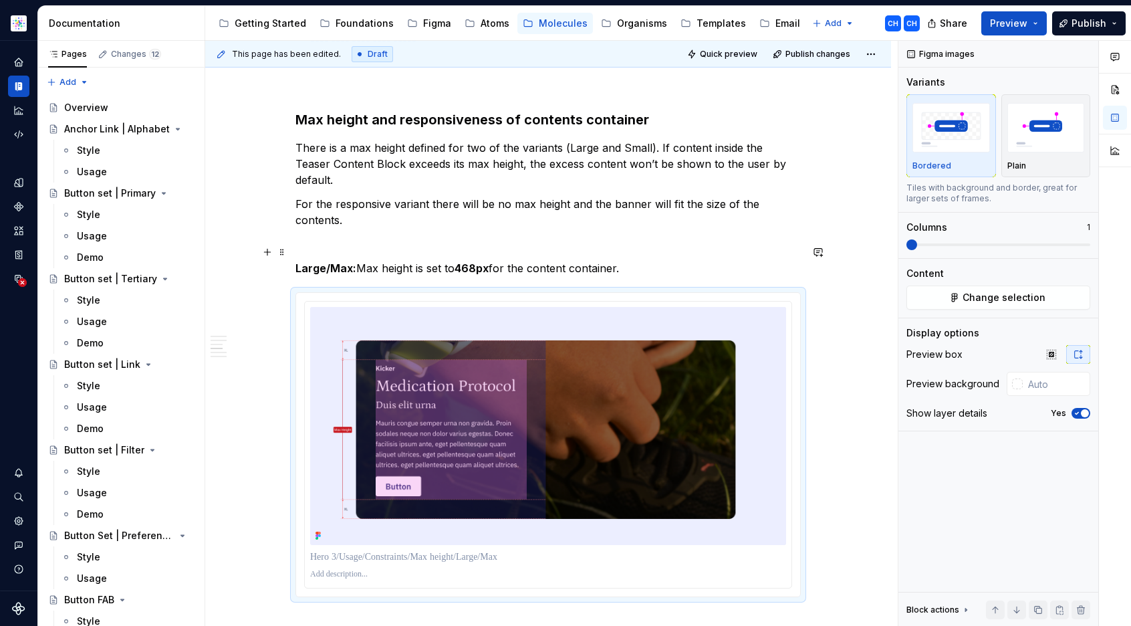
click at [524, 260] on p "Large/Max: Max height is set to 468px for the content container." at bounding box center [548, 268] width 505 height 16
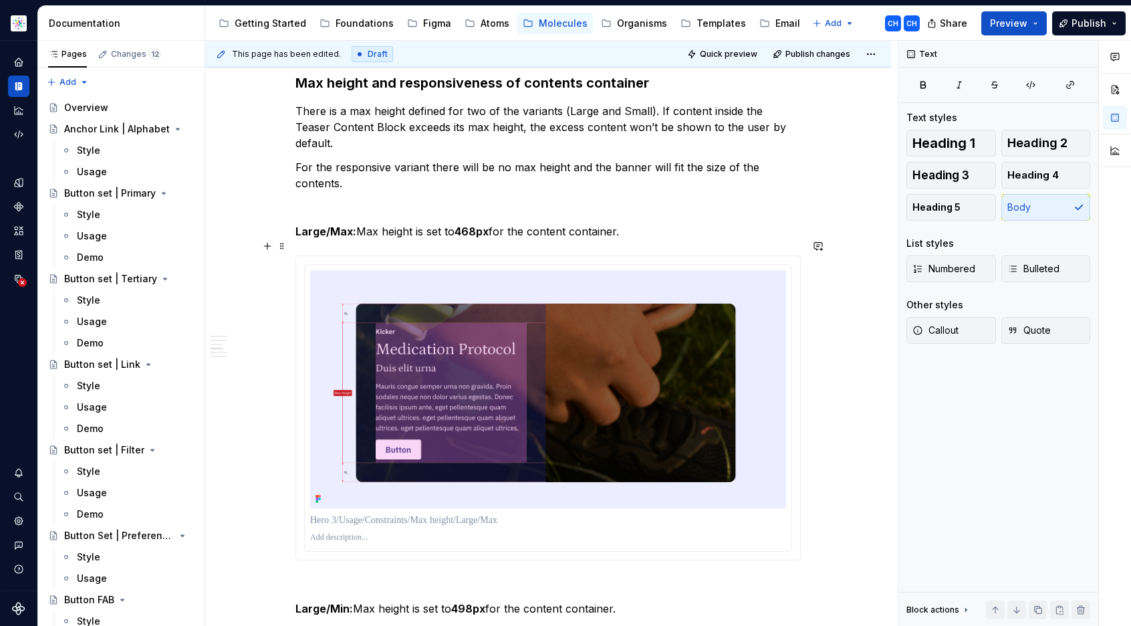
scroll to position [1692, 0]
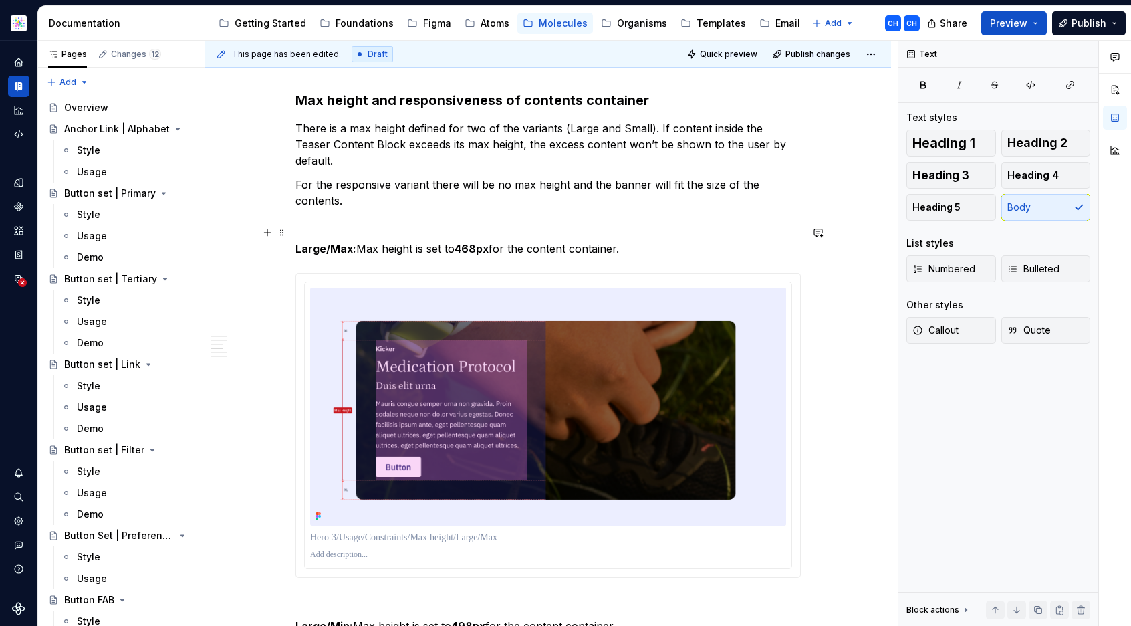
click at [396, 241] on p "Large/Max: Max height is set to 468px for the content container." at bounding box center [548, 249] width 505 height 16
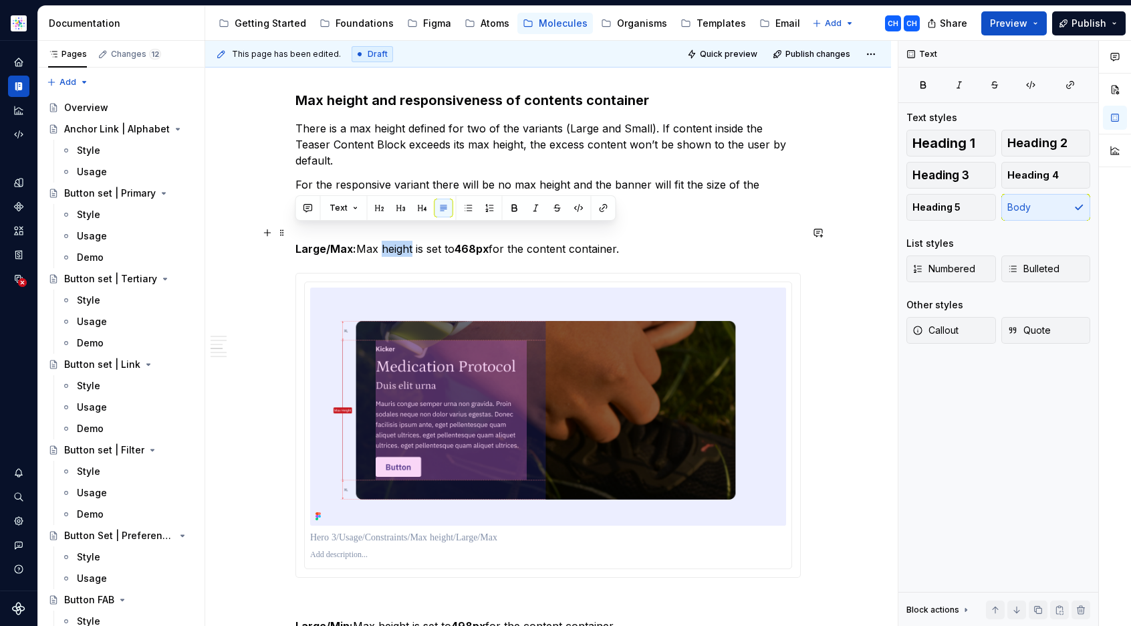
click at [396, 241] on p "Large/Max: Max height is set to 468px for the content container." at bounding box center [548, 249] width 505 height 16
copy p "Large/Max: Max height is set to 468px for the content container."
click at [398, 531] on p at bounding box center [548, 537] width 476 height 13
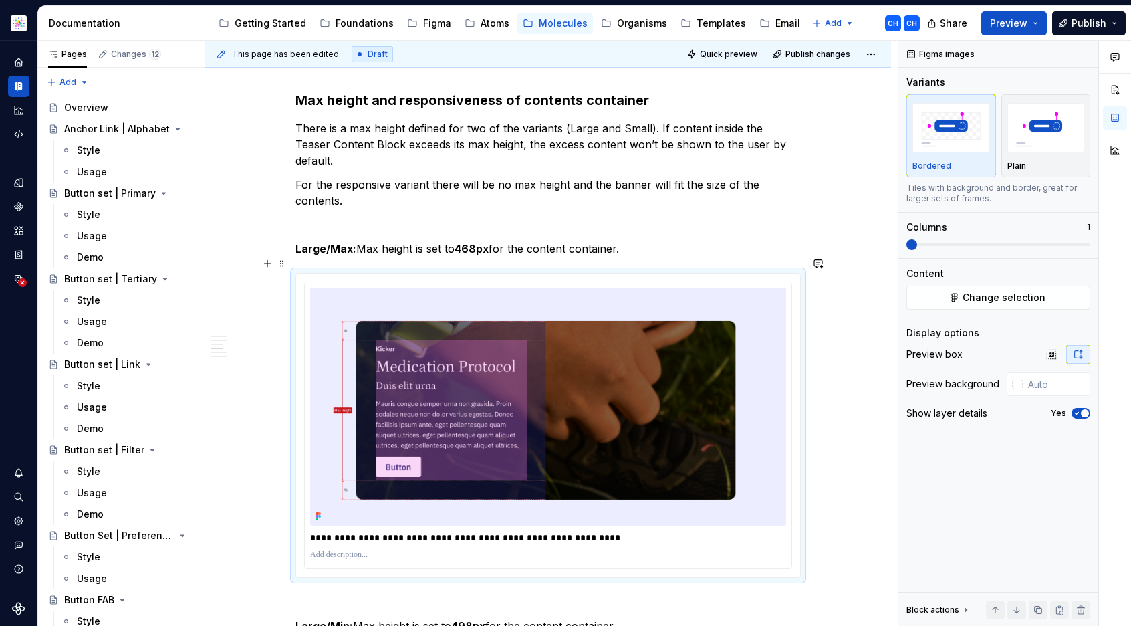
drag, startPoint x: 362, startPoint y: 520, endPoint x: 294, endPoint y: 520, distance: 67.5
click at [296, 520] on div "**********" at bounding box center [548, 425] width 505 height 305
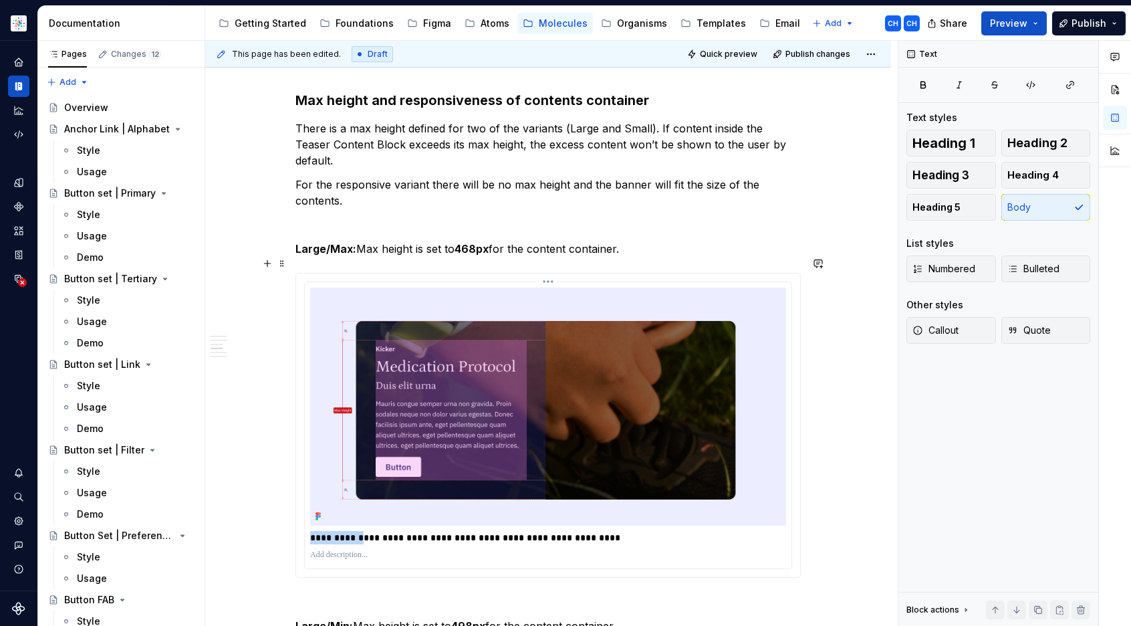
drag, startPoint x: 364, startPoint y: 521, endPoint x: 312, endPoint y: 521, distance: 52.2
click at [312, 531] on p "**********" at bounding box center [548, 537] width 476 height 13
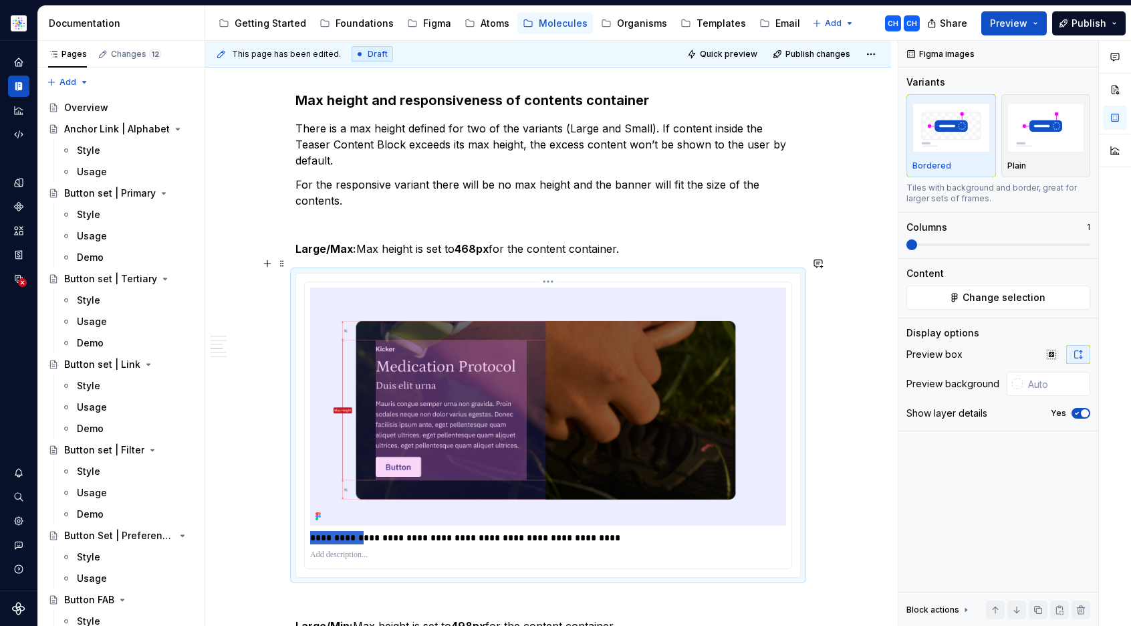
click at [502, 531] on p "**********" at bounding box center [548, 537] width 476 height 13
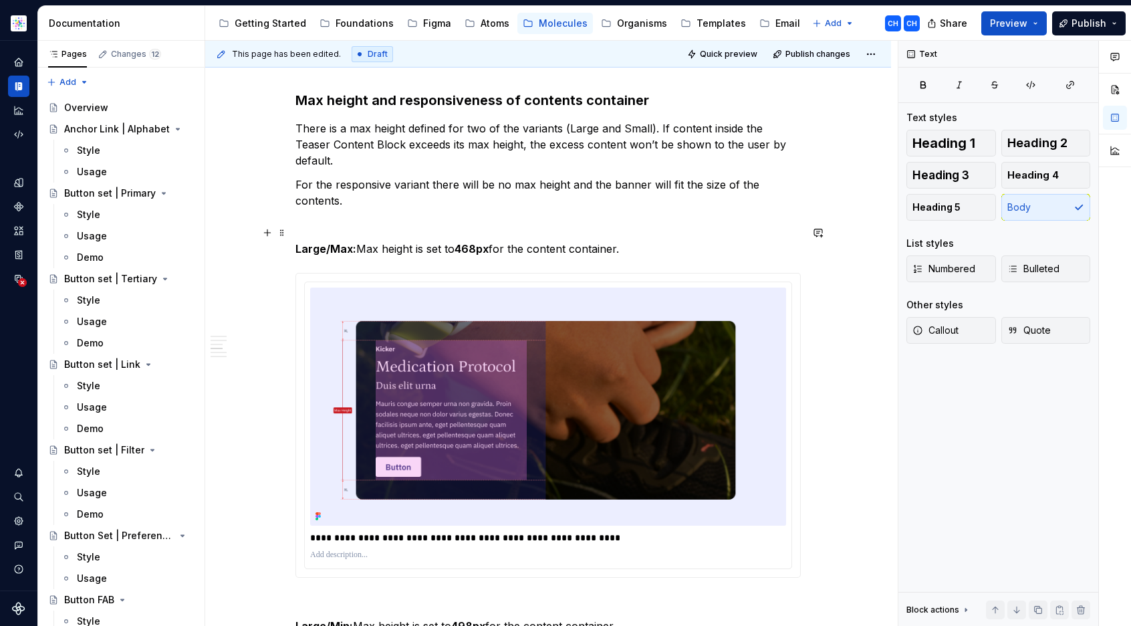
click at [526, 241] on p "Large/Max: Max height is set to 468px for the content container." at bounding box center [548, 249] width 505 height 16
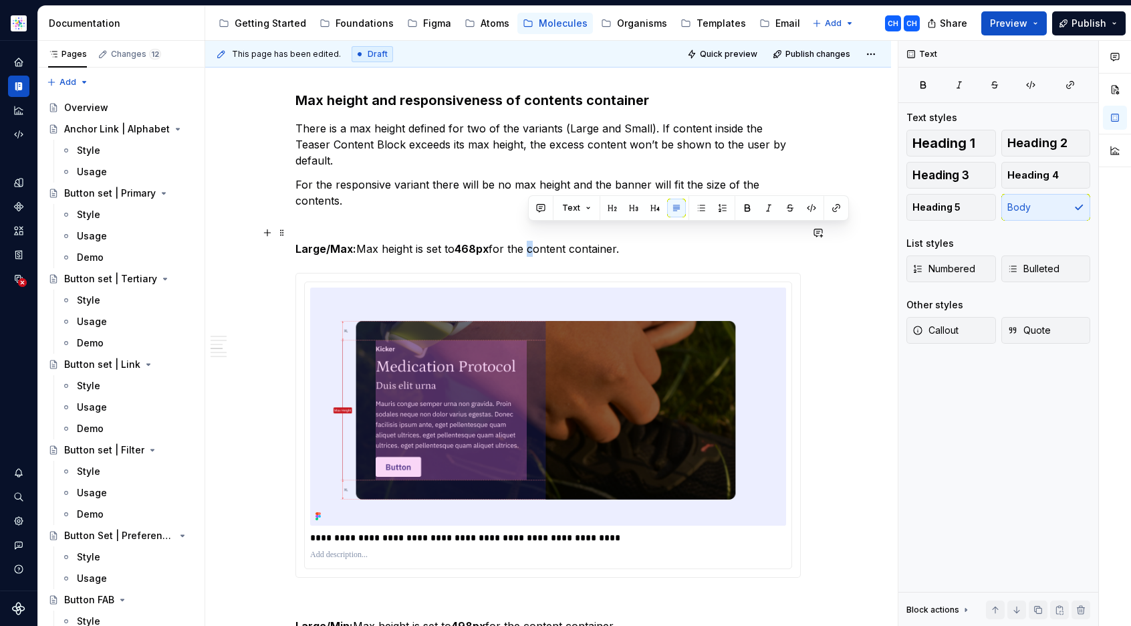
click at [526, 241] on p "Large/Max: Max height is set to 468px for the content container." at bounding box center [548, 249] width 505 height 16
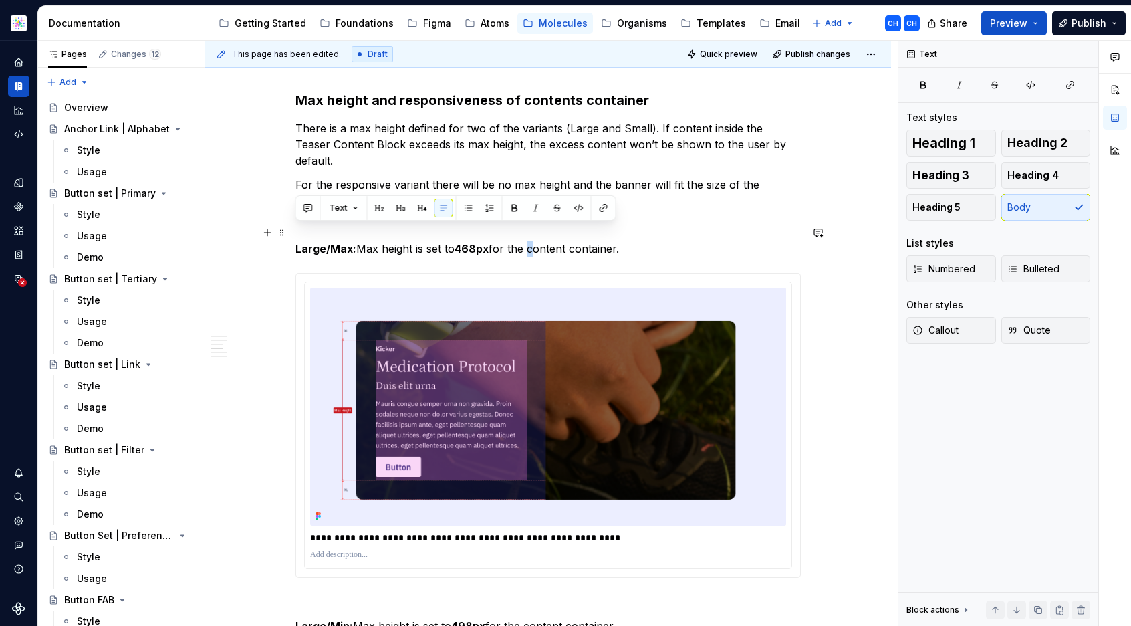
click at [733, 241] on p "Large/Max: Max height is set to 468px for the content container." at bounding box center [548, 249] width 505 height 16
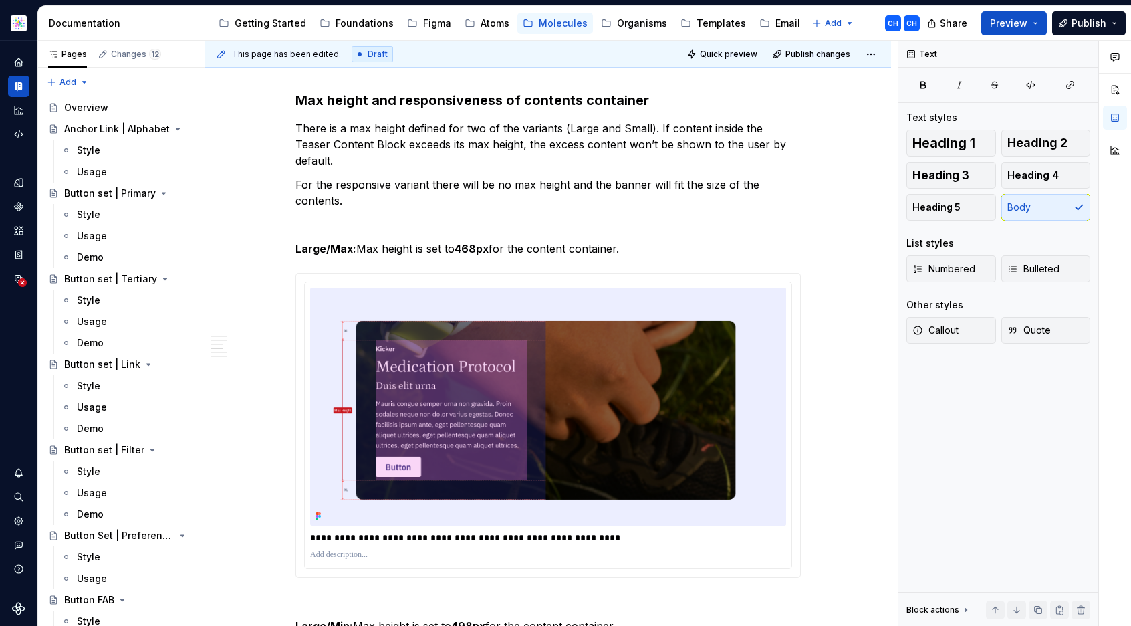
click at [523, 531] on p "**********" at bounding box center [548, 537] width 476 height 13
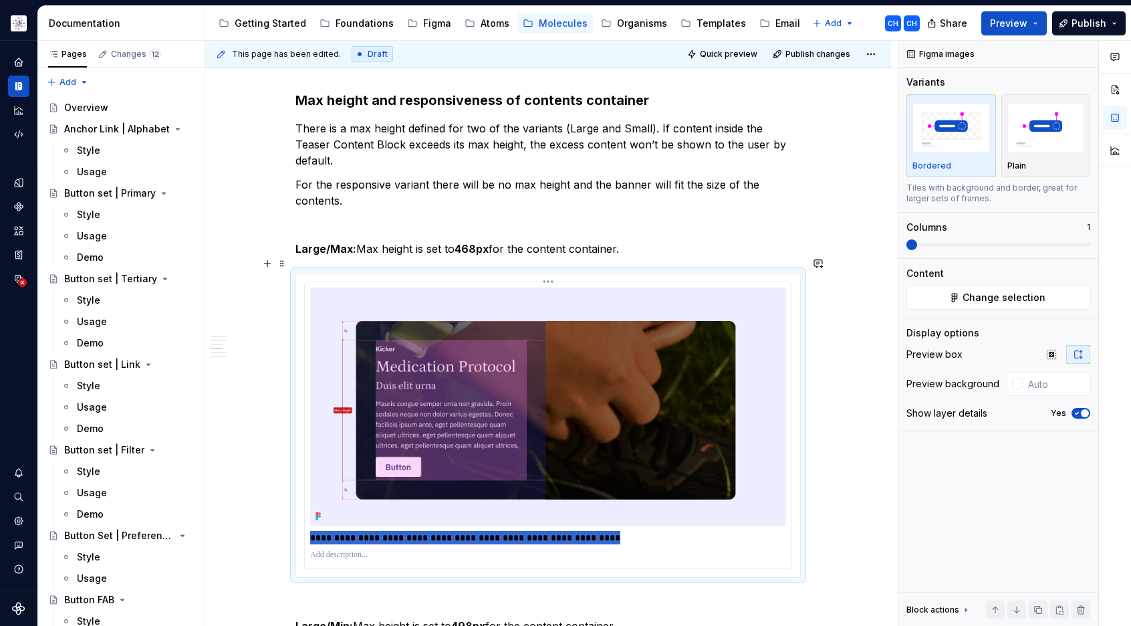
click at [523, 531] on p "**********" at bounding box center [548, 537] width 476 height 13
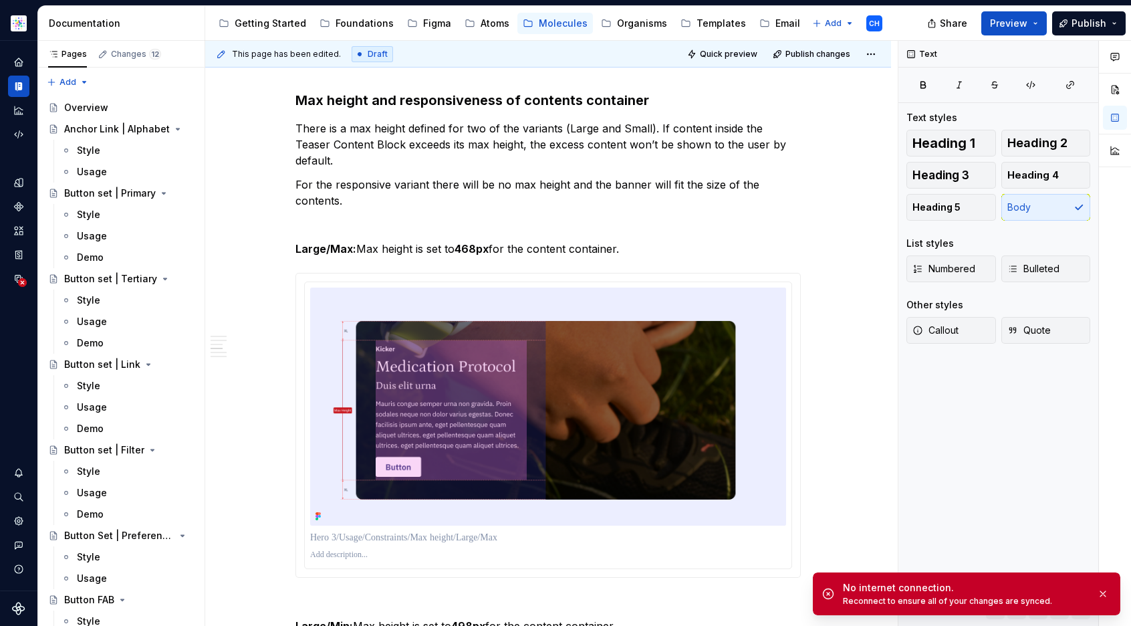
type textarea "*"
